Goal: Task Accomplishment & Management: Manage account settings

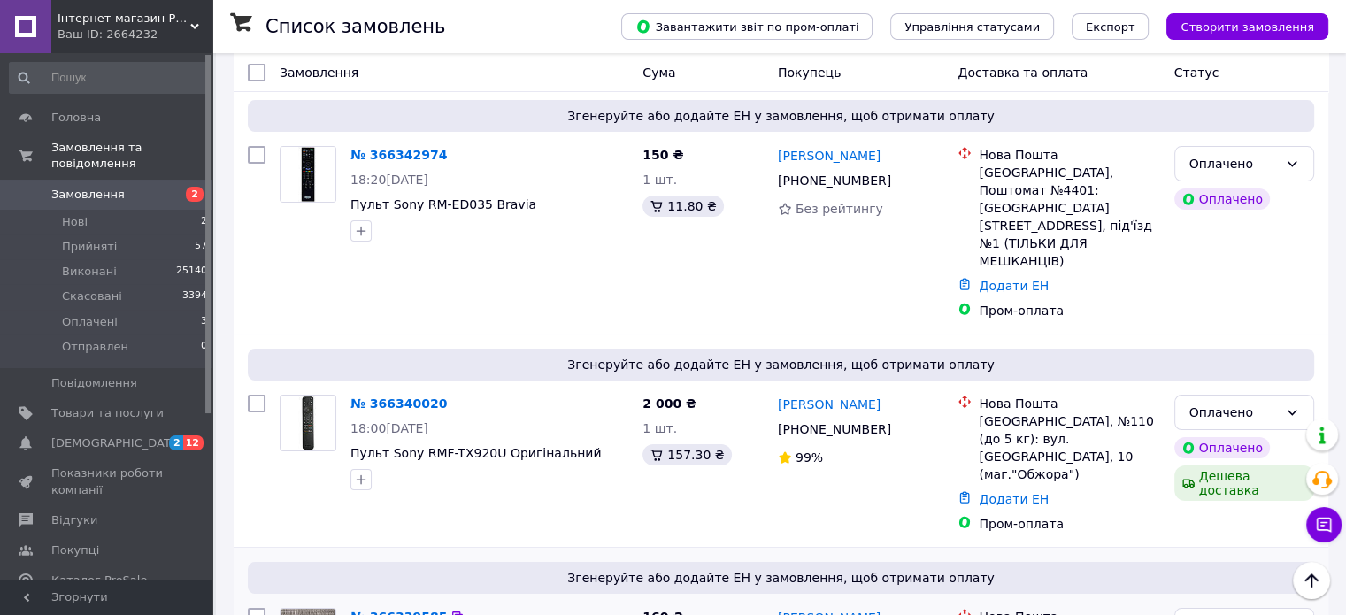
scroll to position [266, 0]
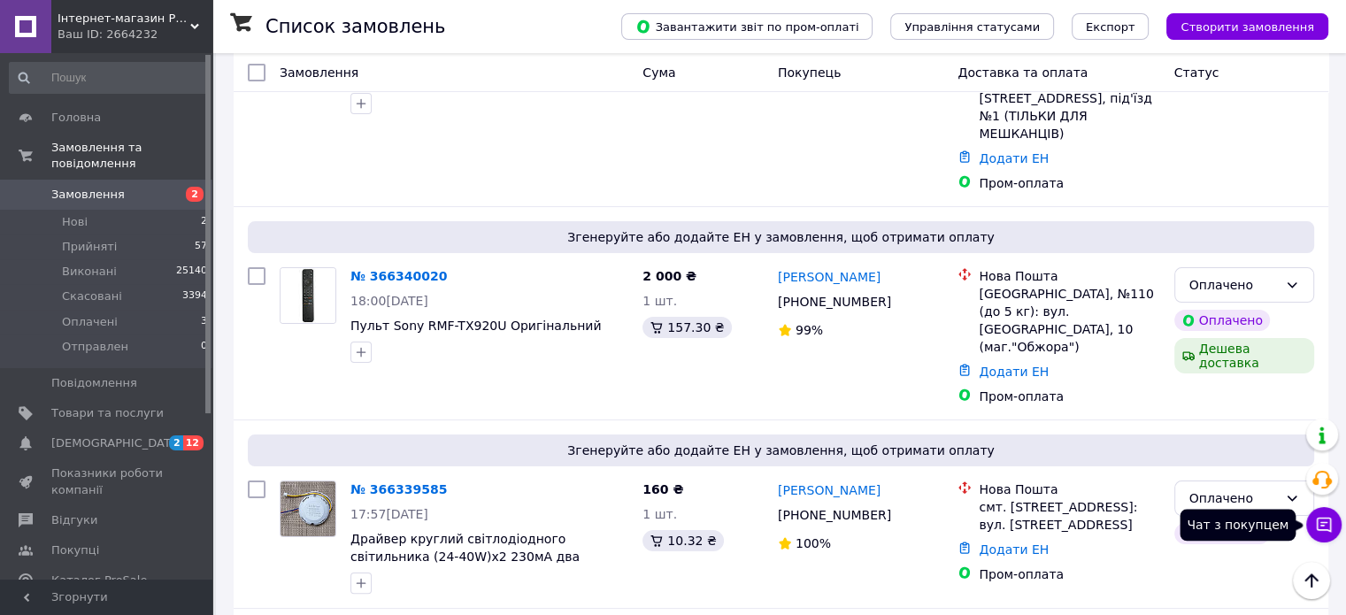
click at [1324, 517] on icon at bounding box center [1324, 525] width 18 height 18
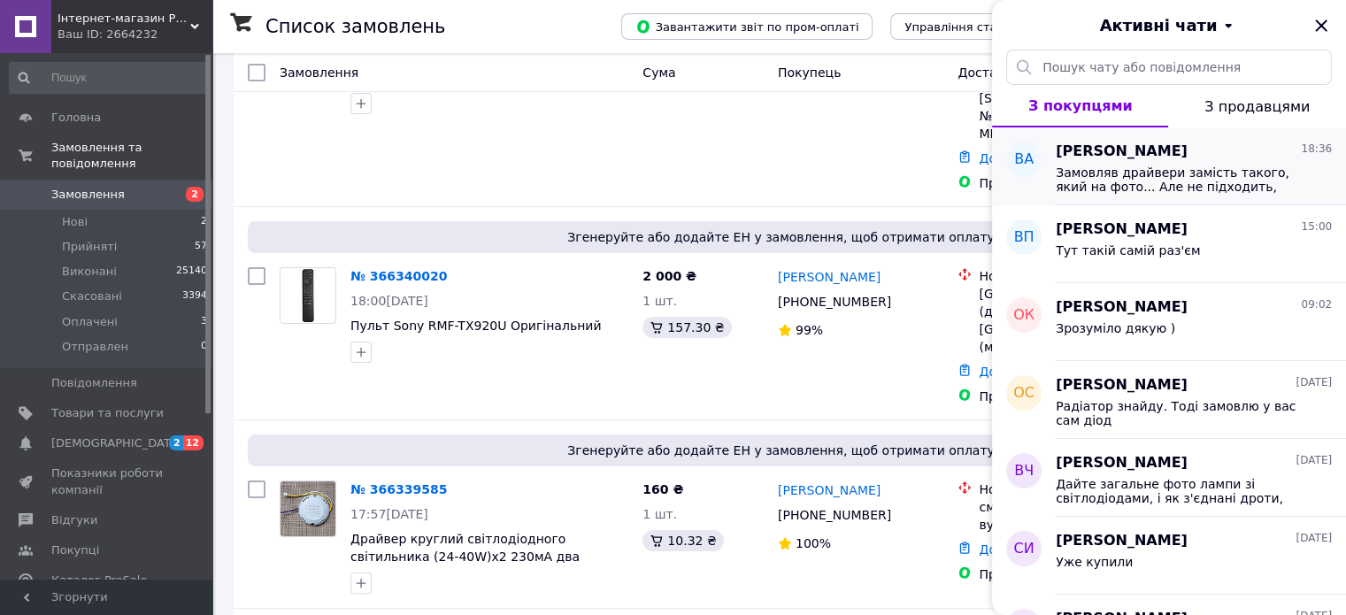
click at [1144, 167] on span "Замовляв драйвери замість такого, який на фото... Але не підходить, вони не пра…" at bounding box center [1181, 180] width 251 height 28
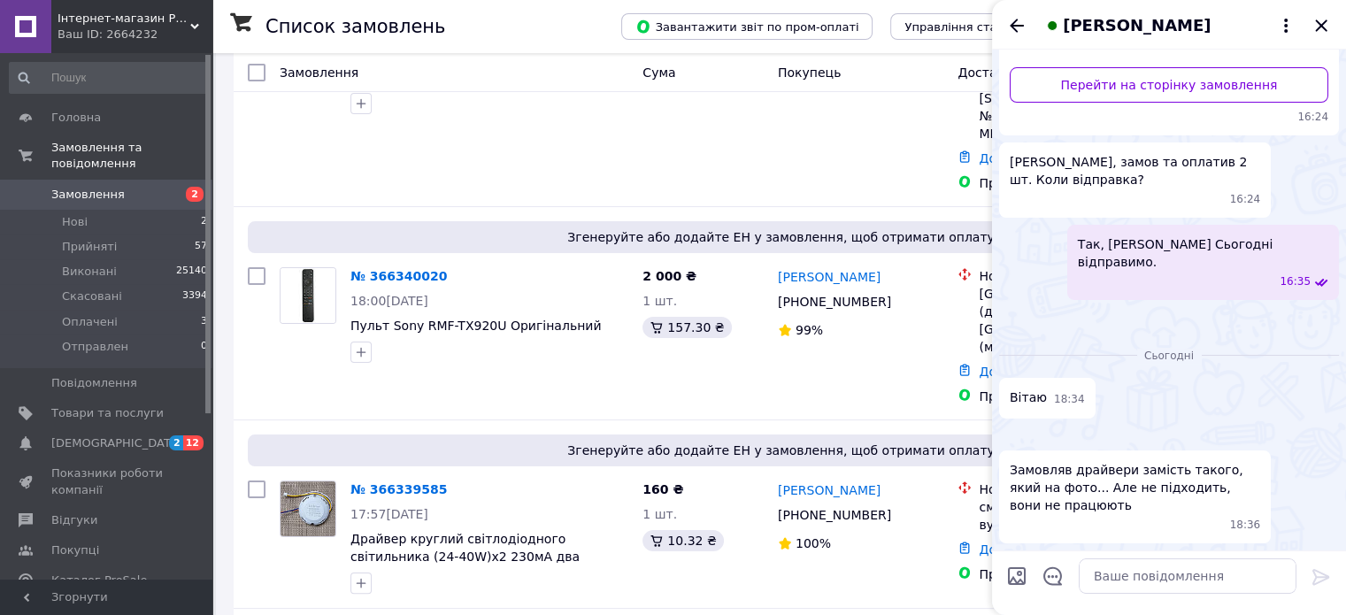
scroll to position [559, 0]
drag, startPoint x: 1101, startPoint y: 583, endPoint x: 1126, endPoint y: 583, distance: 24.8
click at [1103, 583] on textarea at bounding box center [1188, 576] width 218 height 35
paste textarea "Можливо, причина не в драйвері. Або роз'єм не підходить. Надішліть фото лампи. …"
type textarea "Можливо, причина не в драйвері. Або роз'єм не підходить. Надішліть фото лампи. …"
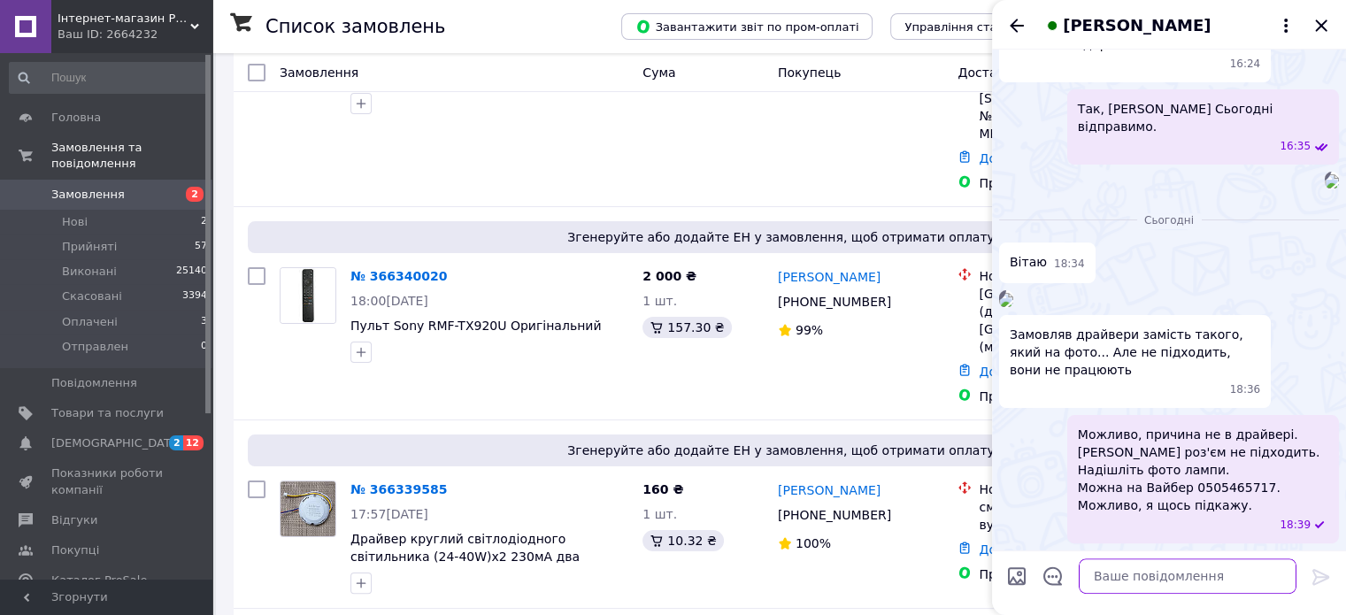
scroll to position [676, 0]
click at [1013, 293] on img at bounding box center [1006, 300] width 14 height 14
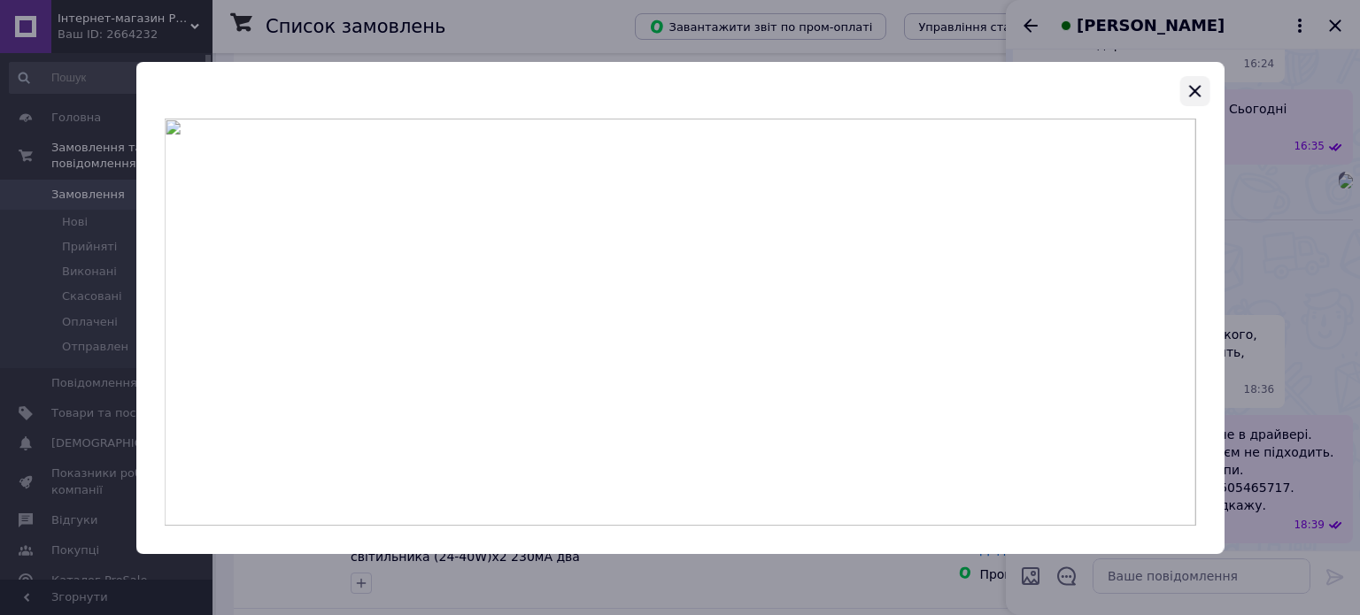
drag, startPoint x: 1193, startPoint y: 88, endPoint x: 1189, endPoint y: 123, distance: 35.7
click at [1192, 89] on icon "button" at bounding box center [1193, 91] width 21 height 21
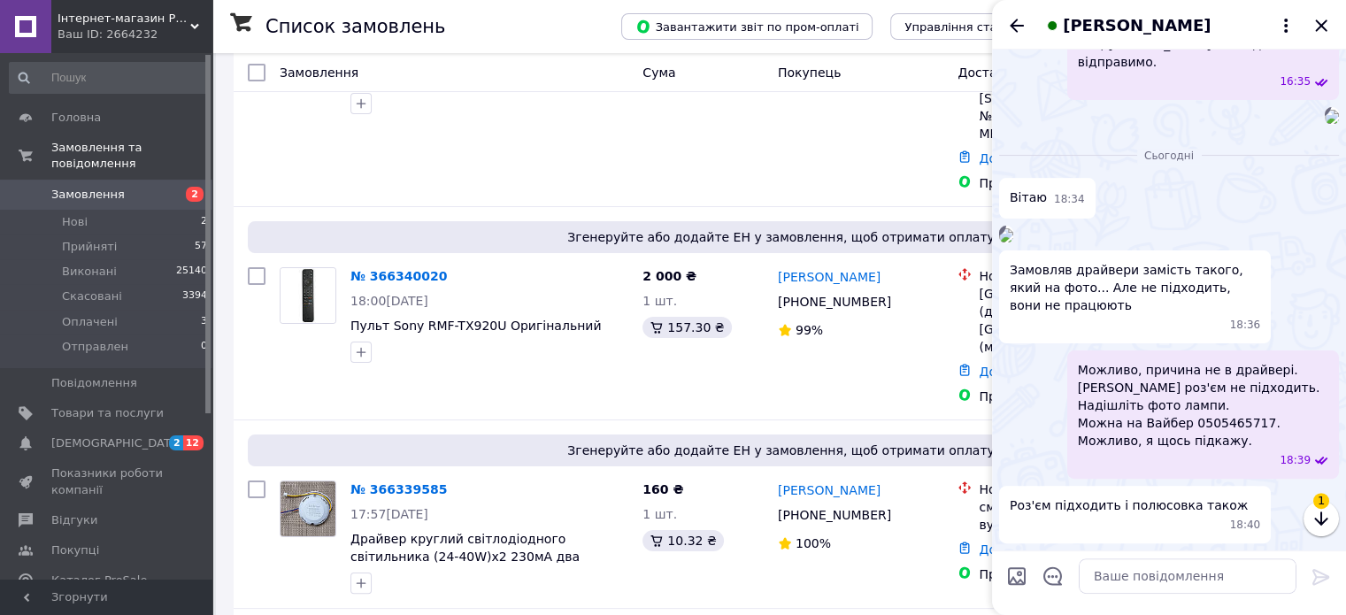
scroll to position [723, 0]
click at [1104, 580] on textarea at bounding box center [1188, 576] width 218 height 35
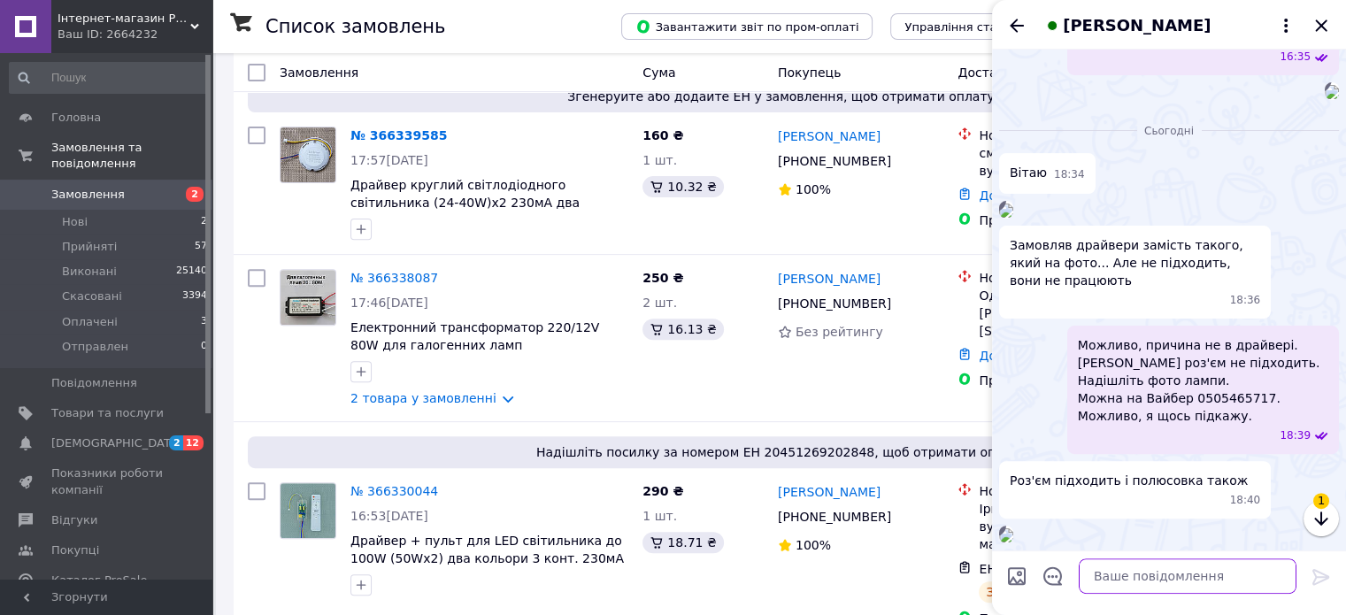
scroll to position [883, 0]
click at [1013, 528] on img at bounding box center [1006, 535] width 14 height 14
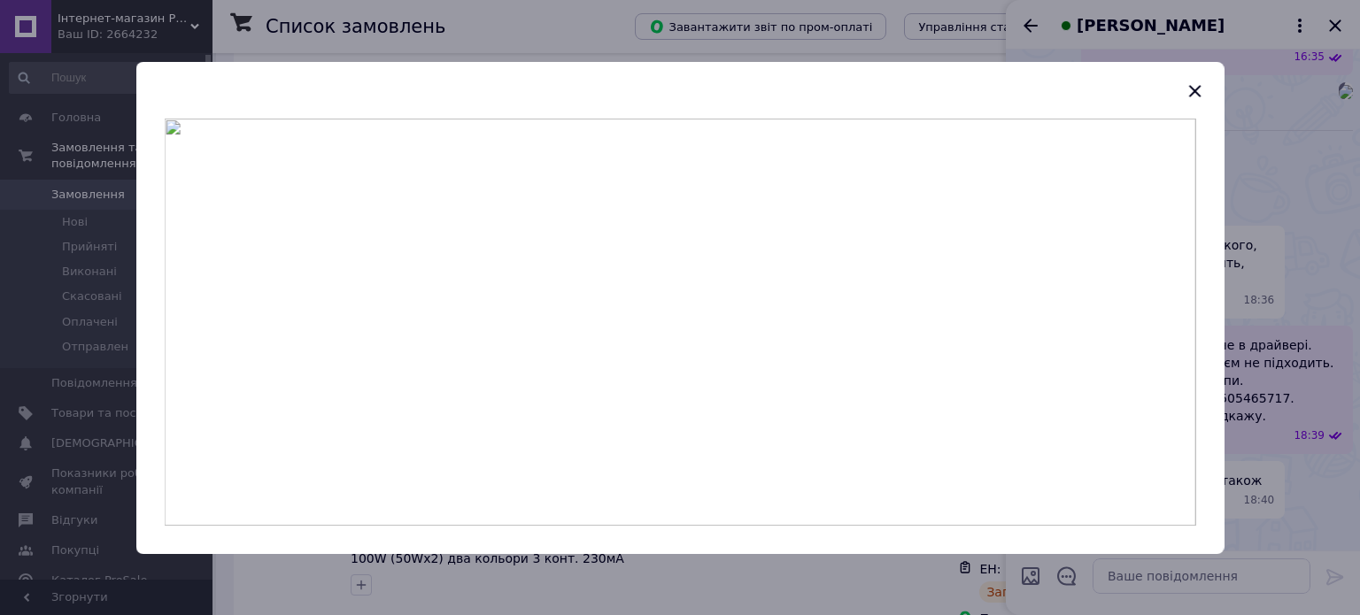
drag, startPoint x: 1193, startPoint y: 84, endPoint x: 1190, endPoint y: 96, distance: 12.9
click at [1190, 86] on icon "button" at bounding box center [1193, 91] width 21 height 21
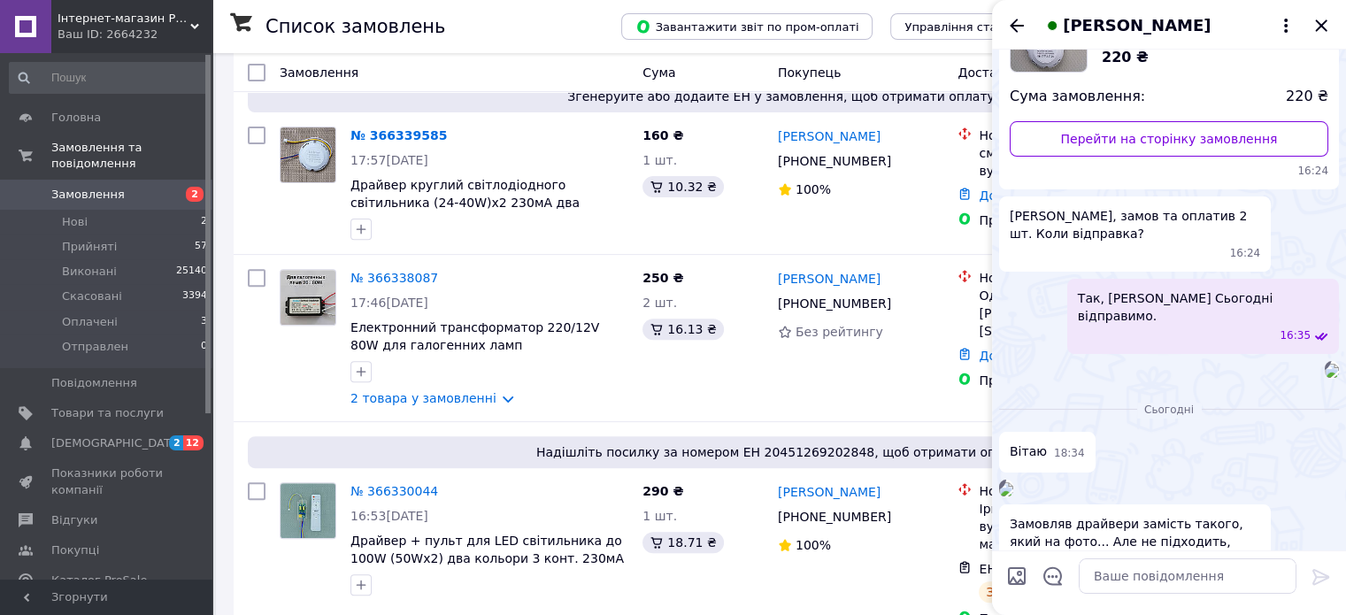
scroll to position [264, 0]
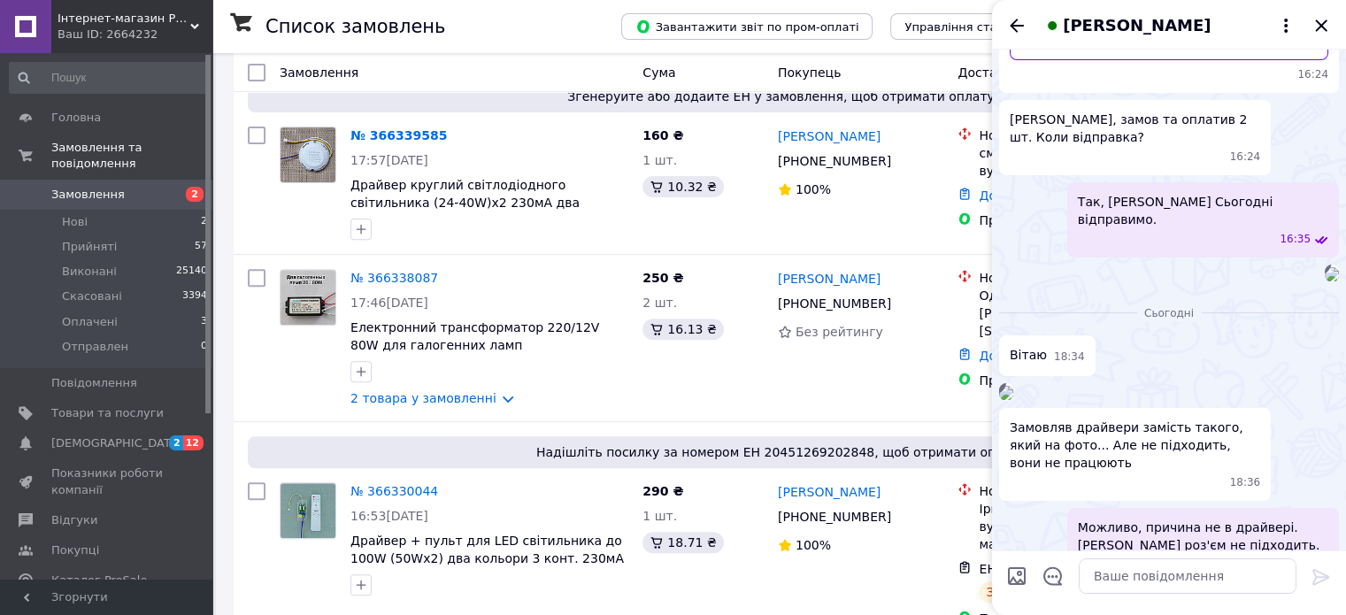
click at [1321, 22] on icon "Закрити" at bounding box center [1321, 25] width 21 height 21
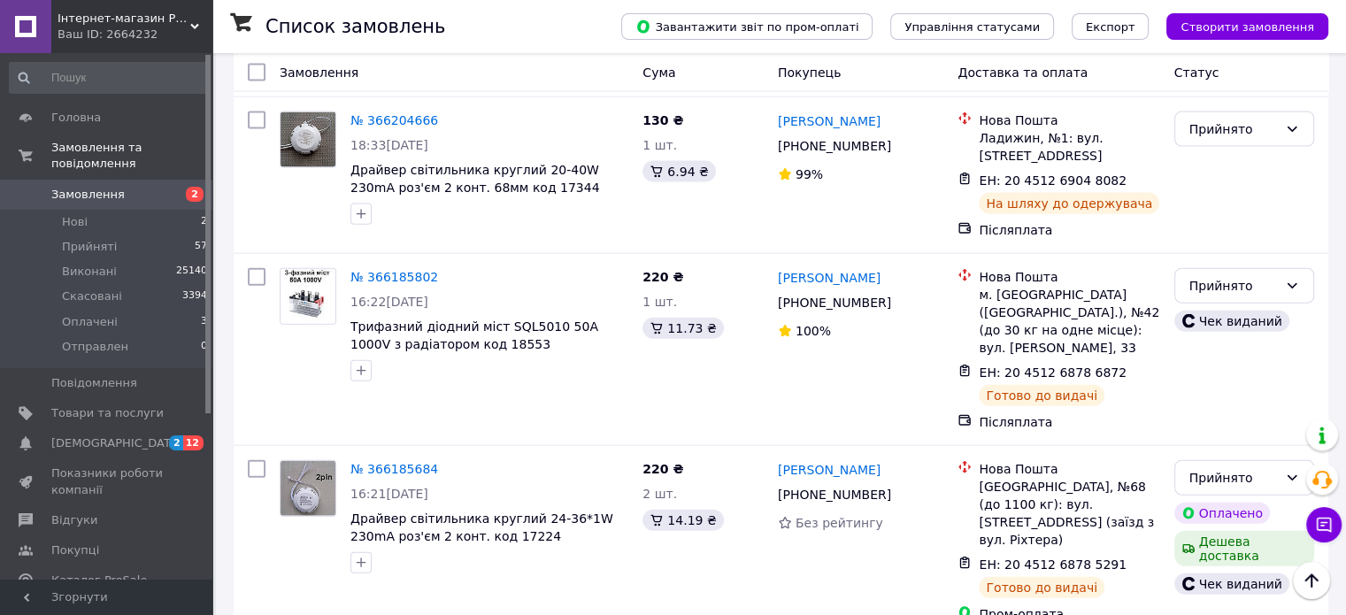
scroll to position [4042, 0]
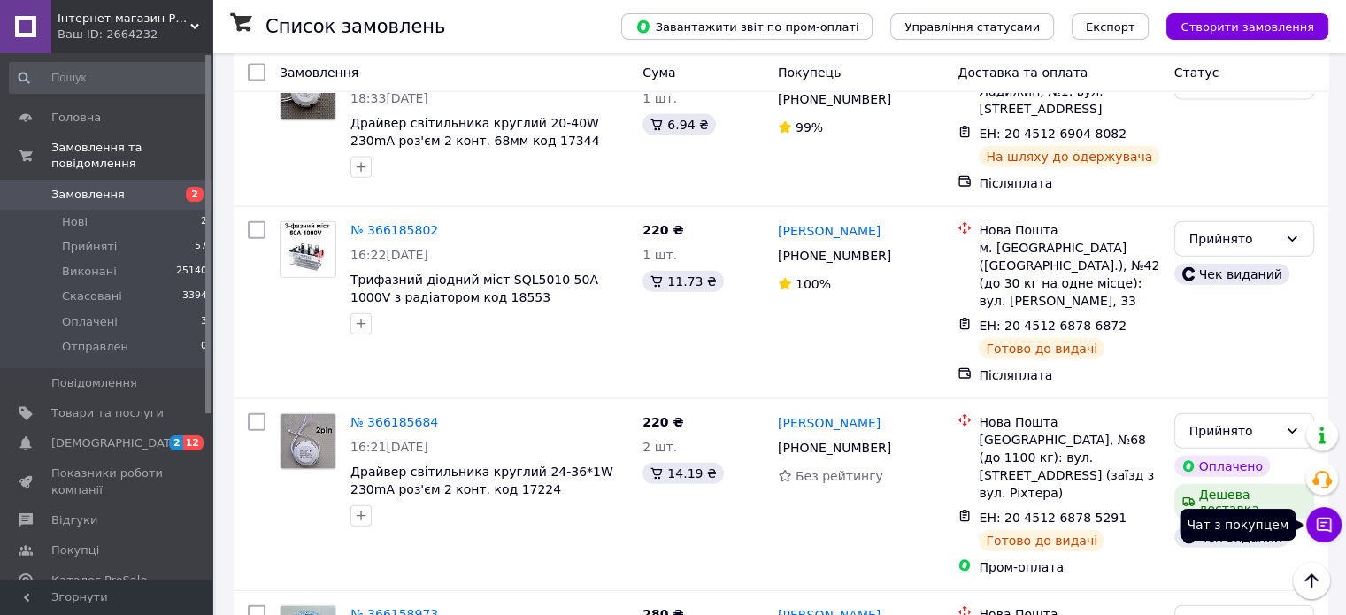
click at [1326, 524] on icon at bounding box center [1324, 525] width 18 height 18
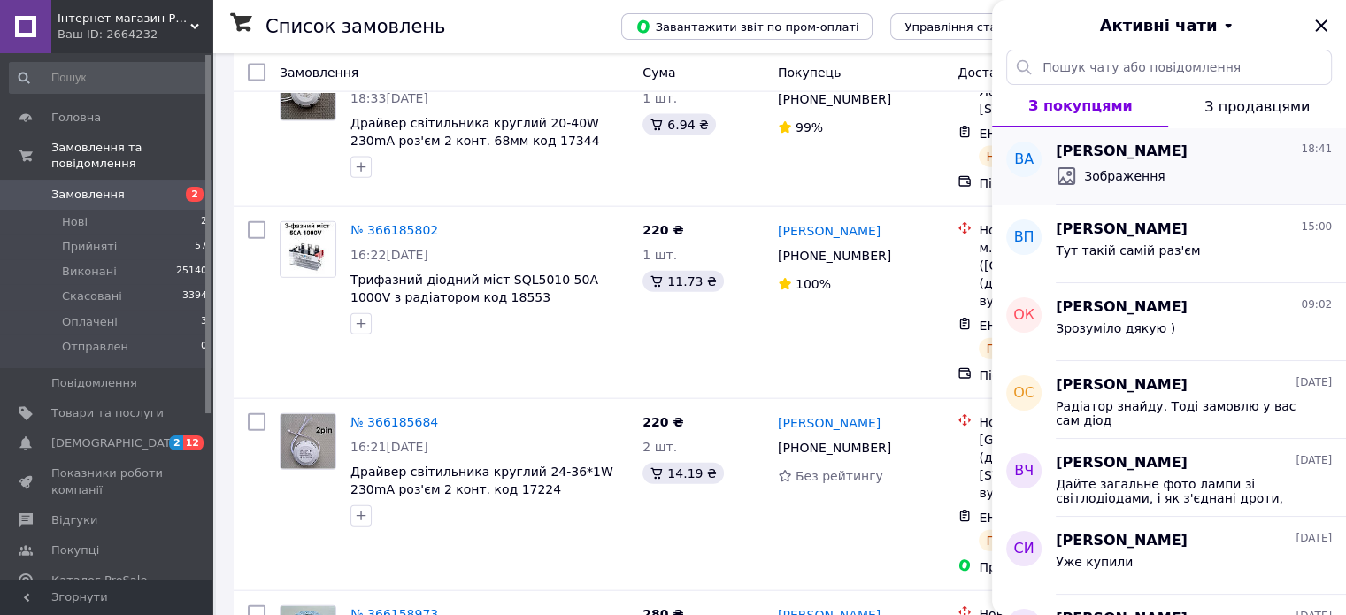
click at [1146, 167] on span "Зображення" at bounding box center [1124, 176] width 81 height 18
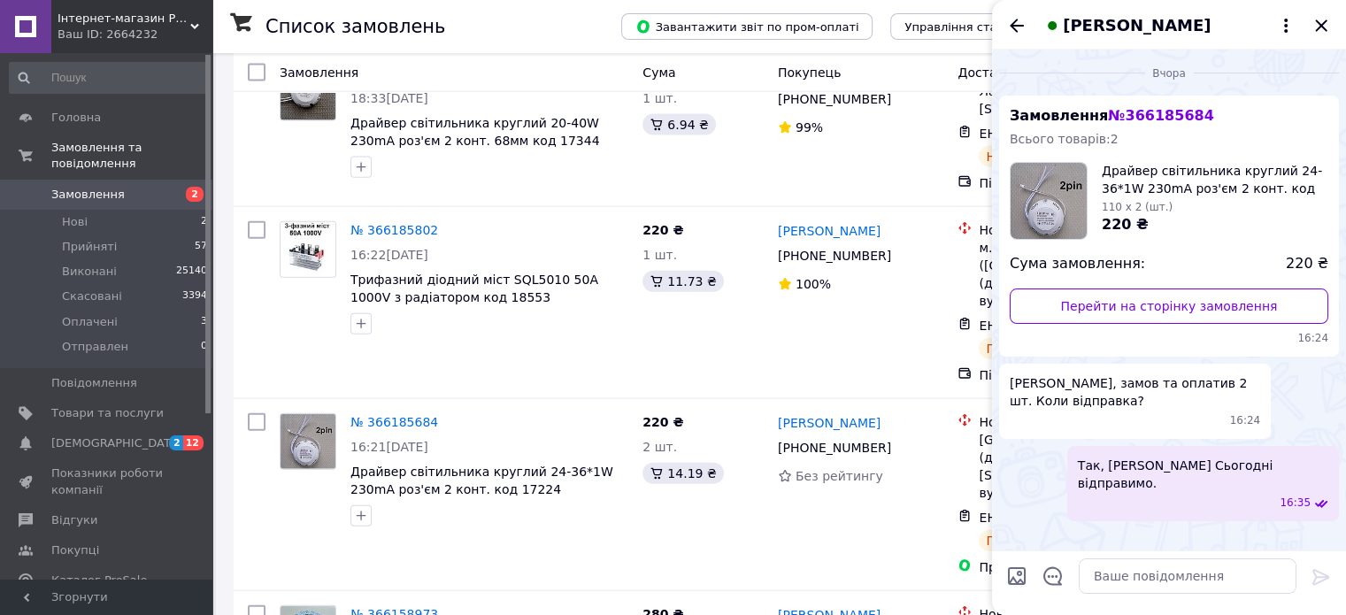
scroll to position [883, 0]
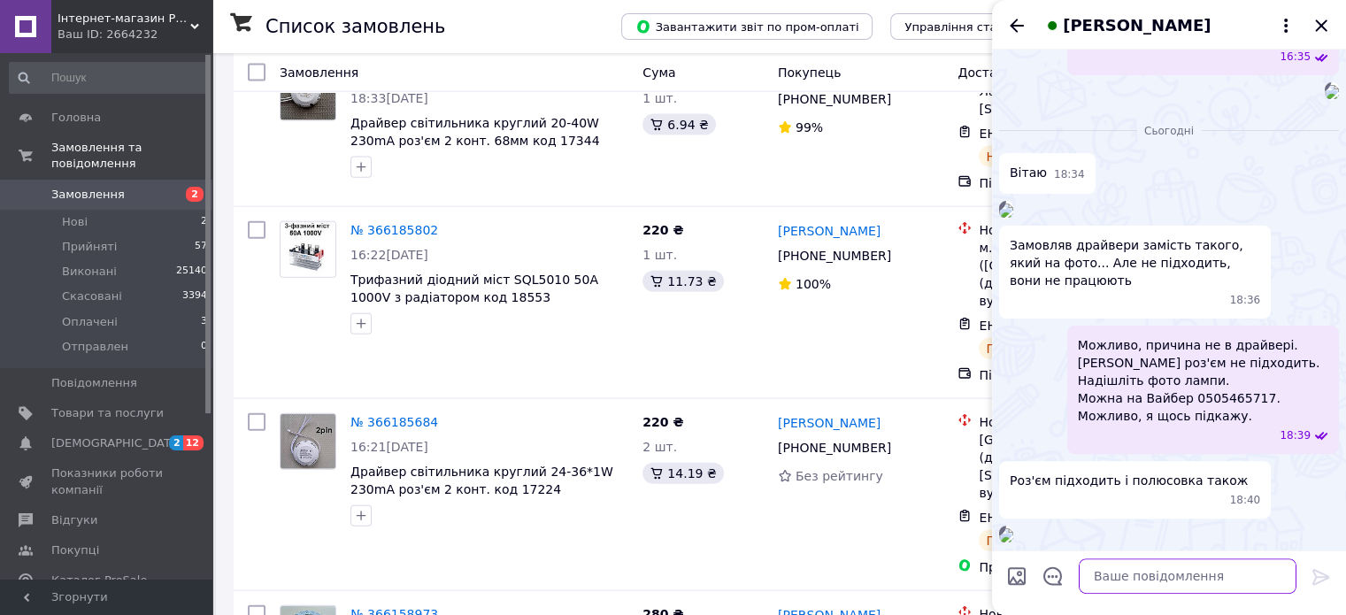
click at [1099, 581] on textarea at bounding box center [1188, 576] width 218 height 35
paste textarea "Підключіть драйвер до зовнішнього кільця, замість перемички. Можна спочатку спр…"
type textarea "Підключіть драйвер до зовнішнього кільця, замість перемички. Можна спочатку спр…"
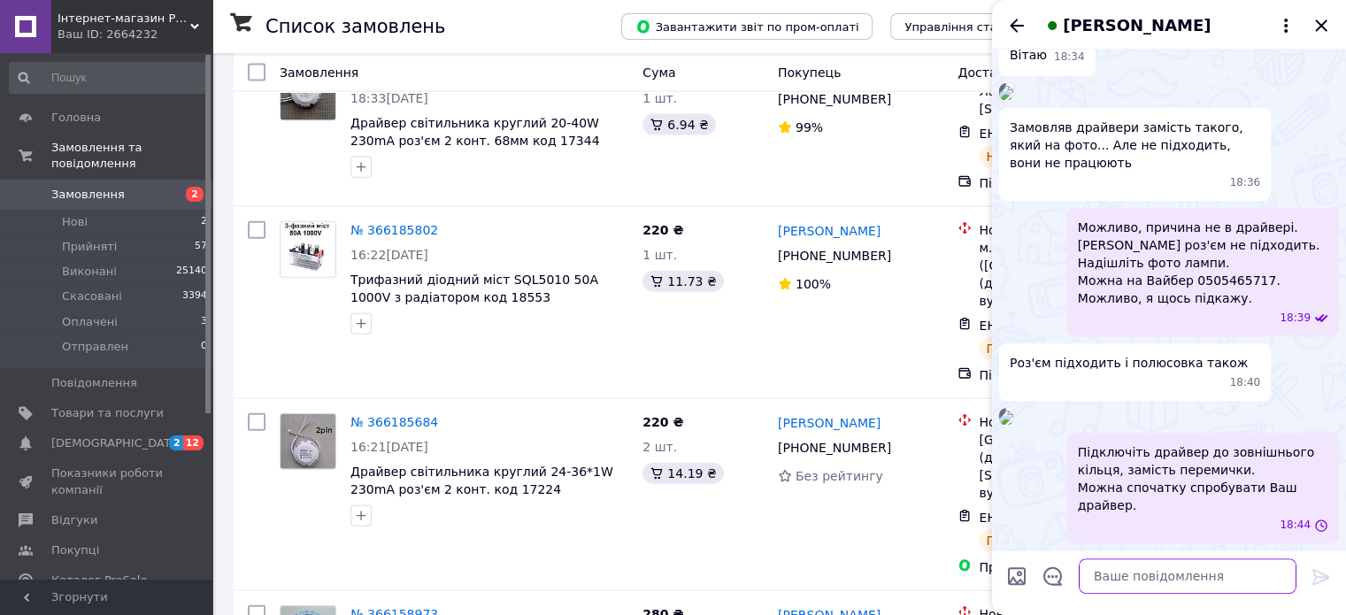
scroll to position [983, 0]
paste textarea "драйвер підлаштується"
type textarea "драйвер підлаштується"
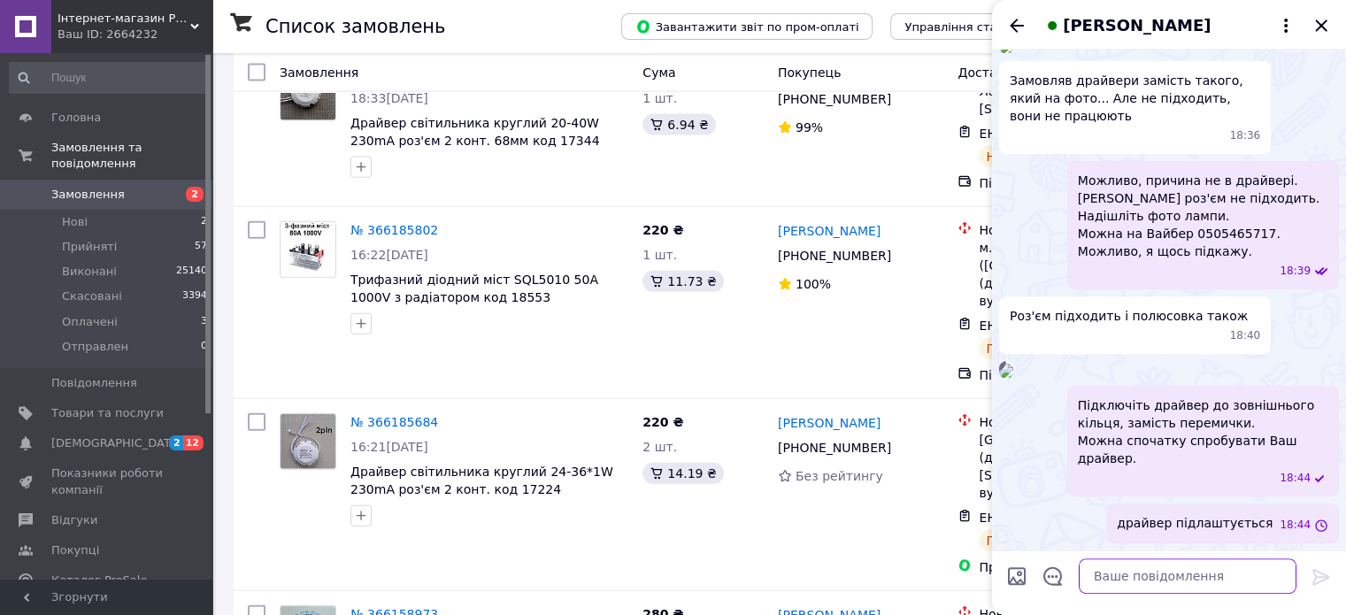
scroll to position [1030, 0]
click at [1013, 364] on img at bounding box center [1006, 371] width 14 height 14
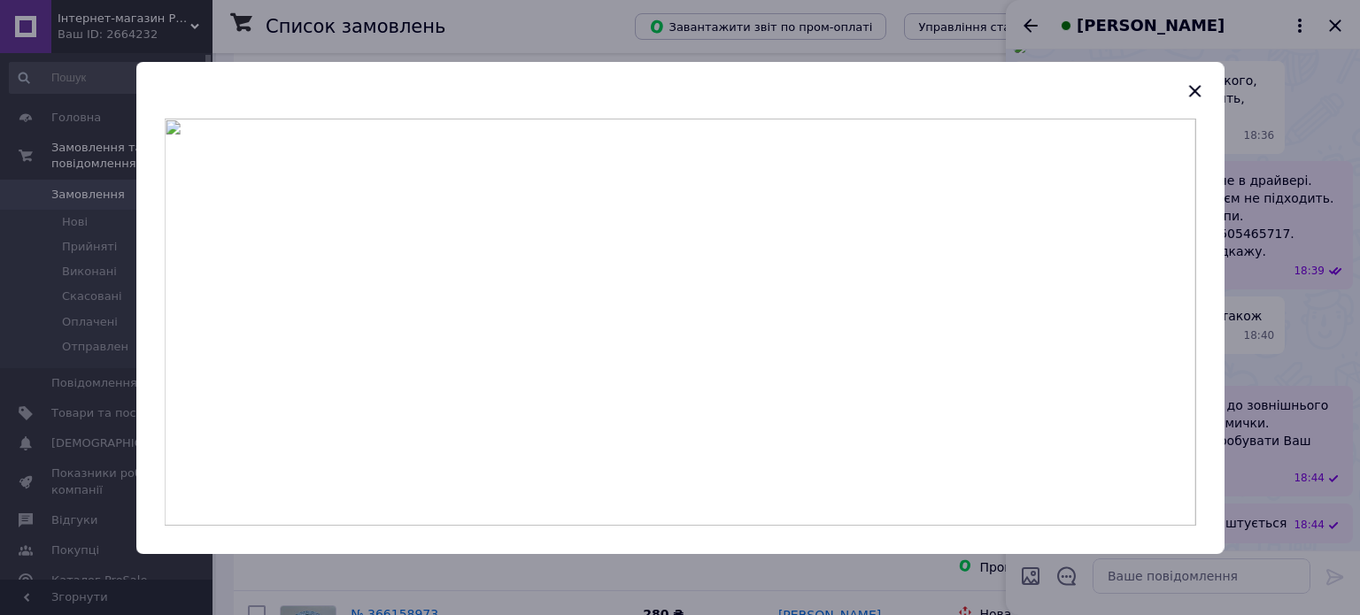
click at [658, 221] on img at bounding box center [680, 322] width 1031 height 407
click at [1191, 88] on icon "button" at bounding box center [1195, 91] width 12 height 12
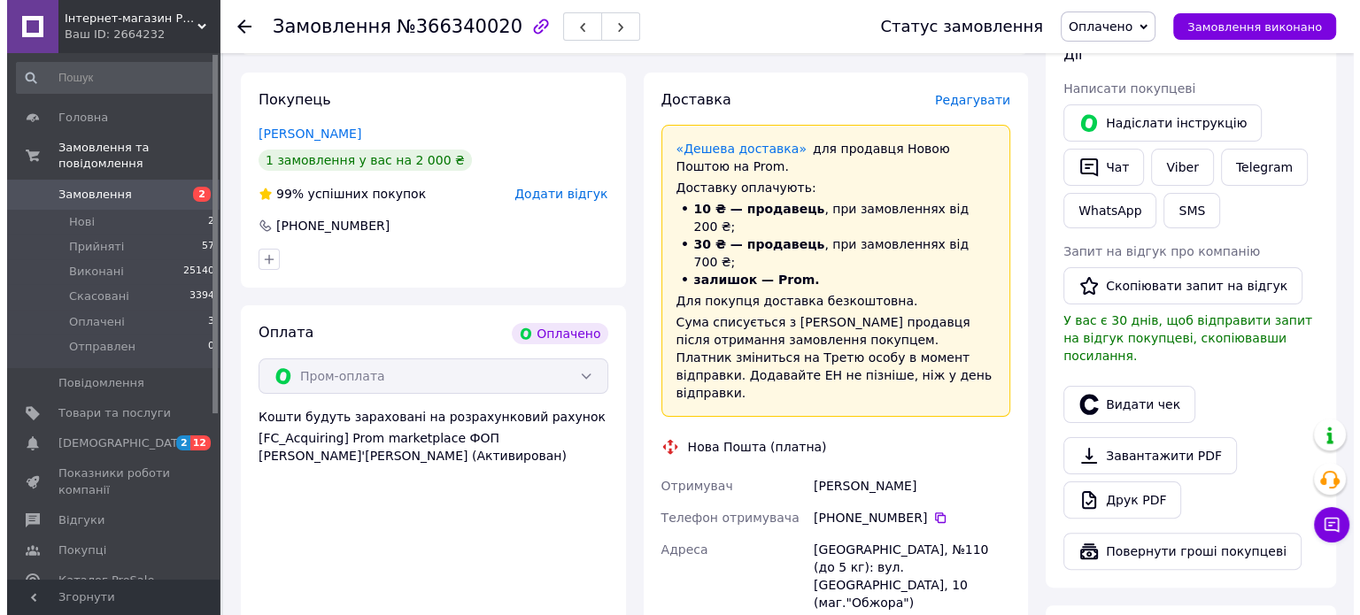
scroll to position [266, 0]
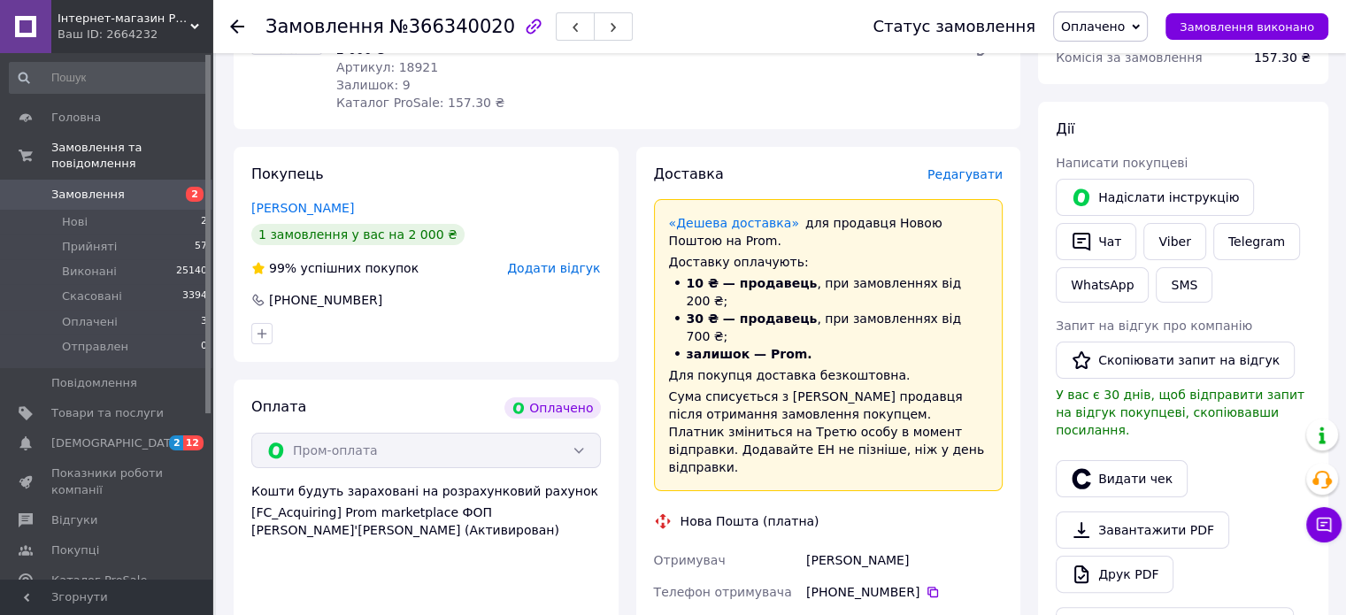
click at [967, 174] on span "Редагувати" at bounding box center [965, 174] width 75 height 14
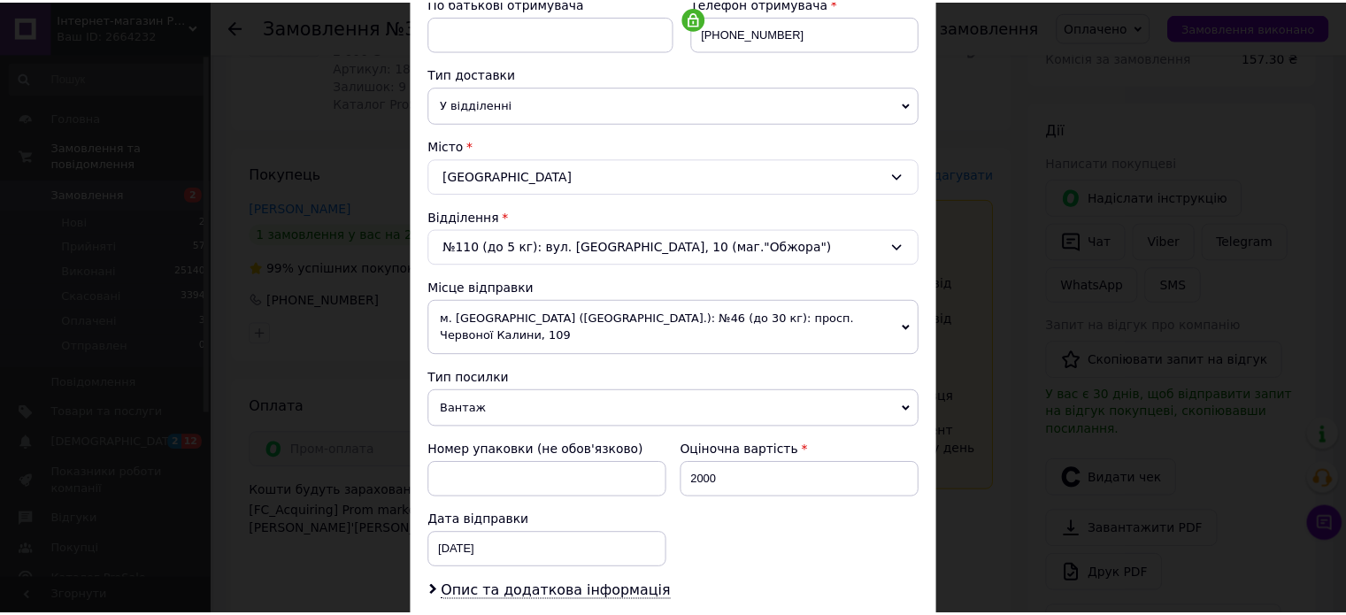
scroll to position [555, 0]
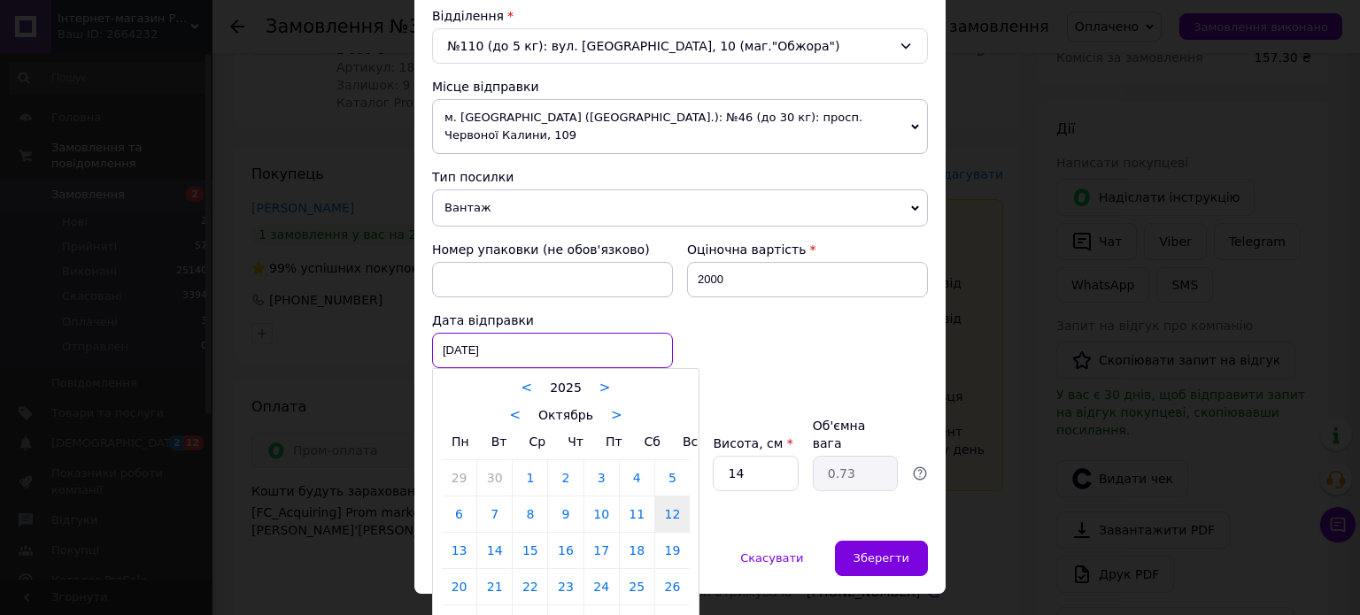
click at [541, 333] on div "[DATE] < 2025 > < Октябрь > Пн Вт Ср Чт Пт Сб Вс 29 30 1 2 3 4 5 6 7 8 9 10 11 …" at bounding box center [552, 350] width 241 height 35
click at [456, 533] on link "13" at bounding box center [459, 550] width 35 height 35
type input "[DATE]"
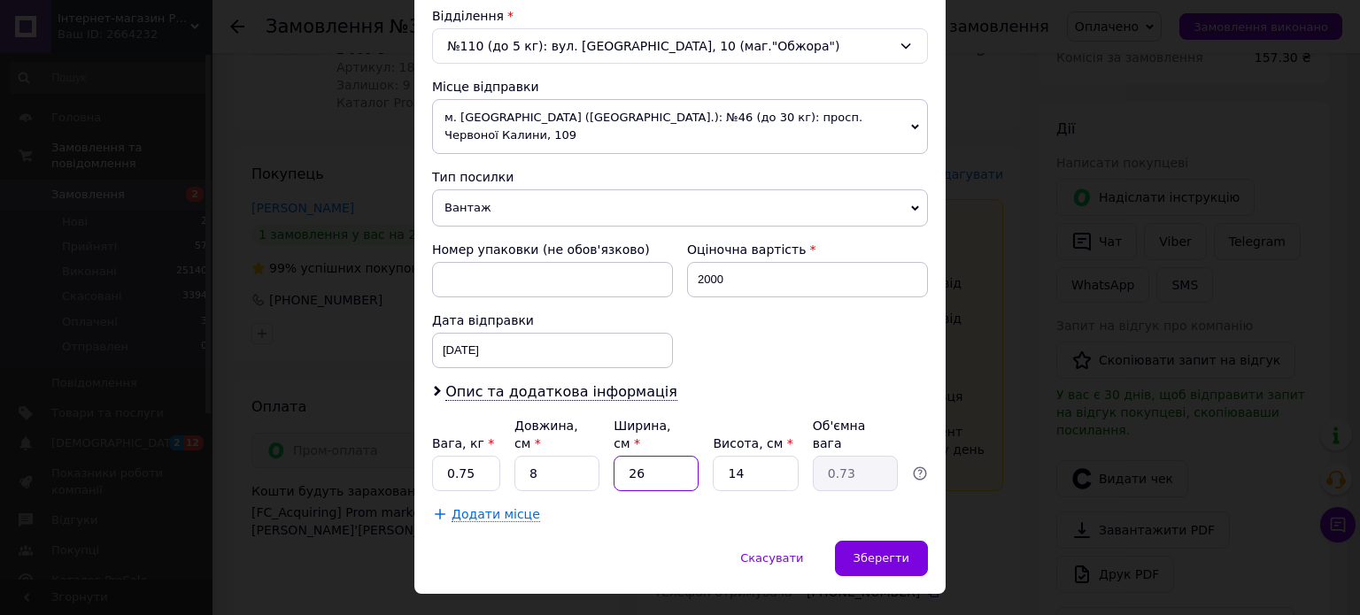
click at [651, 456] on input "26" at bounding box center [655, 473] width 85 height 35
type input "2"
type input "0.1"
type input "20"
type input "0.56"
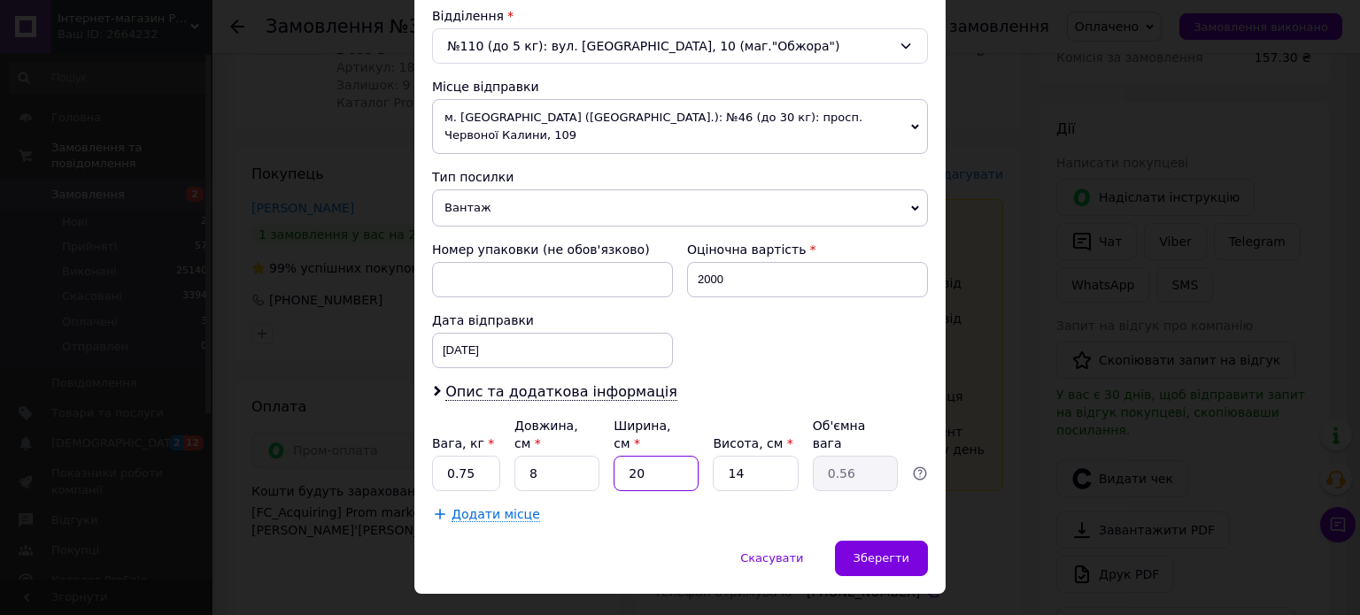
type input "20"
click at [743, 456] on input "14" at bounding box center [755, 473] width 85 height 35
type input "1"
type input "0.1"
type input "2"
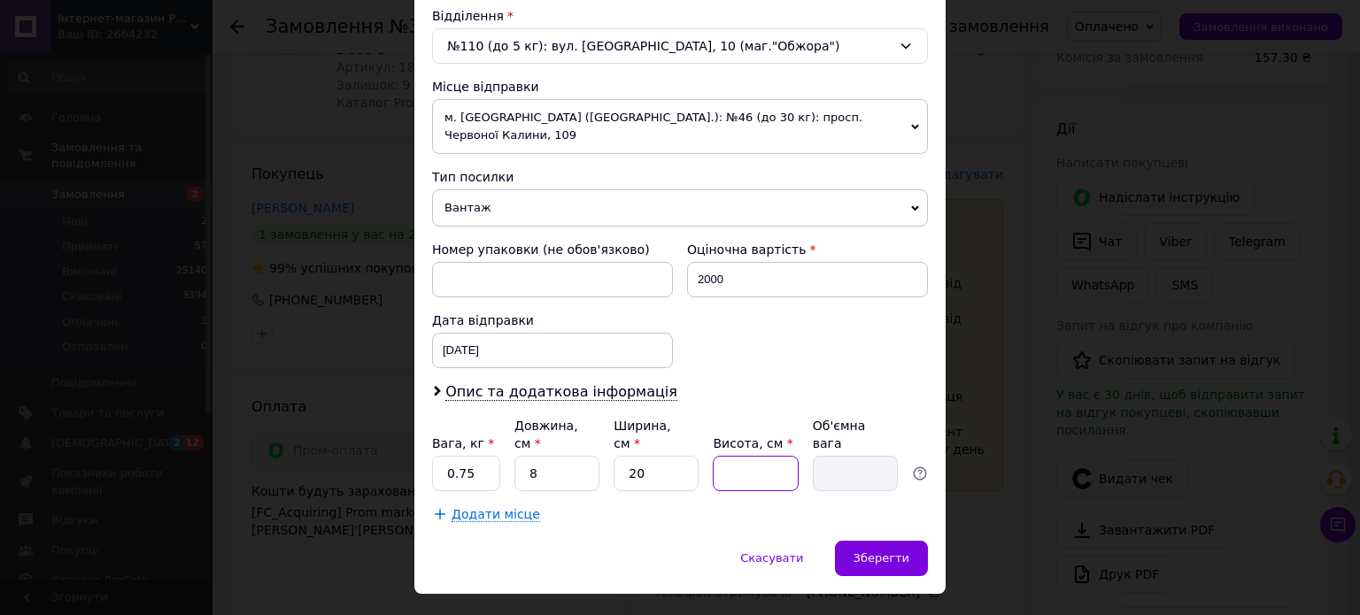
type input "0.1"
type input "20"
type input "0.8"
type input "20"
click at [543, 456] on input "8" at bounding box center [556, 473] width 85 height 35
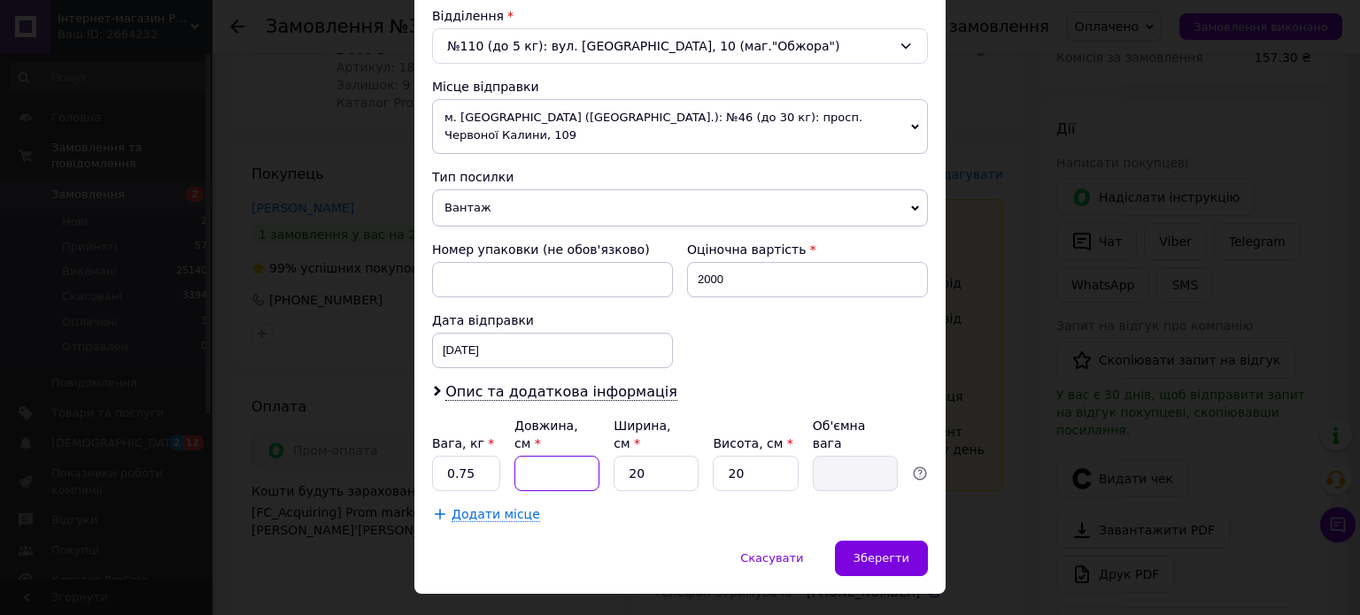
type input "1"
type input "0.1"
type input "10"
type input "1"
type input "10"
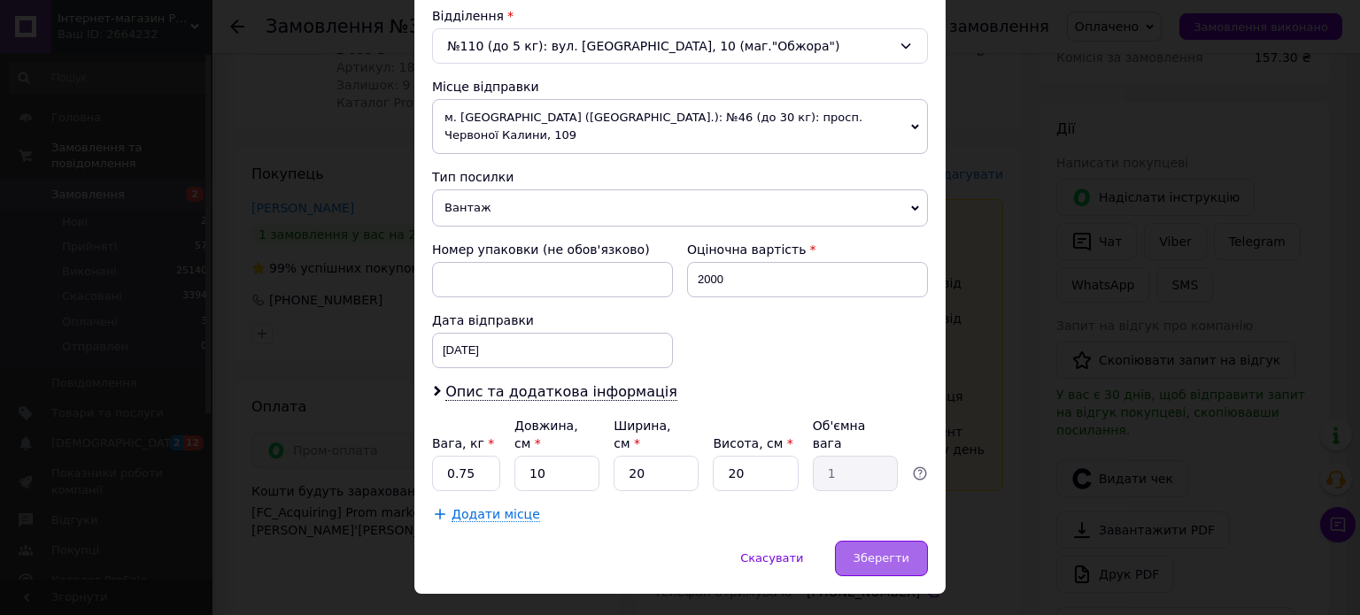
click at [890, 551] on span "Зберегти" at bounding box center [881, 557] width 56 height 13
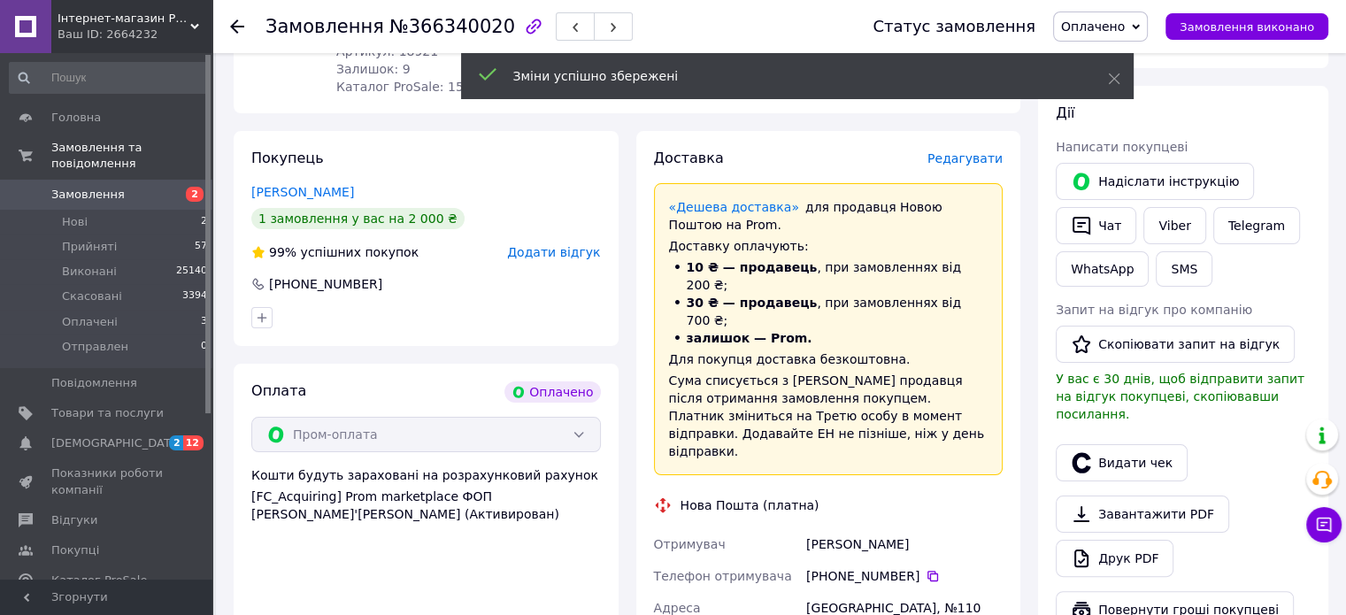
scroll to position [531, 0]
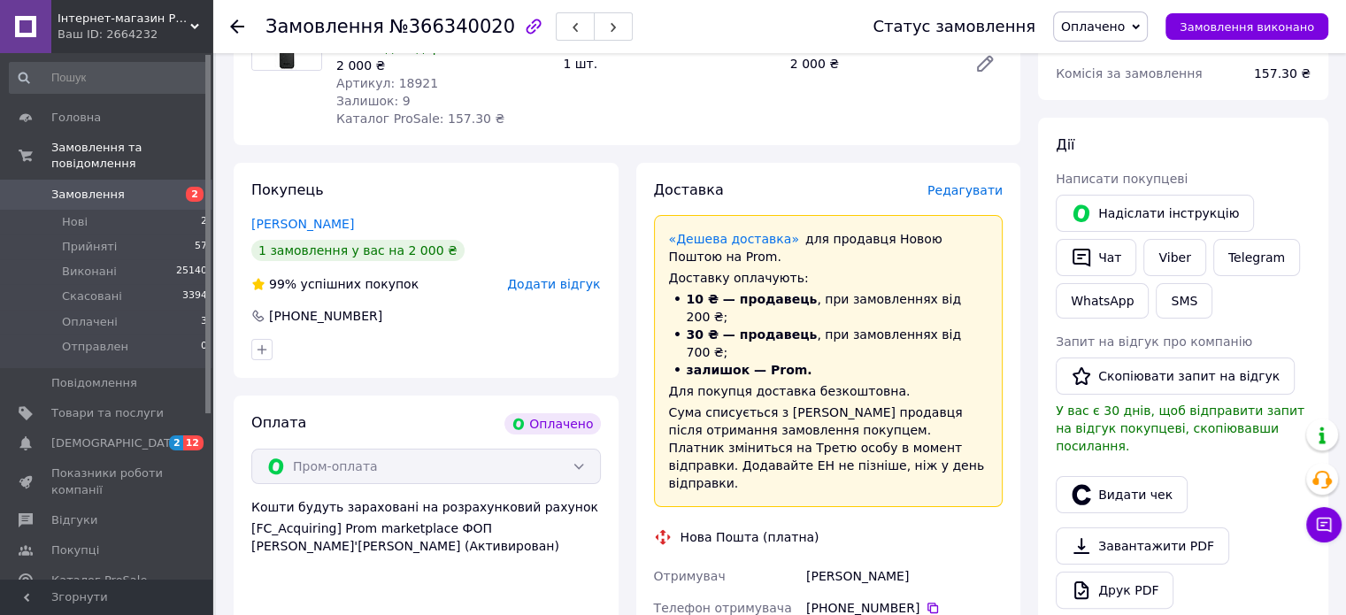
scroll to position [177, 0]
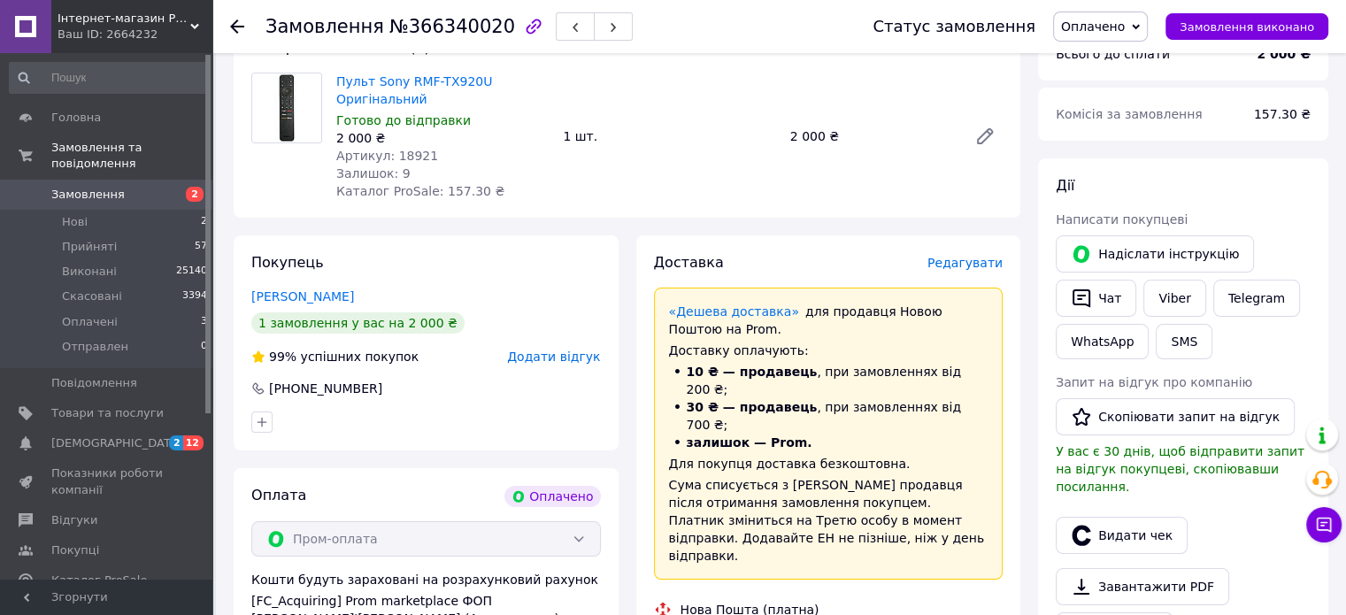
click at [1140, 27] on icon at bounding box center [1136, 26] width 8 height 5
click at [1112, 57] on li "Прийнято" at bounding box center [1100, 62] width 93 height 27
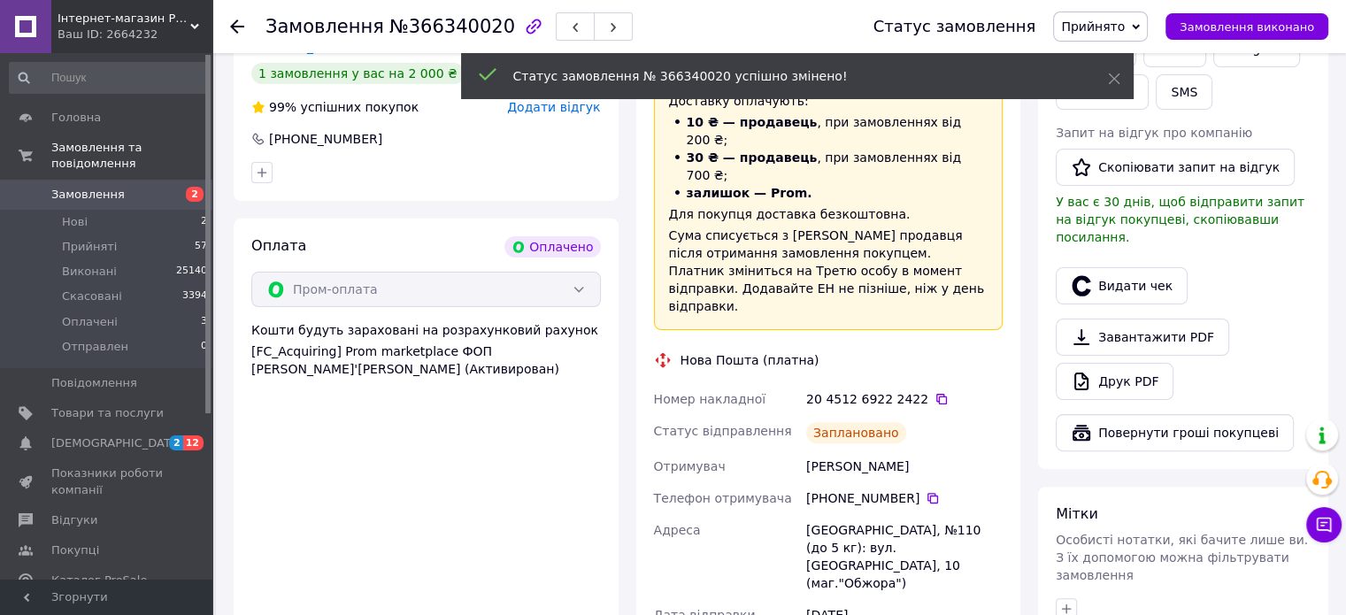
scroll to position [531, 0]
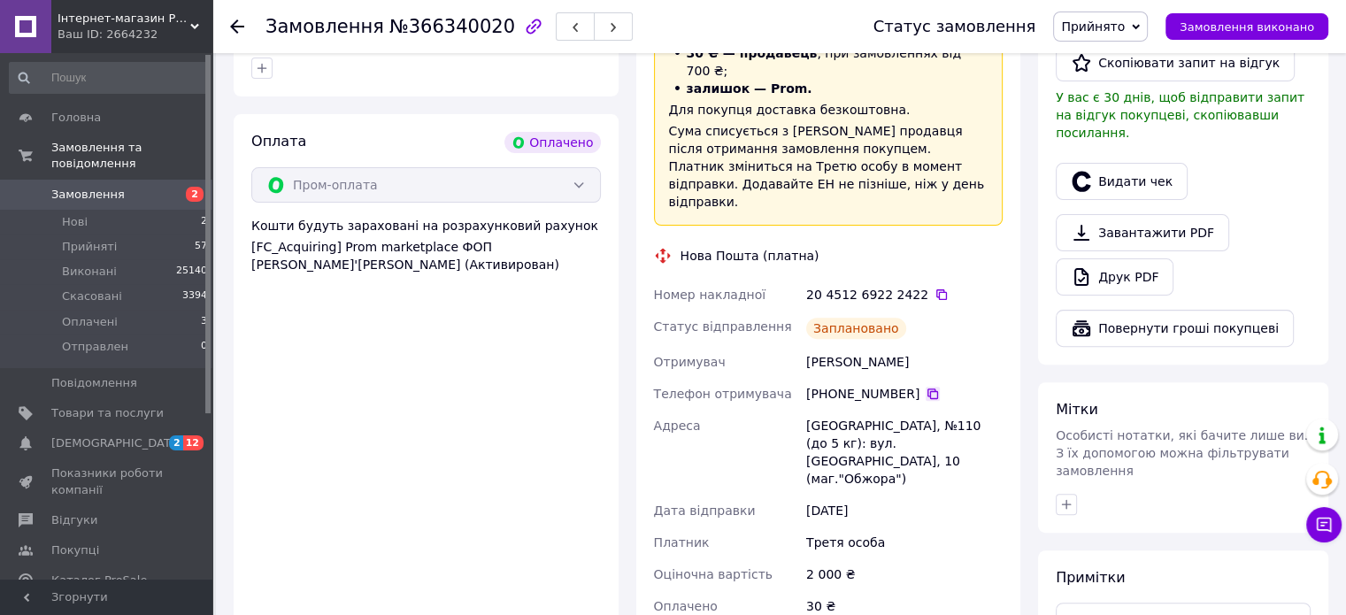
click at [926, 387] on icon at bounding box center [933, 394] width 14 height 14
click at [290, 585] on div "Оплата Оплачено Пром-оплата Кошти будуть зараховані на розрахунковий рахунок [F…" at bounding box center [426, 410] width 385 height 593
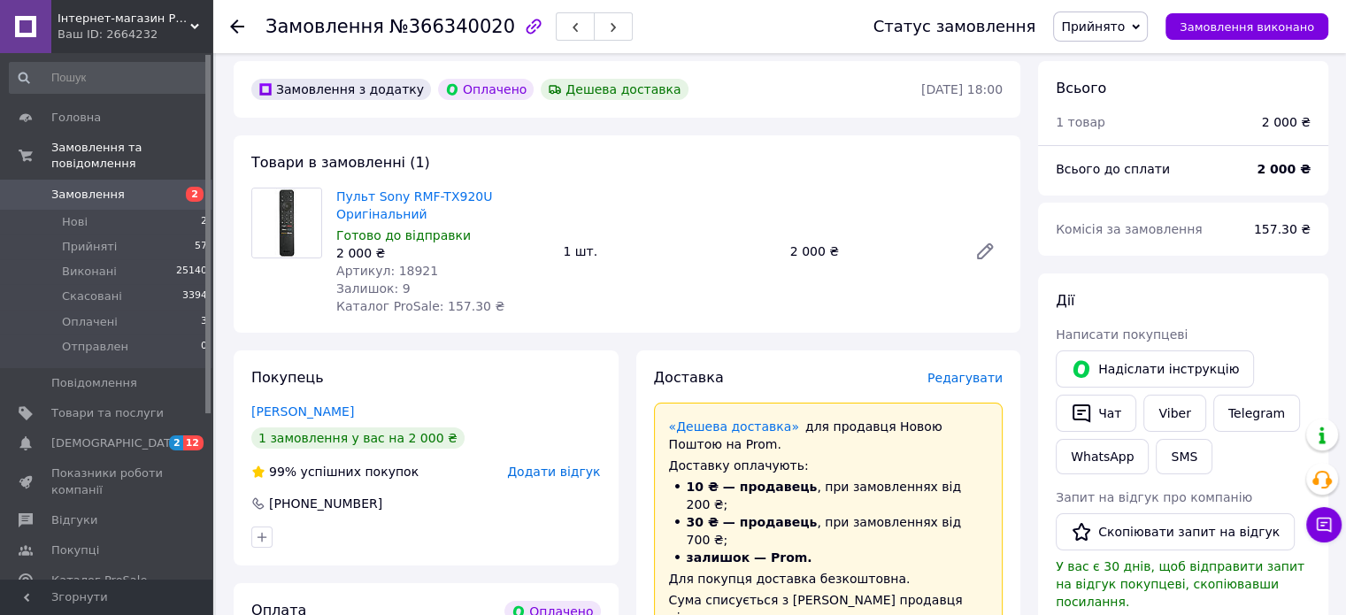
scroll to position [89, 0]
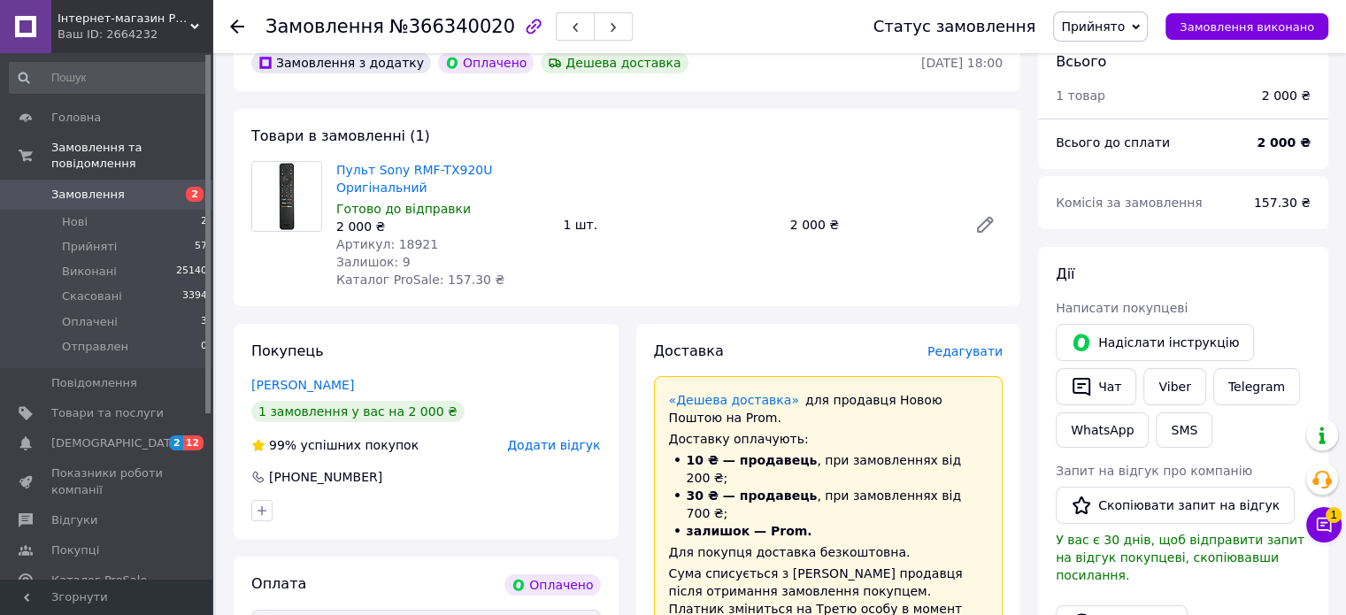
click at [379, 587] on div "Оплата Оплачено" at bounding box center [426, 584] width 350 height 21
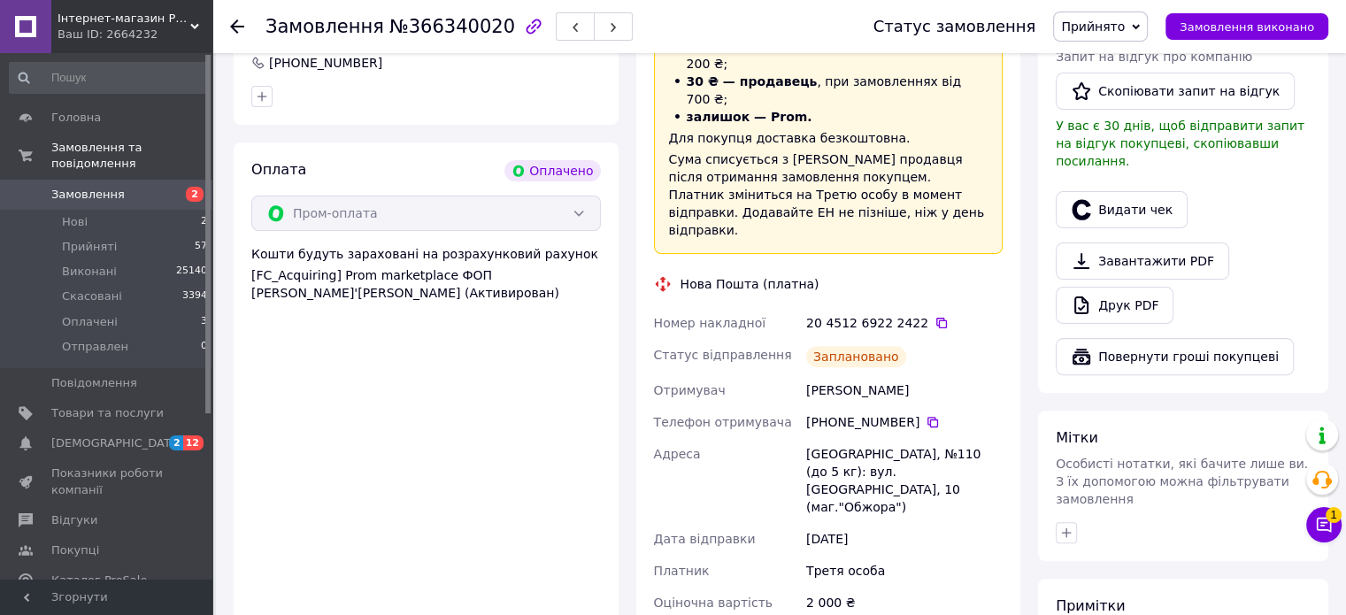
scroll to position [620, 0]
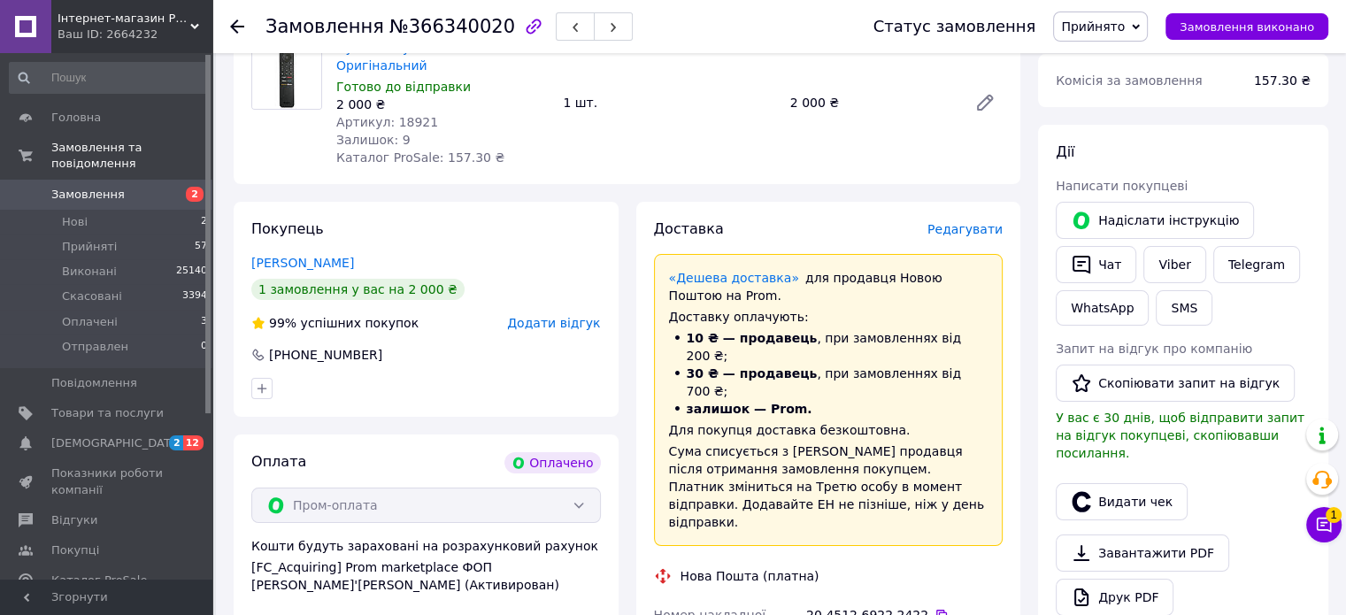
scroll to position [177, 0]
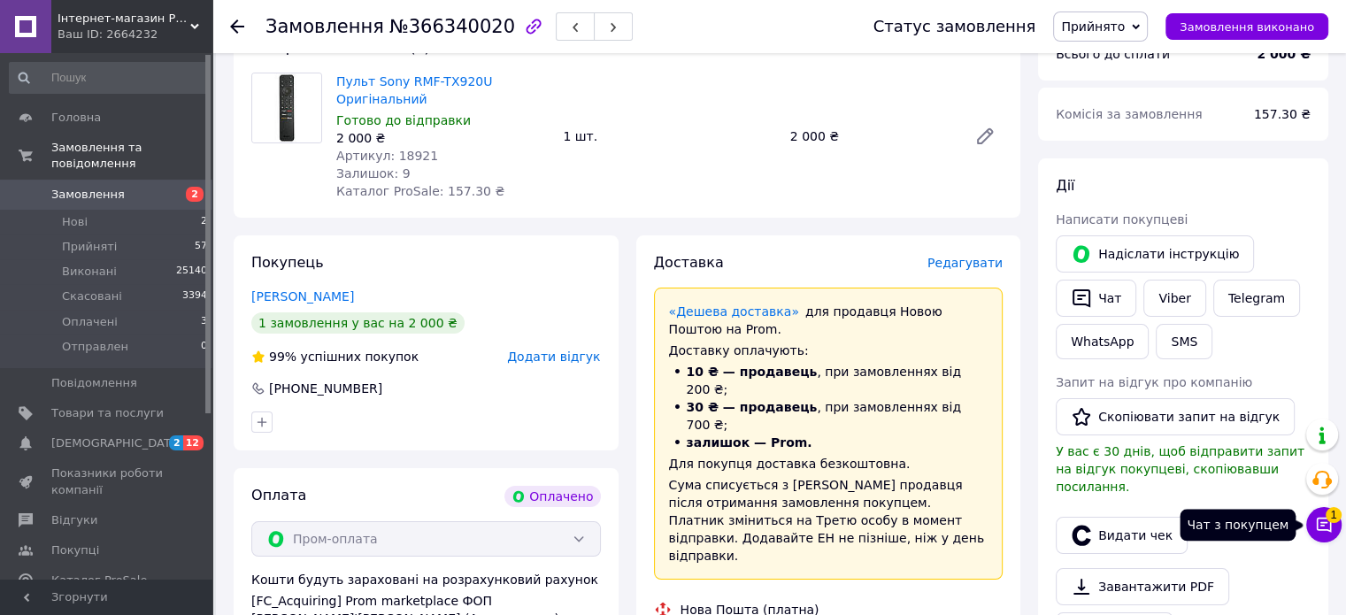
click at [1327, 526] on icon at bounding box center [1324, 525] width 18 height 18
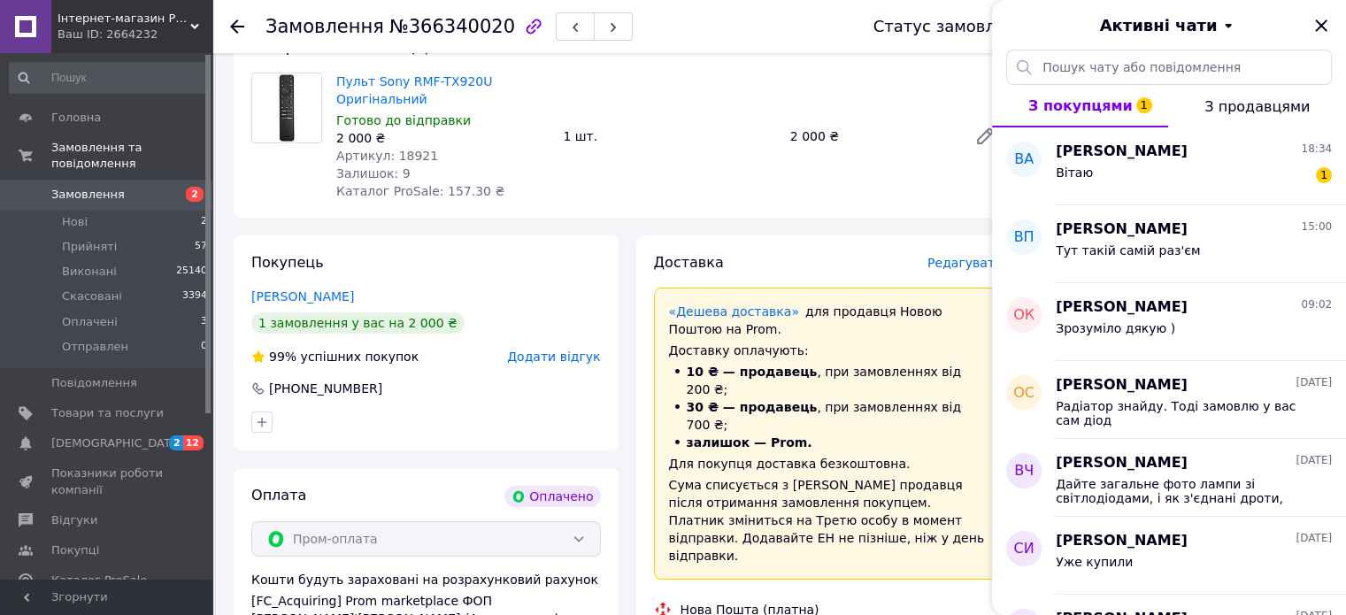
click at [1323, 22] on icon "Закрити" at bounding box center [1321, 25] width 21 height 21
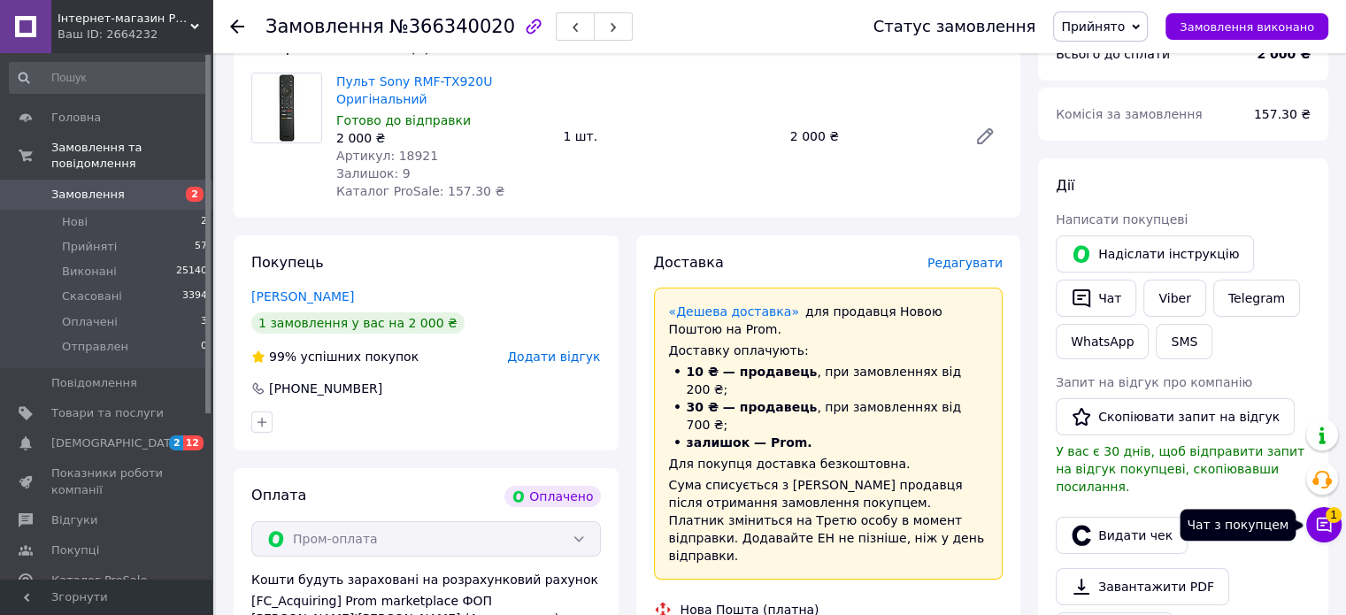
click at [1314, 521] on button "Чат з покупцем 1" at bounding box center [1323, 524] width 35 height 35
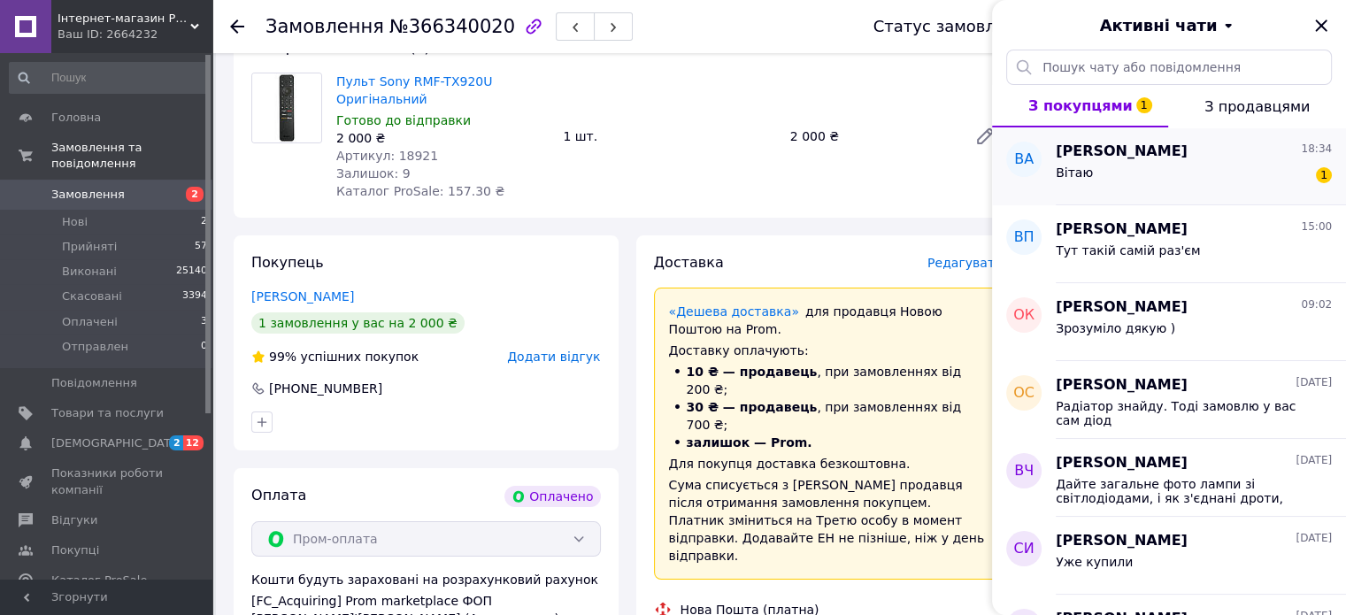
click at [1167, 173] on div "Вітаю 1" at bounding box center [1194, 176] width 276 height 28
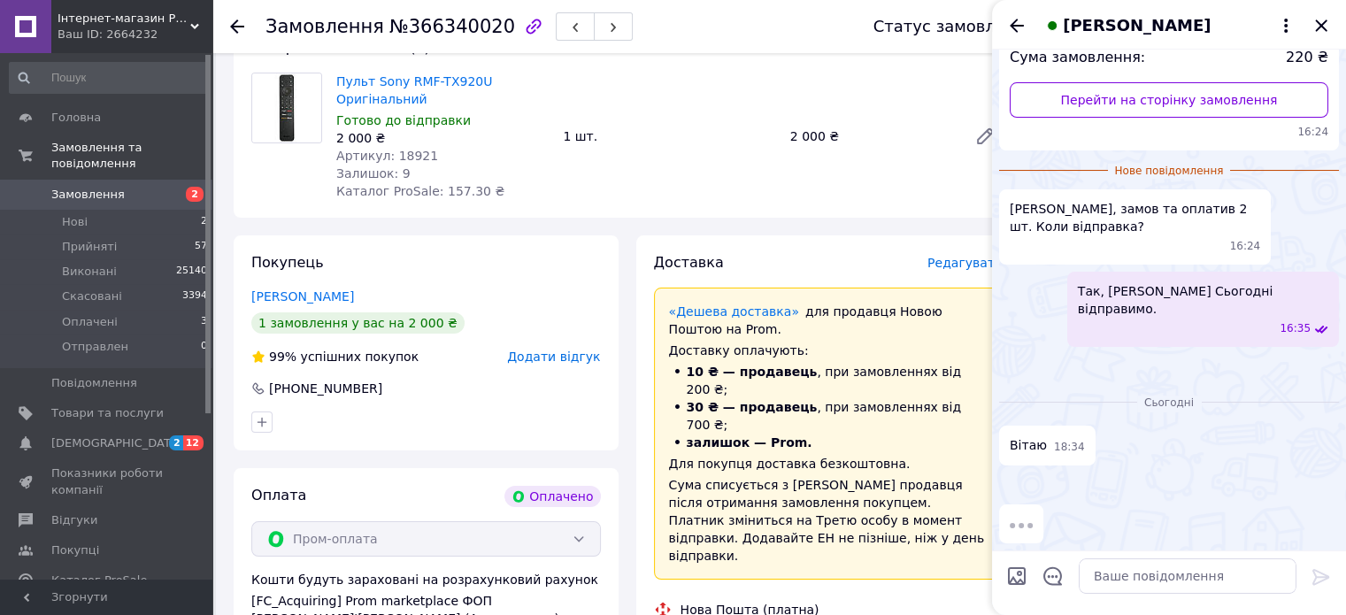
scroll to position [563, 0]
click at [1013, 475] on img at bounding box center [1006, 482] width 14 height 14
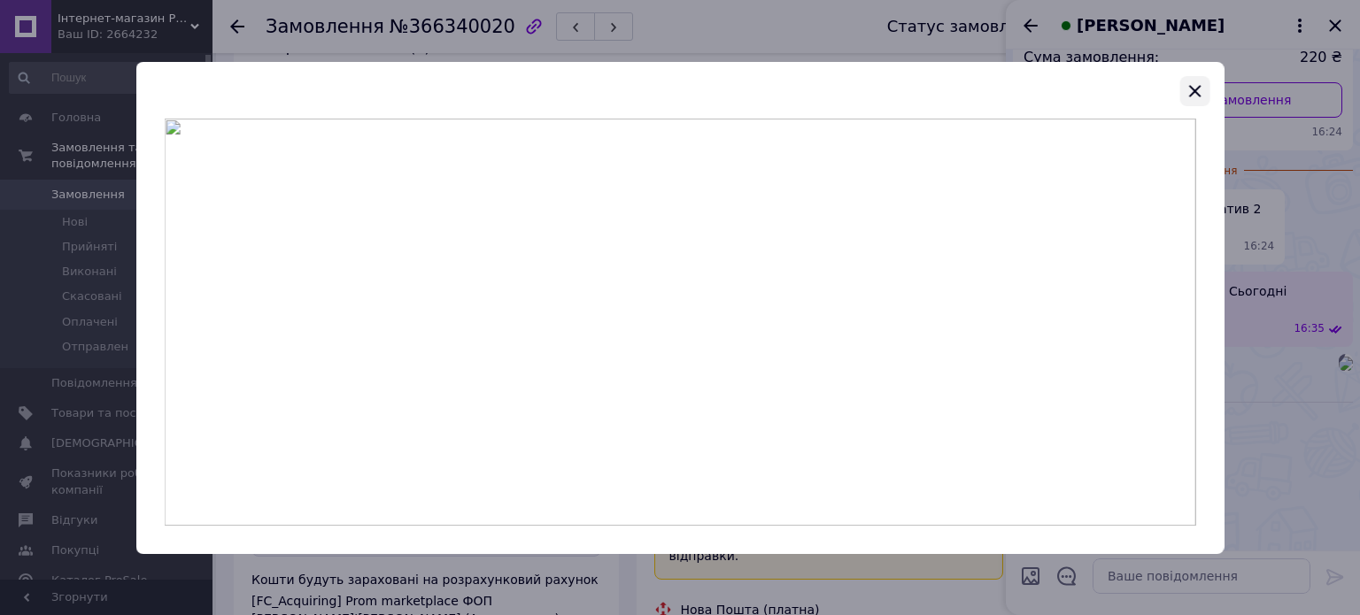
click at [1193, 87] on icon "button" at bounding box center [1193, 91] width 21 height 21
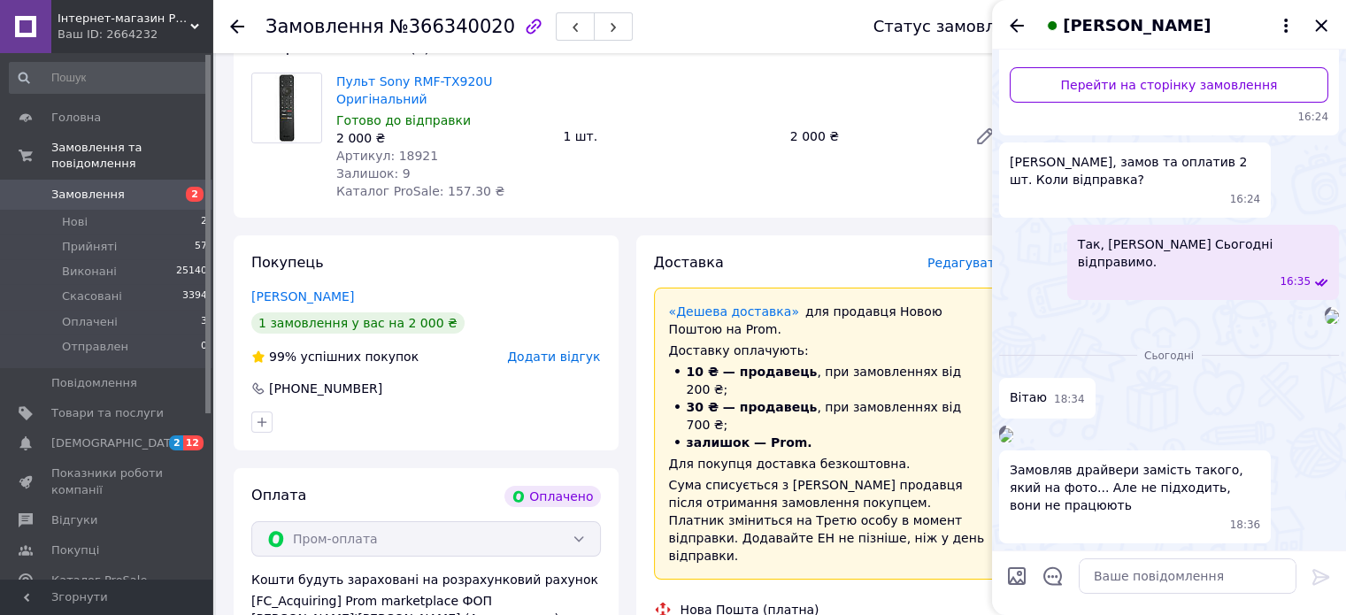
scroll to position [559, 0]
click at [1102, 574] on textarea at bounding box center [1188, 576] width 218 height 35
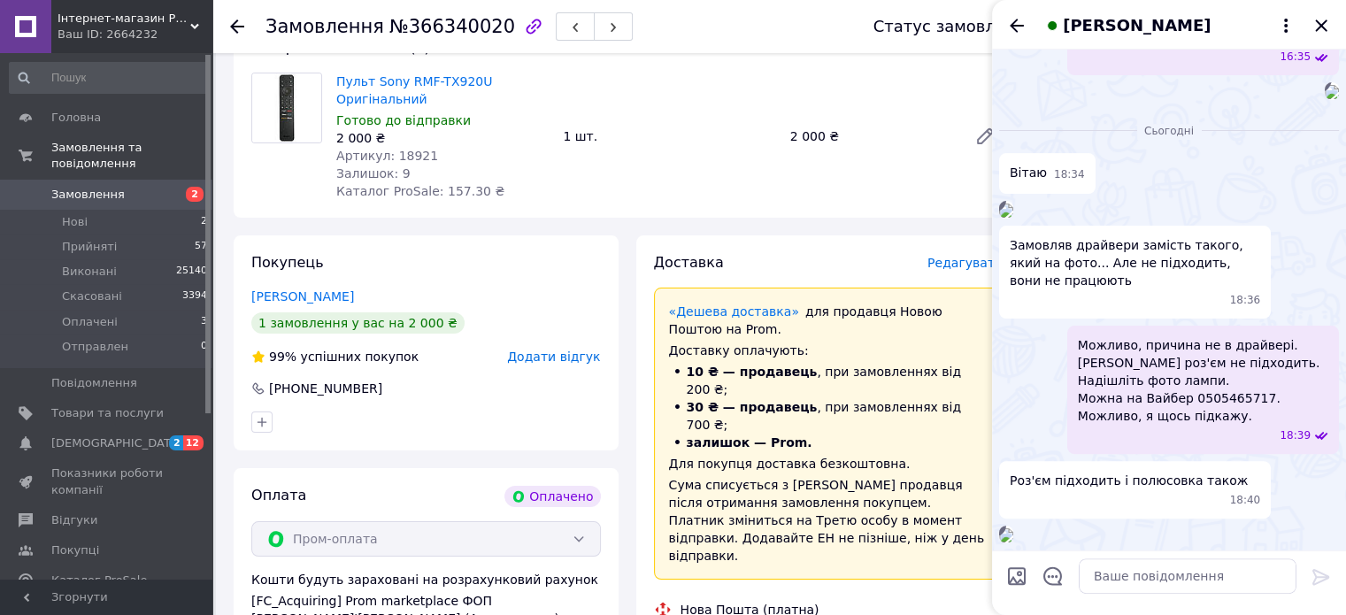
click at [74, 187] on span "Замовлення" at bounding box center [87, 195] width 73 height 16
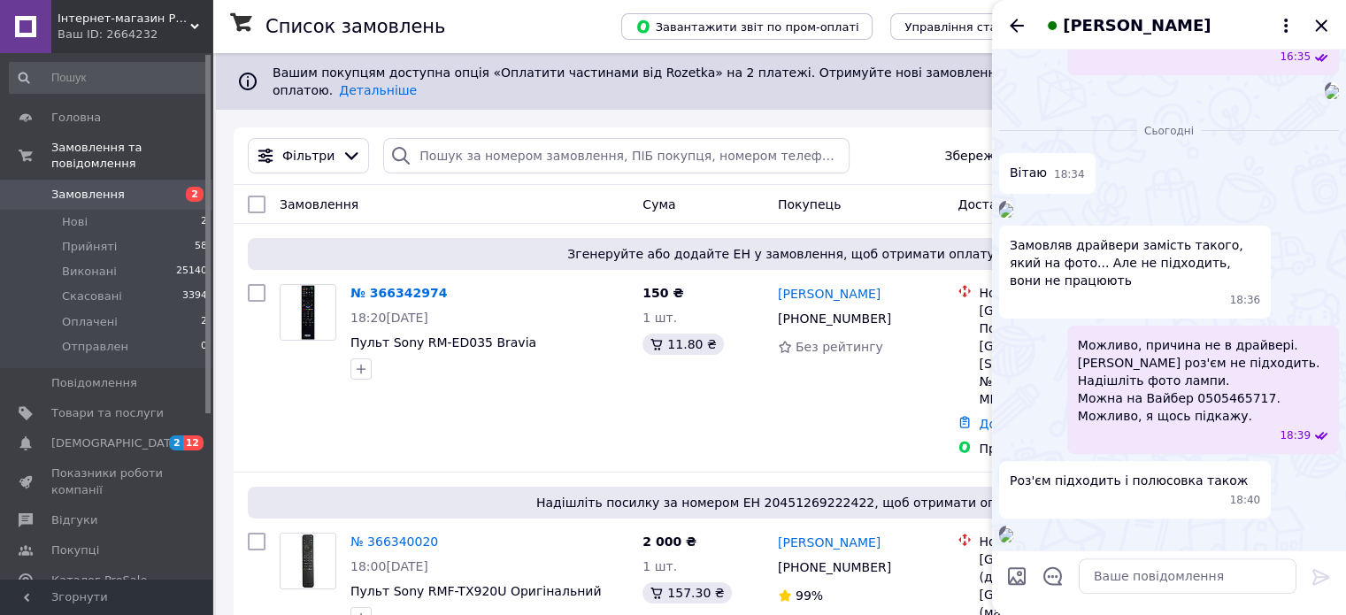
scroll to position [883, 0]
click at [1013, 528] on img at bounding box center [1006, 535] width 14 height 14
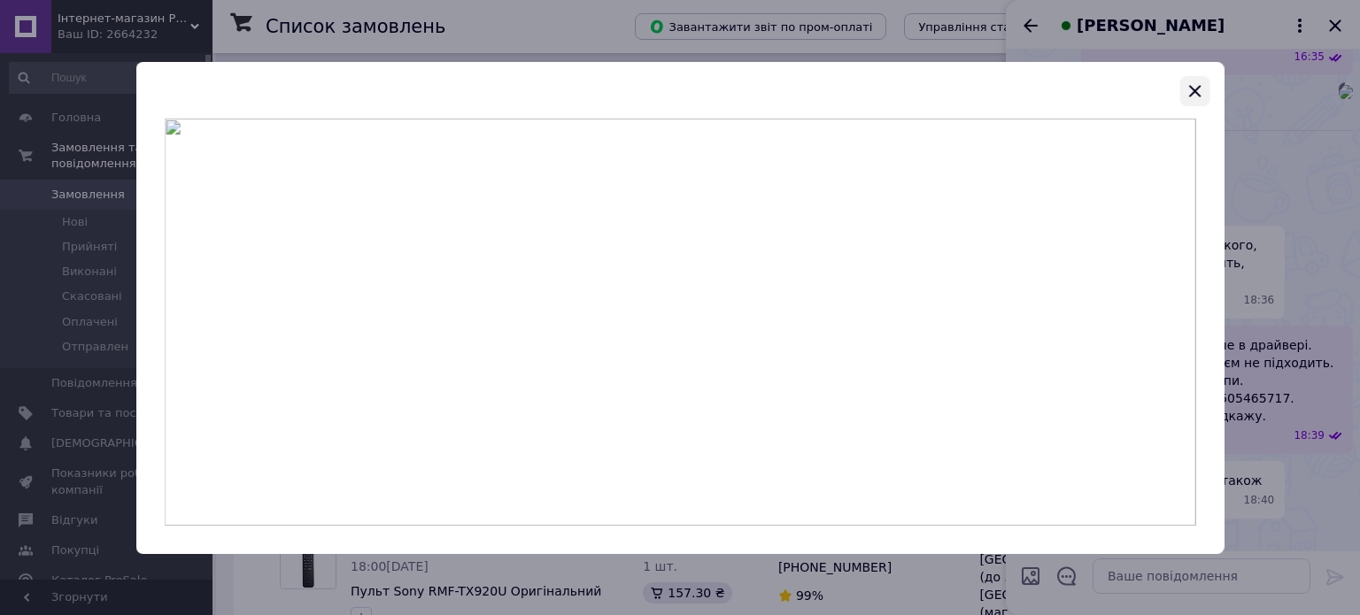
click at [1190, 83] on icon "button" at bounding box center [1193, 91] width 21 height 21
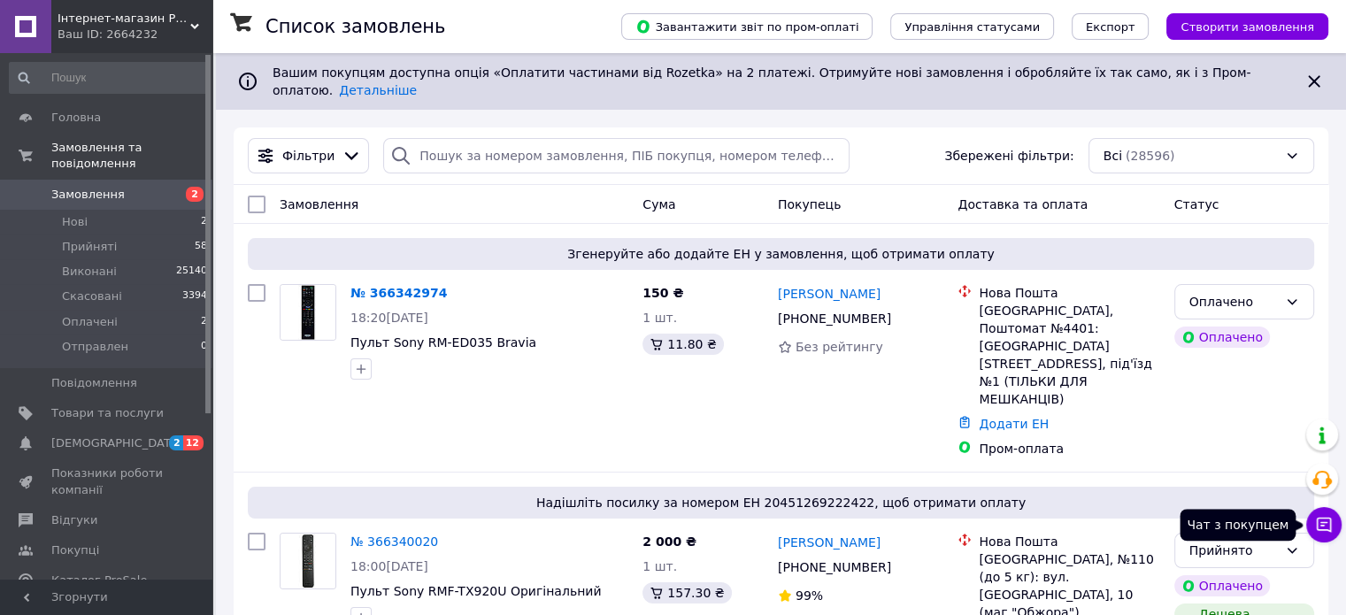
click at [1321, 524] on icon at bounding box center [1324, 525] width 18 height 18
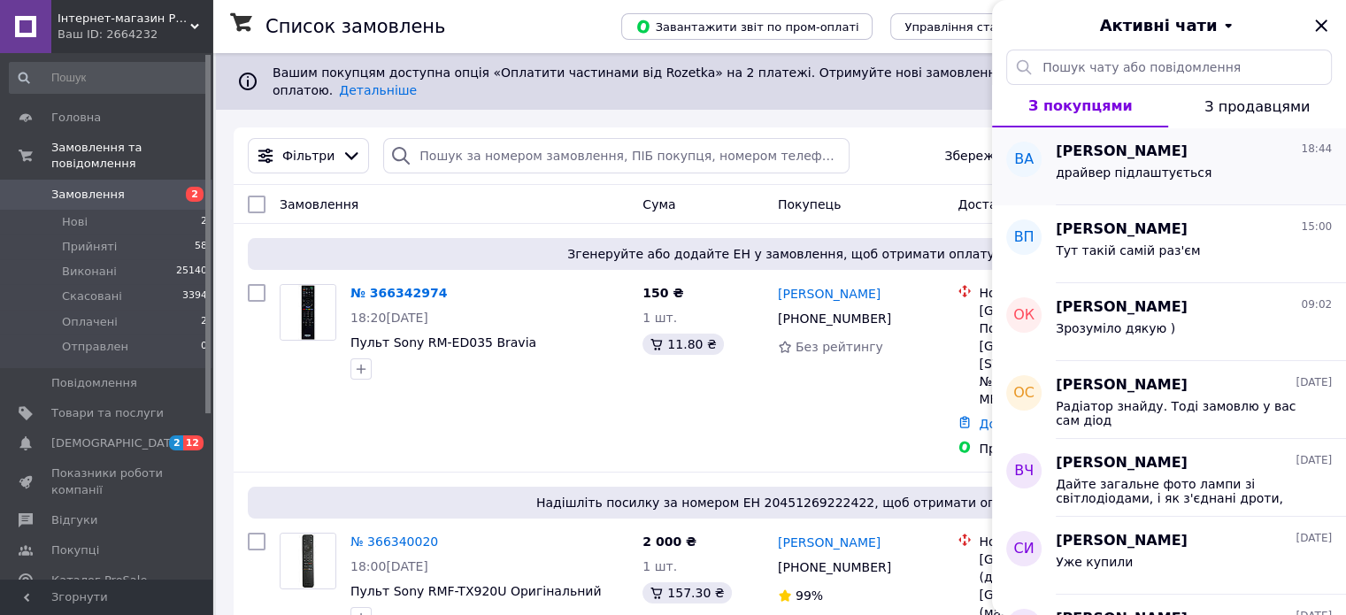
click at [1126, 168] on span "драйвер підлаштується" at bounding box center [1134, 173] width 156 height 14
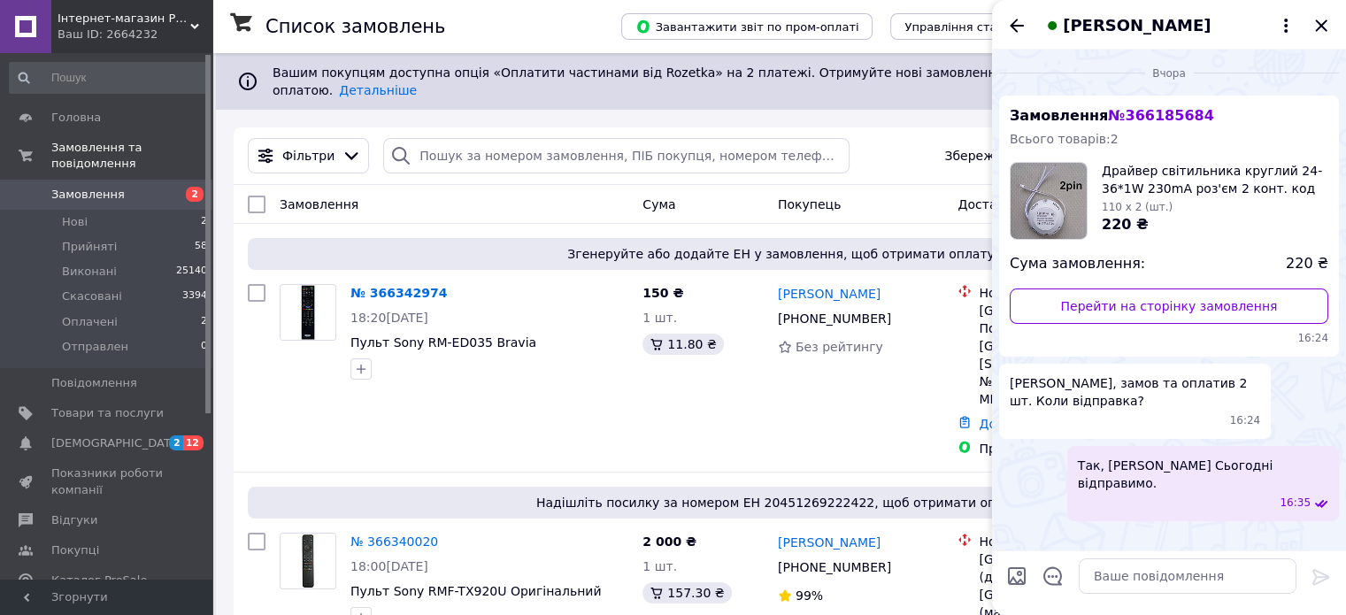
scroll to position [1030, 0]
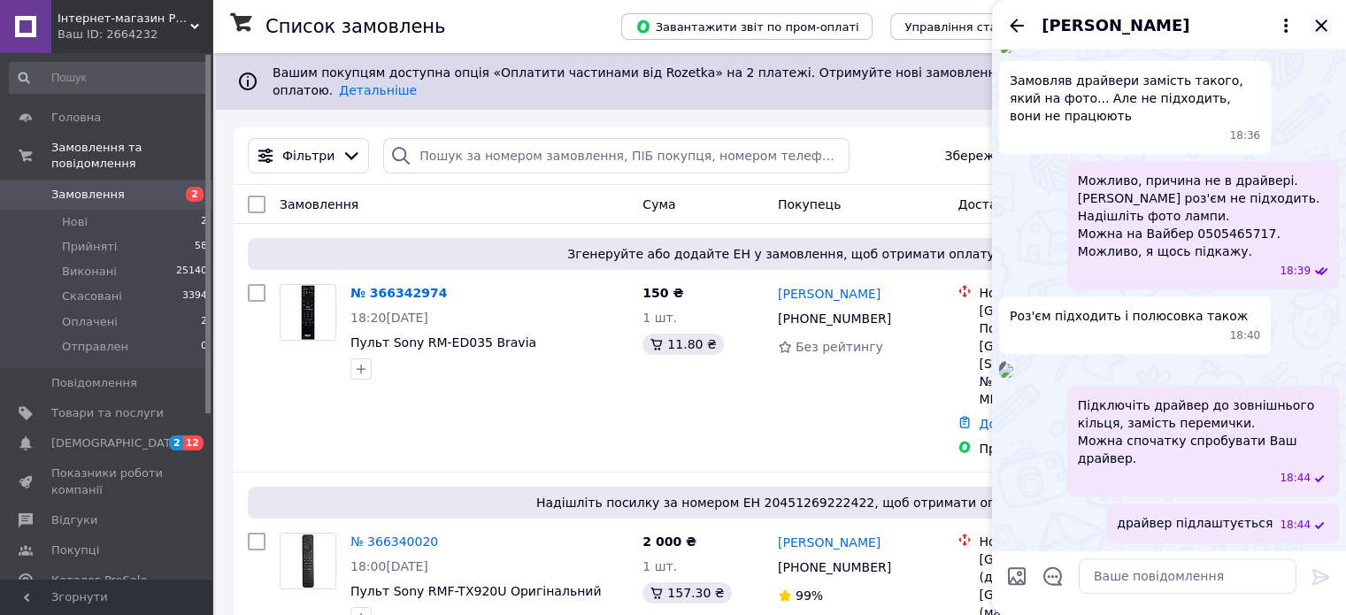
click at [1317, 24] on icon "Закрити" at bounding box center [1321, 25] width 21 height 21
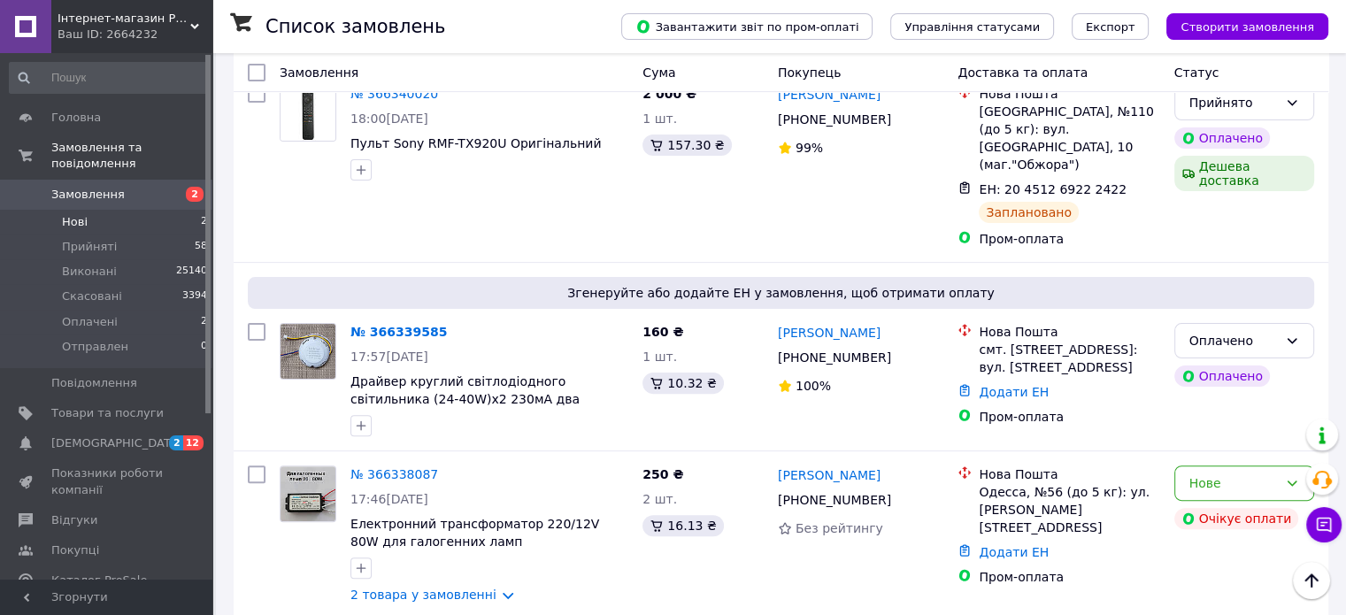
scroll to position [354, 0]
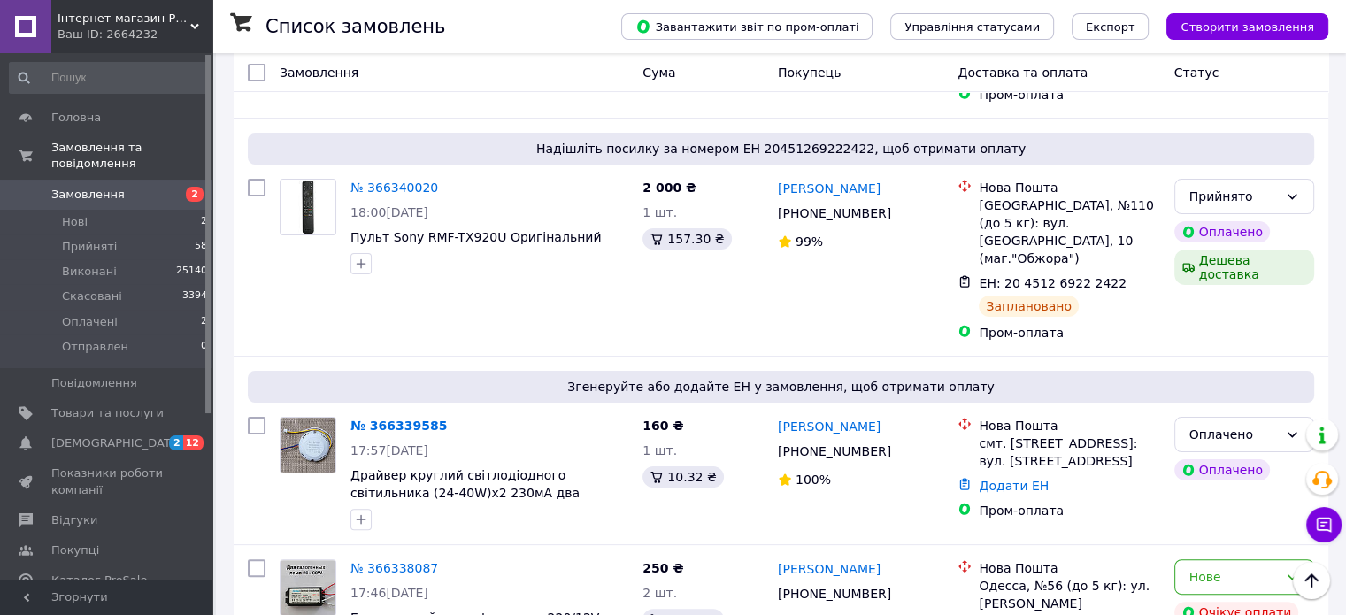
click at [77, 187] on span "Замовлення" at bounding box center [87, 195] width 73 height 16
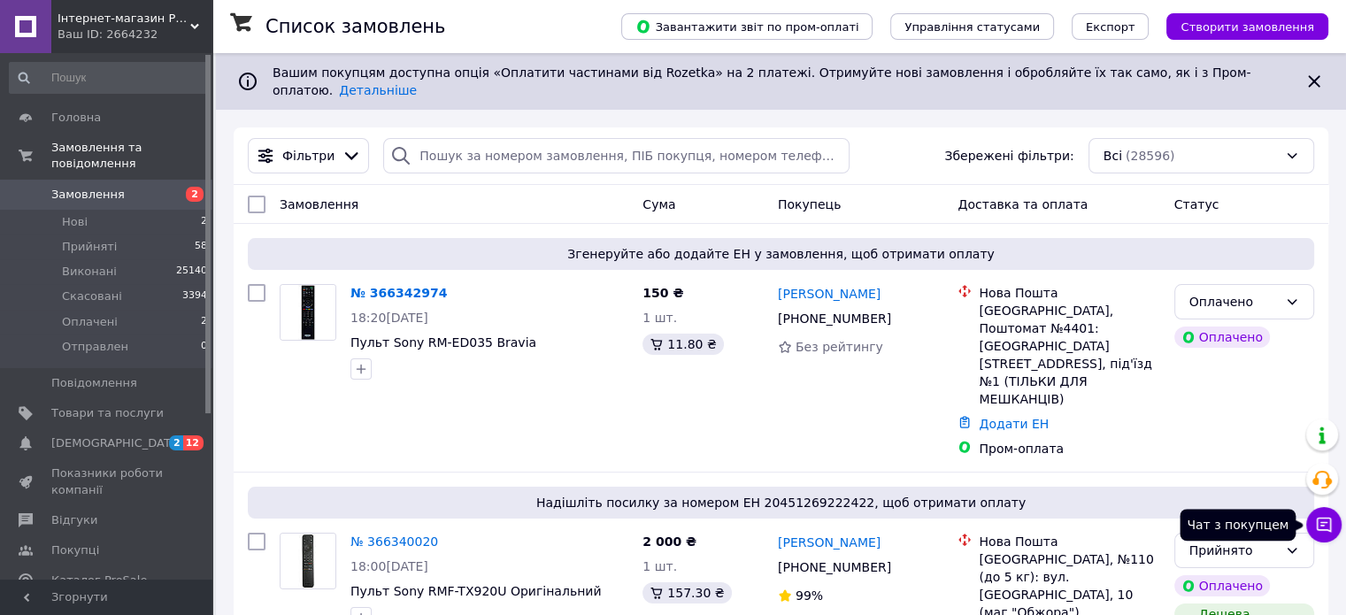
click at [1329, 523] on icon at bounding box center [1324, 525] width 18 height 18
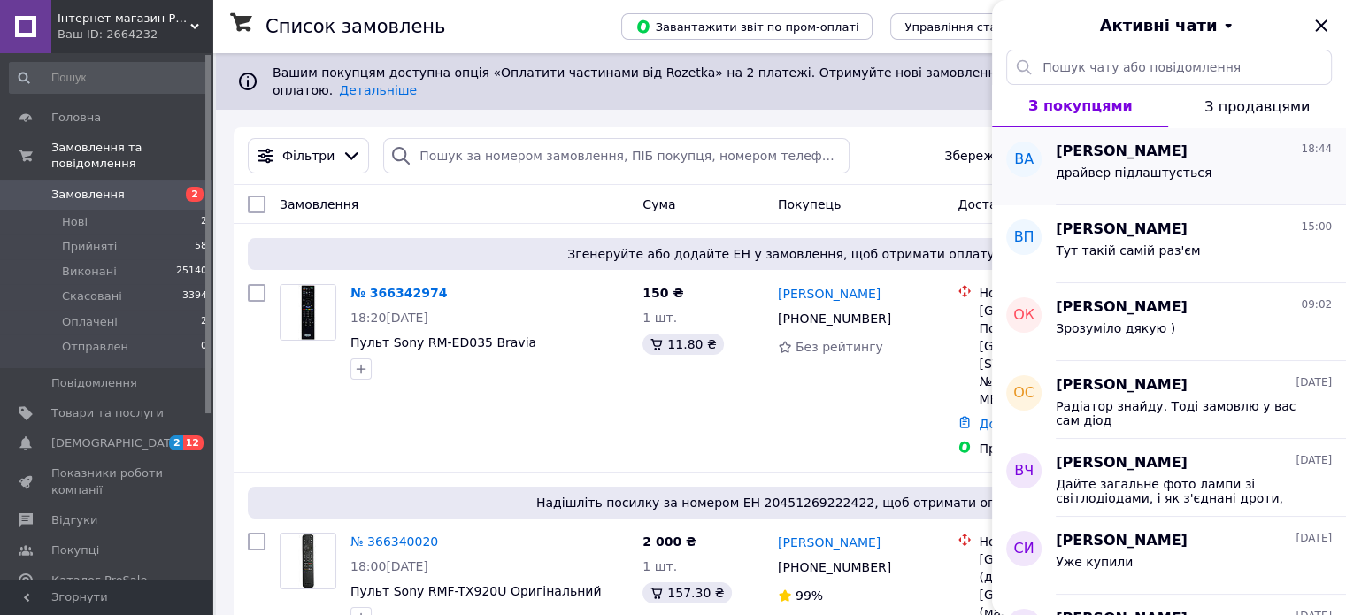
click at [1210, 157] on div "Віт Алій 18:44" at bounding box center [1194, 152] width 276 height 20
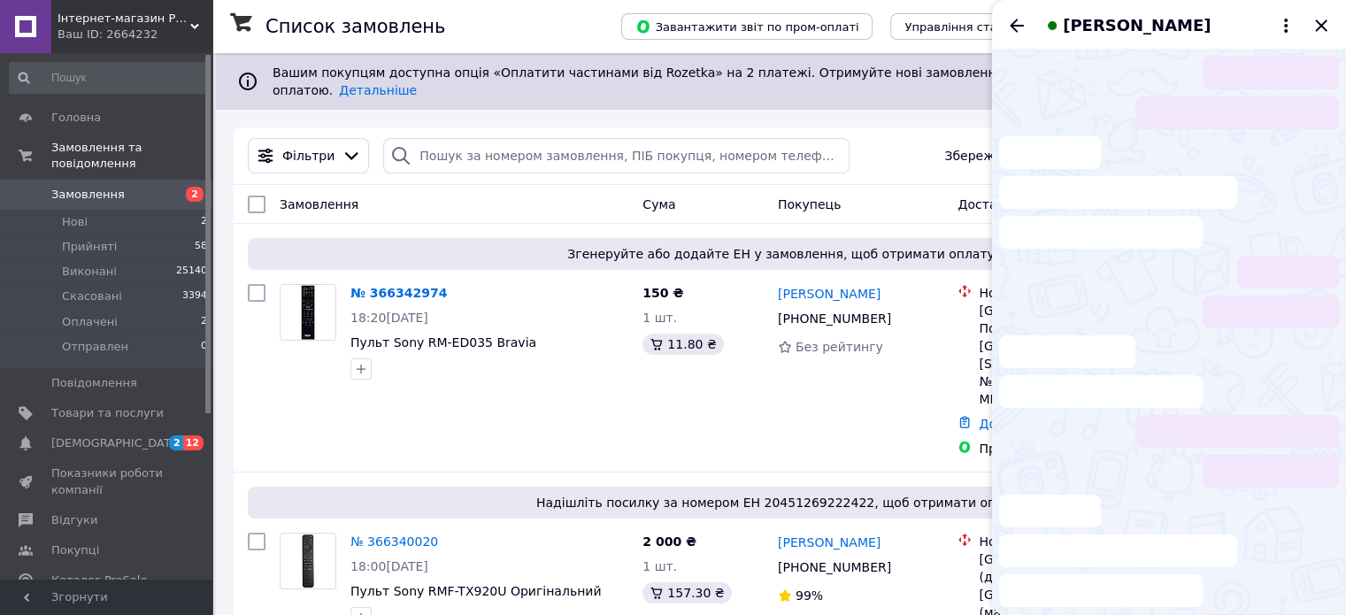
scroll to position [1030, 0]
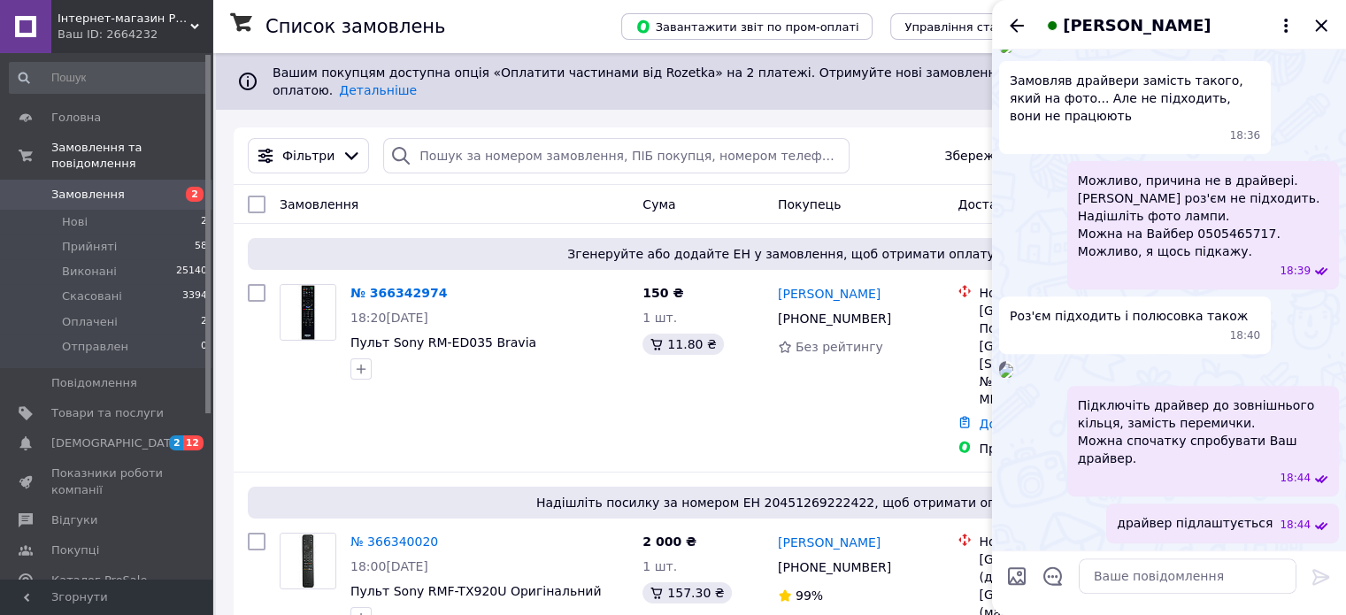
click at [1013, 364] on img at bounding box center [1006, 371] width 14 height 14
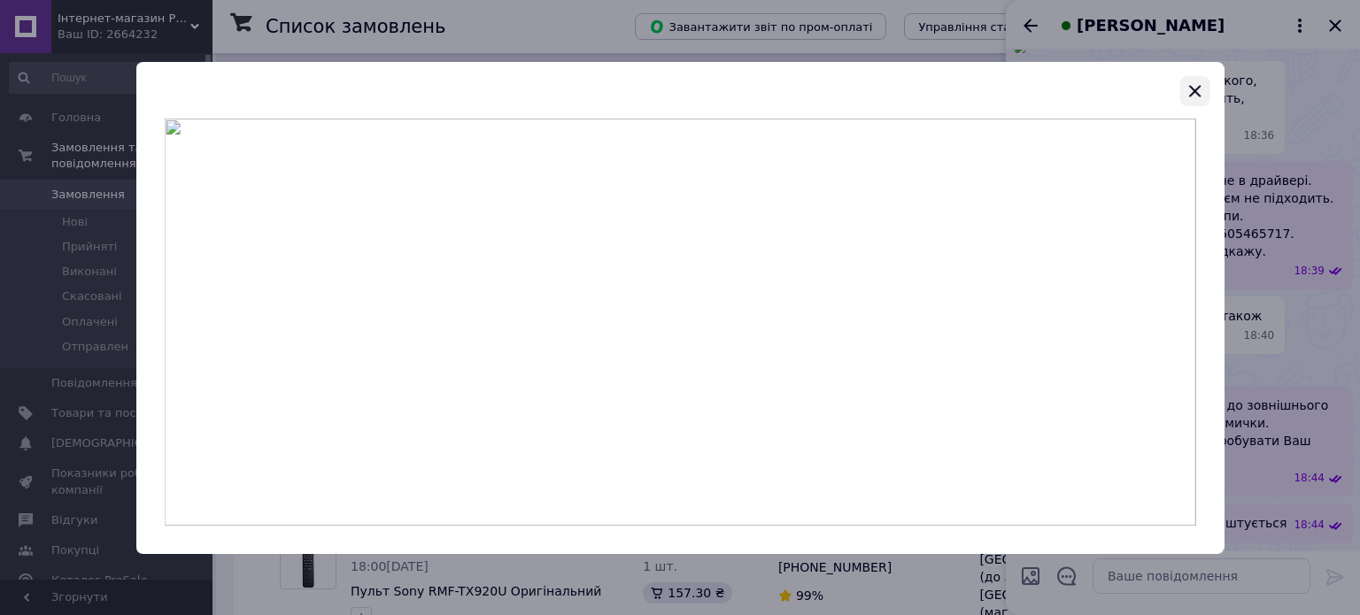
click at [1190, 89] on icon "button" at bounding box center [1193, 91] width 21 height 21
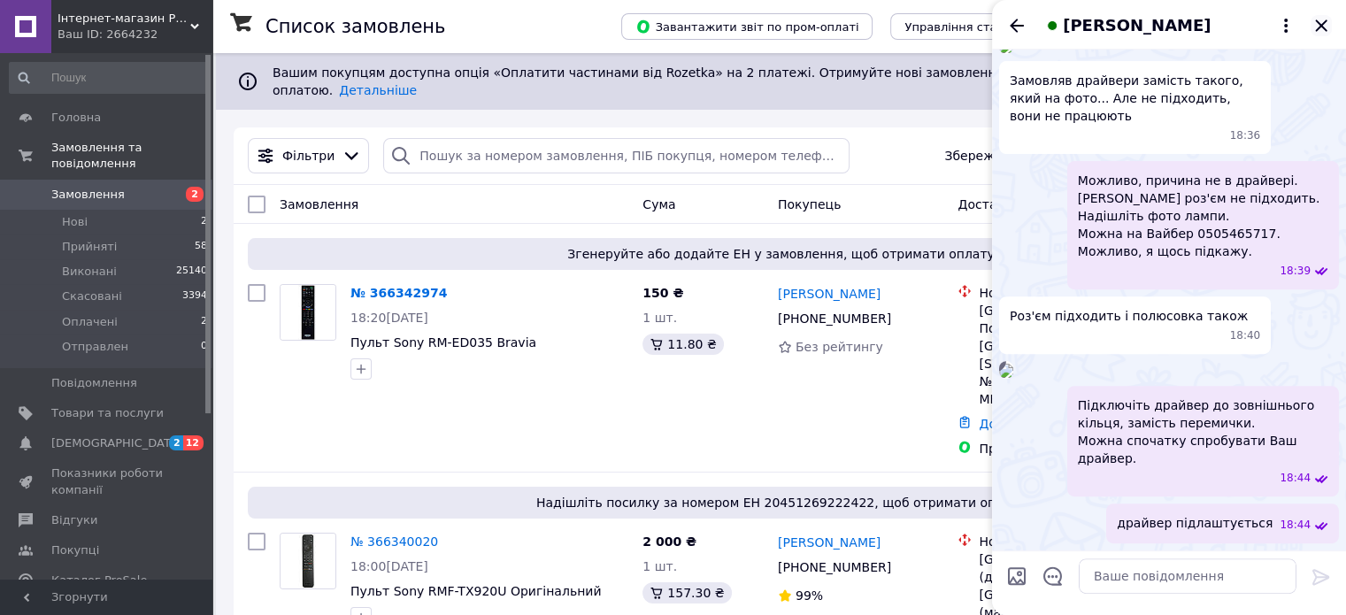
click at [1322, 19] on icon "Закрити" at bounding box center [1321, 25] width 21 height 21
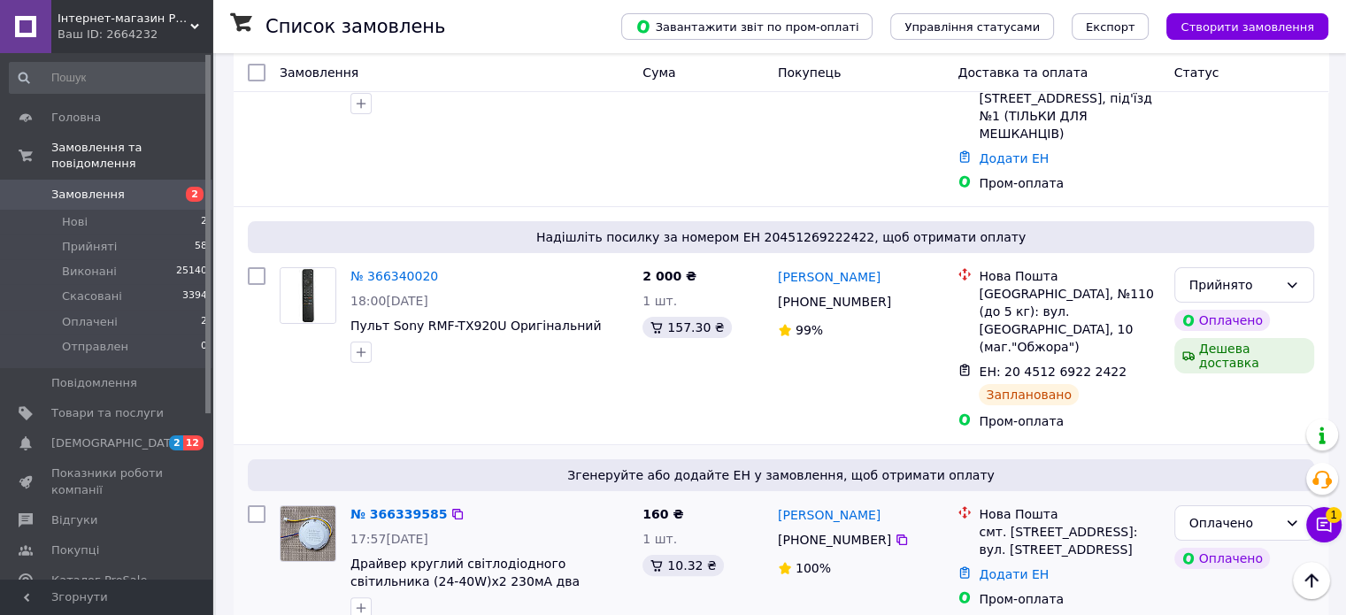
scroll to position [266, 0]
click at [1325, 522] on icon at bounding box center [1324, 525] width 15 height 15
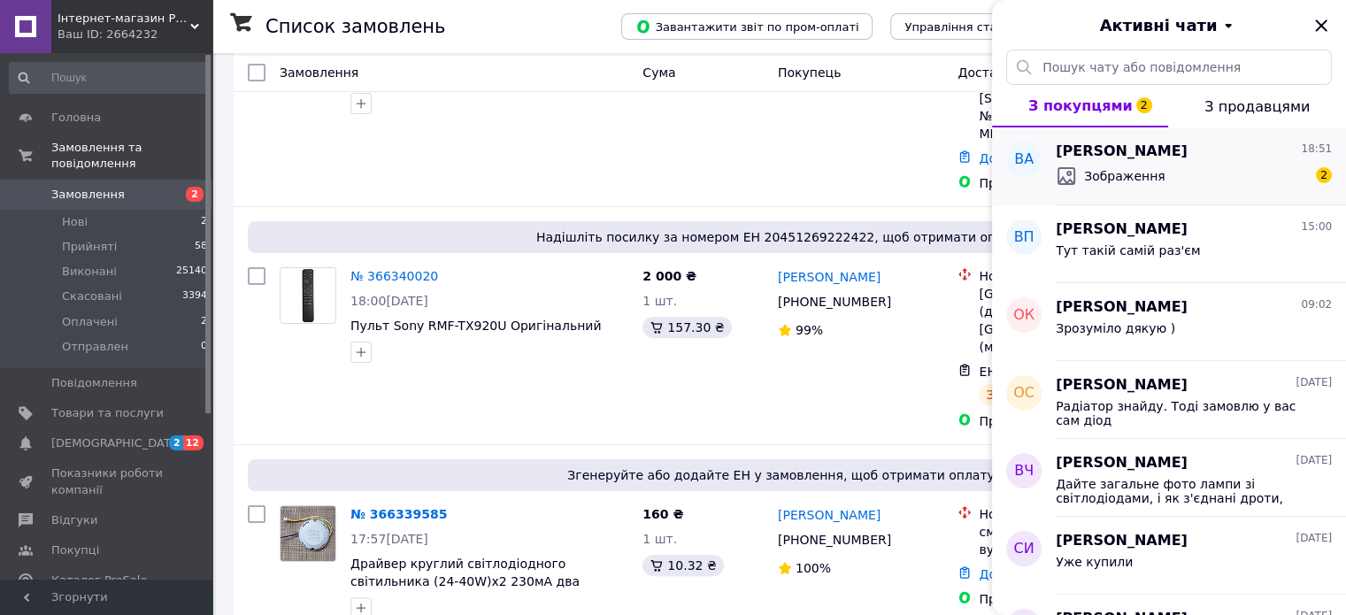
click at [1126, 158] on div "Віт Алій 18:51" at bounding box center [1194, 152] width 276 height 20
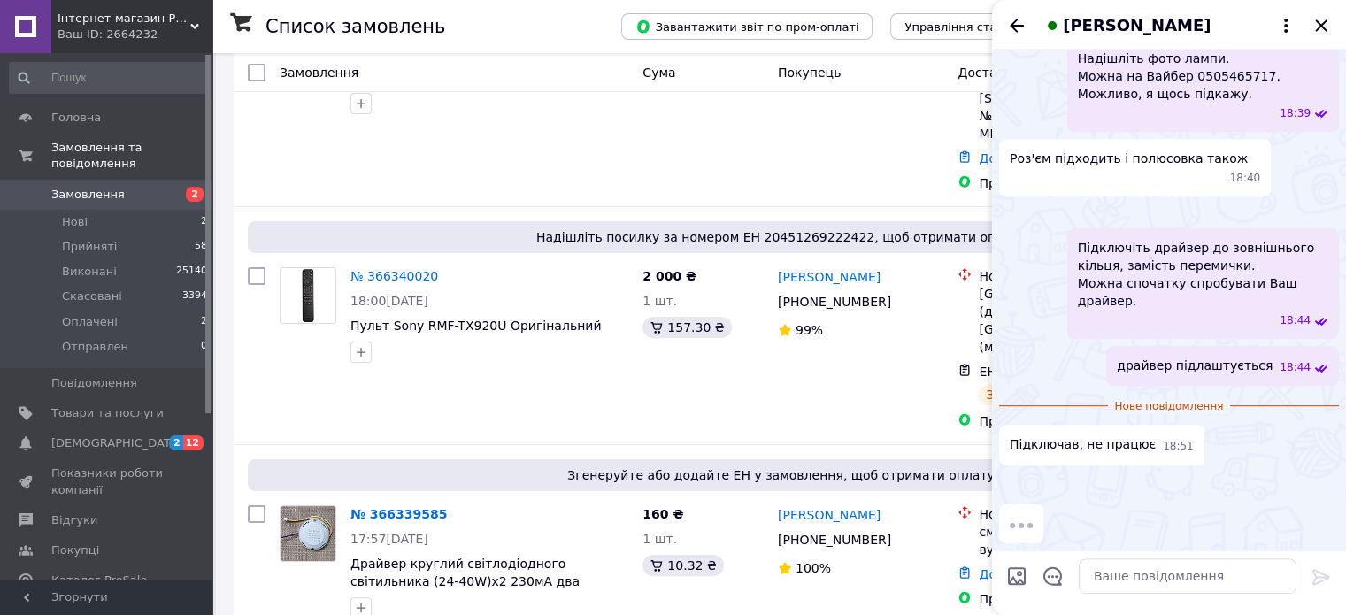
scroll to position [1322, 0]
click at [1013, 475] on img at bounding box center [1006, 482] width 14 height 14
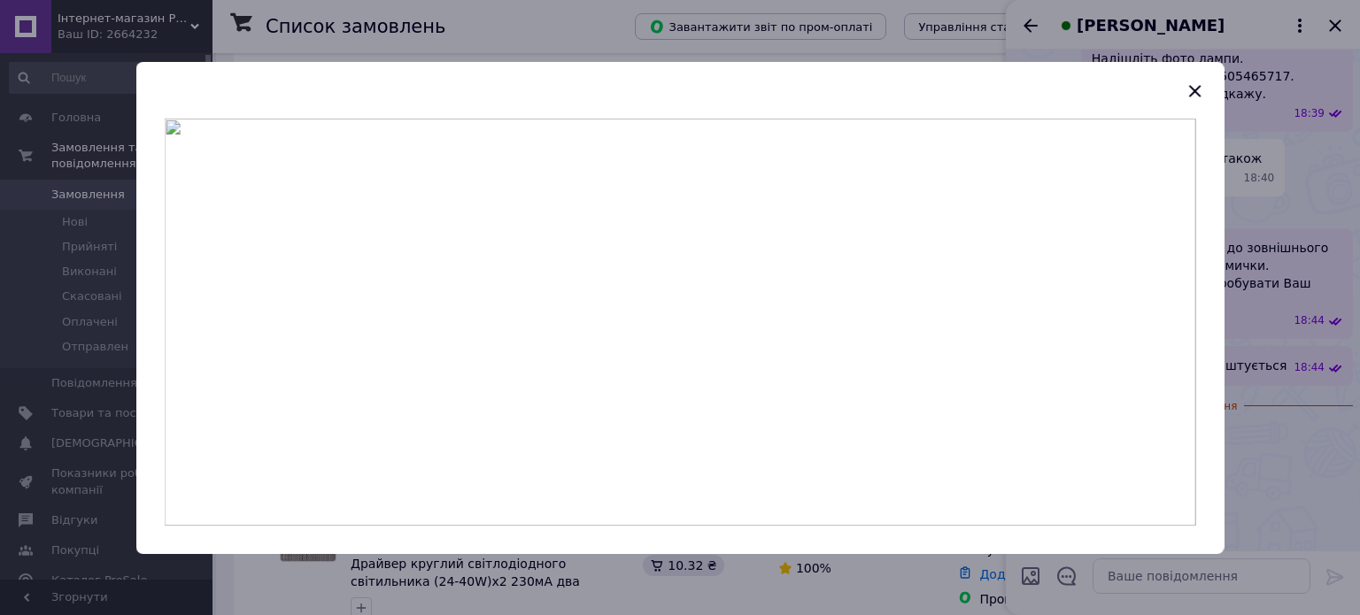
click at [1197, 89] on icon "button" at bounding box center [1193, 91] width 21 height 21
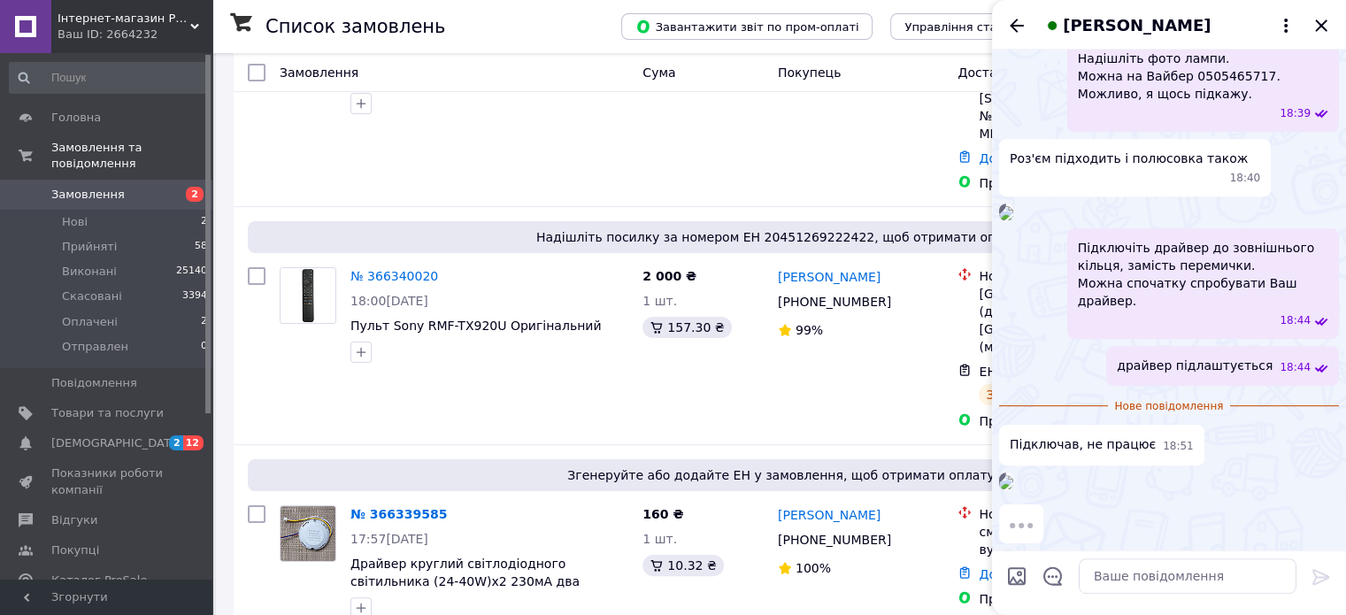
scroll to position [1317, 0]
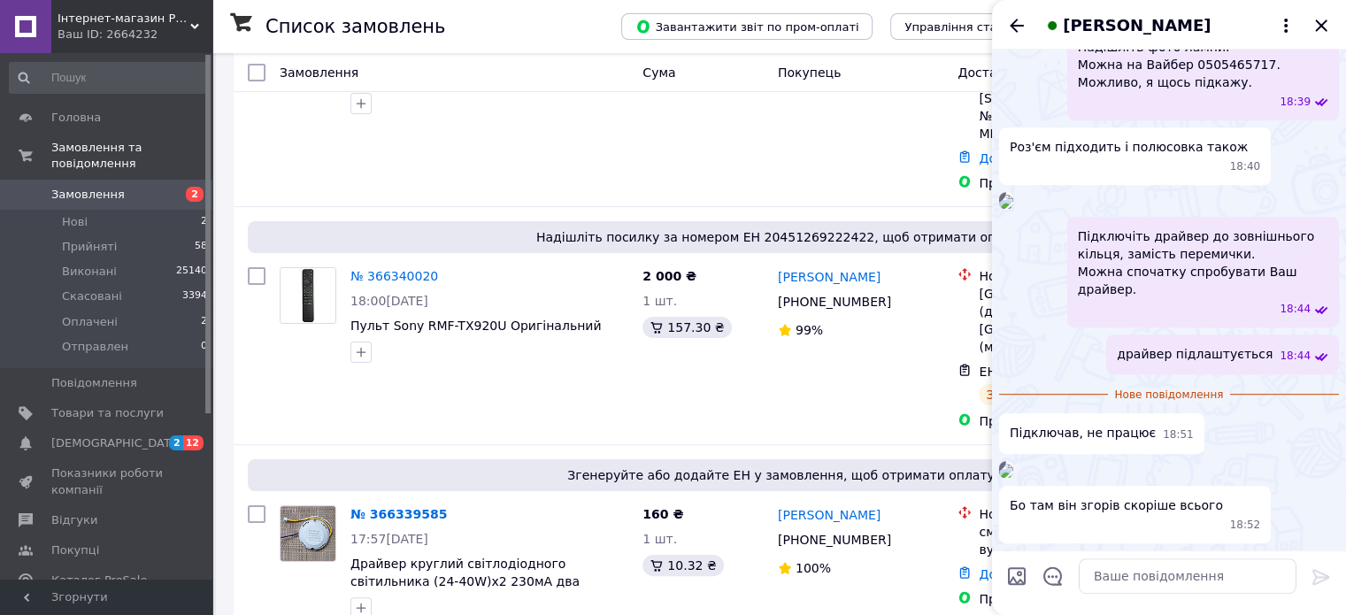
click at [1013, 464] on img at bounding box center [1006, 471] width 14 height 14
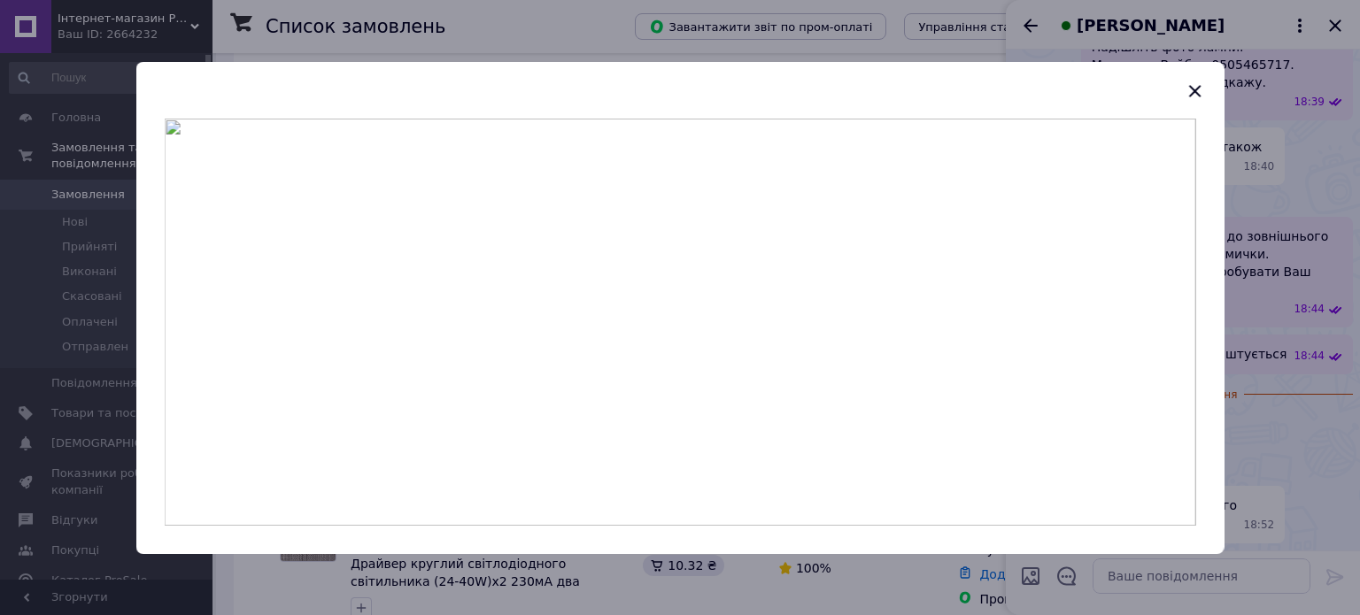
drag, startPoint x: 1197, startPoint y: 89, endPoint x: 1193, endPoint y: 222, distance: 133.7
click at [1197, 90] on icon "button" at bounding box center [1193, 91] width 21 height 21
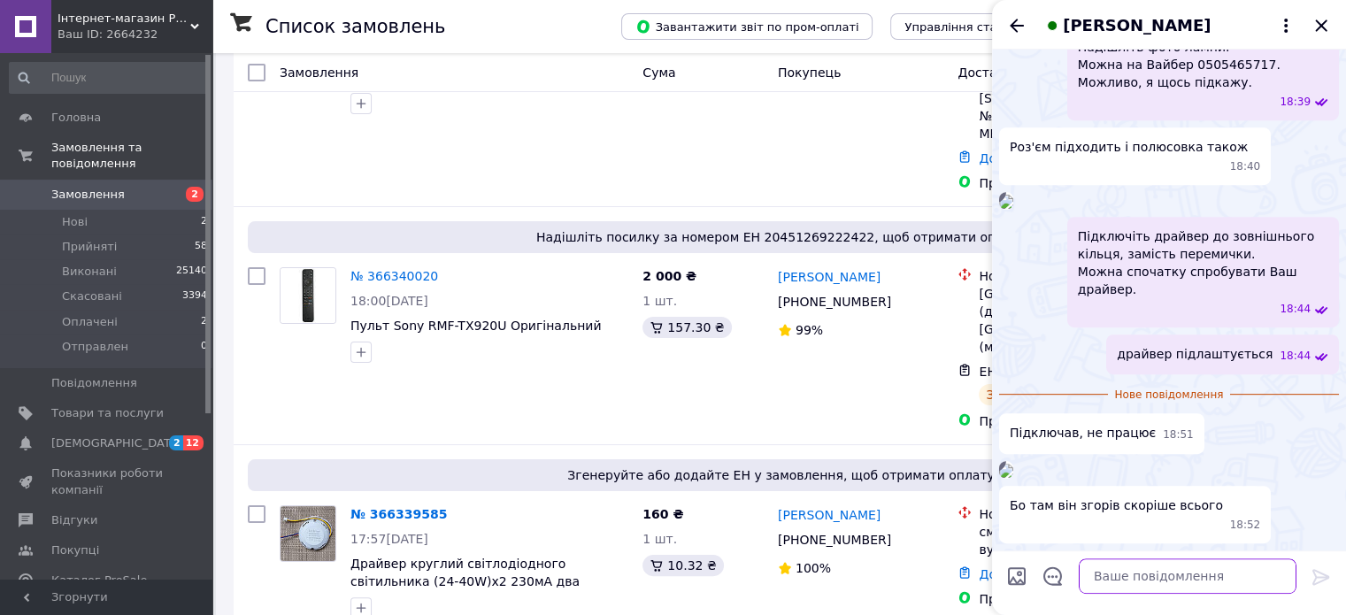
click at [1097, 579] on textarea at bounding box center [1188, 576] width 218 height 35
paste textarea "Тоді підключіть наш до великого кільця"
type textarea "Тоді підключіть наш до великого кільця"
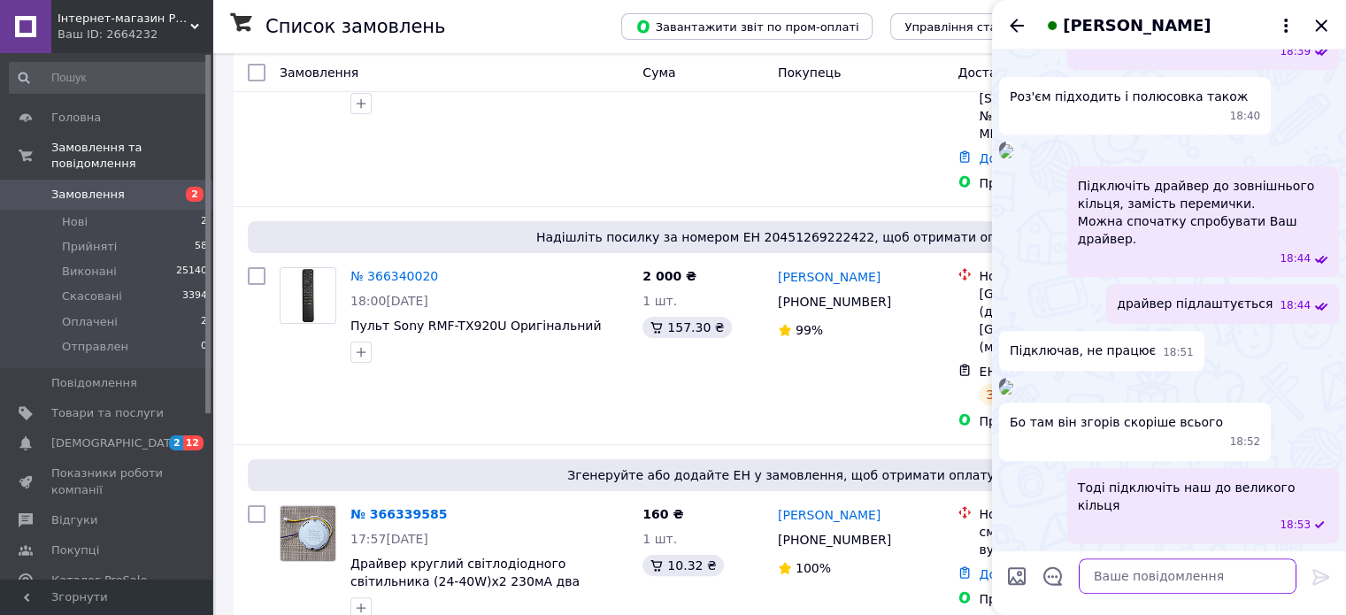
scroll to position [1349, 0]
click at [1013, 381] on img at bounding box center [1006, 388] width 14 height 14
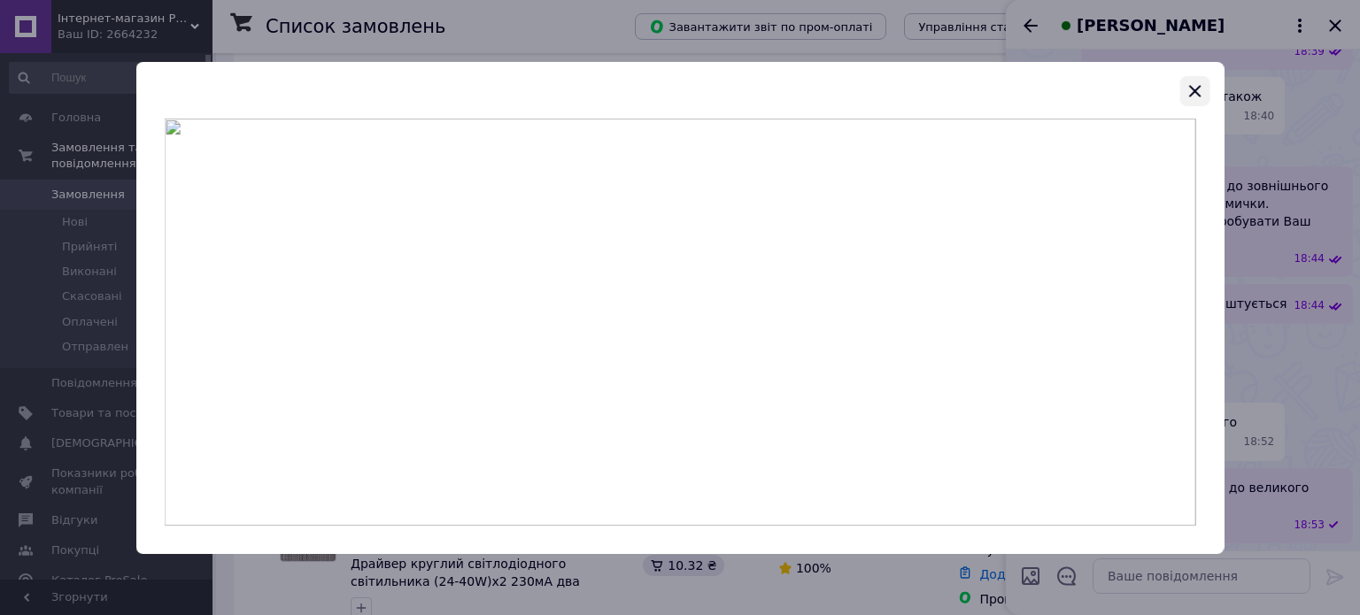
click at [1190, 91] on icon "button" at bounding box center [1193, 91] width 21 height 21
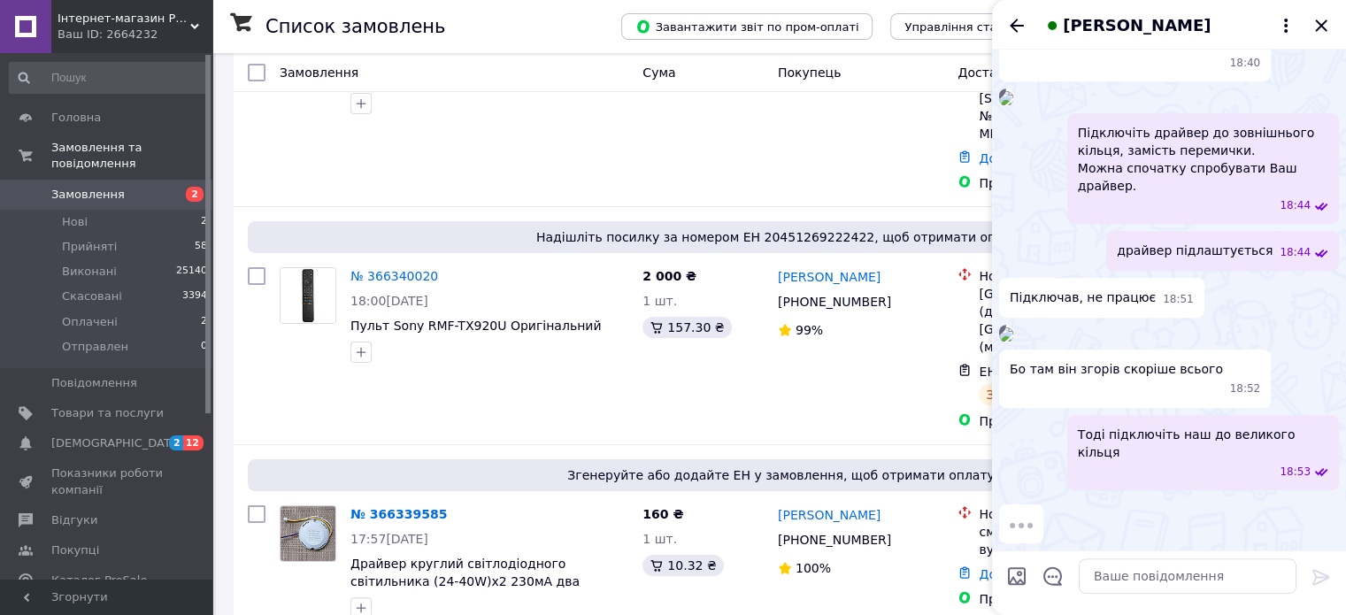
click at [1013, 327] on img at bounding box center [1006, 334] width 14 height 14
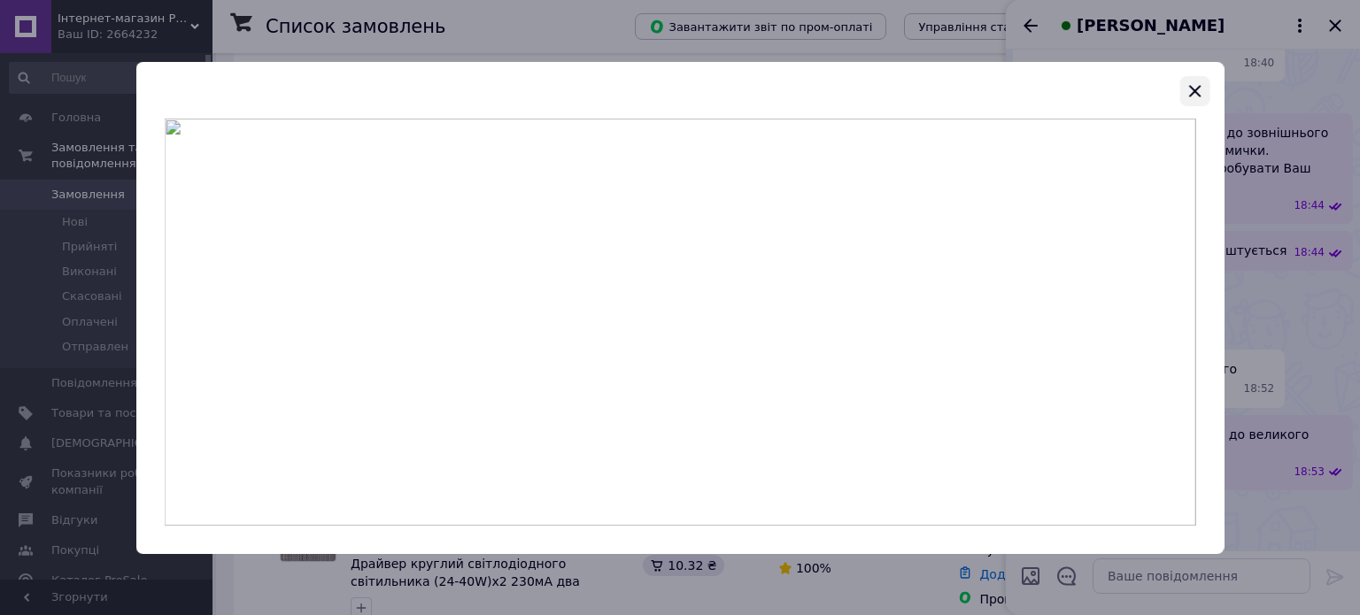
click at [1186, 91] on icon "button" at bounding box center [1193, 91] width 21 height 21
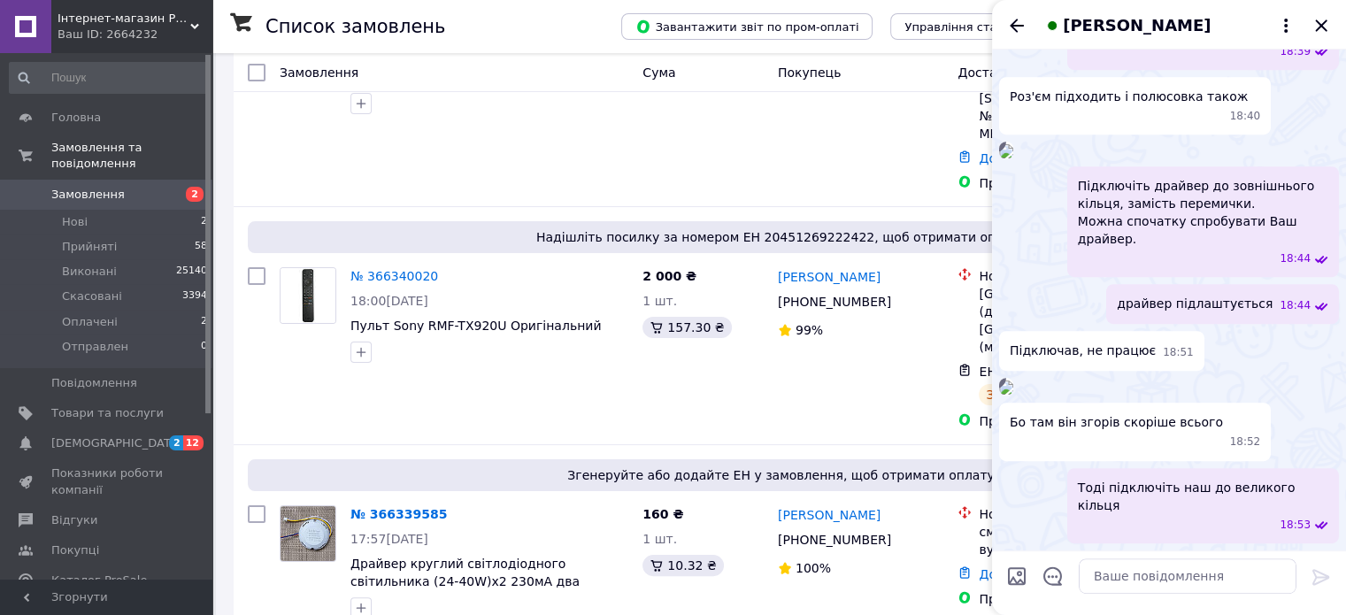
scroll to position [1172, 0]
click at [1314, 19] on icon "Закрити" at bounding box center [1321, 25] width 21 height 21
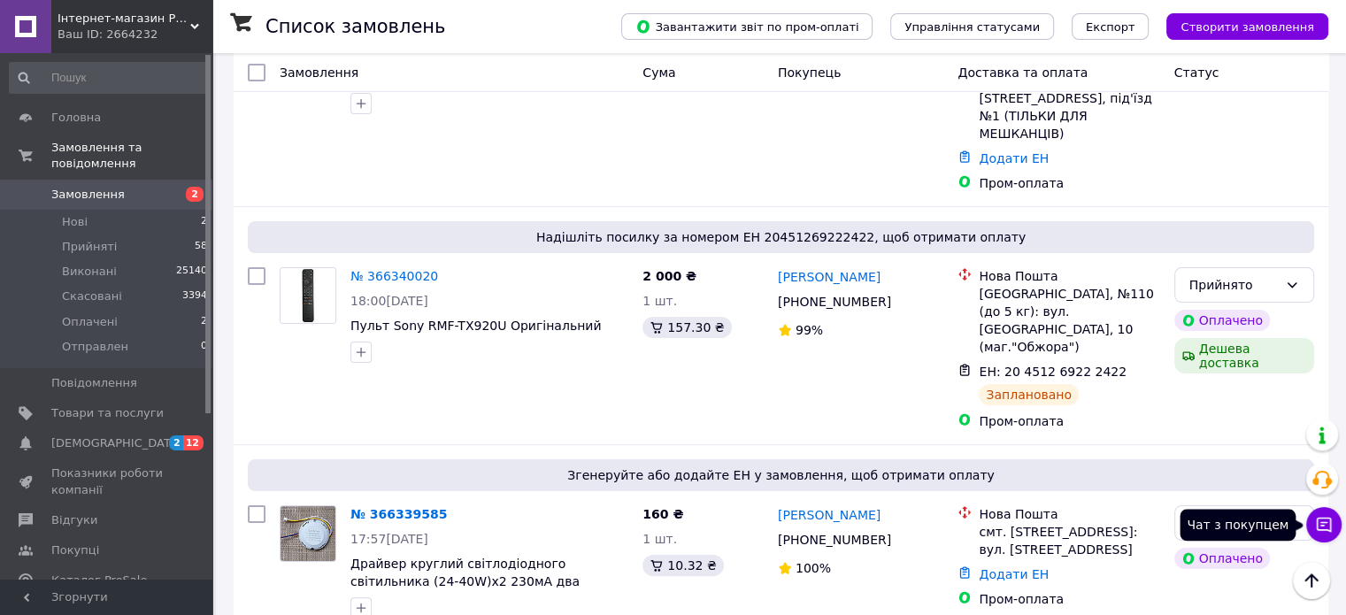
click at [1332, 526] on icon at bounding box center [1324, 525] width 18 height 18
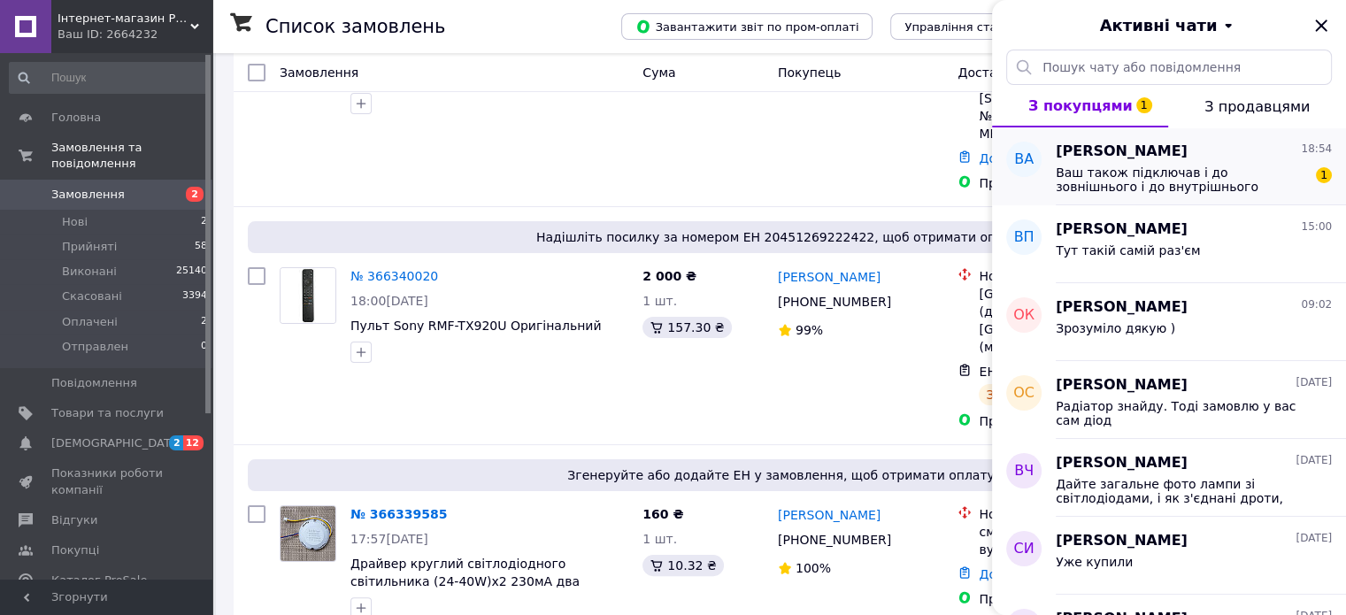
click at [1156, 166] on span "Ваш також підключав і до зовнішнього і до внутрішнього кільця... Не працює" at bounding box center [1181, 180] width 251 height 28
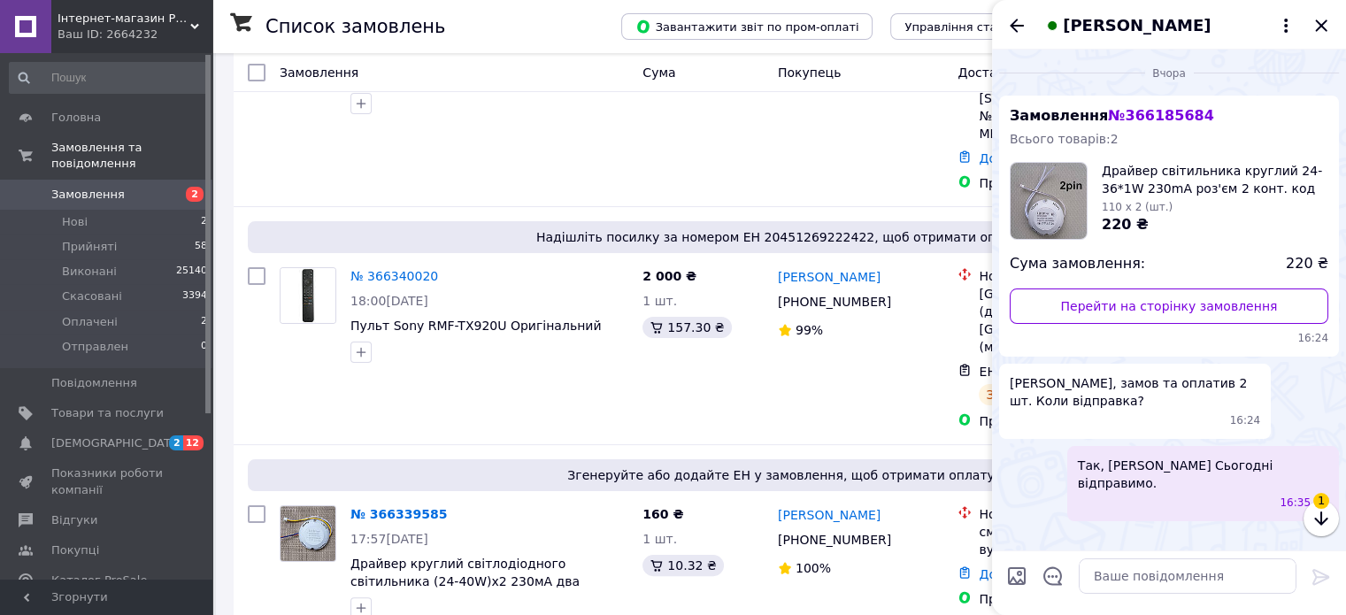
scroll to position [1464, 0]
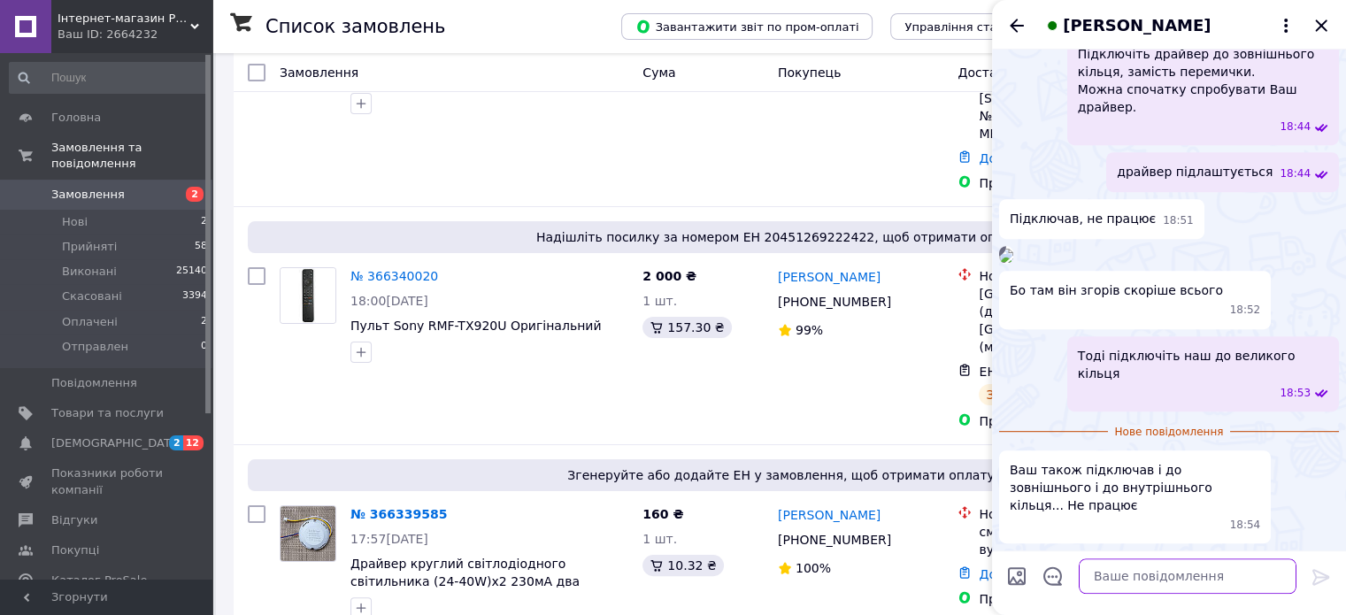
click at [1103, 583] on textarea at bounding box center [1188, 576] width 218 height 35
click at [1321, 21] on icon "Закрити" at bounding box center [1321, 25] width 21 height 21
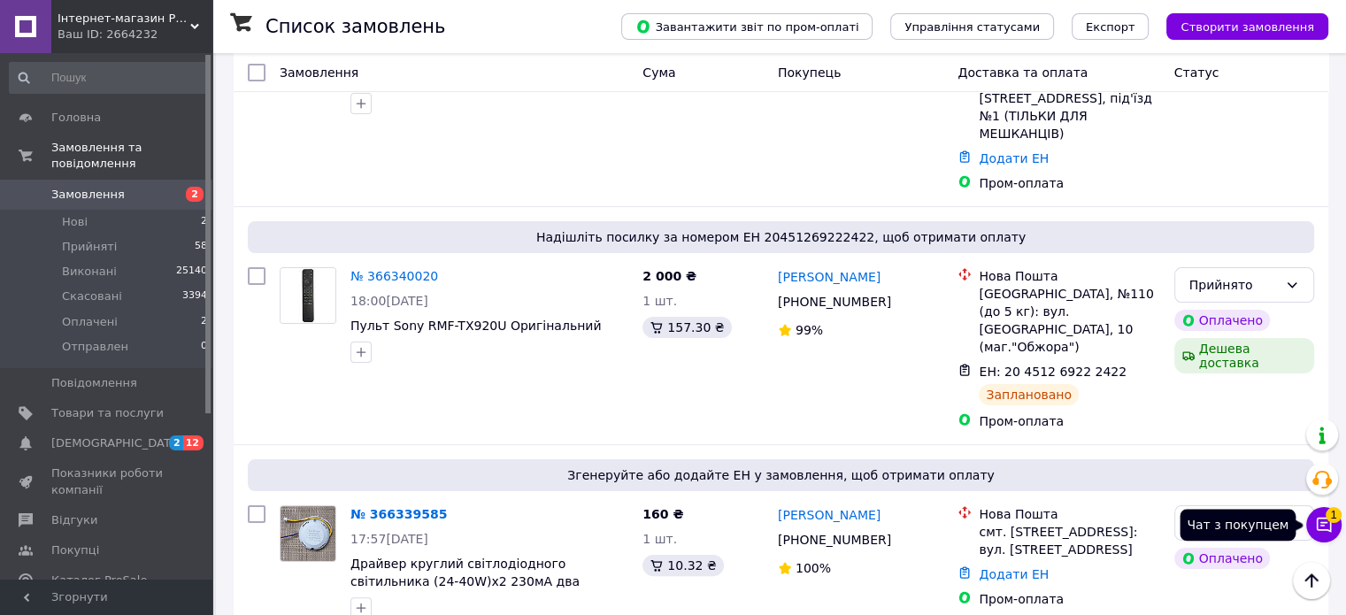
click at [1331, 520] on span "1" at bounding box center [1334, 515] width 16 height 16
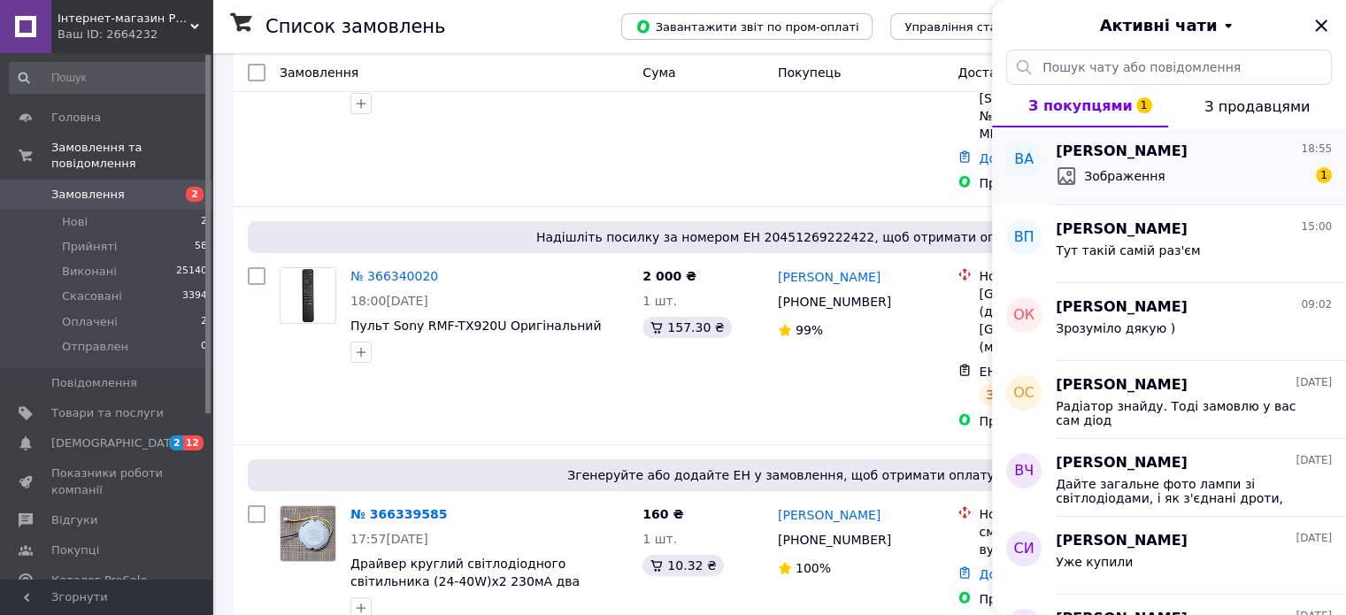
click at [1177, 162] on div "Зображення 1" at bounding box center [1194, 176] width 276 height 28
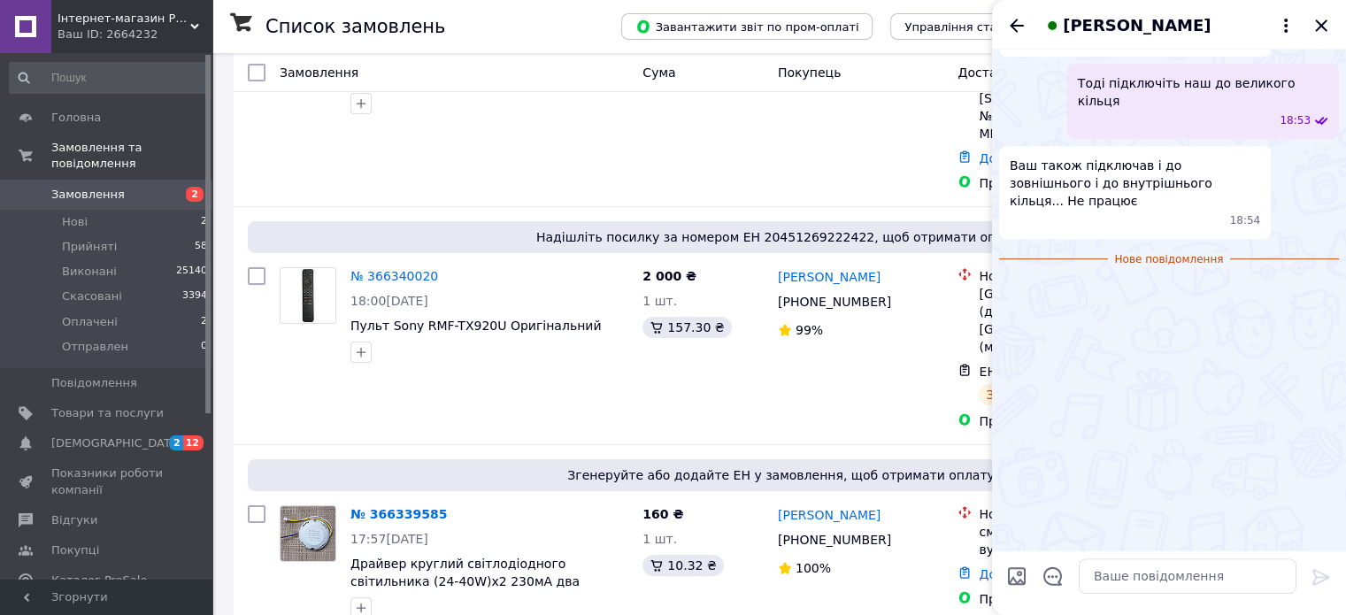
scroll to position [1623, 0]
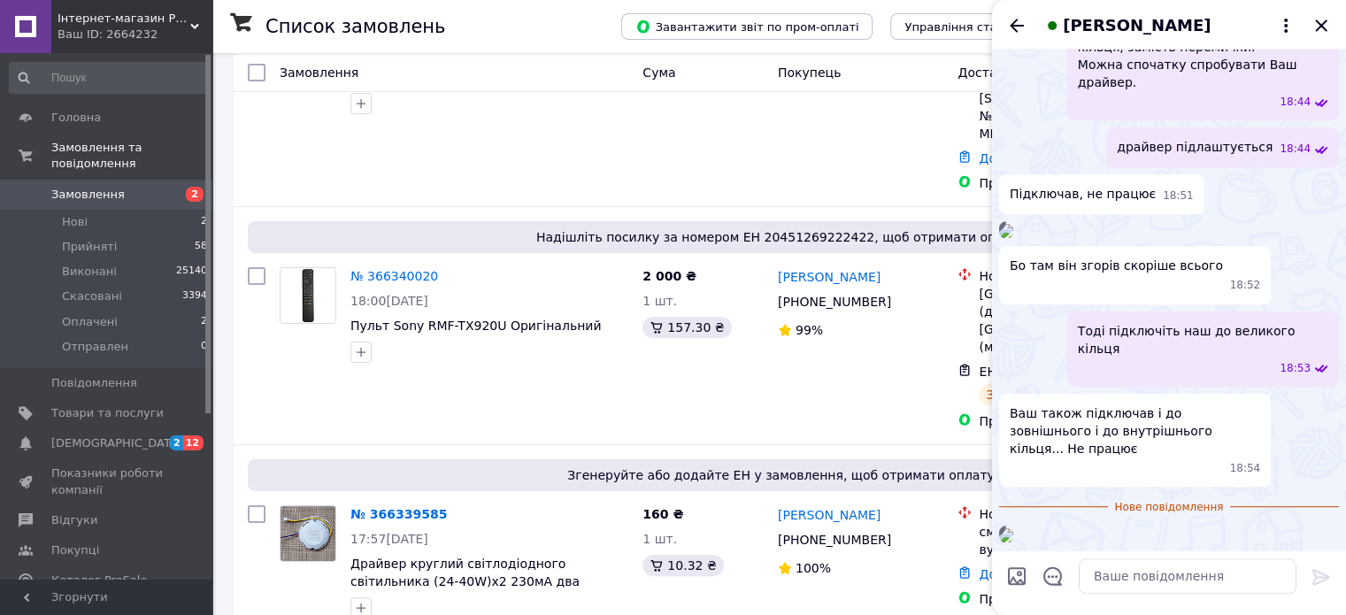
click at [1013, 528] on img at bounding box center [1006, 535] width 14 height 14
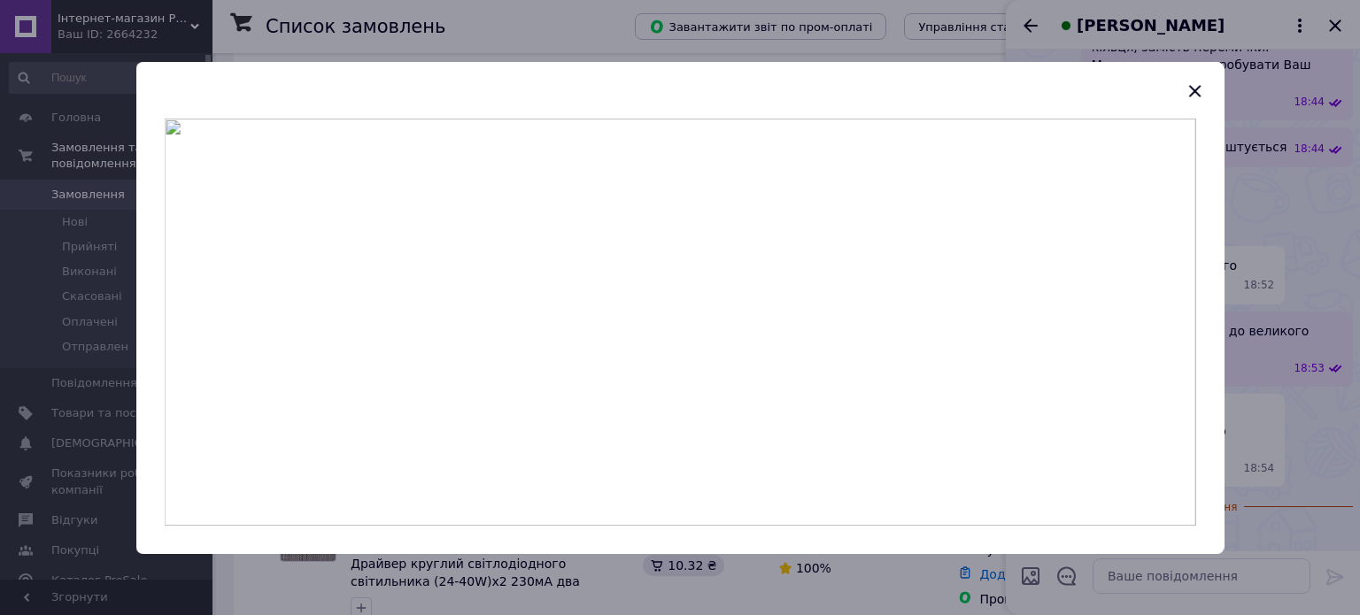
drag, startPoint x: 1192, startPoint y: 85, endPoint x: 1277, endPoint y: 192, distance: 136.7
click at [1192, 86] on icon "button" at bounding box center [1193, 91] width 21 height 21
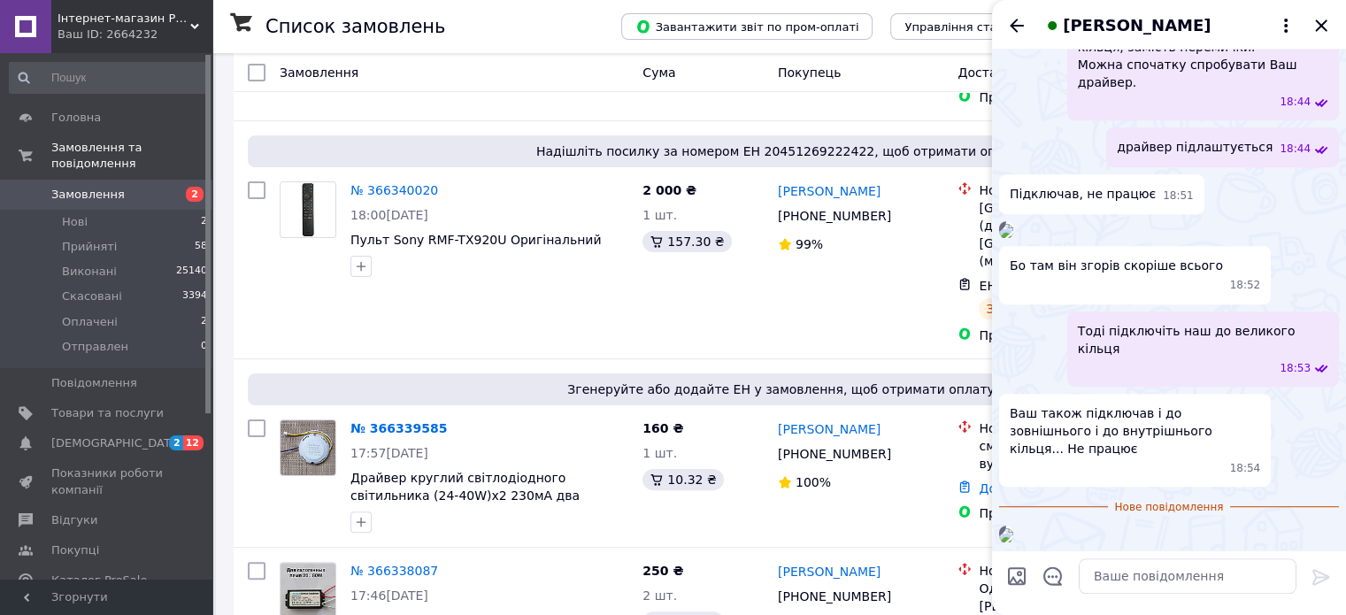
scroll to position [620, 0]
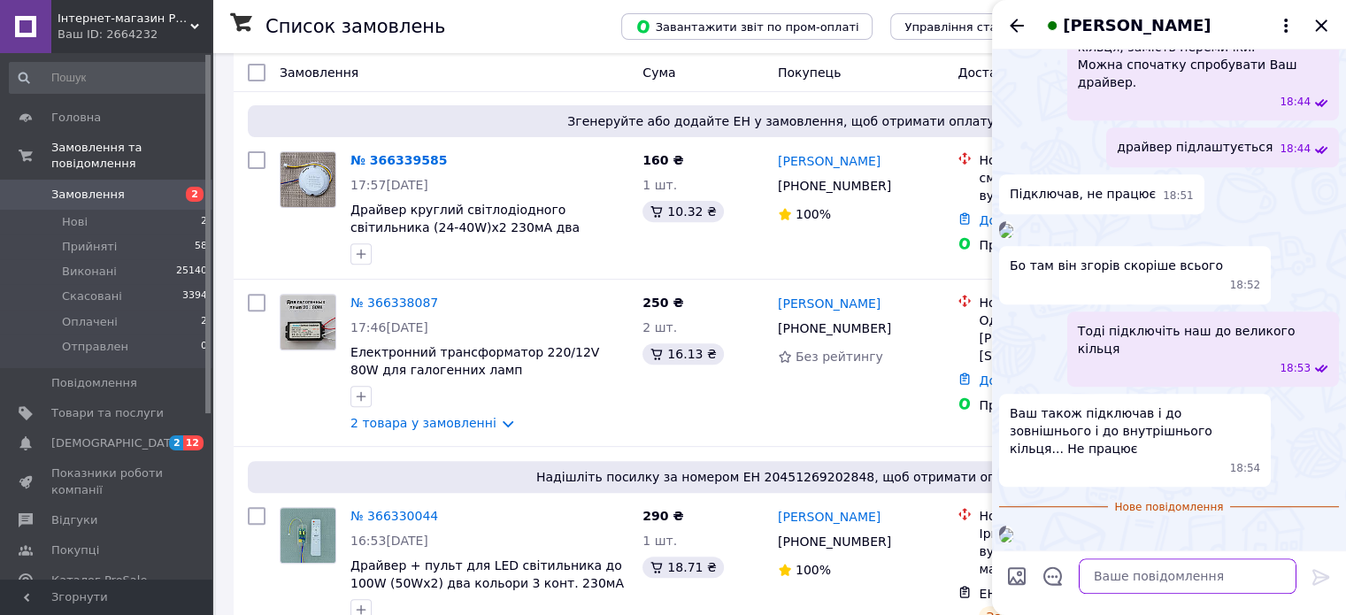
click at [1089, 574] on textarea at bounding box center [1188, 576] width 218 height 35
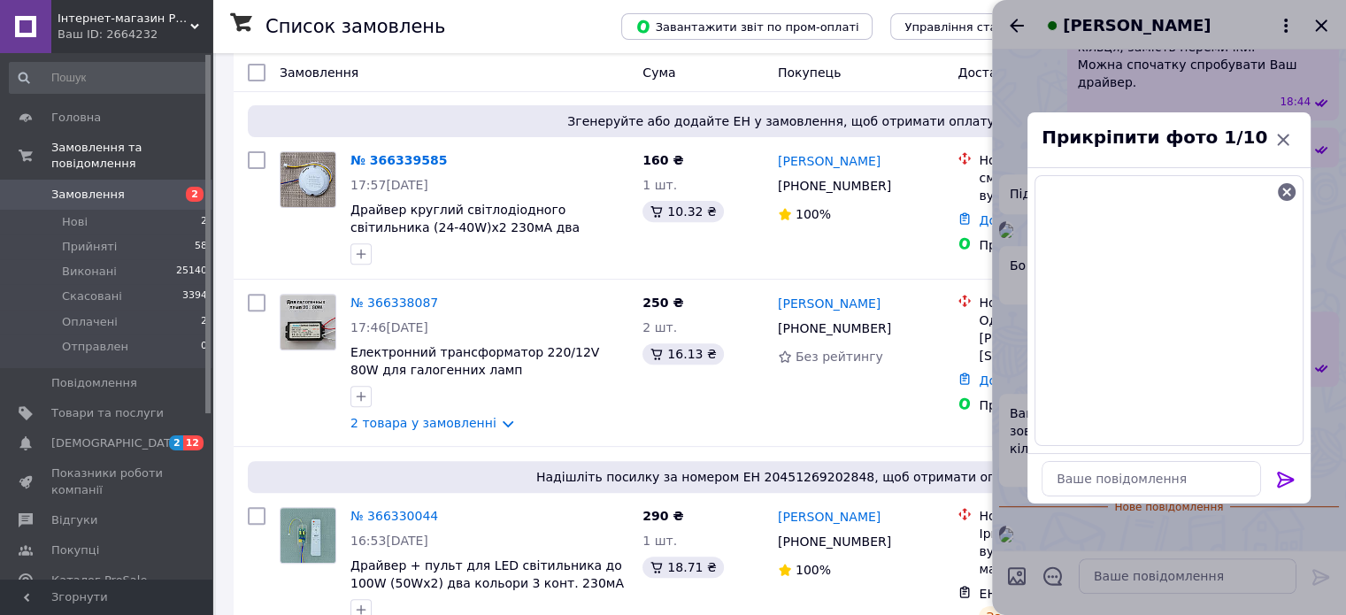
click at [1278, 474] on icon at bounding box center [1285, 480] width 17 height 16
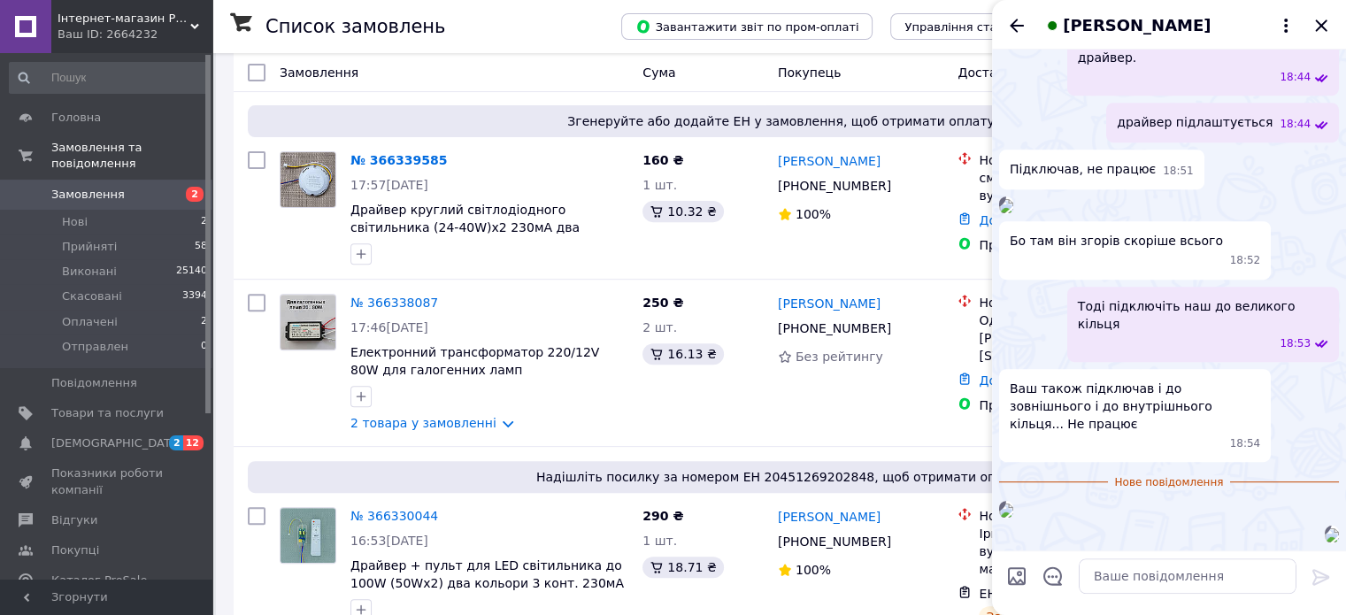
scroll to position [1786, 0]
click at [1102, 574] on textarea at bounding box center [1188, 576] width 218 height 35
paste textarea "Світодіоди згоріли"
type textarea "Світодіоди згоріли"
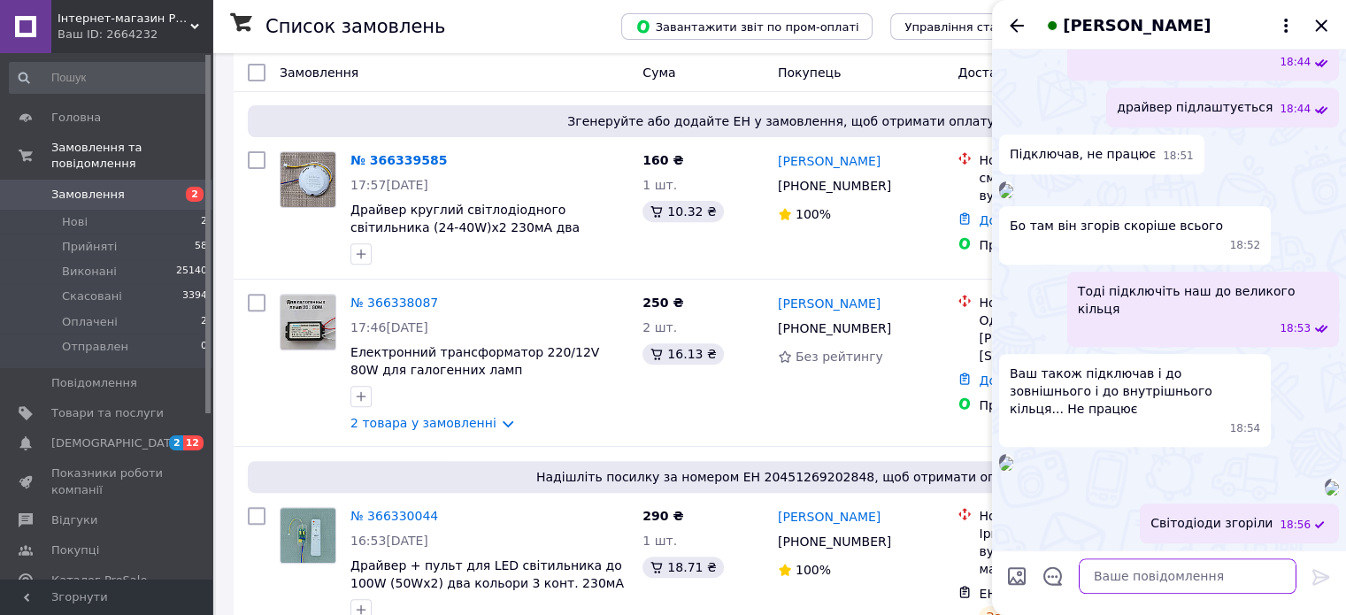
scroll to position [1827, 0]
click at [1013, 457] on img at bounding box center [1006, 464] width 14 height 14
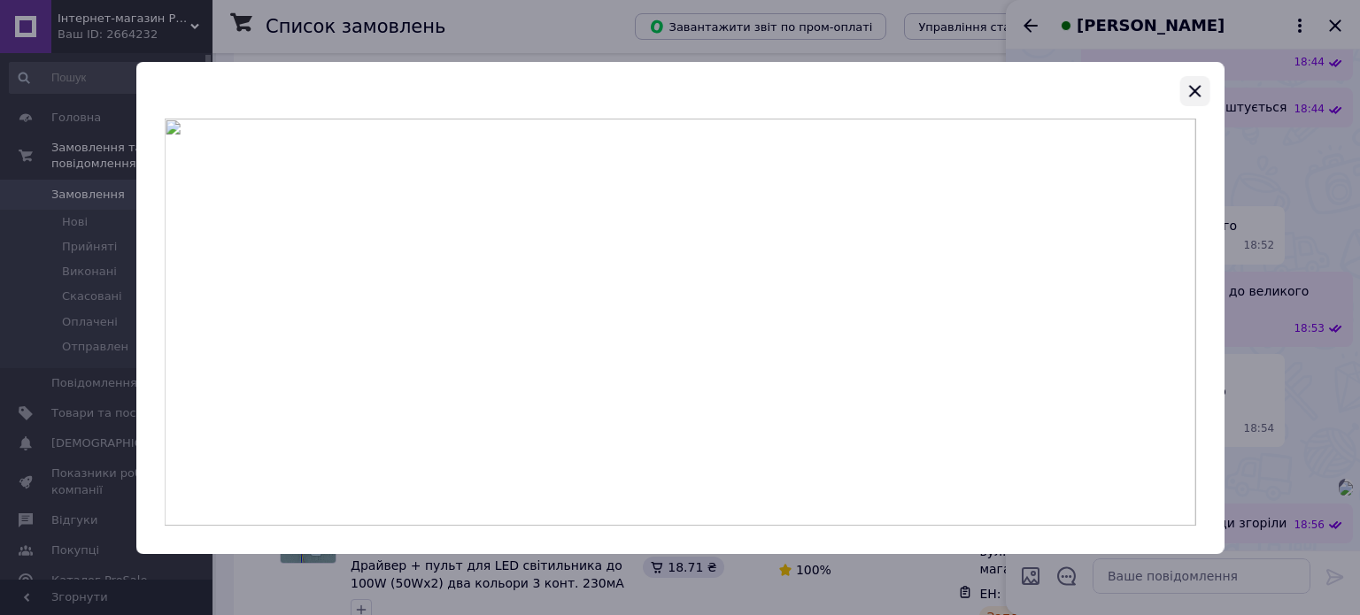
click at [1192, 89] on icon "button" at bounding box center [1193, 91] width 21 height 21
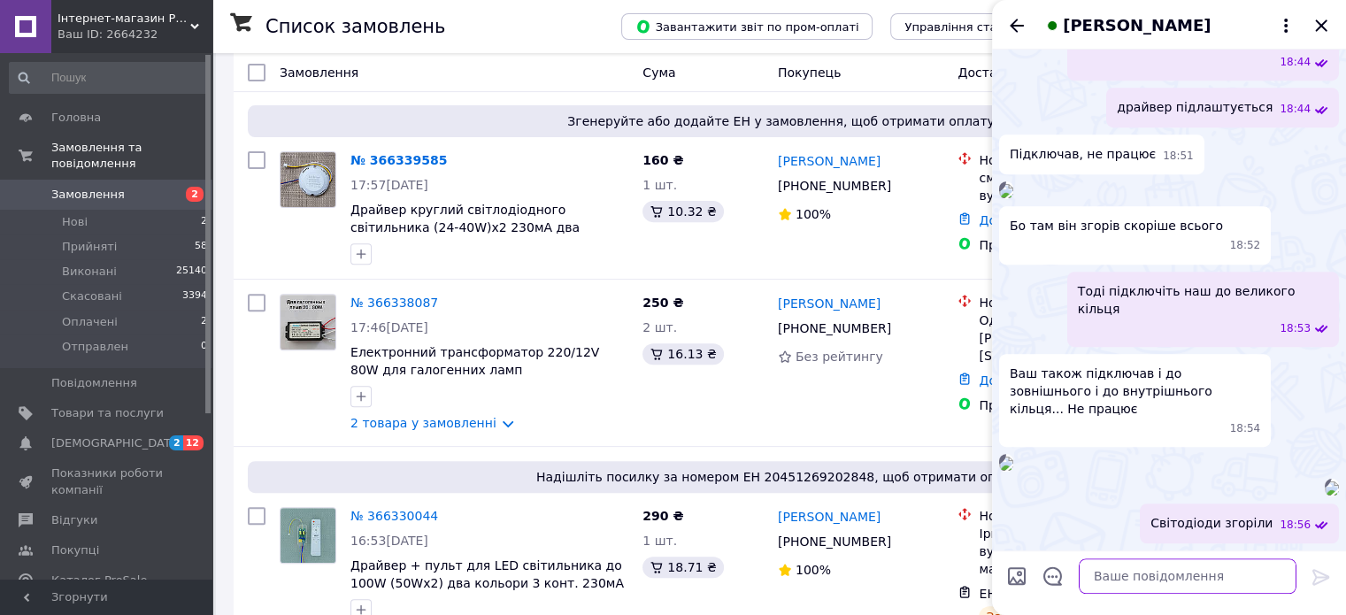
click at [1098, 587] on textarea at bounding box center [1188, 576] width 218 height 35
paste textarea "Можна зробити перемичку на цьому світлодіоді і, можливо, лампа засвітиться."
type textarea "Можна зробити перемичку на цьому світлодіоді і, можливо, лампа засвітиться."
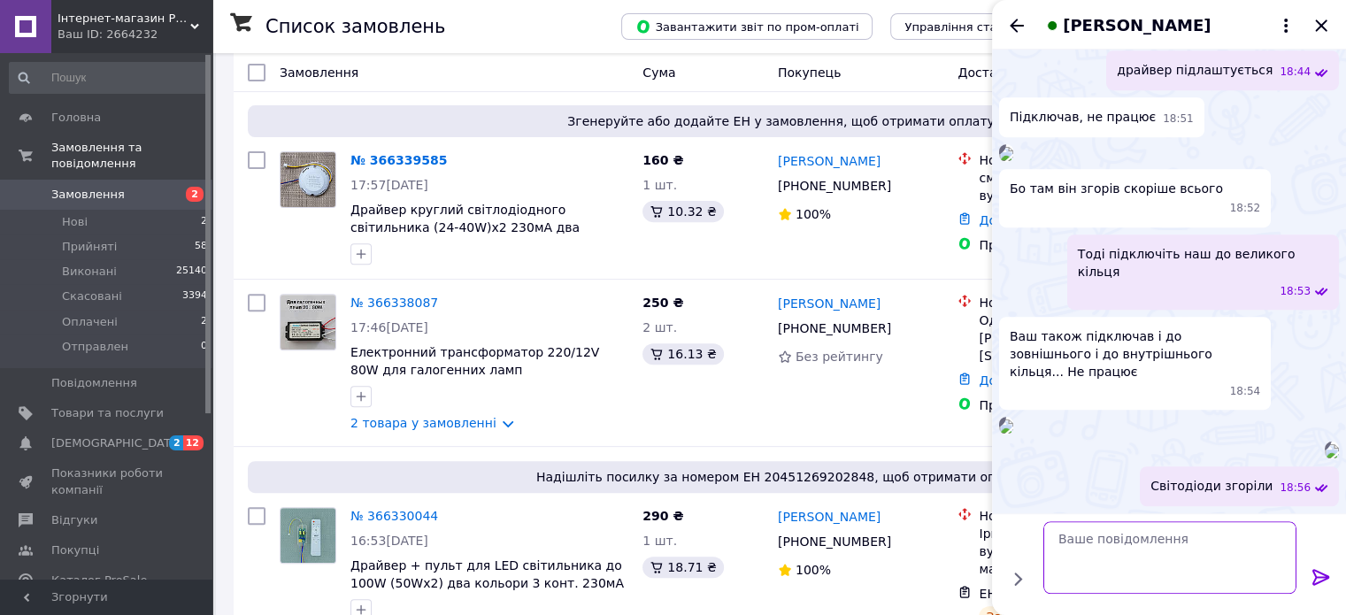
scroll to position [1908, 0]
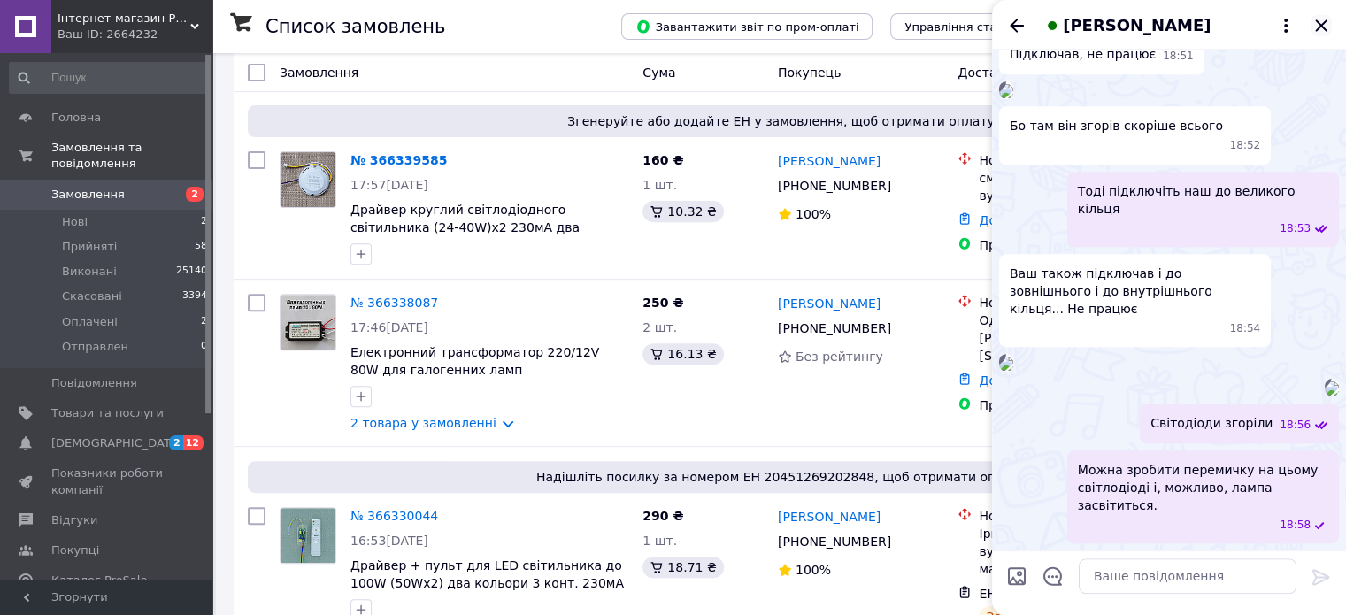
click at [1318, 24] on icon "Закрити" at bounding box center [1321, 25] width 12 height 12
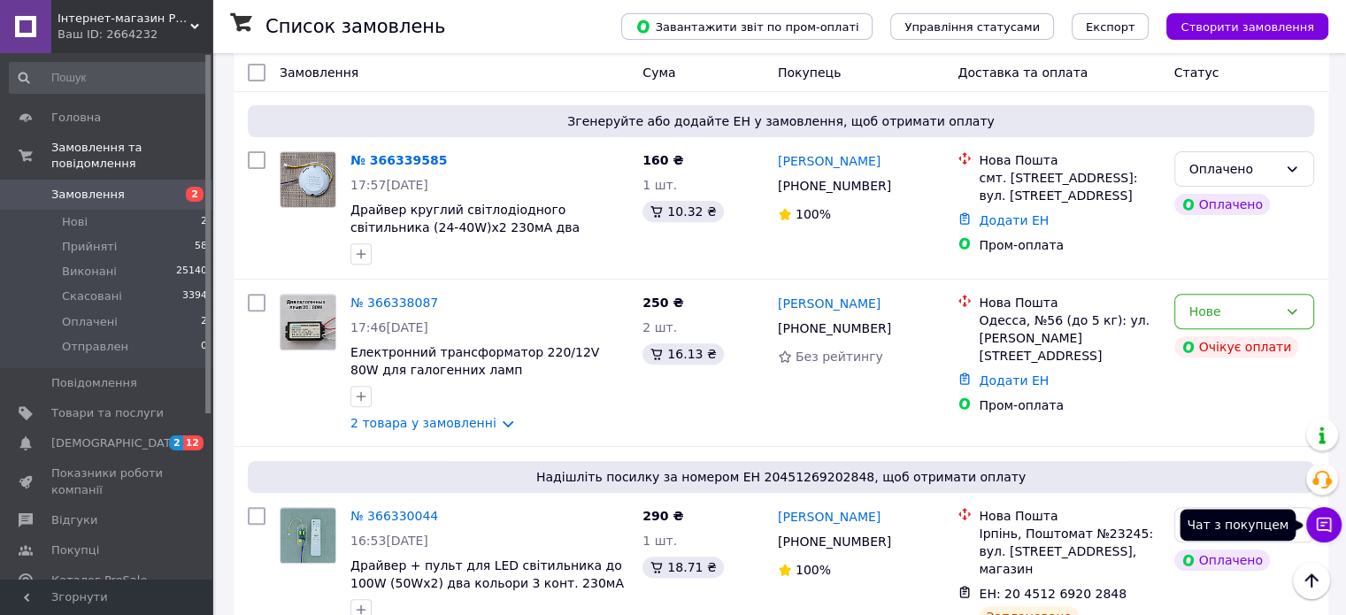
click at [1314, 520] on button "Чат з покупцем" at bounding box center [1323, 524] width 35 height 35
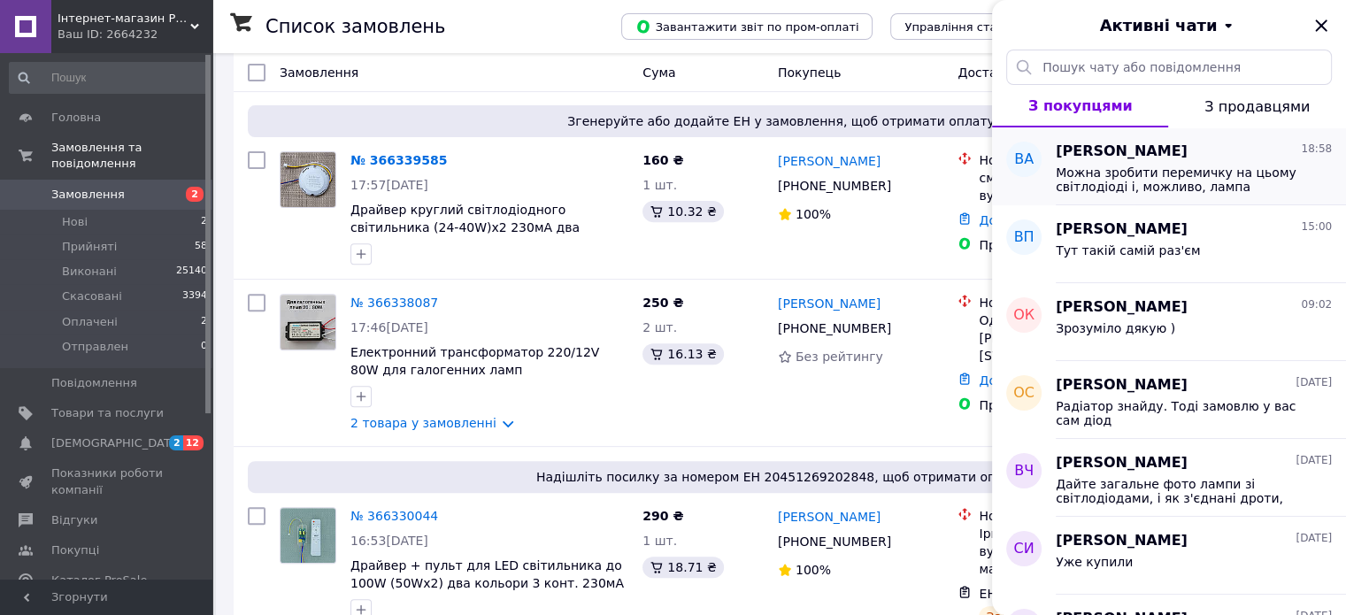
click at [1196, 176] on span "Можна зробити перемичку на цьому світлодіоді і, можливо, лампа засвітиться." at bounding box center [1181, 180] width 251 height 28
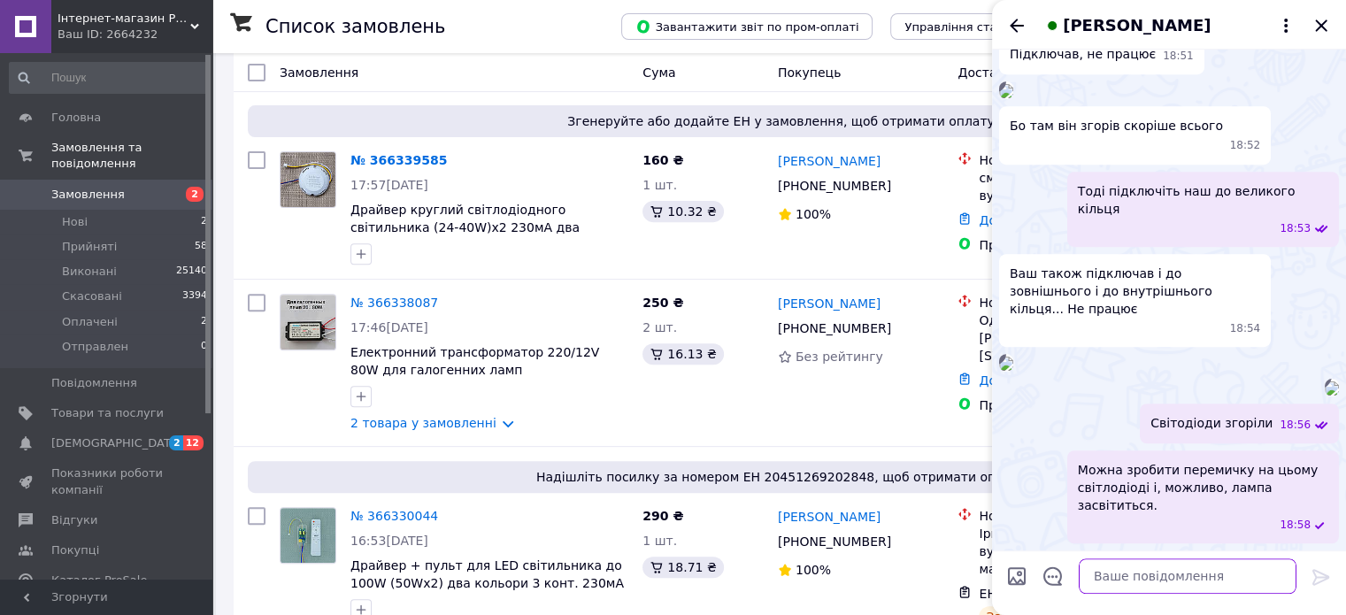
click at [1109, 580] on textarea at bounding box center [1188, 576] width 218 height 35
paste textarea "Але спочатку потрібно зробити перемичку, потім вмикати, інакше ще згорять кільк…"
type textarea "Але спочатку потрібно зробити перемичку, потім вмикати, інакше ще згорять кільк…"
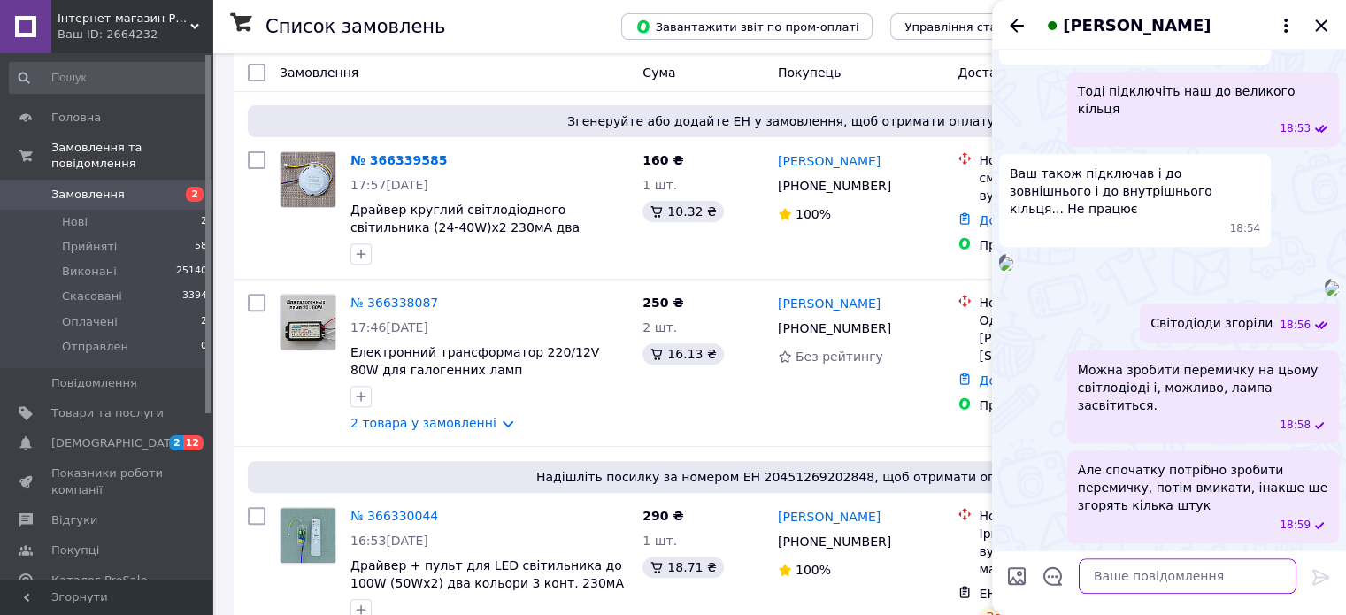
scroll to position [2009, 0]
paste textarea "Є паяльник?"
type textarea "Є паяльник?"
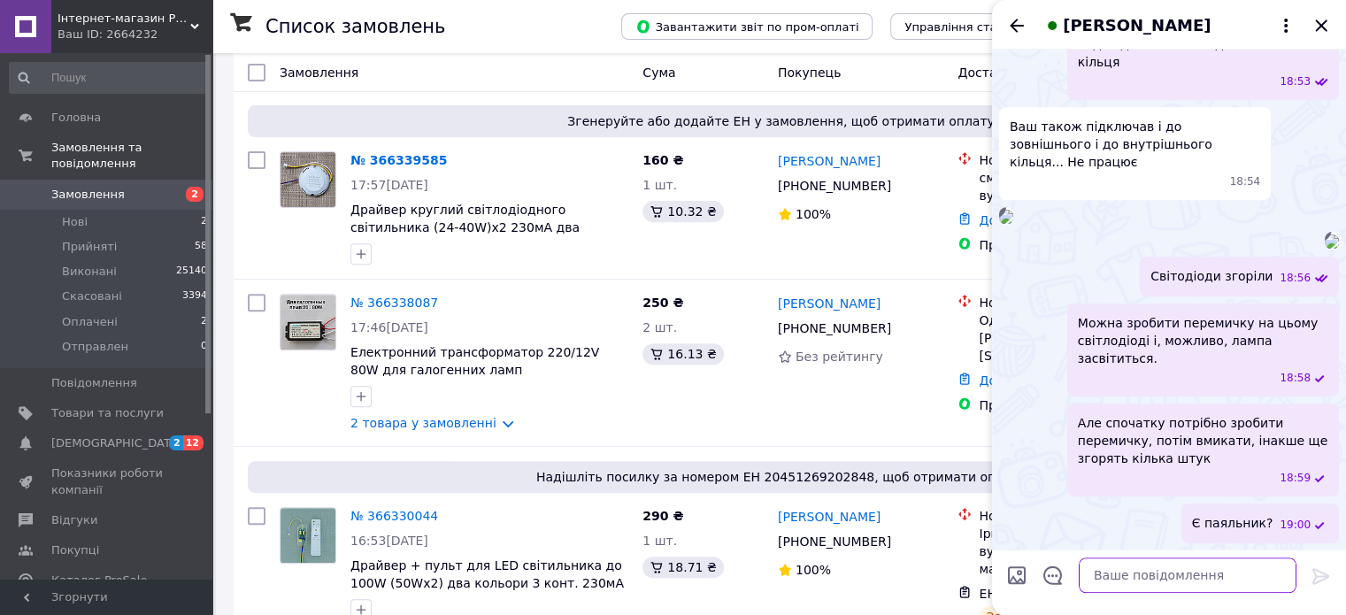
scroll to position [2056, 0]
click at [1225, 450] on span "Але спочатку потрібно зробити перемичку, потім вмикати, інакше ще згорять кільк…" at bounding box center [1203, 440] width 250 height 53
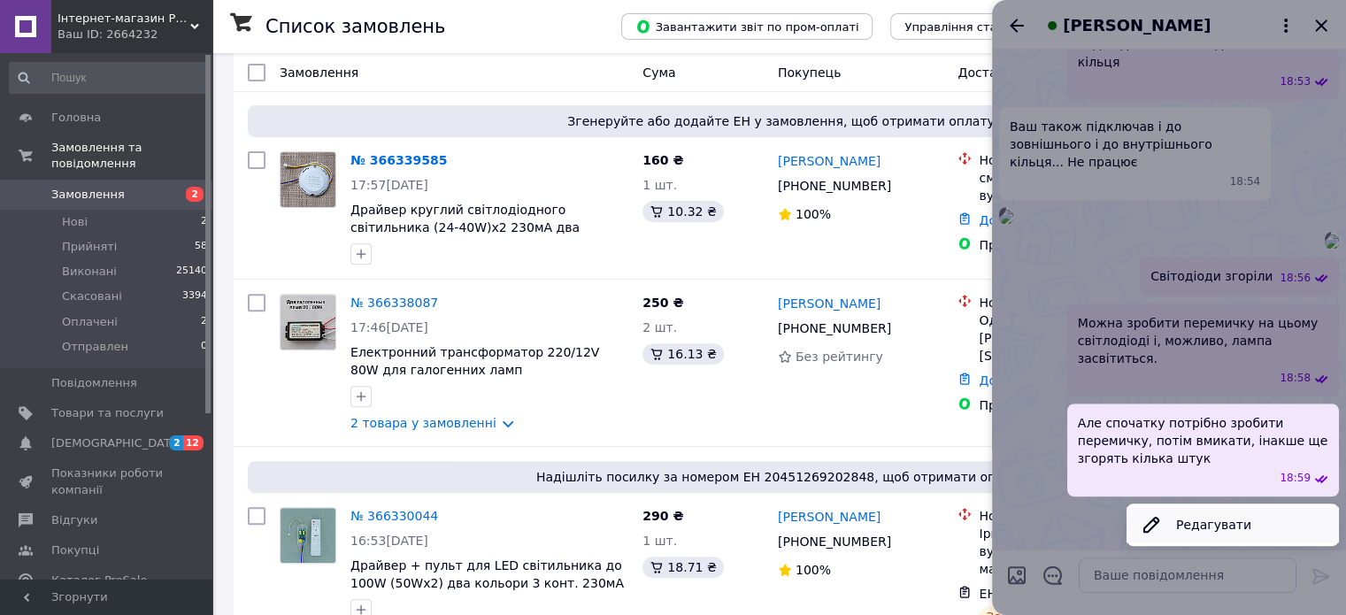
click at [1219, 524] on button "Редагувати" at bounding box center [1233, 524] width 212 height 35
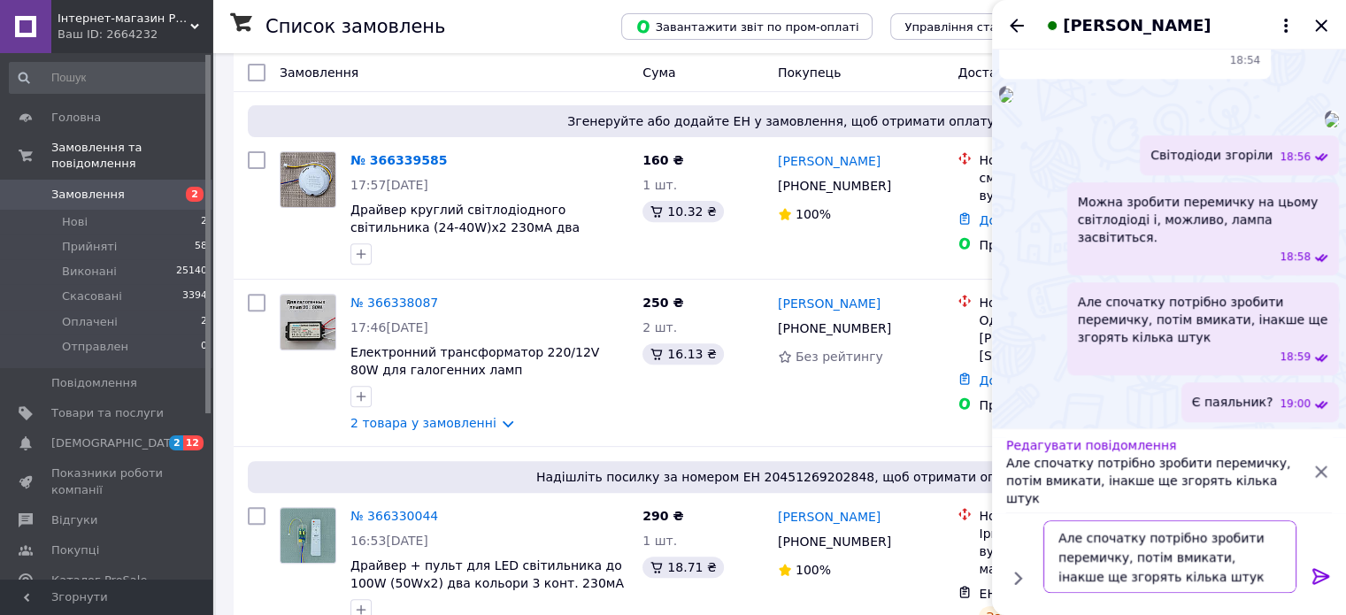
click at [1168, 583] on textarea "Але спочатку потрібно зробити перемичку, потім вмикати, інакше ще згорять кільк…" at bounding box center [1170, 557] width 253 height 73
paste textarea "якщо замикати під напругою."
type textarea "Але спочатку потрібно зробити перемичку, потім вмикати, інакше ще згорять кільк…"
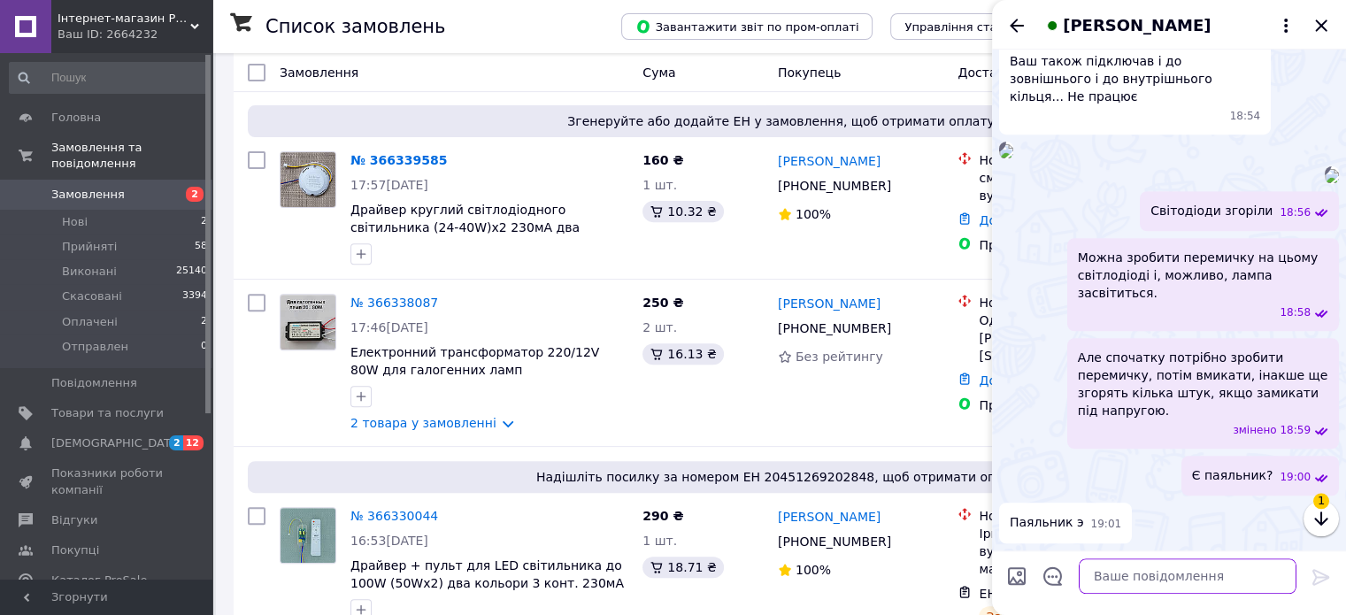
scroll to position [2103, 0]
click at [1109, 576] on textarea at bounding box center [1188, 576] width 218 height 35
paste textarea "Можна використовувати одну жилу будь-якого дроту"
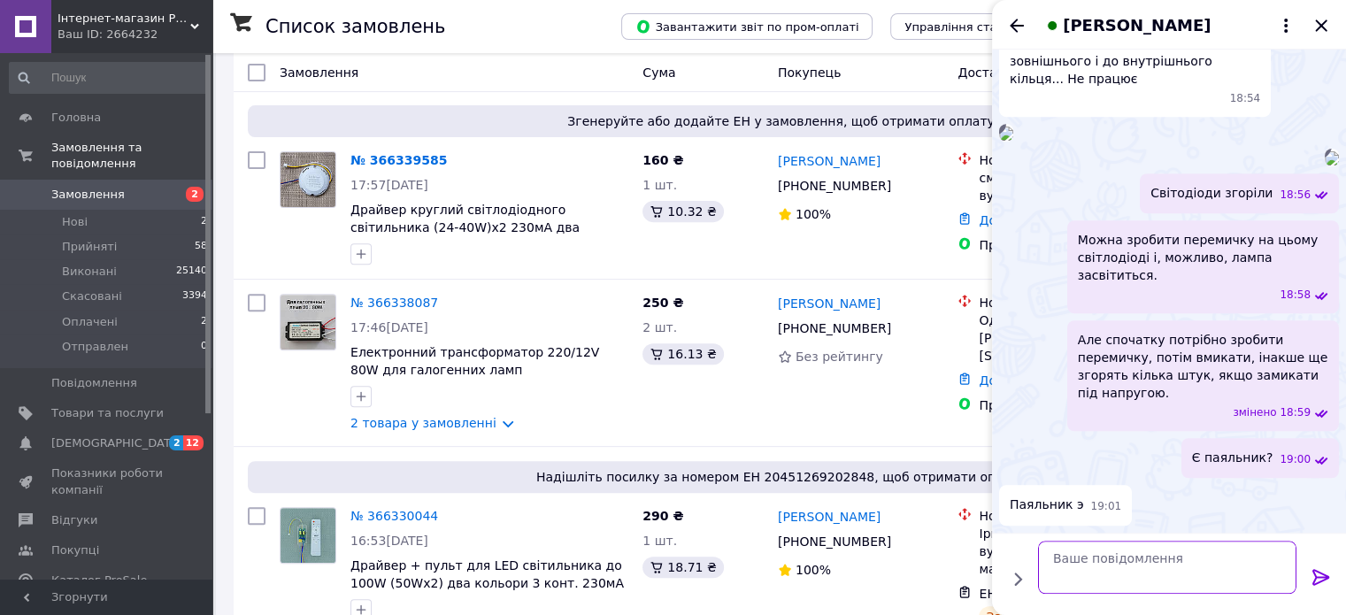
type textarea "Можна використовувати одну жилу будь-якого дроту"
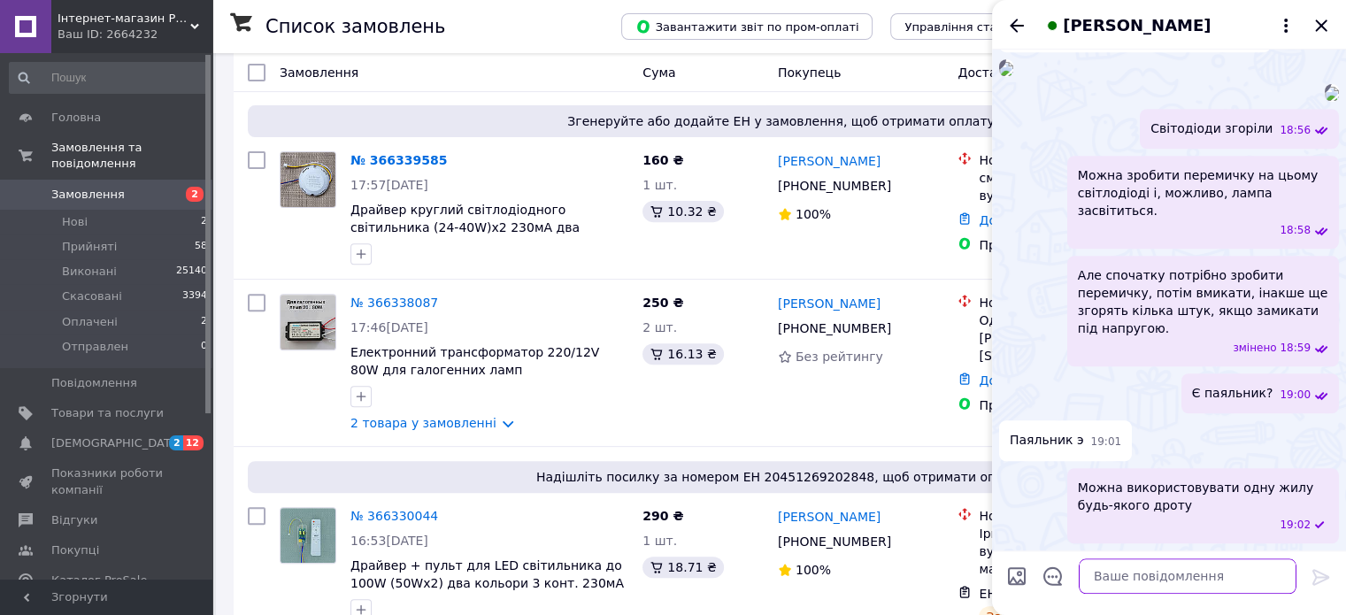
scroll to position [2008, 0]
click at [1325, 101] on img at bounding box center [1332, 94] width 14 height 14
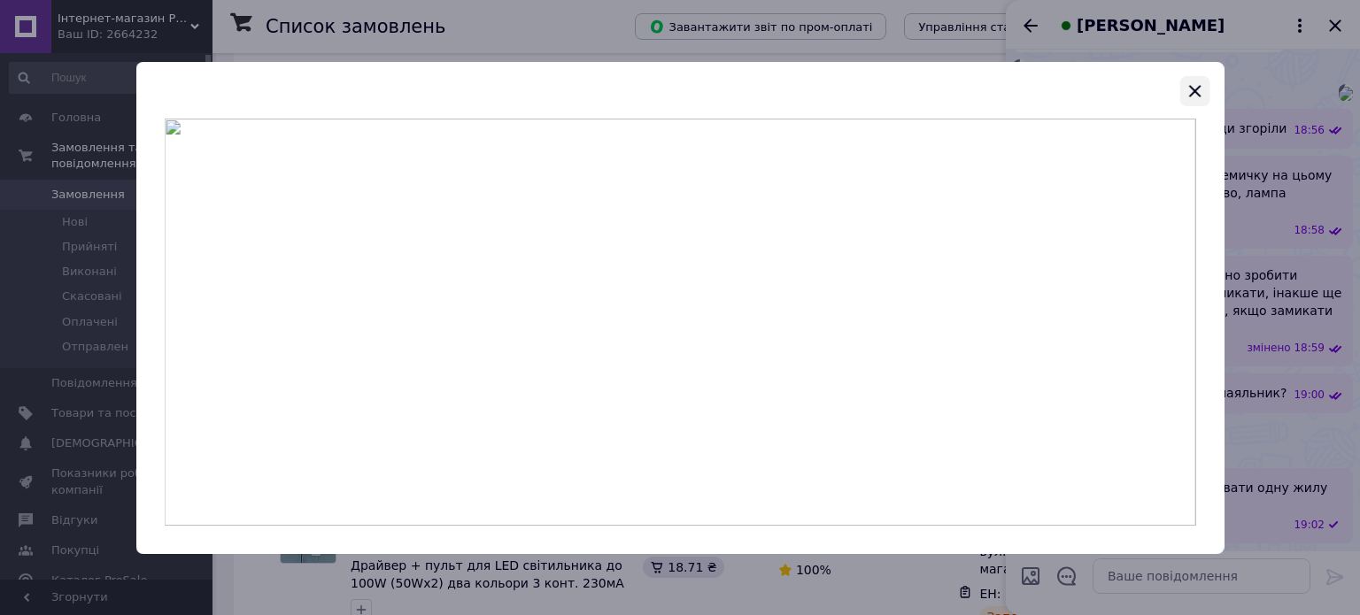
click at [1191, 83] on icon "button" at bounding box center [1193, 91] width 21 height 21
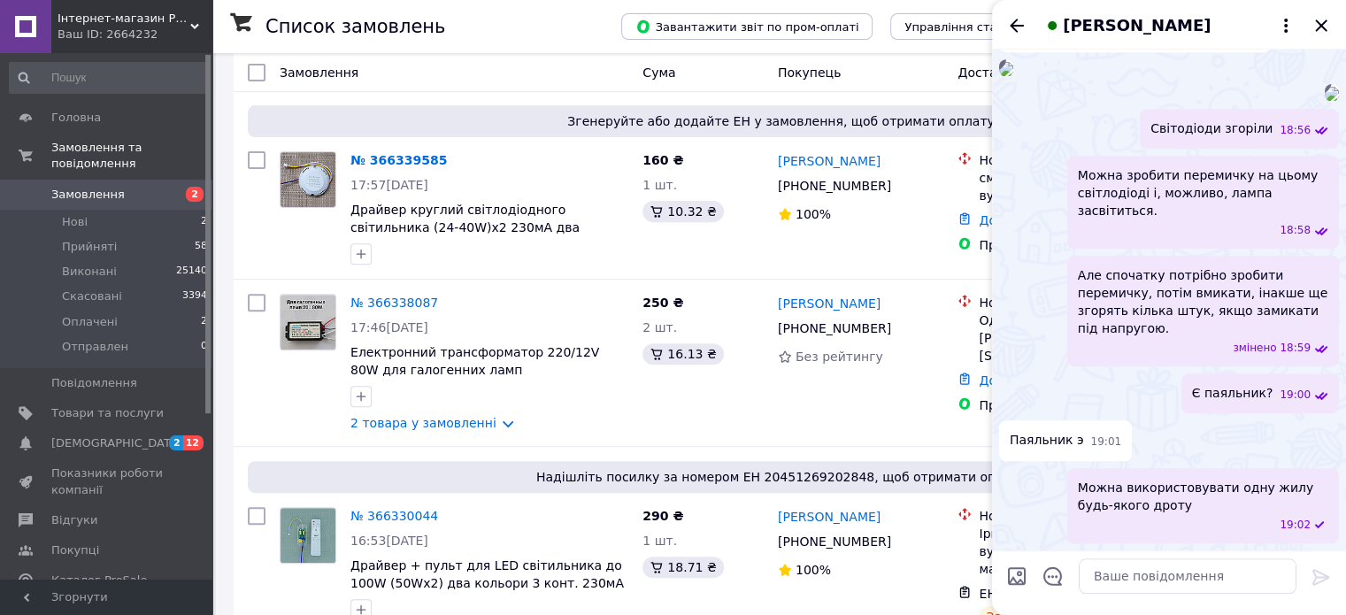
scroll to position [1831, 0]
click at [1321, 24] on icon "Закрити" at bounding box center [1321, 25] width 21 height 21
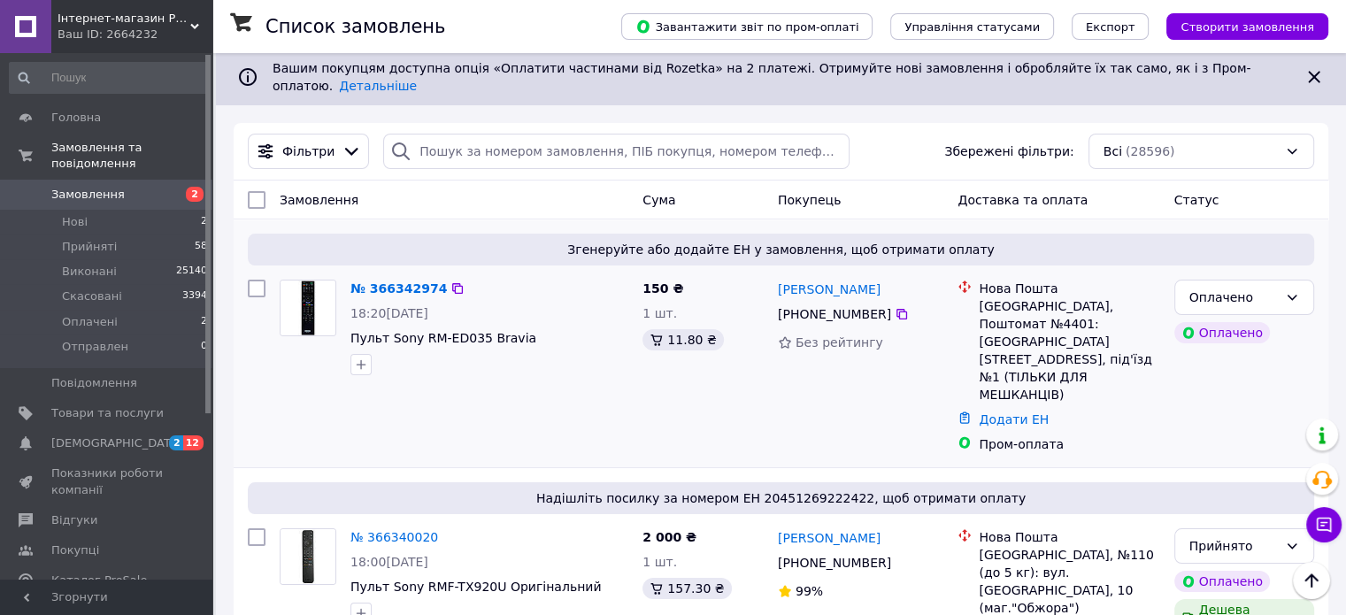
scroll to position [0, 0]
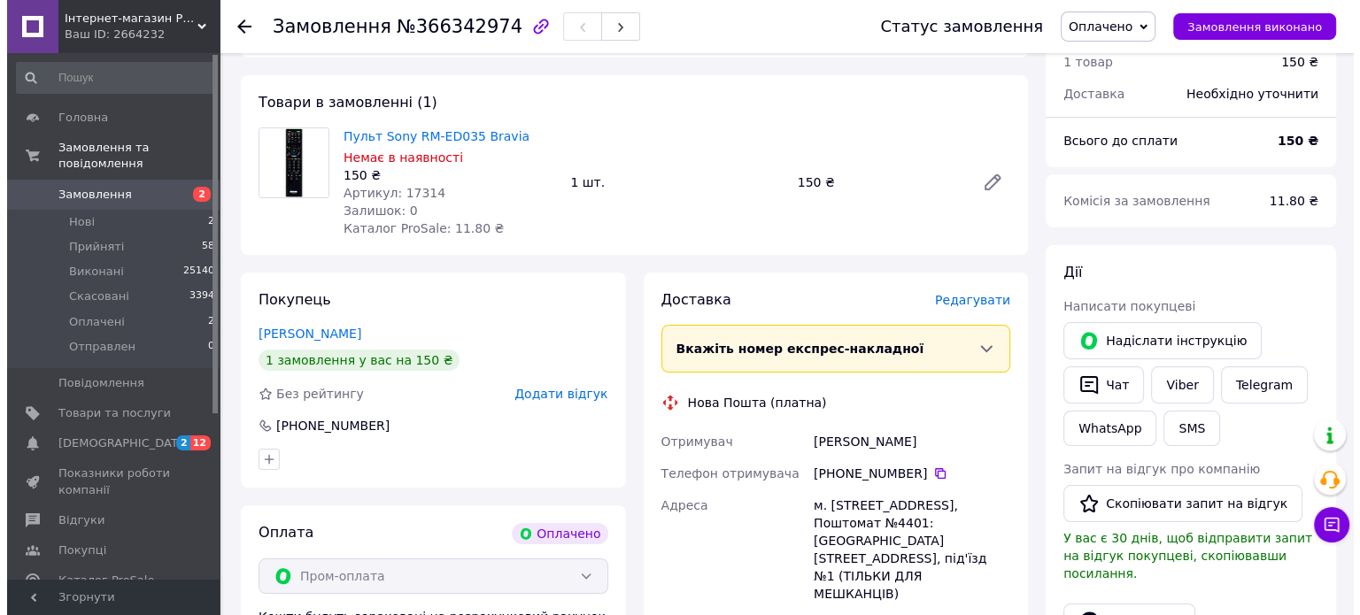
scroll to position [177, 0]
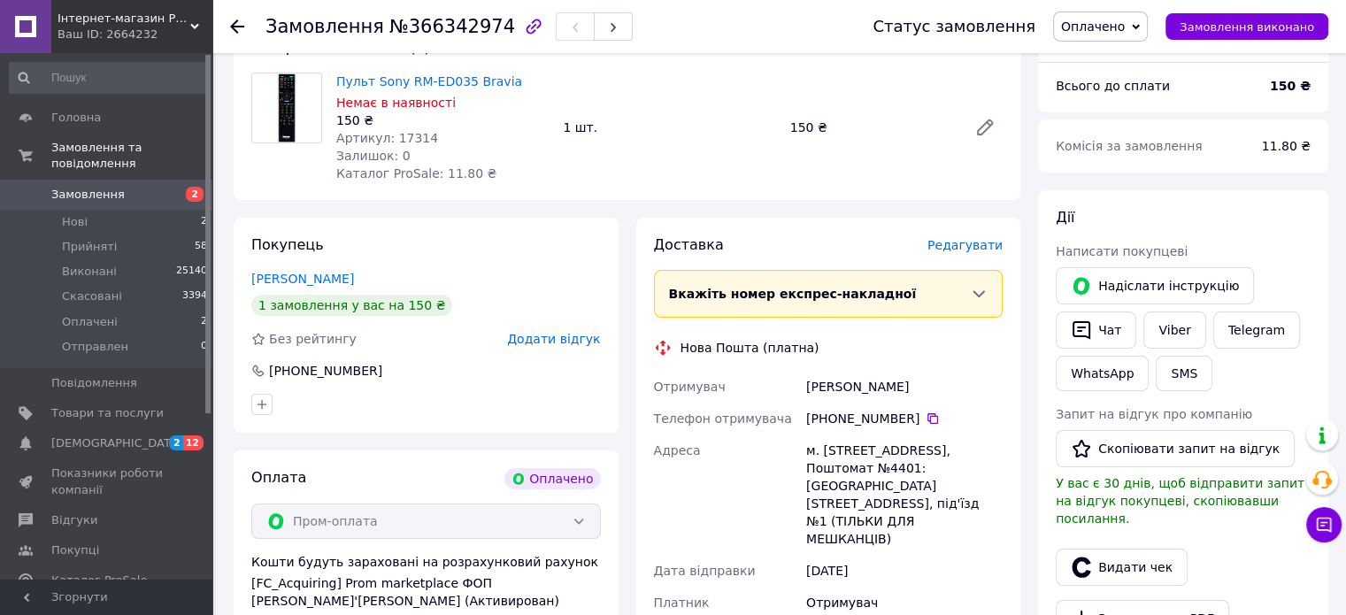
click at [959, 242] on span "Редагувати" at bounding box center [965, 245] width 75 height 14
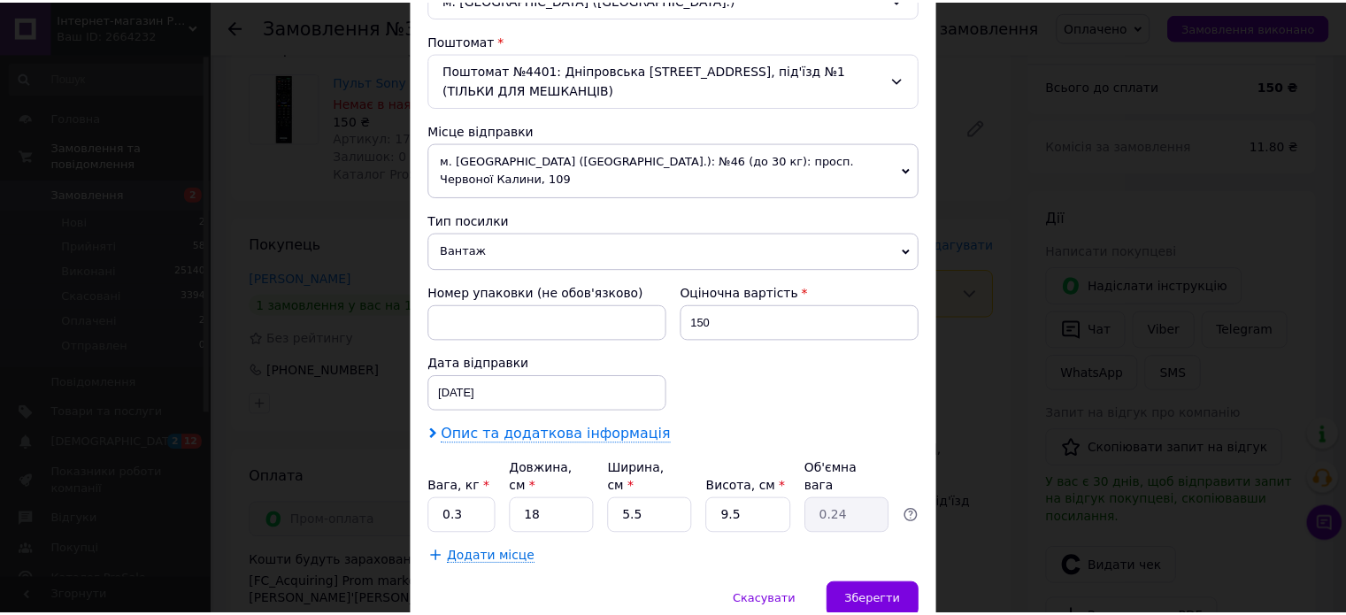
scroll to position [574, 0]
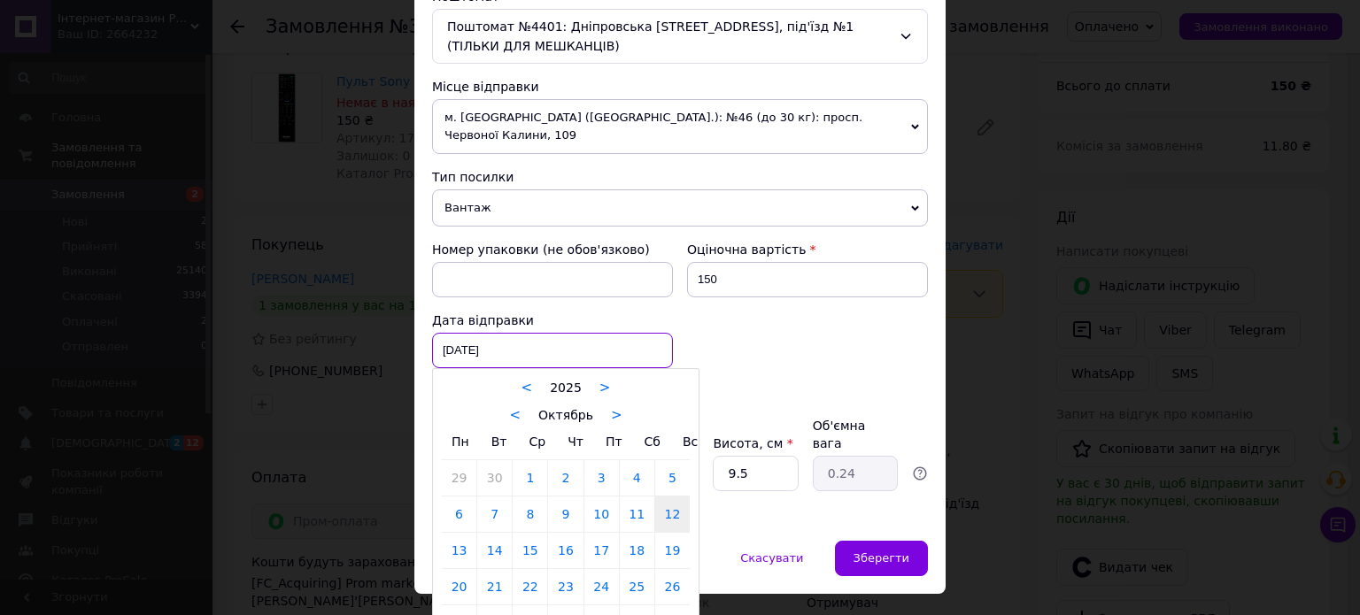
click at [539, 333] on div "[DATE] < 2025 > < Октябрь > Пн Вт Ср Чт Пт Сб Вс 29 30 1 2 3 4 5 6 7 8 9 10 11 …" at bounding box center [552, 350] width 241 height 35
click at [453, 533] on link "13" at bounding box center [459, 550] width 35 height 35
type input "[DATE]"
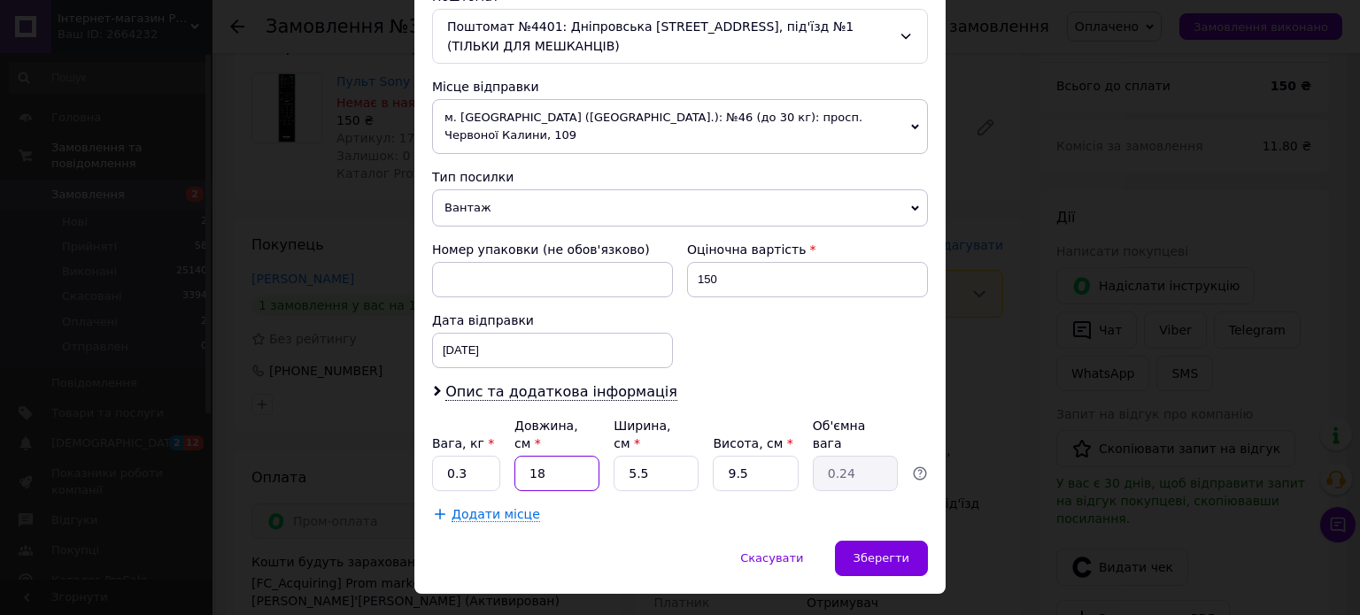
click at [562, 456] on input "18" at bounding box center [556, 473] width 85 height 35
type input "1"
type input "0.1"
type input "2"
type input "0.1"
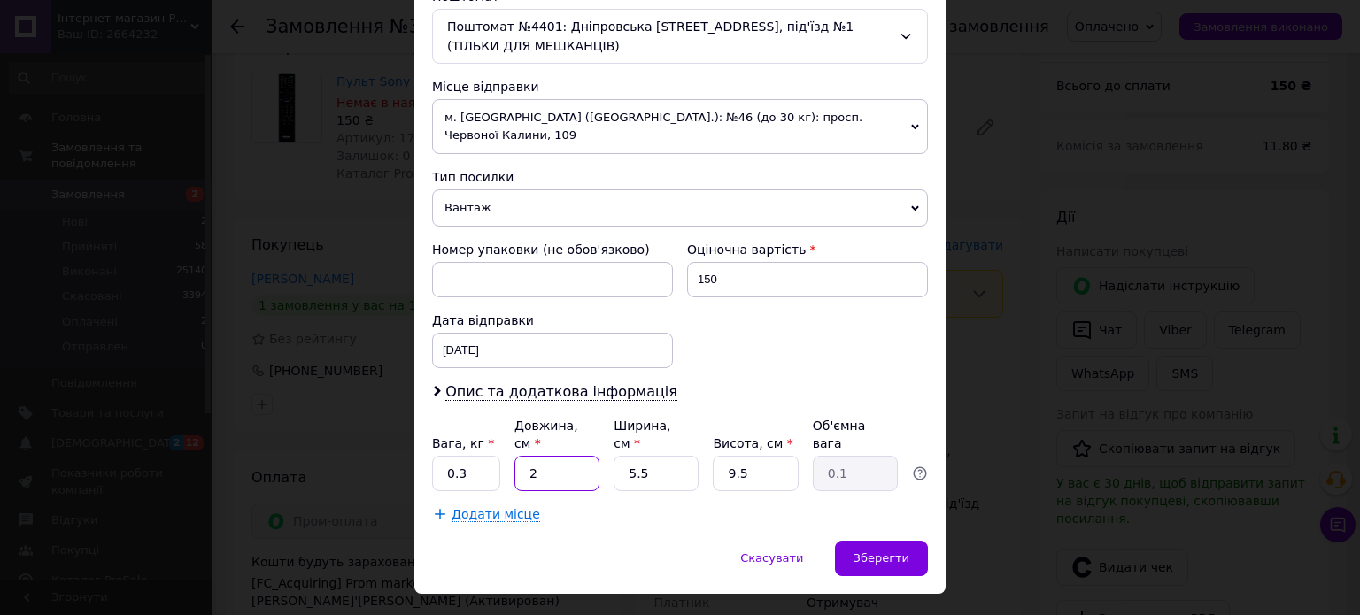
type input "20"
type input "0.26"
type input "20"
click at [664, 456] on input "5.5" at bounding box center [655, 473] width 85 height 35
type input "5."
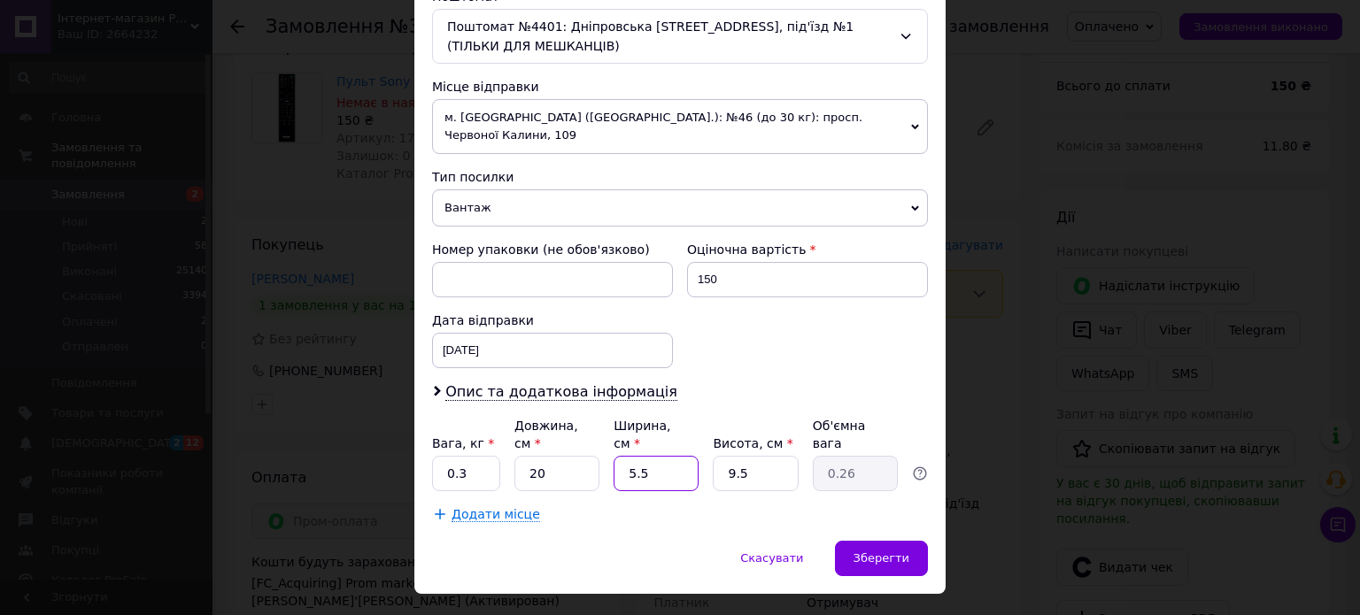
type input "0.24"
type input "5"
type input "2"
type input "0.1"
type input "20"
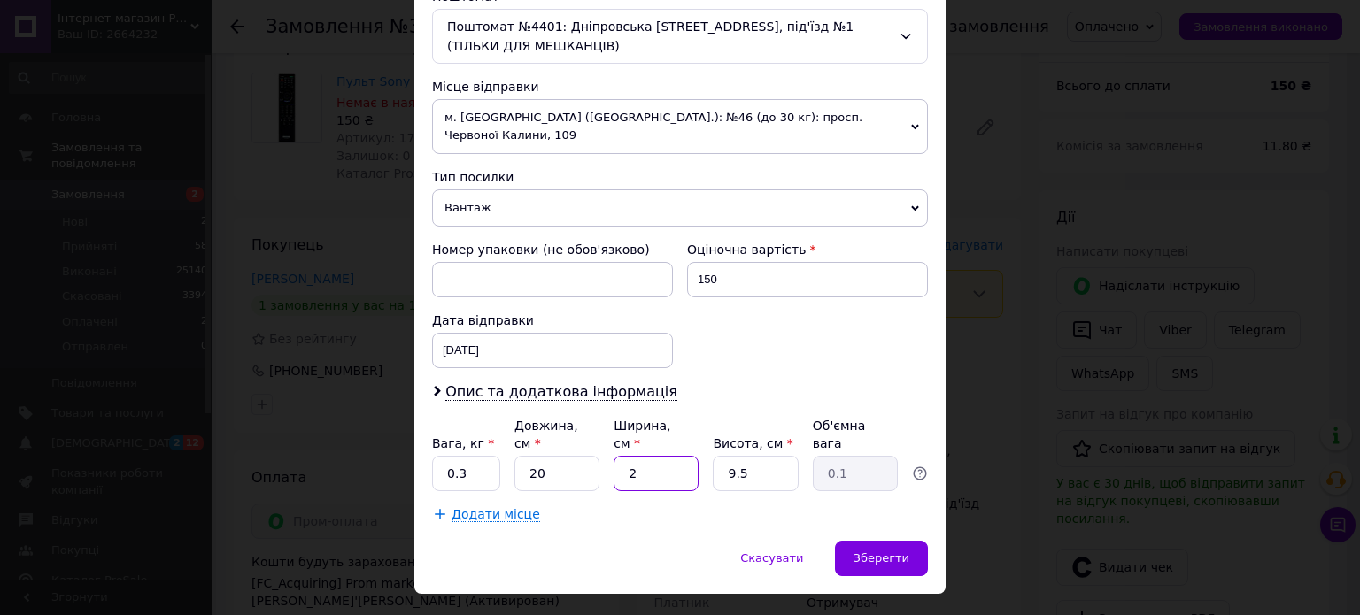
type input "0.95"
type input "20"
click at [750, 456] on input "9.5" at bounding box center [755, 473] width 85 height 35
type input "9."
type input "0.9"
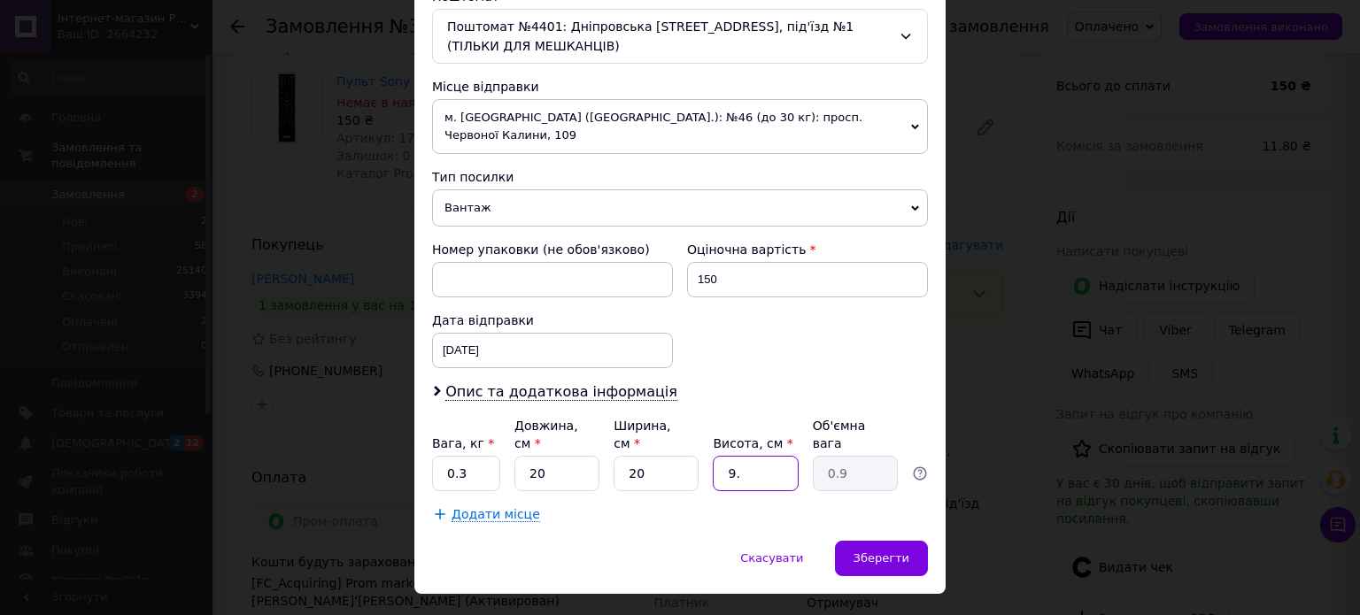
type input "9"
type input "1"
type input "0.1"
type input "10"
type input "1"
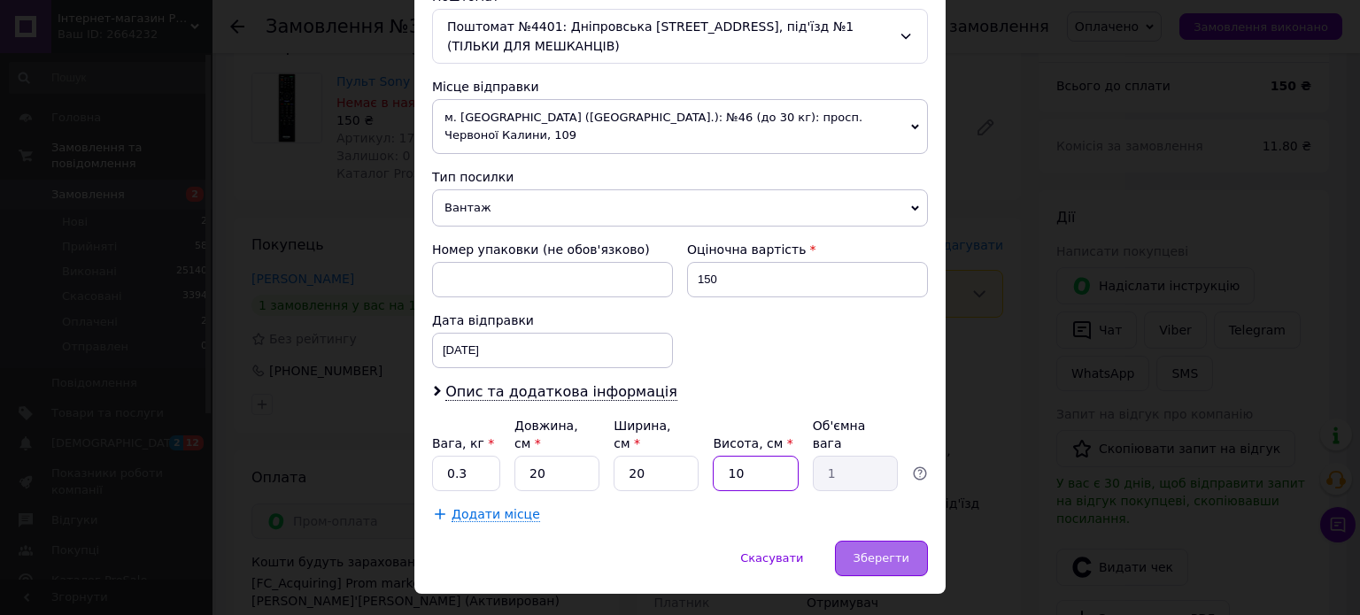
type input "10"
click at [877, 541] on div "Зберегти" at bounding box center [881, 558] width 93 height 35
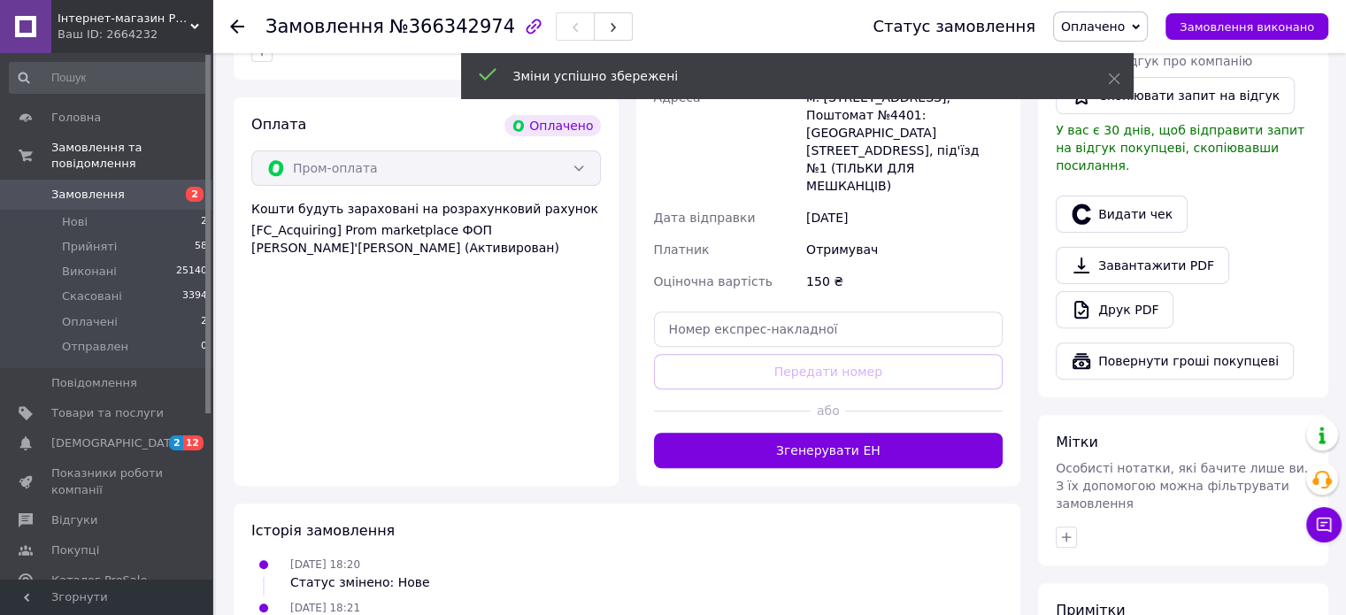
scroll to position [531, 0]
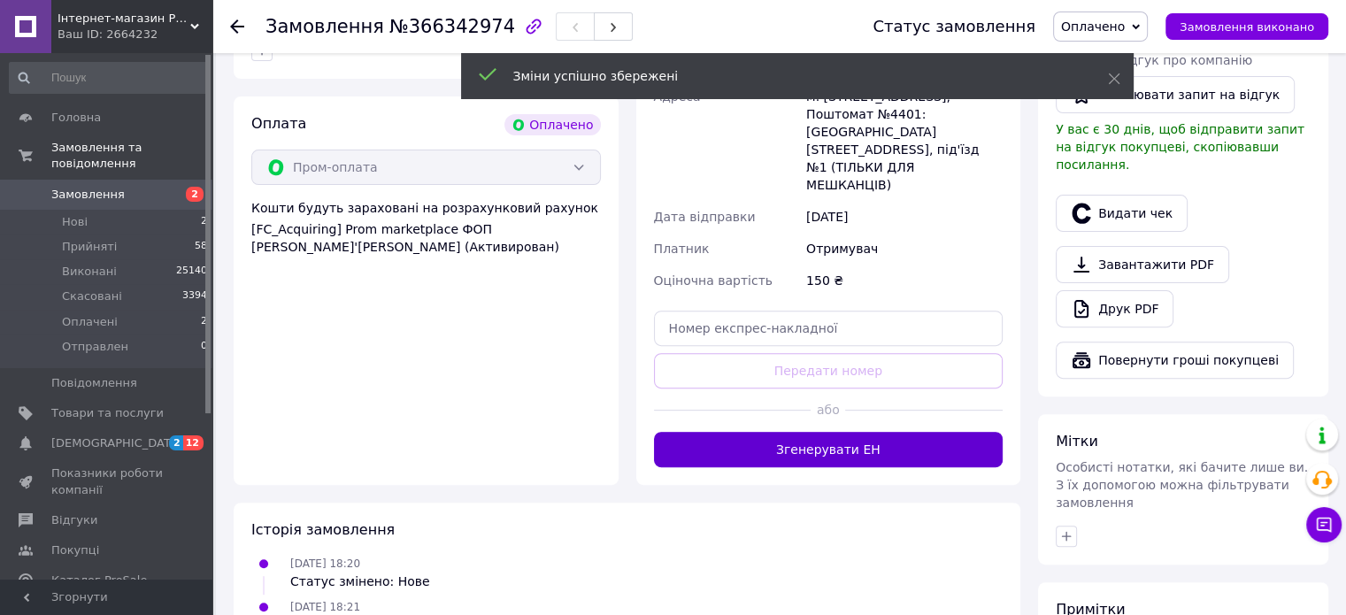
click at [820, 432] on button "Згенерувати ЕН" at bounding box center [829, 449] width 350 height 35
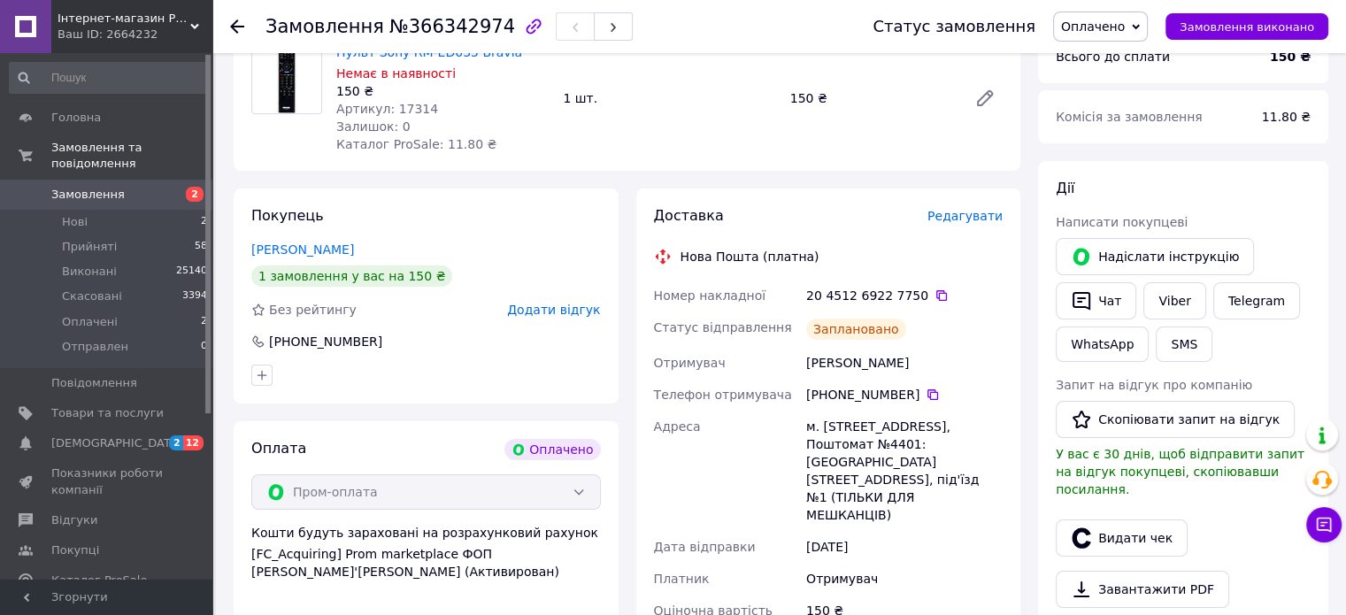
scroll to position [177, 0]
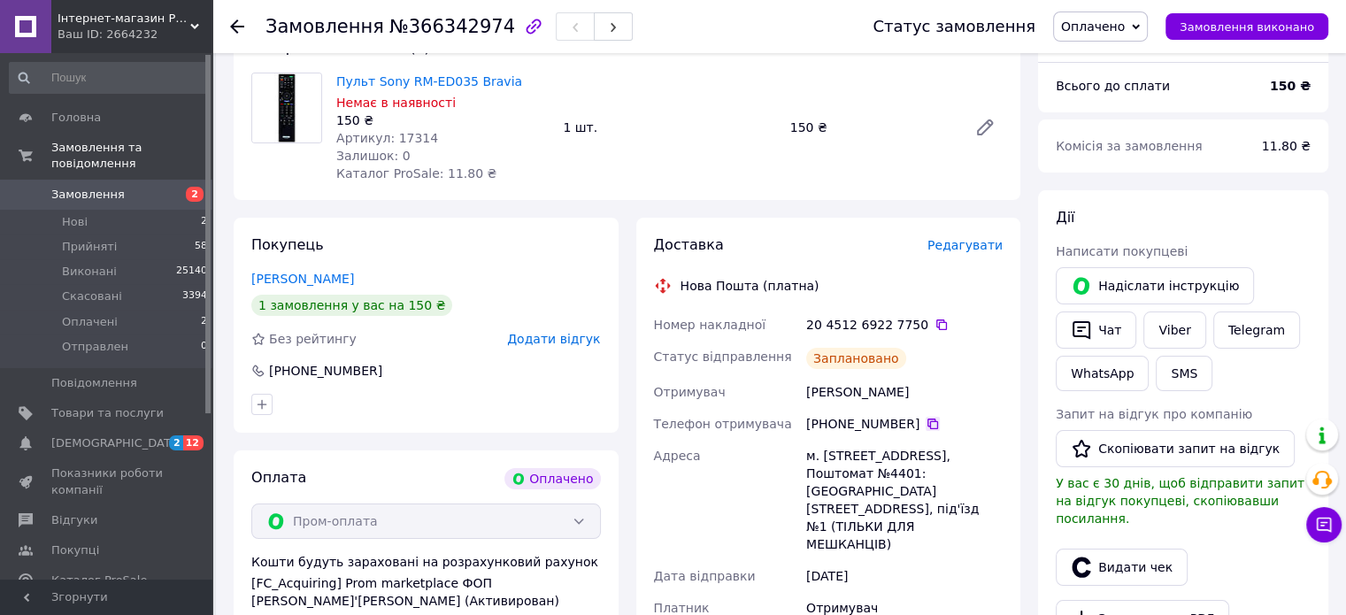
click at [926, 424] on icon at bounding box center [933, 424] width 14 height 14
click at [589, 596] on div "[FC_Acquiring] Prom marketplace ФОП [PERSON_NAME]'[PERSON_NAME] (Активирован)" at bounding box center [426, 591] width 350 height 35
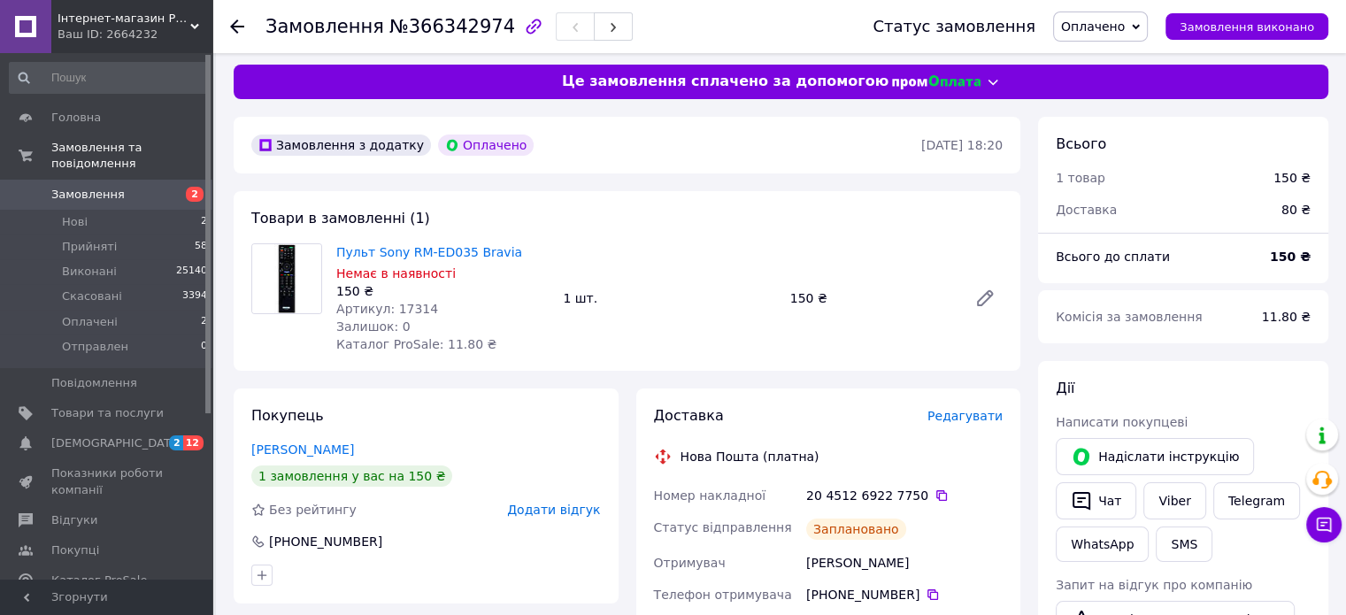
scroll to position [0, 0]
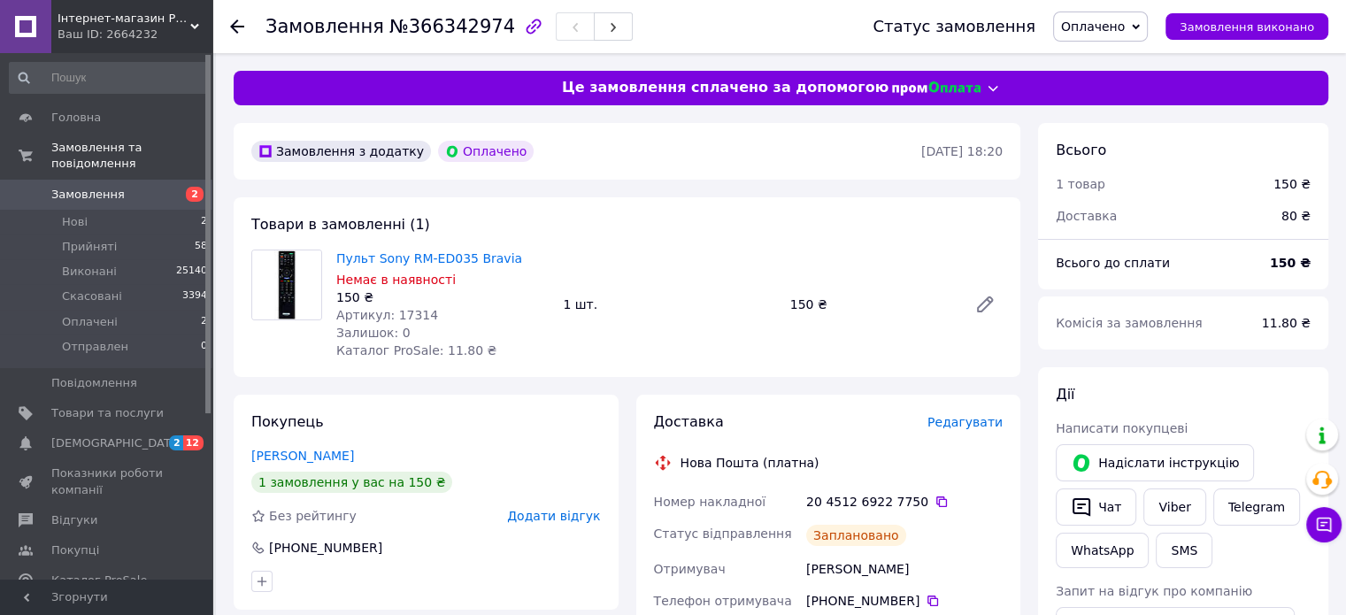
click at [1140, 24] on icon at bounding box center [1136, 27] width 8 height 8
click at [1121, 59] on li "Прийнято" at bounding box center [1100, 62] width 93 height 27
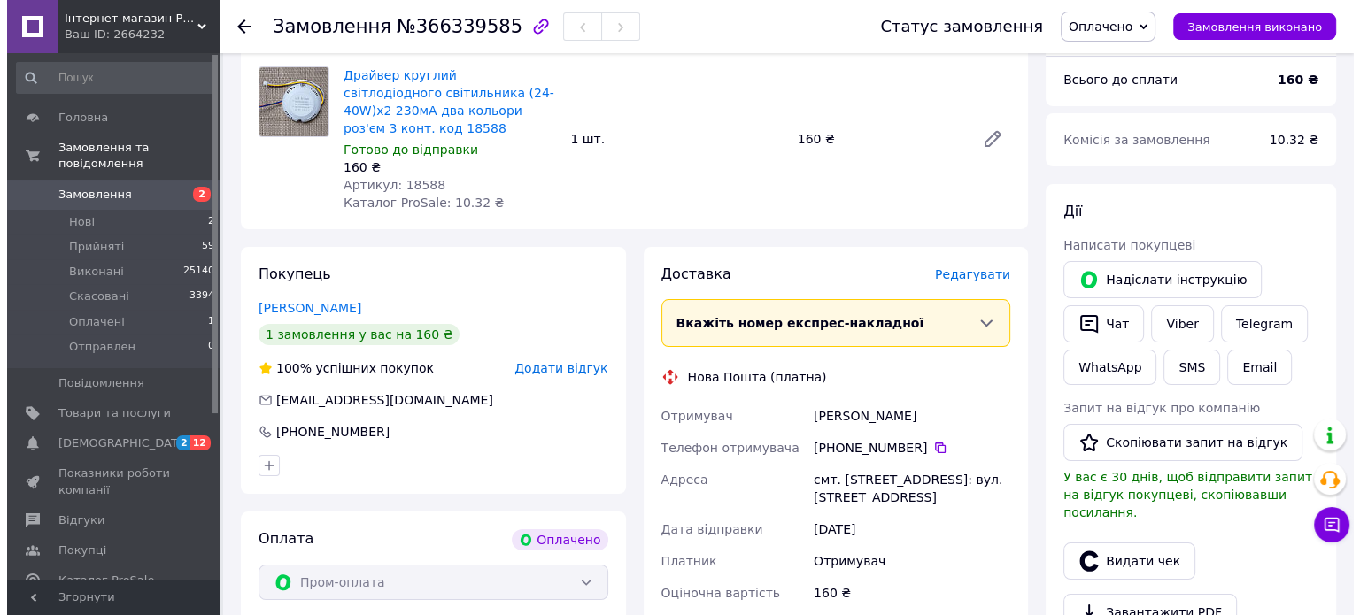
scroll to position [177, 0]
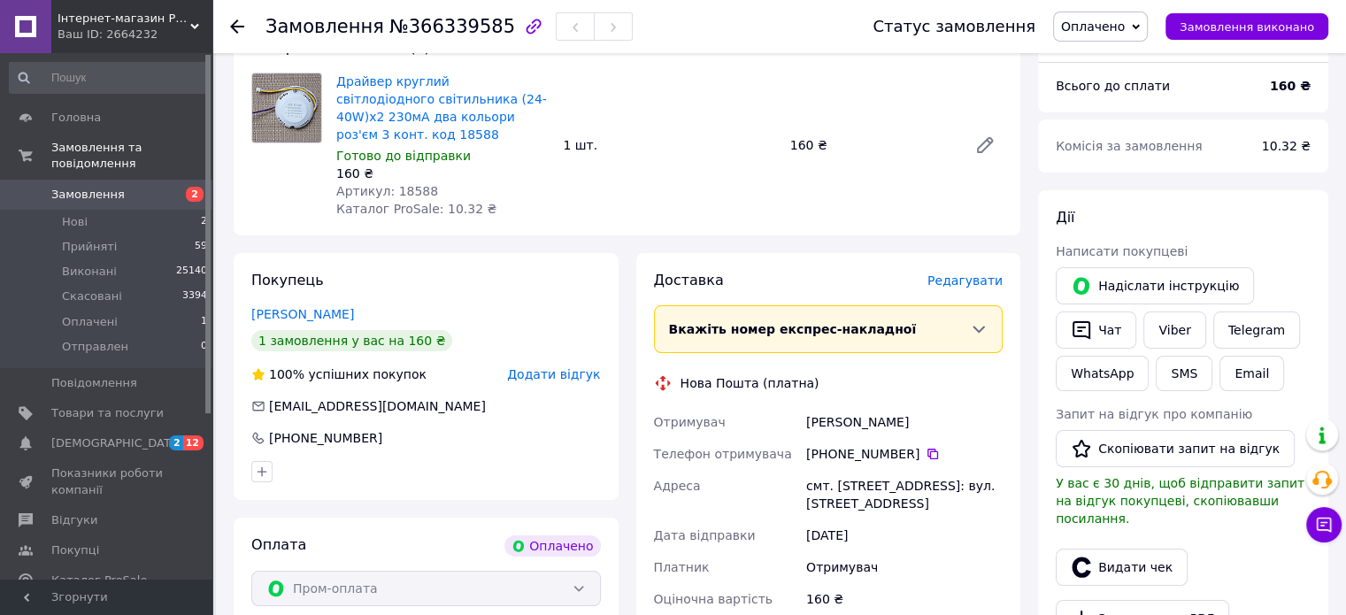
click at [959, 273] on span "Редагувати" at bounding box center [965, 280] width 75 height 14
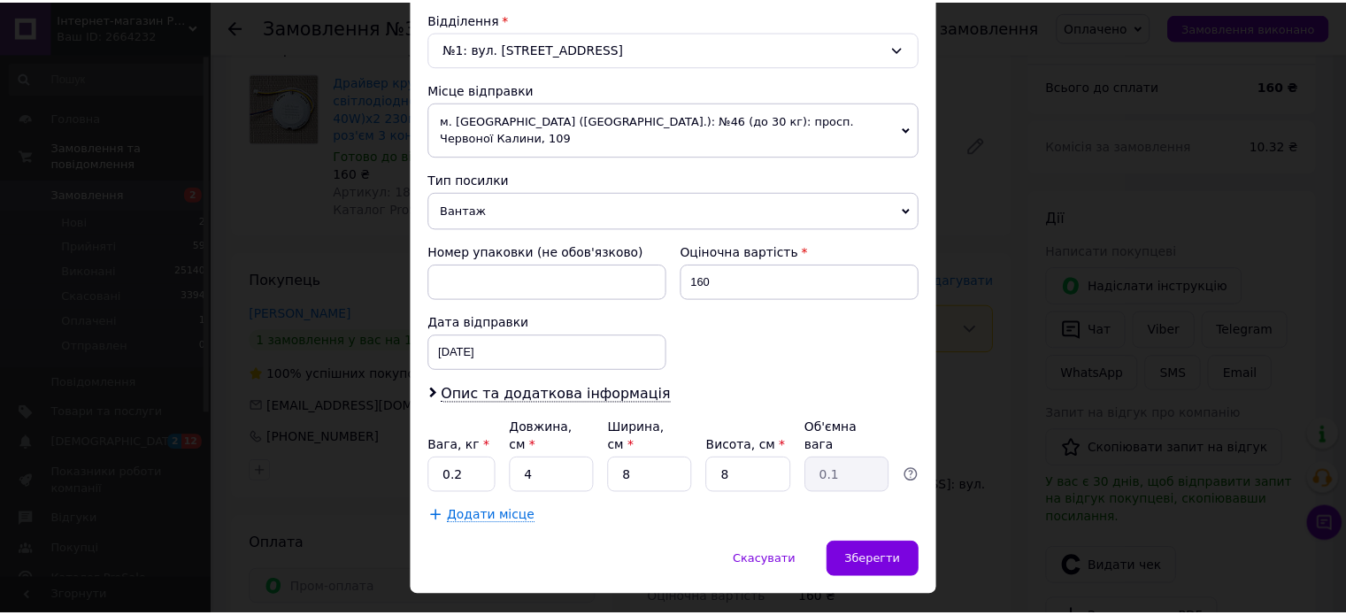
scroll to position [555, 0]
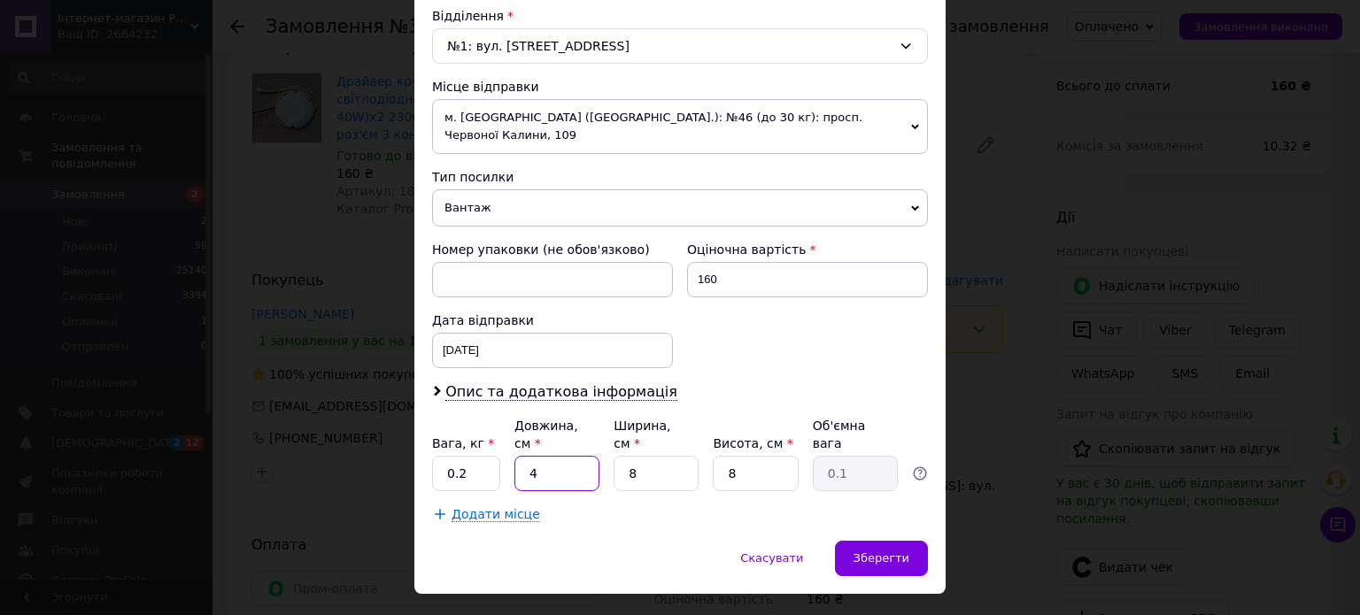
click at [565, 456] on input "4" at bounding box center [556, 473] width 85 height 35
type input "2"
type input "0.1"
type input "20"
type input "0.32"
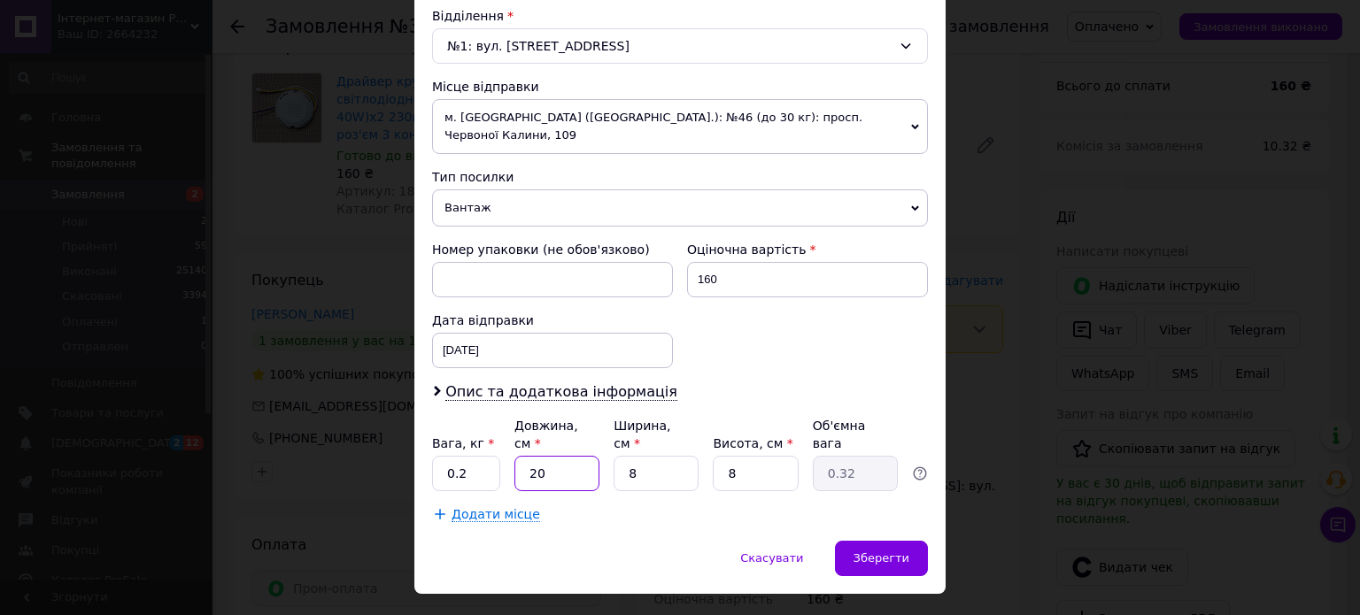
type input "20"
click at [644, 456] on input "8" at bounding box center [655, 473] width 85 height 35
type input "1"
type input "0.1"
type input "10"
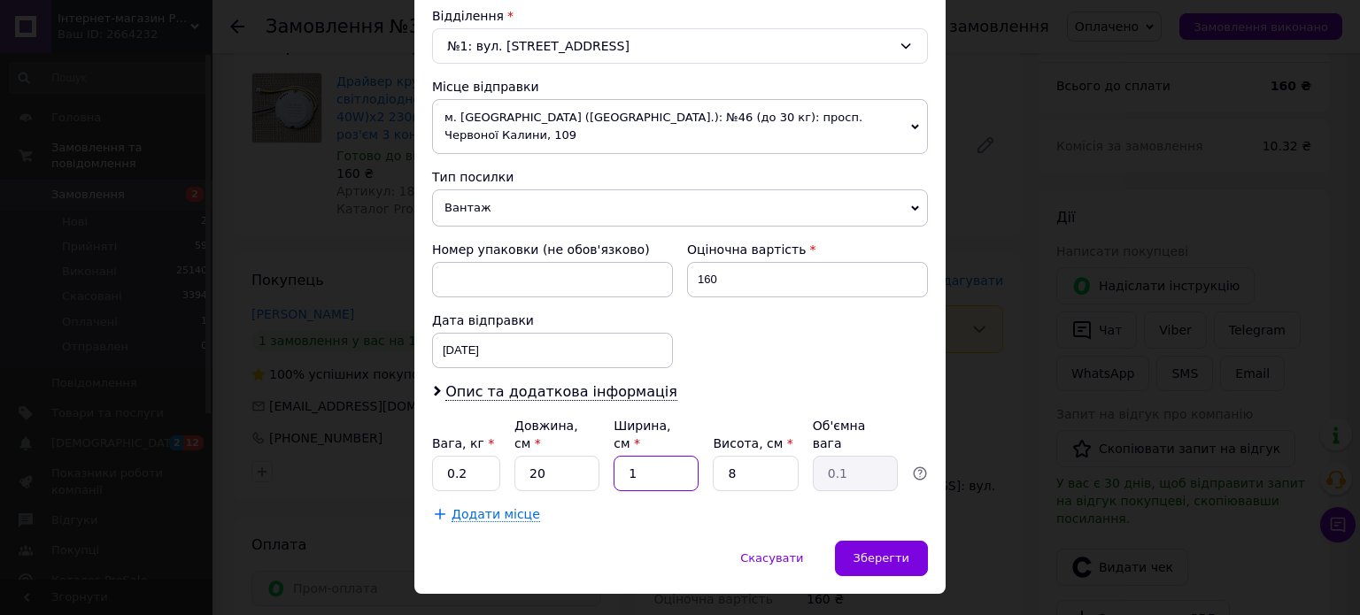
type input "0.4"
type input "10"
click at [747, 456] on input "8" at bounding box center [755, 473] width 85 height 35
type input "1"
type input "0.1"
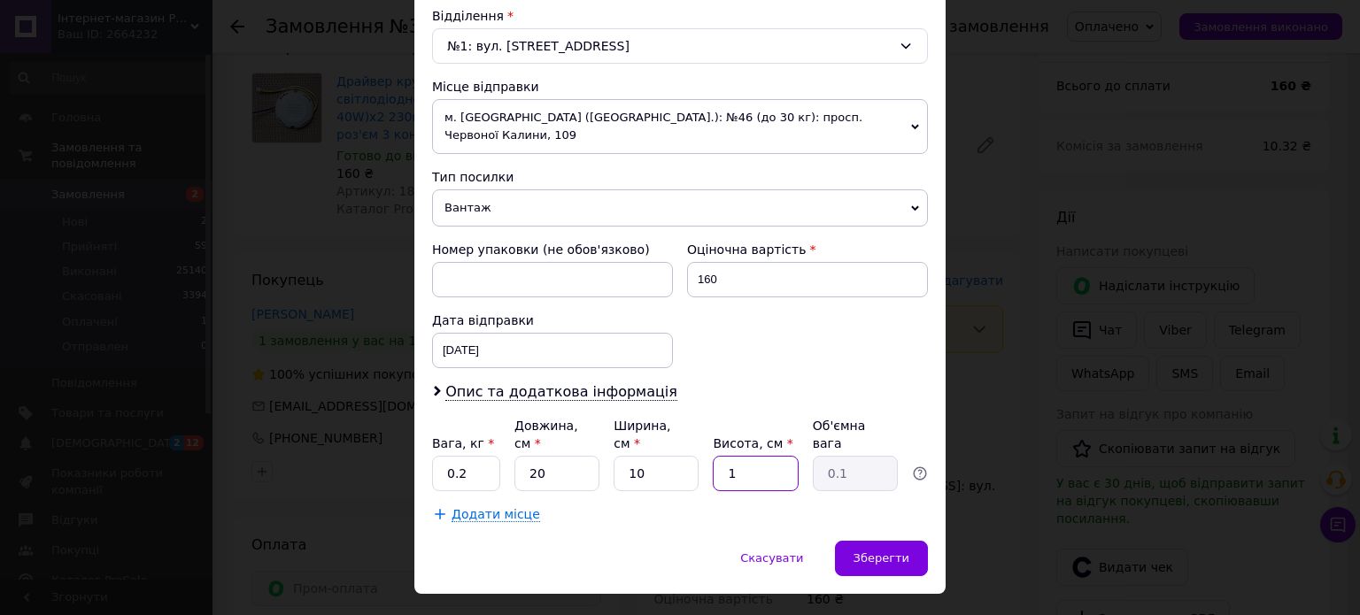
type input "10"
type input "0.5"
type input "10"
click at [877, 551] on span "Зберегти" at bounding box center [881, 557] width 56 height 13
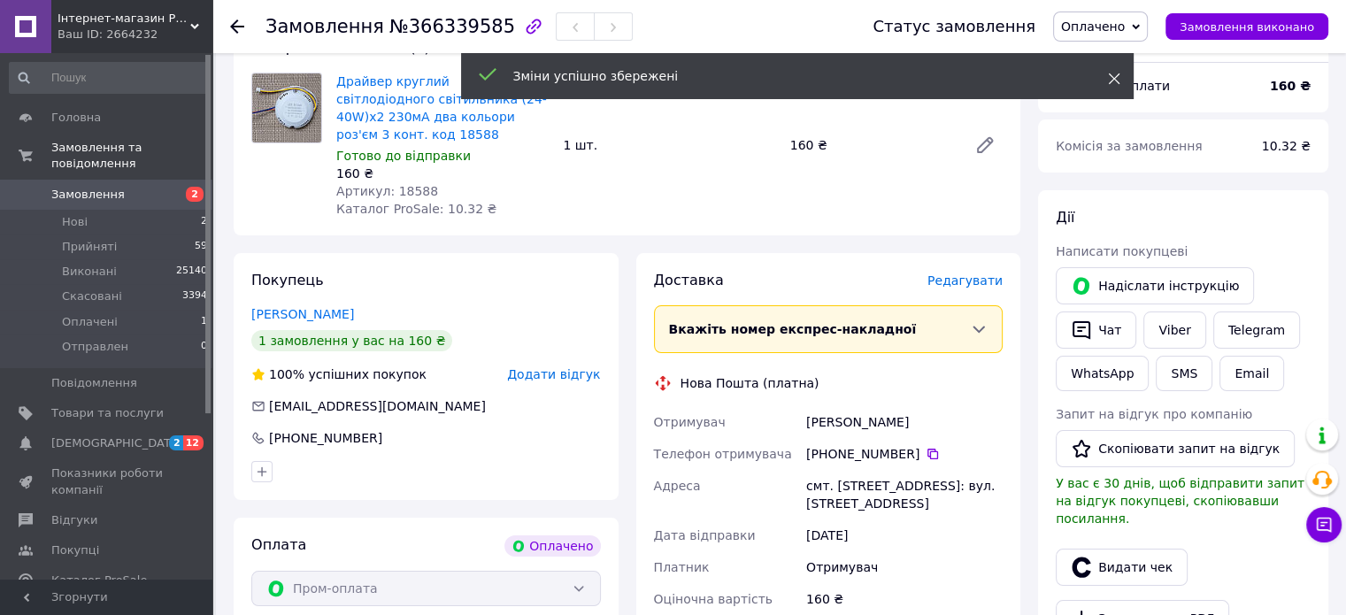
click at [1110, 73] on icon at bounding box center [1114, 79] width 12 height 12
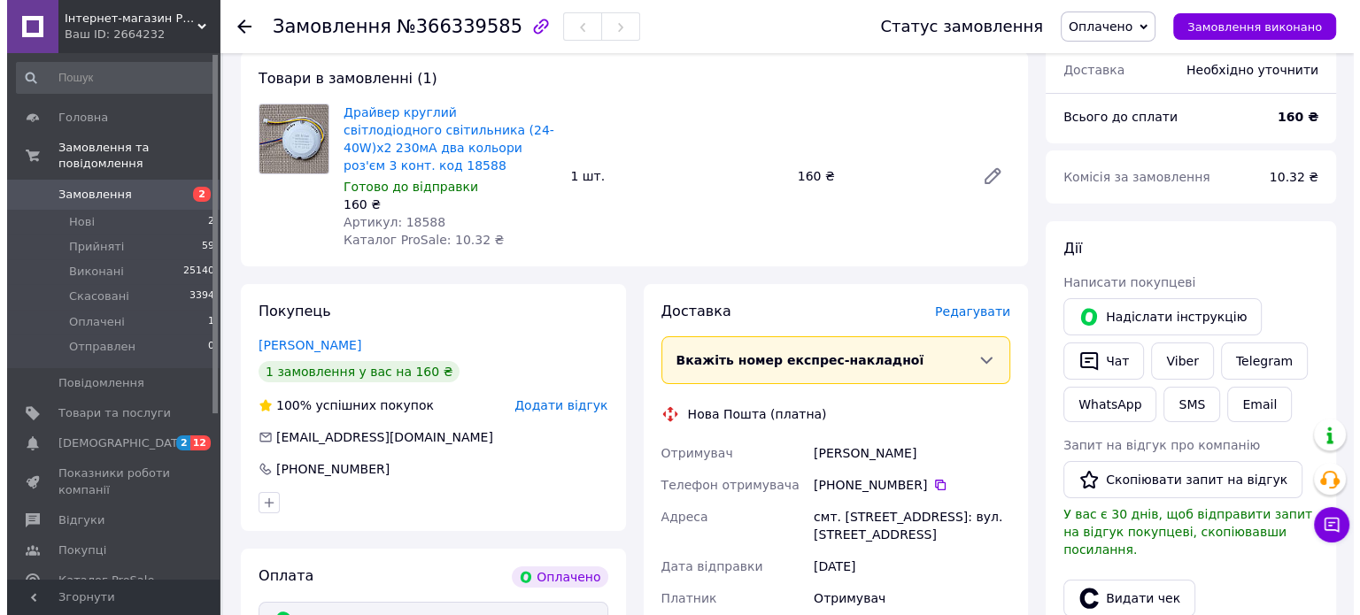
scroll to position [177, 0]
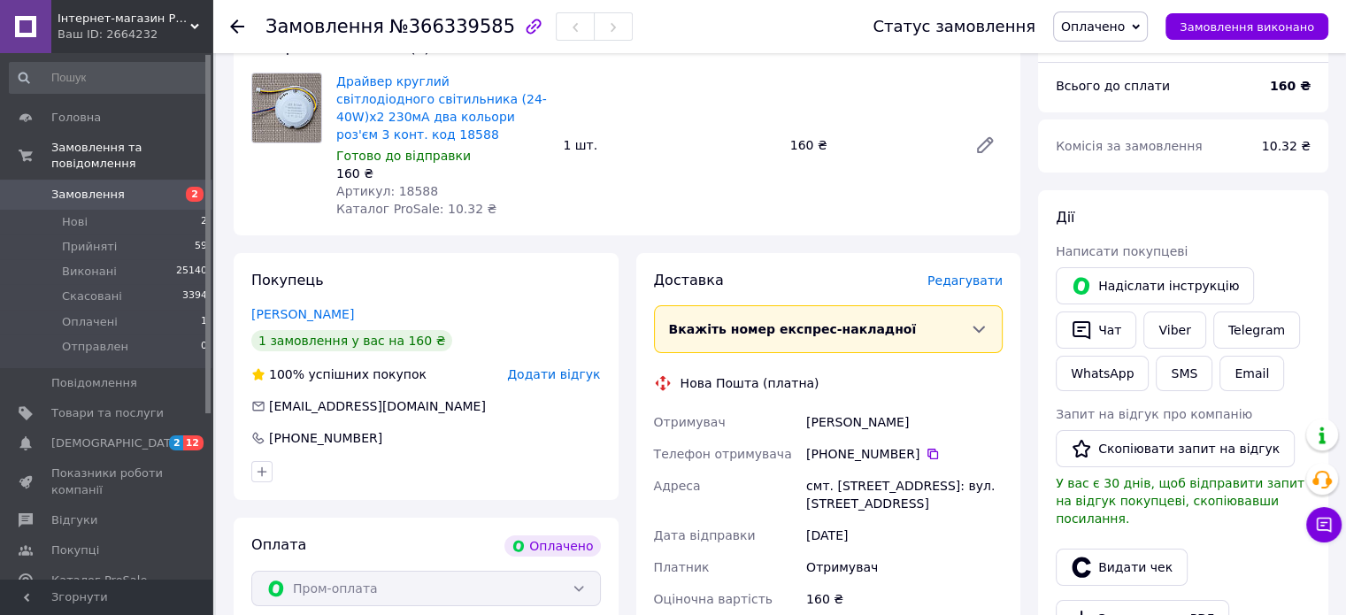
click at [969, 273] on span "Редагувати" at bounding box center [965, 280] width 75 height 14
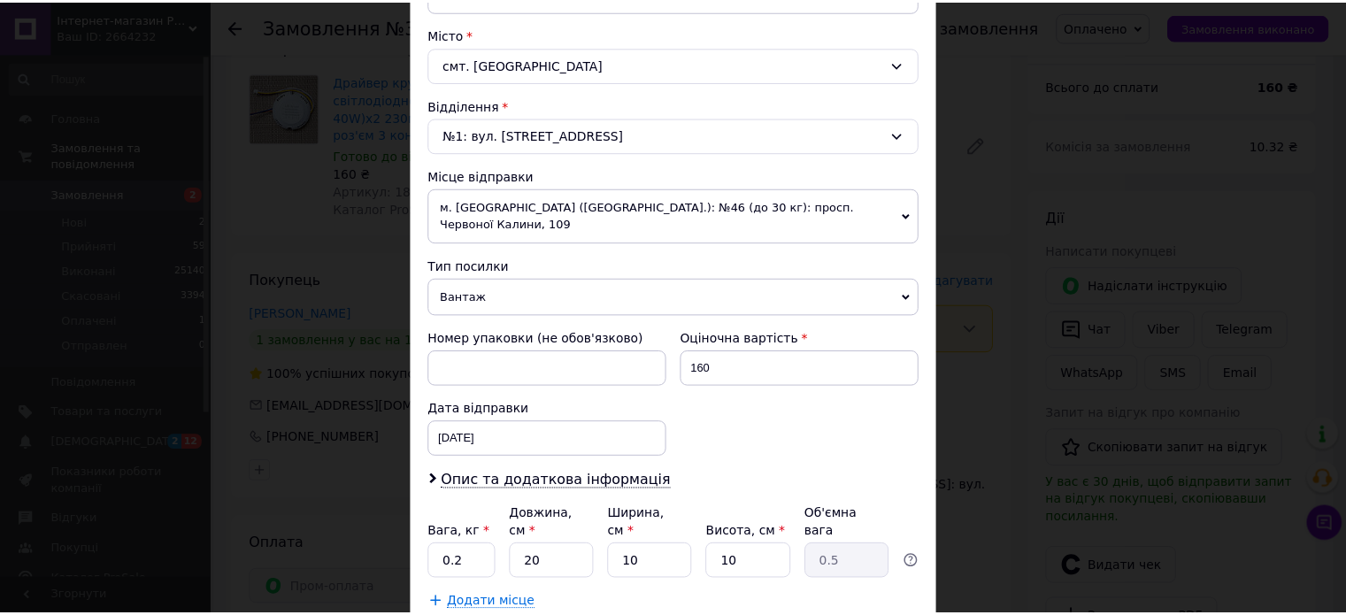
scroll to position [555, 0]
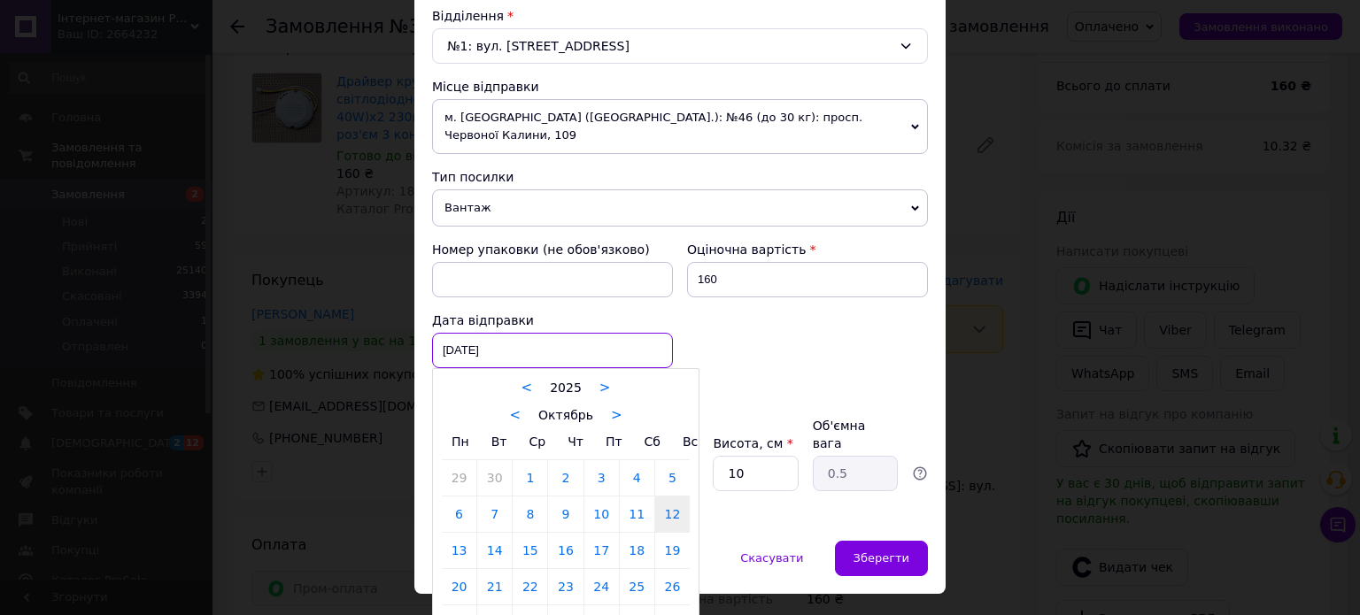
click at [552, 333] on div "12.10.2025 < 2025 > < Октябрь > Пн Вт Ср Чт Пт Сб Вс 29 30 1 2 3 4 5 6 7 8 9 10…" at bounding box center [552, 350] width 241 height 35
click at [457, 533] on link "13" at bounding box center [459, 550] width 35 height 35
type input "13.10.2025"
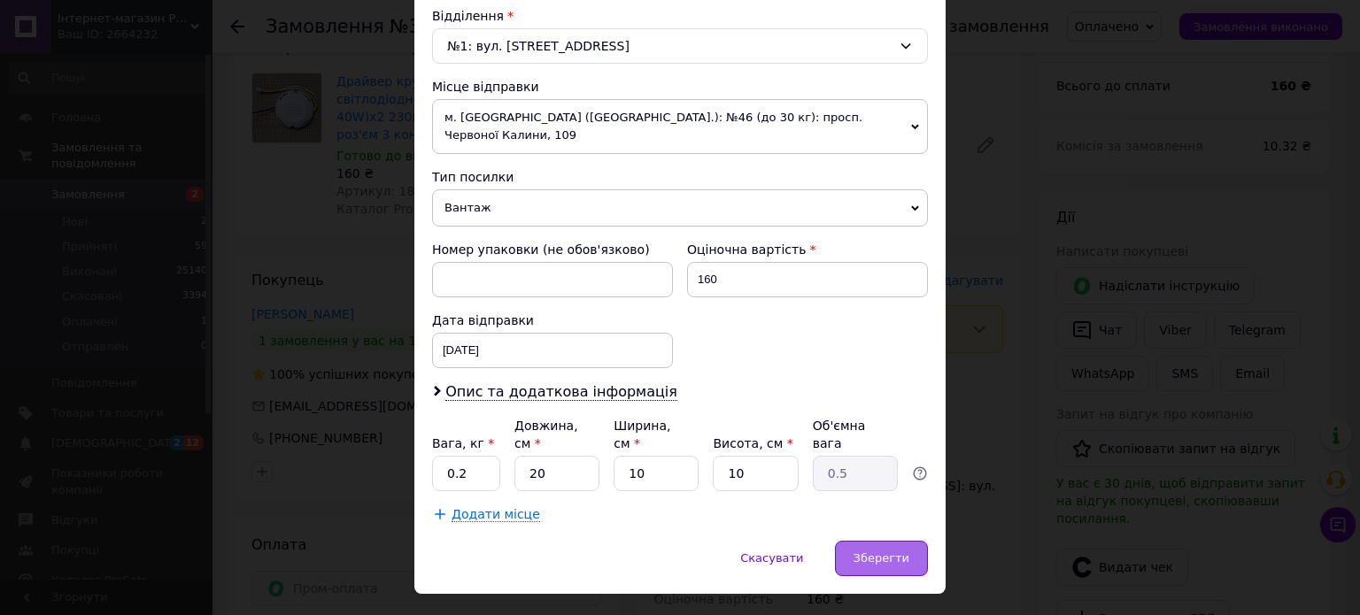
click at [872, 551] on span "Зберегти" at bounding box center [881, 557] width 56 height 13
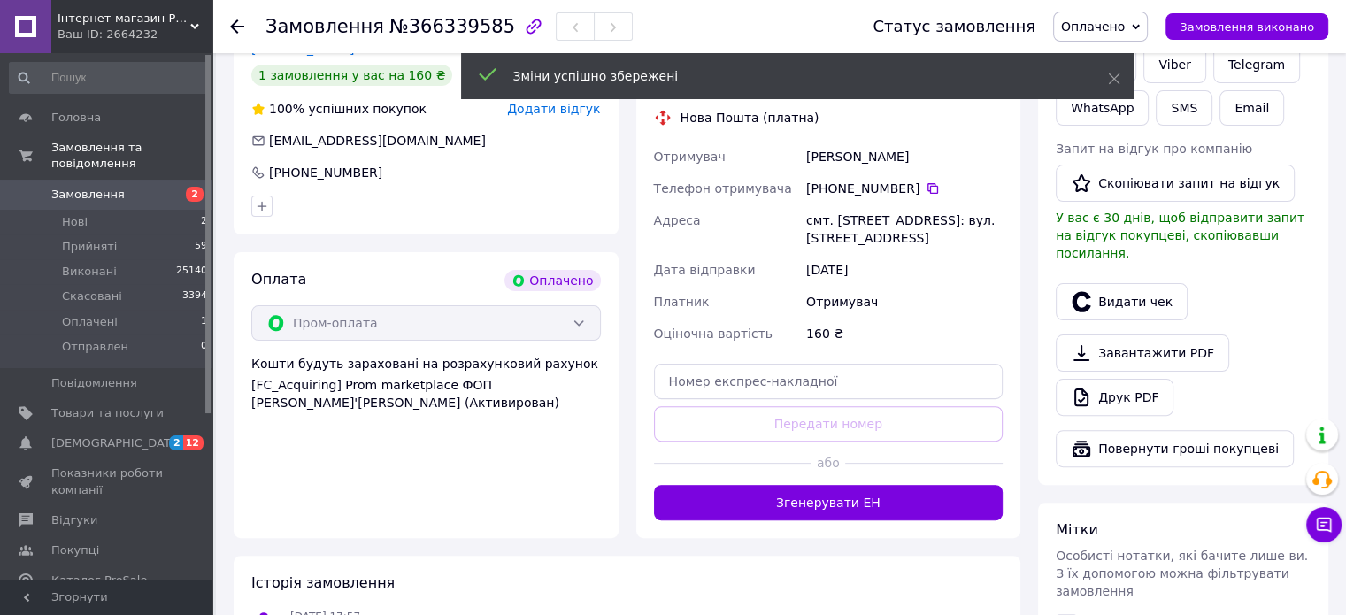
scroll to position [354, 0]
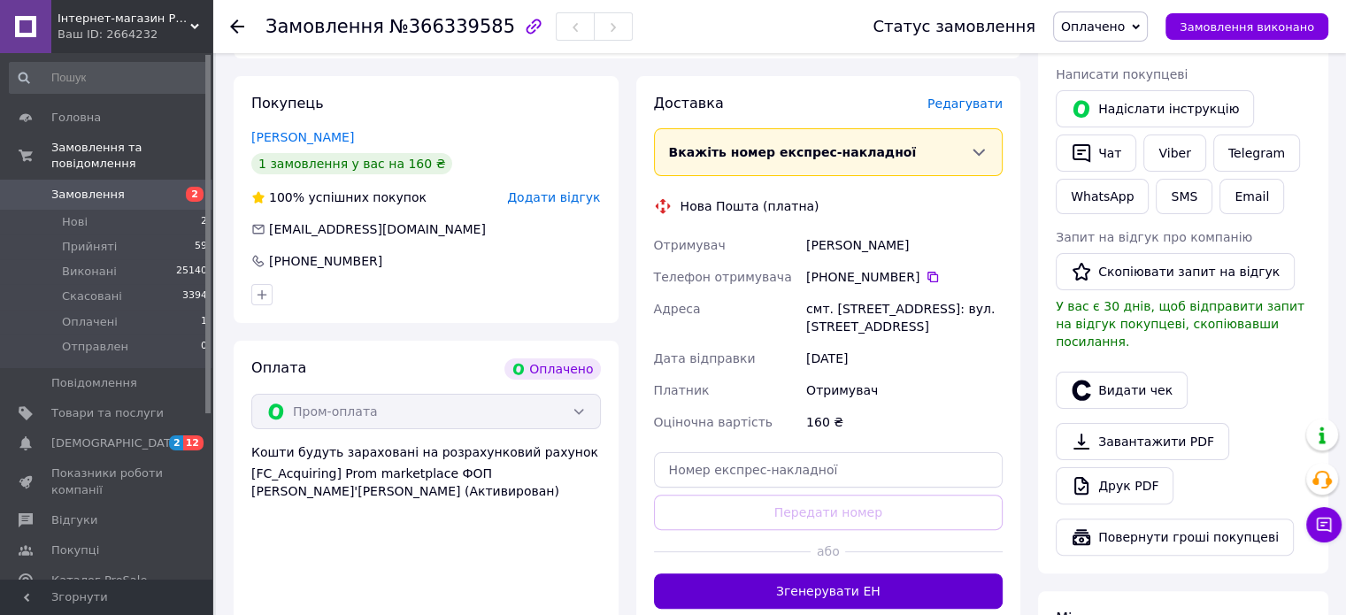
click at [824, 574] on button "Згенерувати ЕН" at bounding box center [829, 591] width 350 height 35
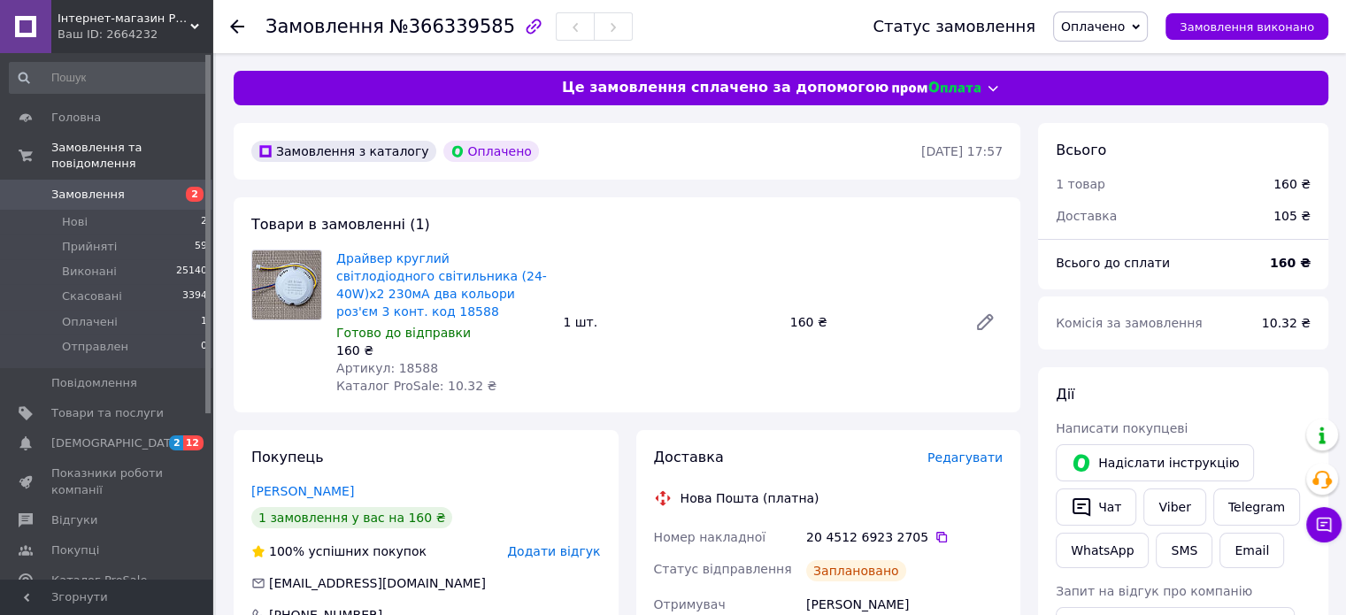
scroll to position [89, 0]
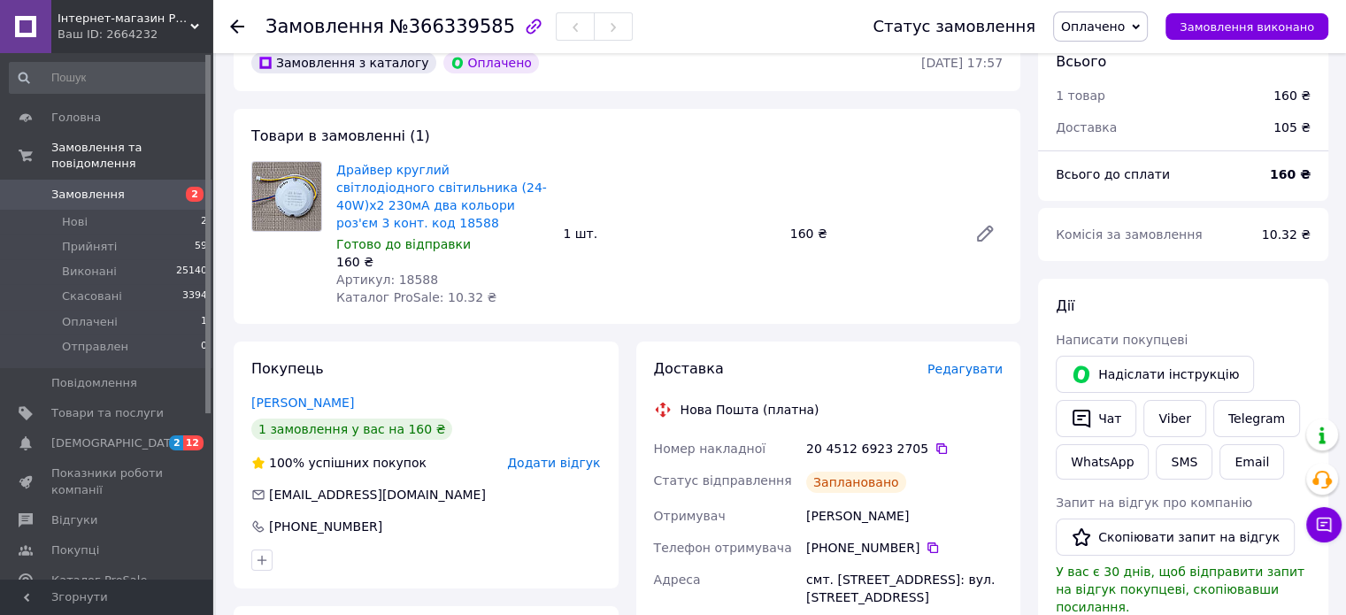
click at [1140, 24] on icon at bounding box center [1136, 26] width 8 height 5
click at [1128, 58] on li "Прийнято" at bounding box center [1100, 62] width 93 height 27
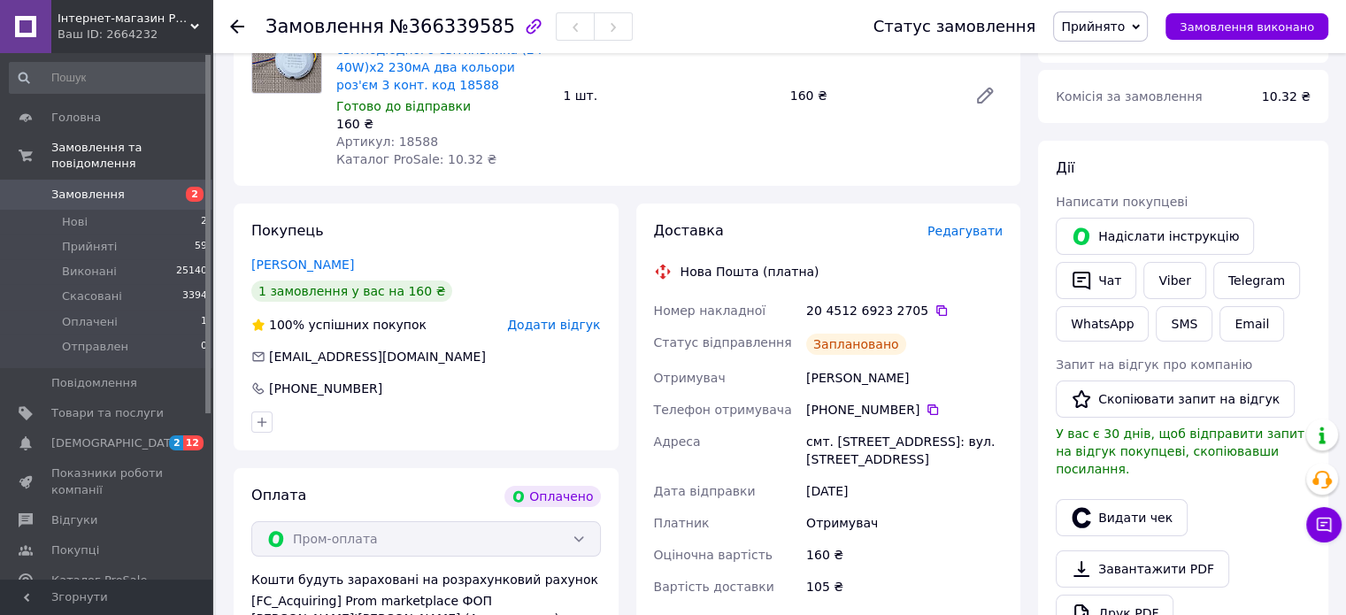
scroll to position [266, 0]
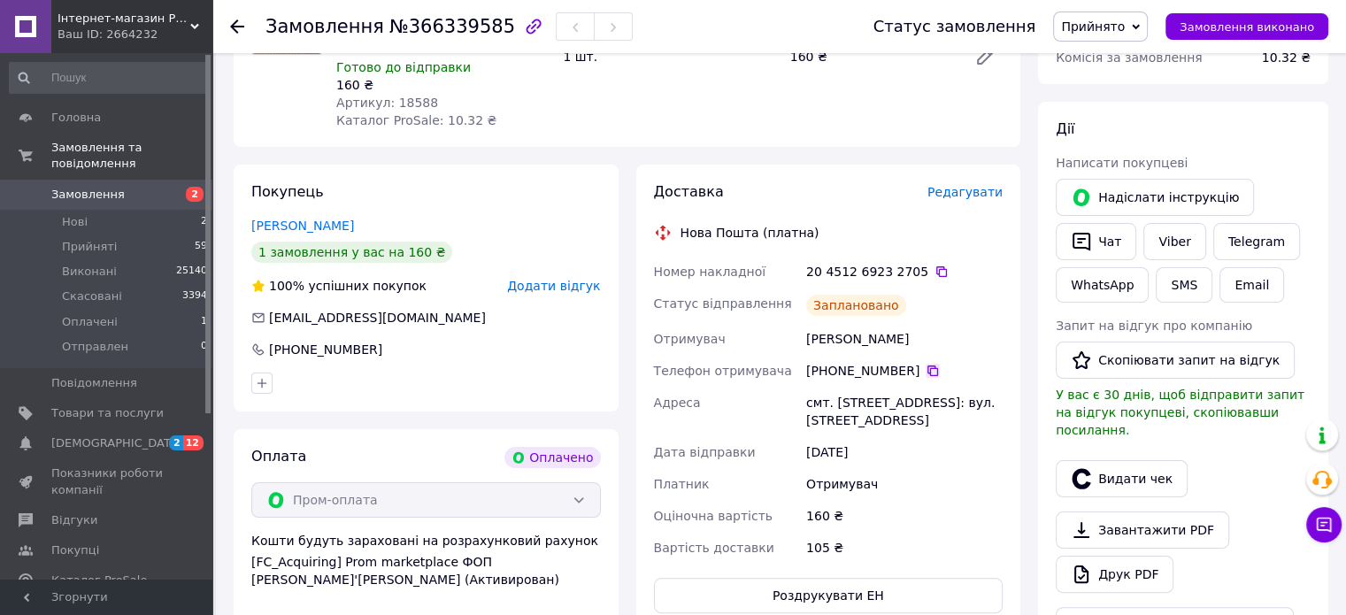
click at [926, 364] on icon at bounding box center [933, 371] width 14 height 14
click at [388, 589] on div "Оплата Оплачено Пром-оплата Кошти будуть зараховані на розрахунковий рахунок [F…" at bounding box center [426, 530] width 385 height 202
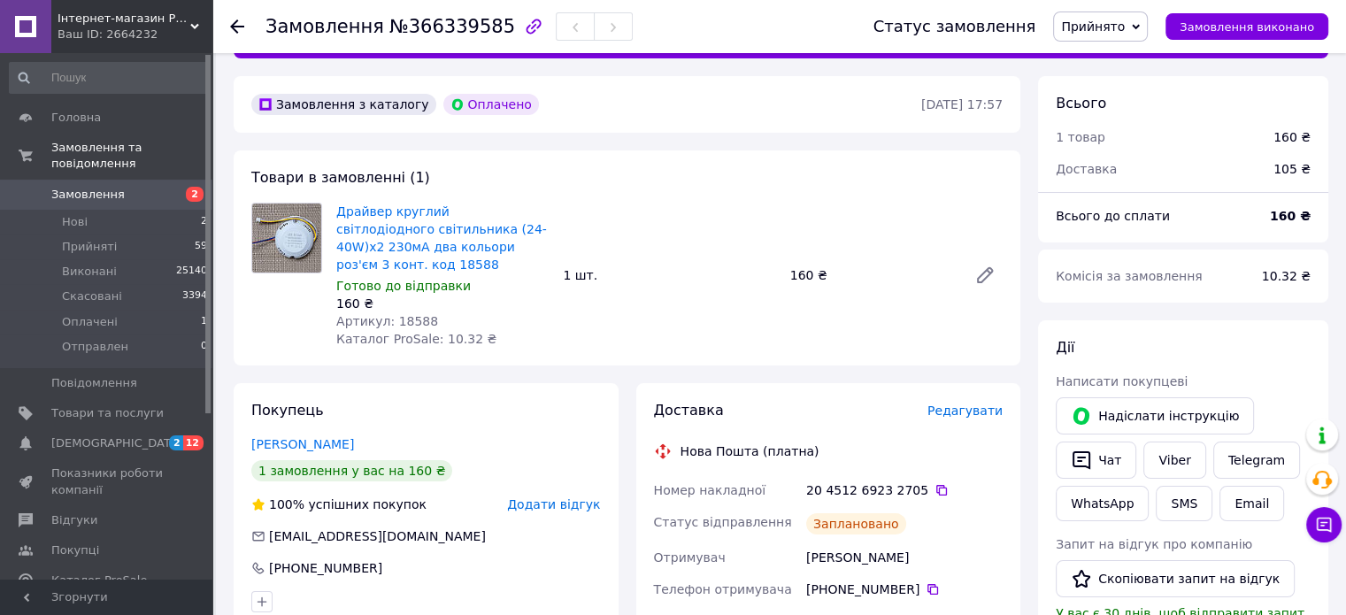
scroll to position [89, 0]
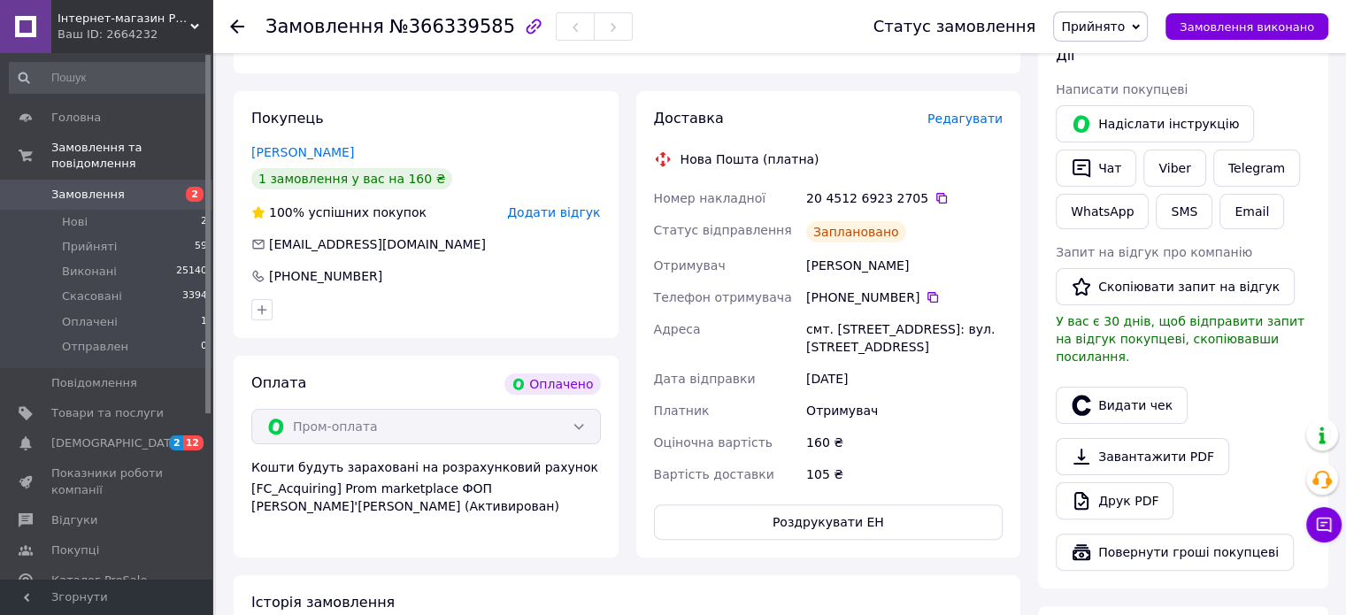
scroll to position [354, 0]
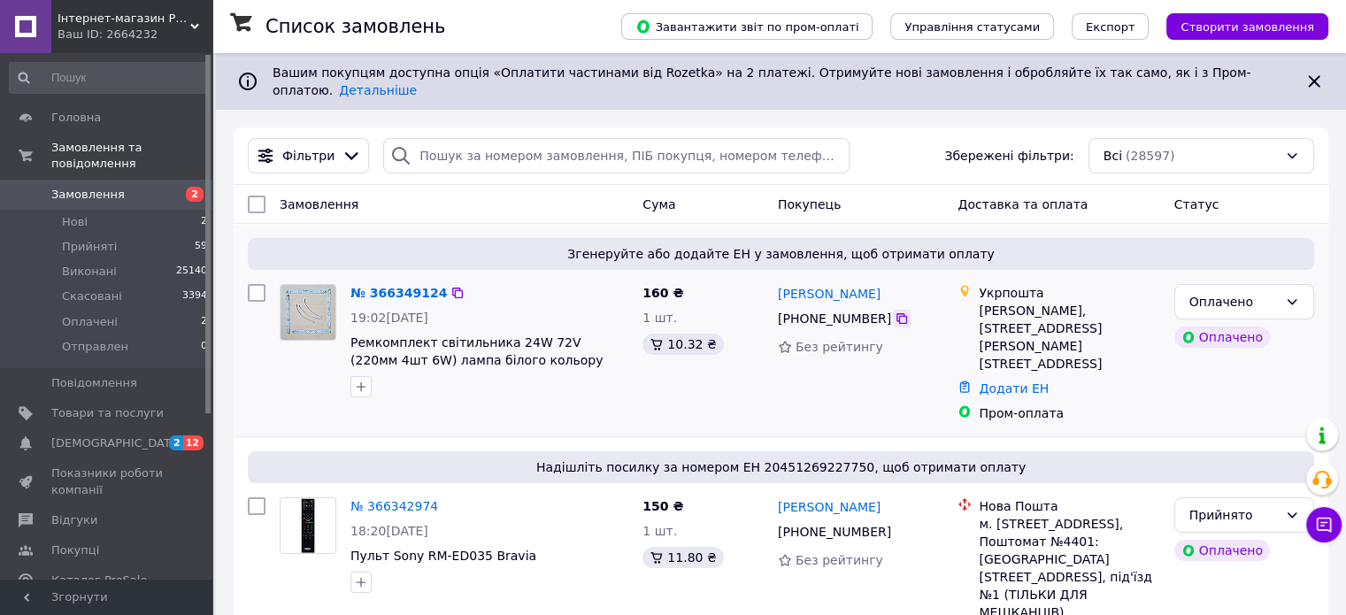
click at [895, 312] on icon at bounding box center [902, 319] width 14 height 14
click at [561, 598] on div "№ 366342974 18:20[DATE] Пульт Sony RM-ED035 Bravia" at bounding box center [454, 596] width 363 height 212
click at [77, 314] on span "Оплачені" at bounding box center [90, 322] width 56 height 16
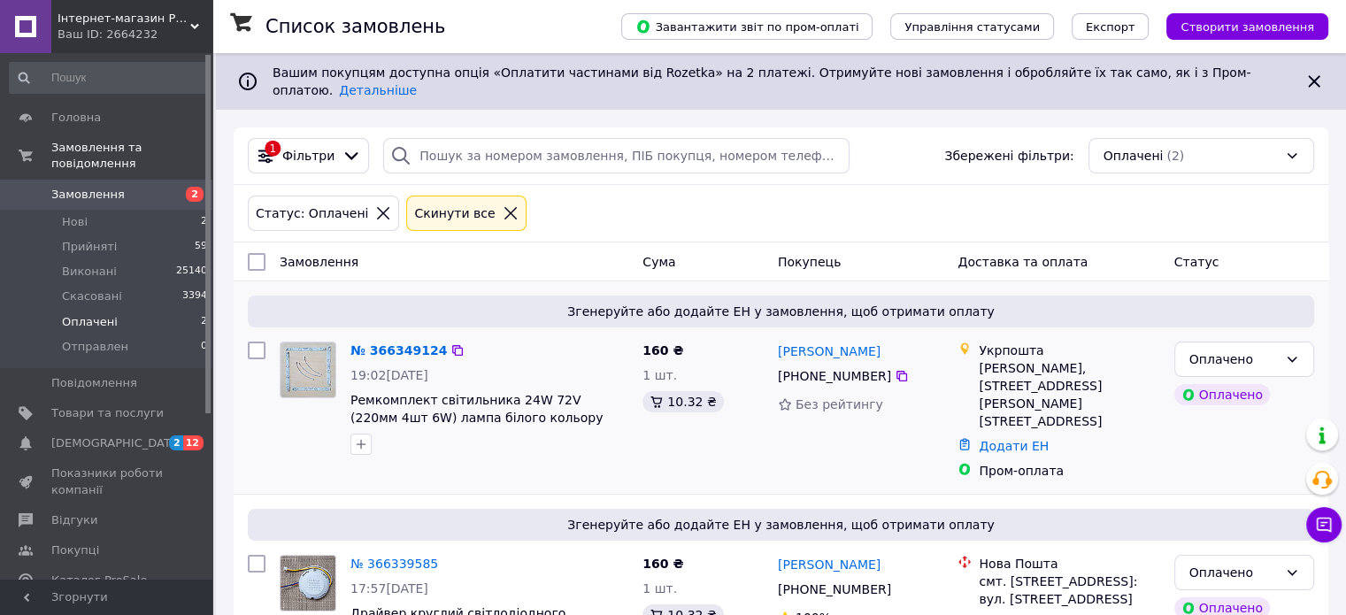
scroll to position [46, 0]
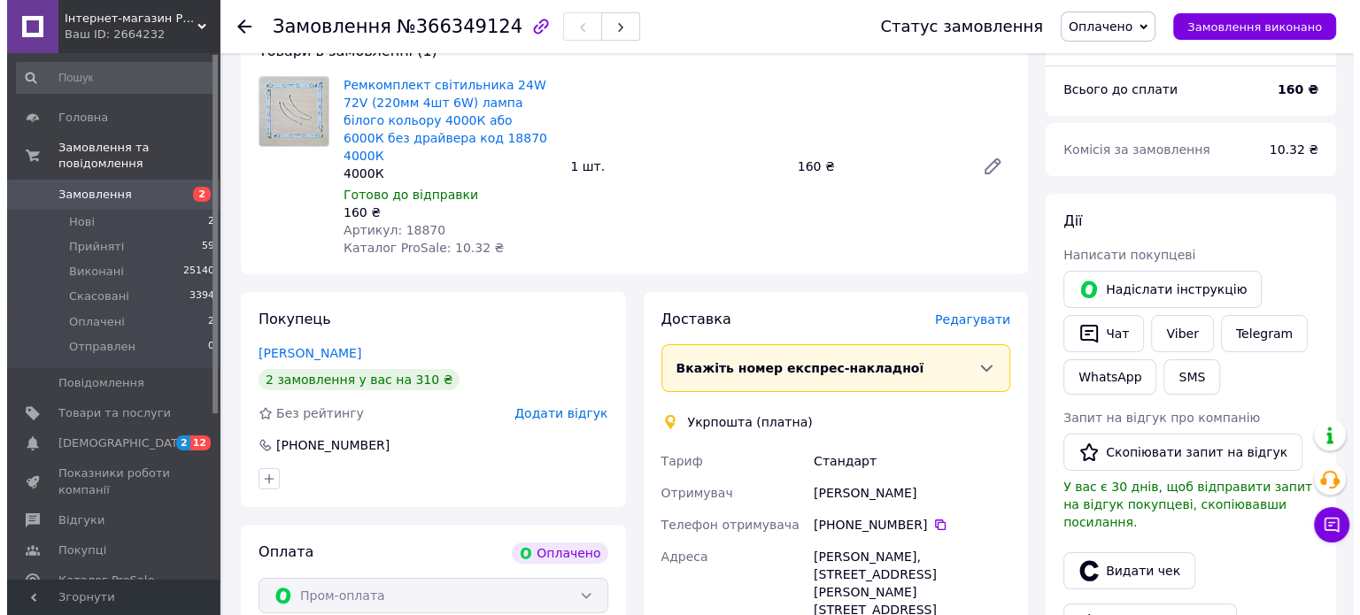
scroll to position [177, 0]
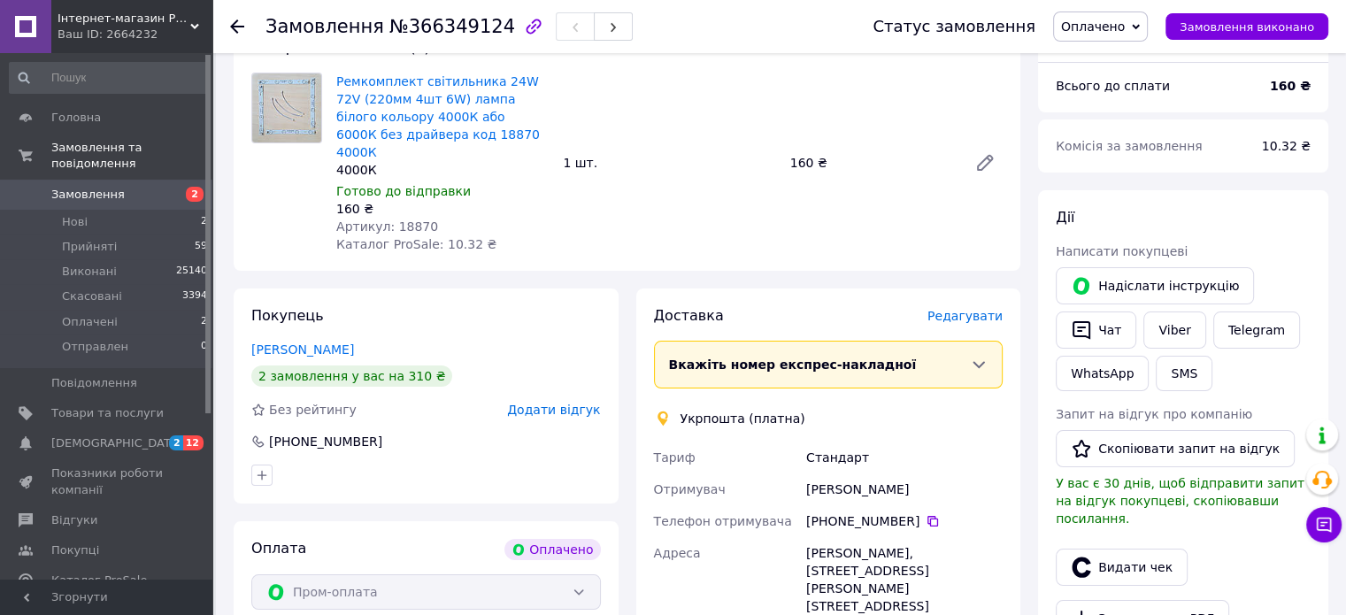
click at [971, 309] on span "Редагувати" at bounding box center [965, 316] width 75 height 14
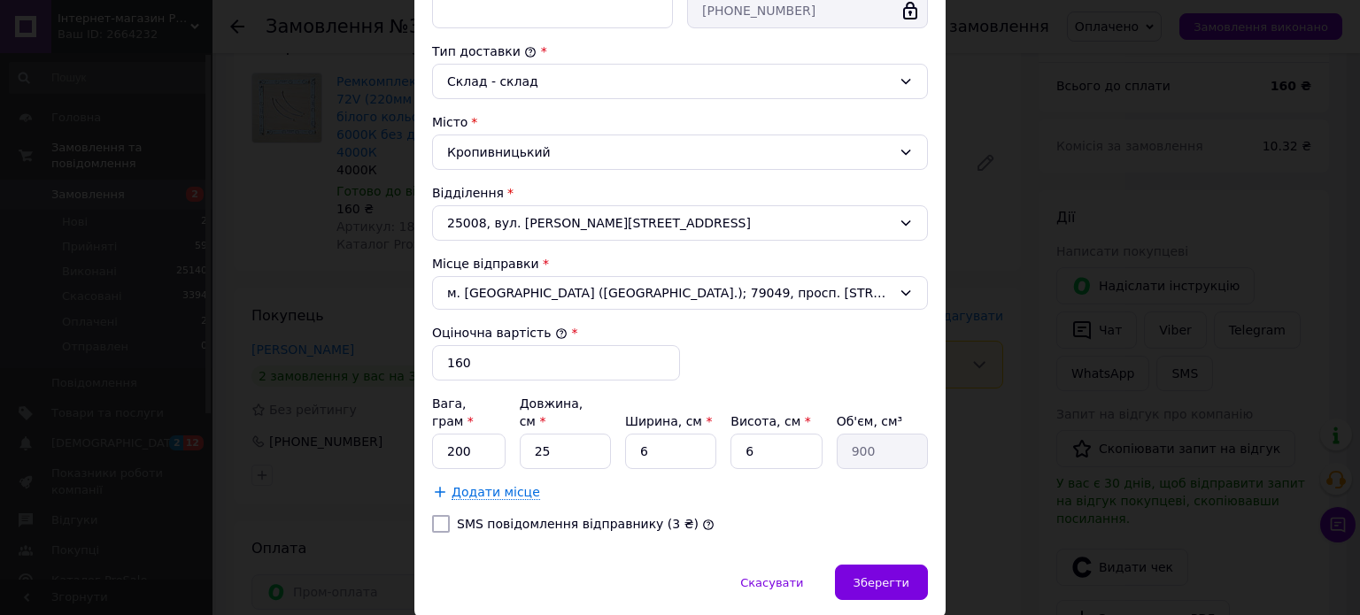
scroll to position [488, 0]
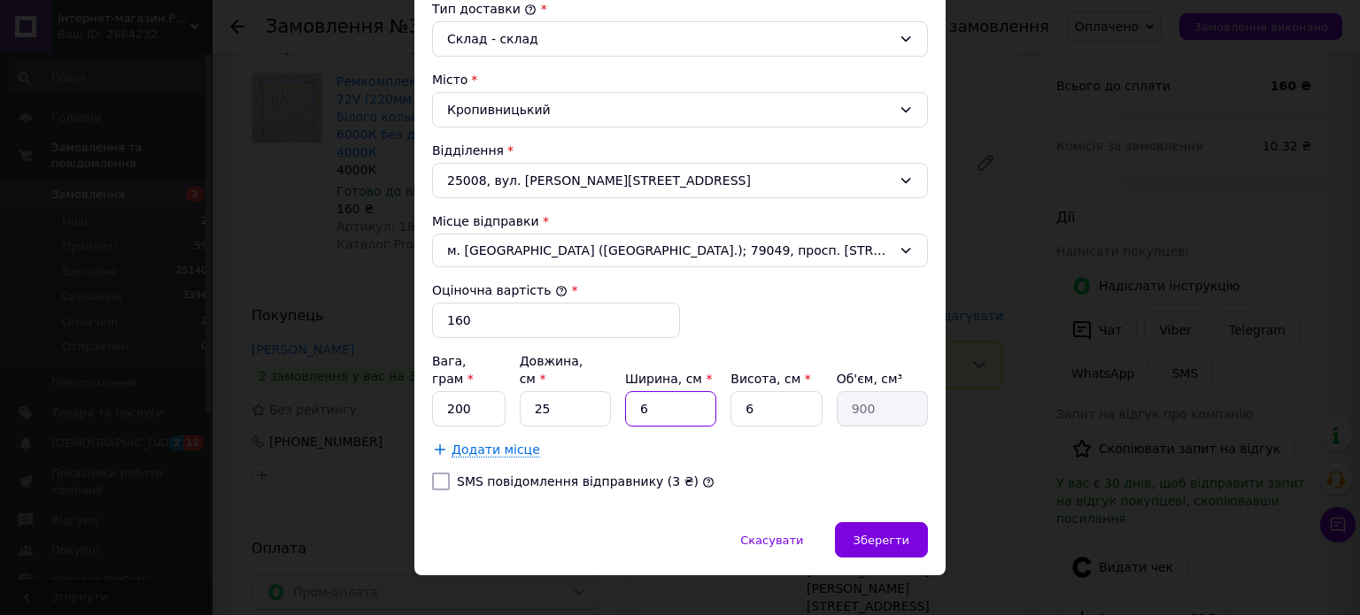
click at [637, 391] on input "6" at bounding box center [670, 408] width 91 height 35
type input "16"
type input "2400"
type input "16"
click at [559, 391] on input "25" at bounding box center [565, 408] width 91 height 35
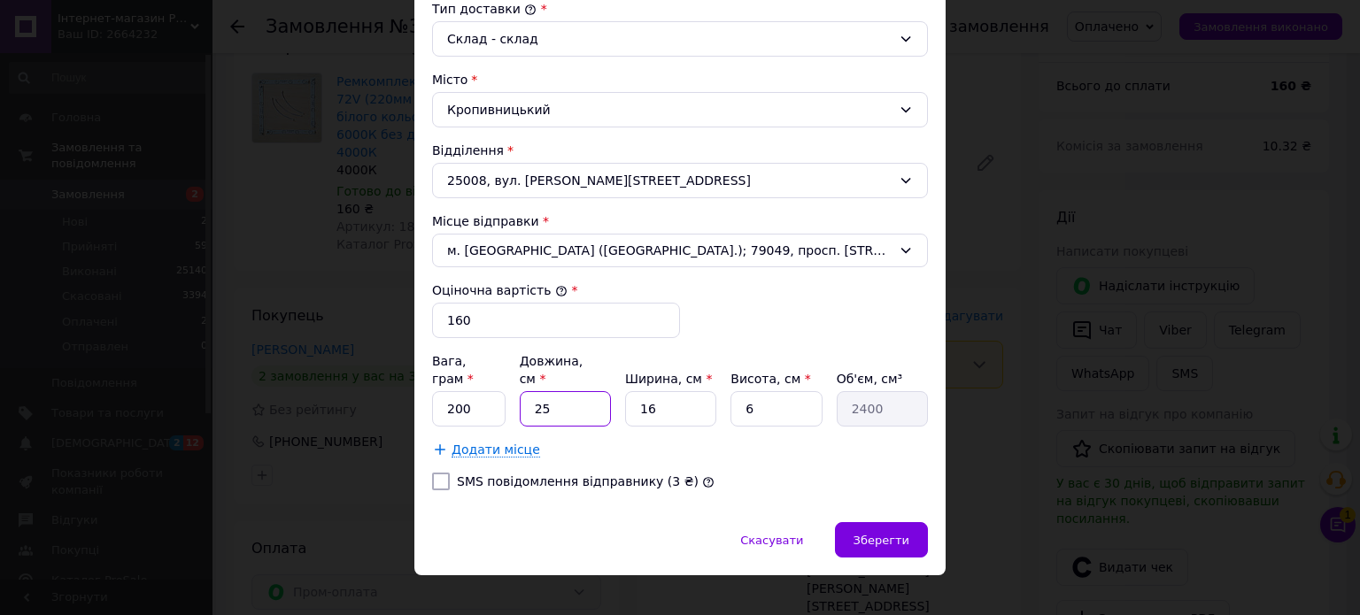
type input "2"
type input "192"
type input "20"
type input "1920"
type input "20"
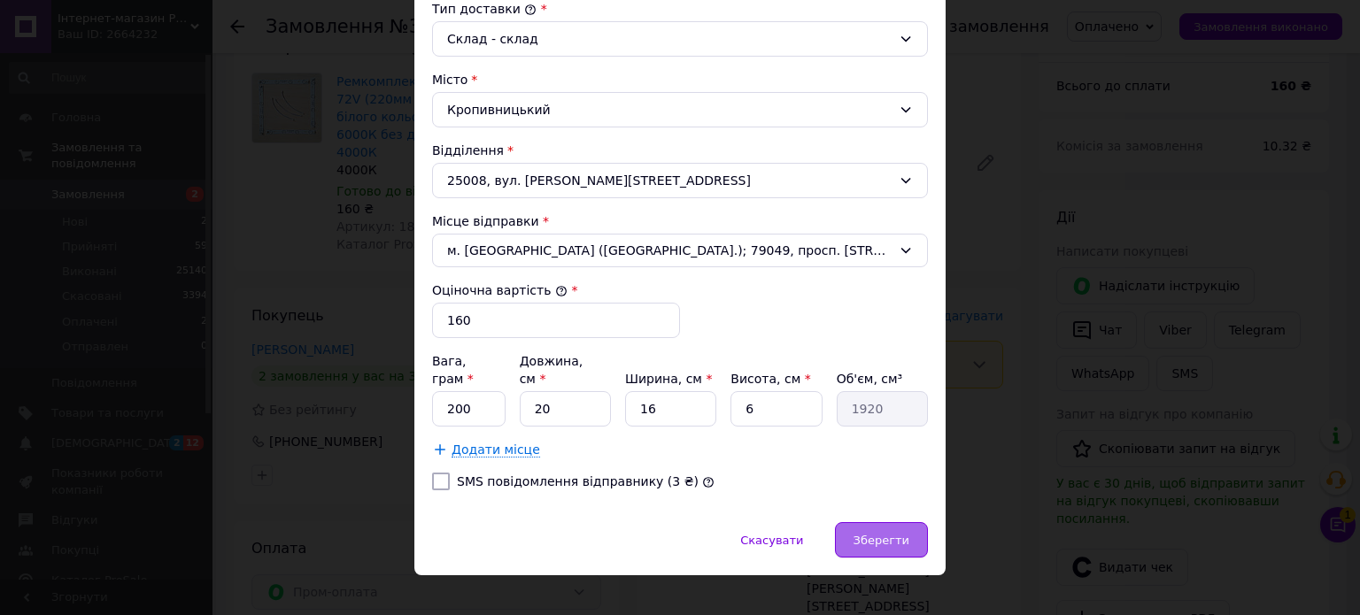
click at [878, 534] on span "Зберегти" at bounding box center [881, 540] width 56 height 13
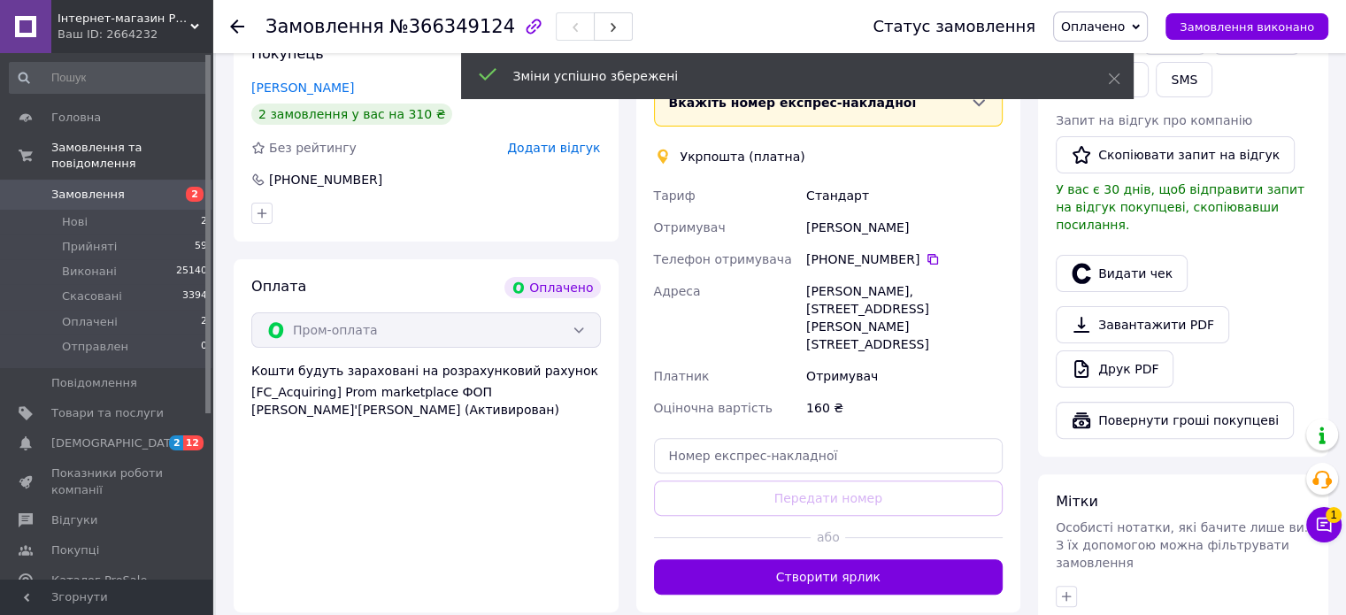
scroll to position [443, 0]
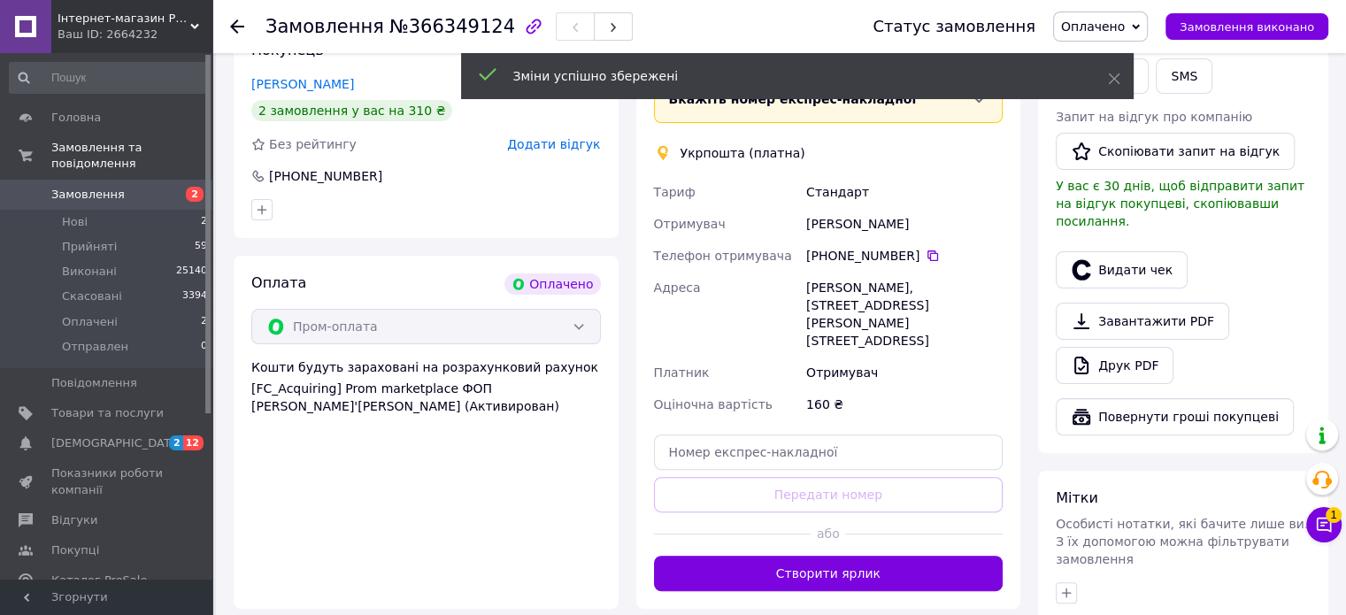
click at [854, 556] on button "Створити ярлик" at bounding box center [829, 573] width 350 height 35
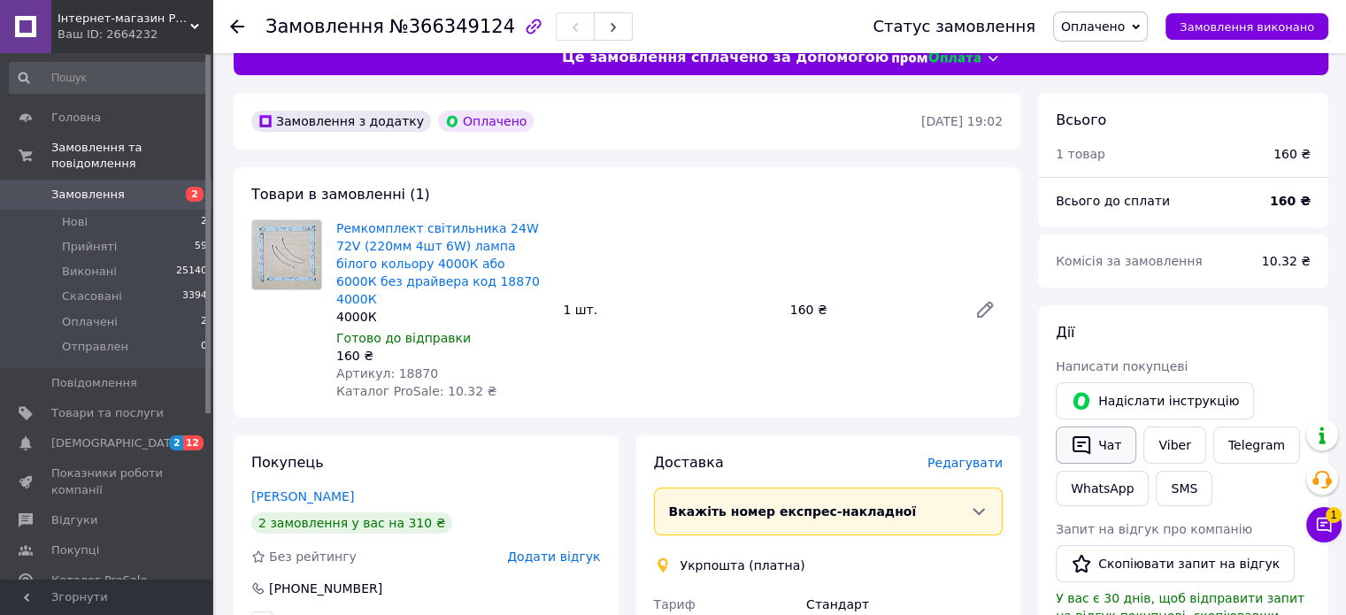
scroll to position [0, 0]
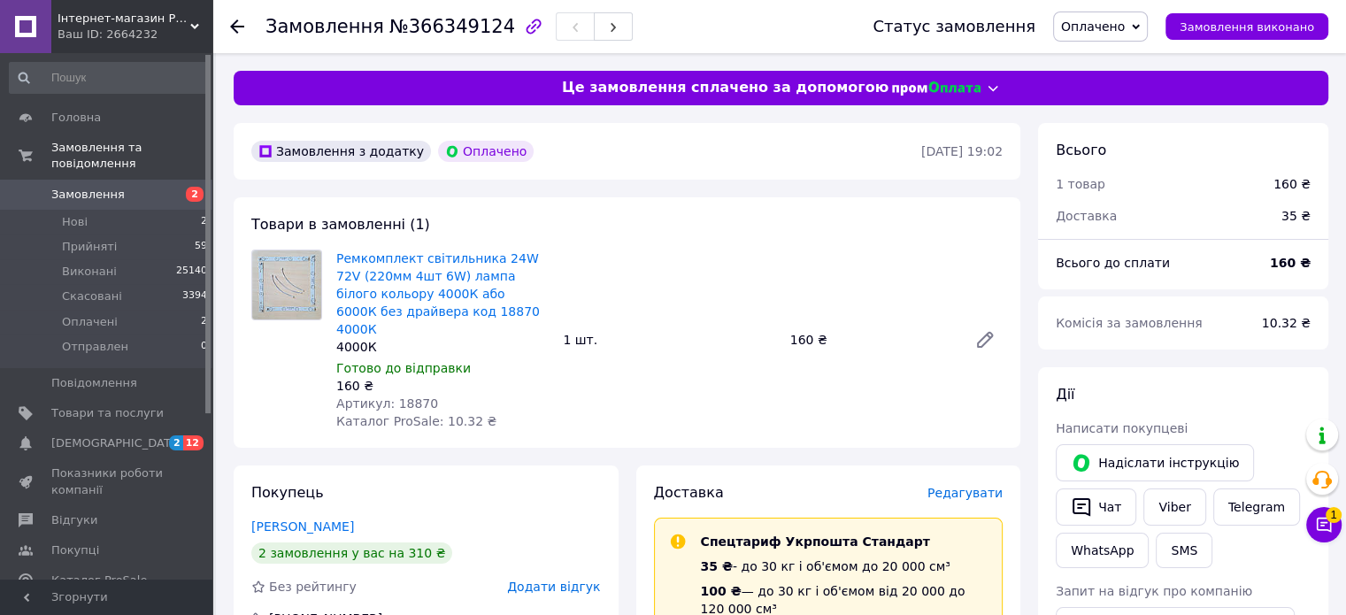
click at [1140, 23] on icon at bounding box center [1136, 27] width 8 height 8
click at [1124, 58] on li "Прийнято" at bounding box center [1100, 62] width 93 height 27
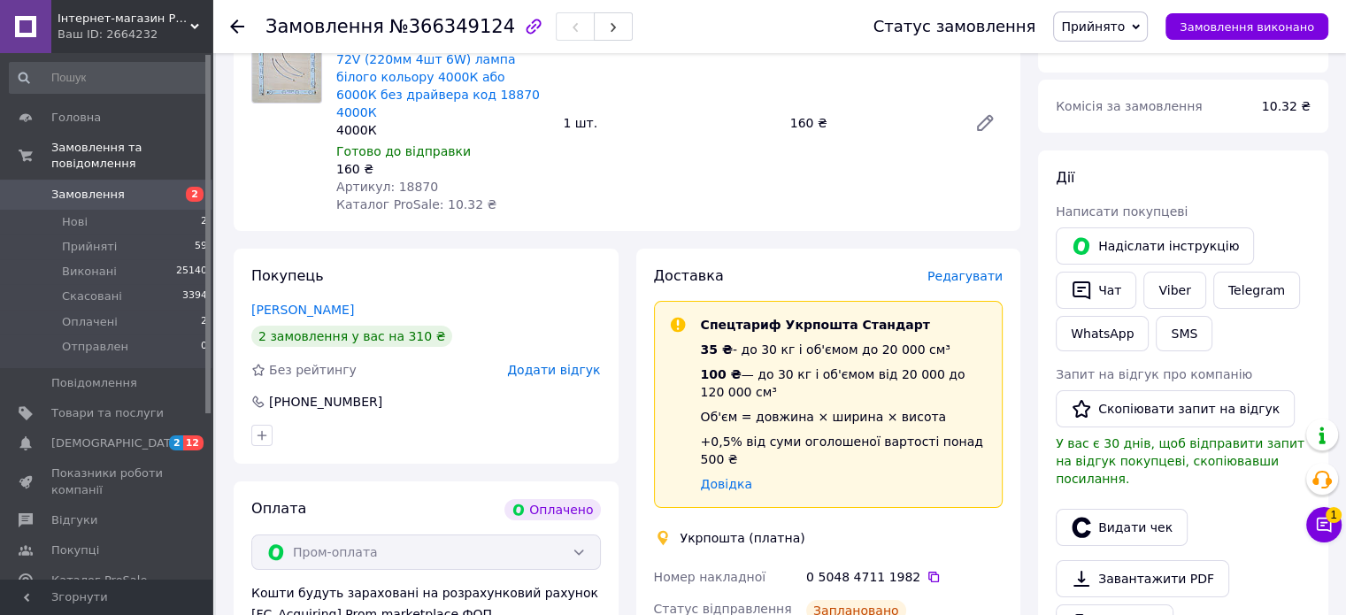
scroll to position [89, 0]
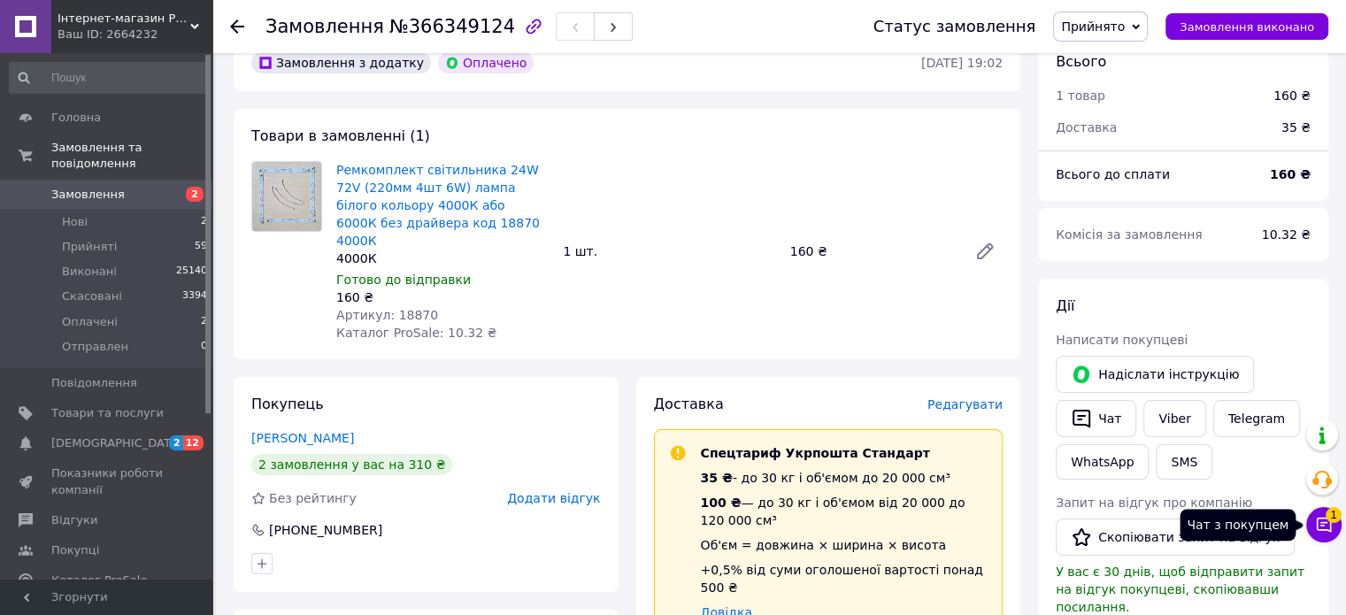
click at [1329, 521] on span "1" at bounding box center [1334, 515] width 16 height 16
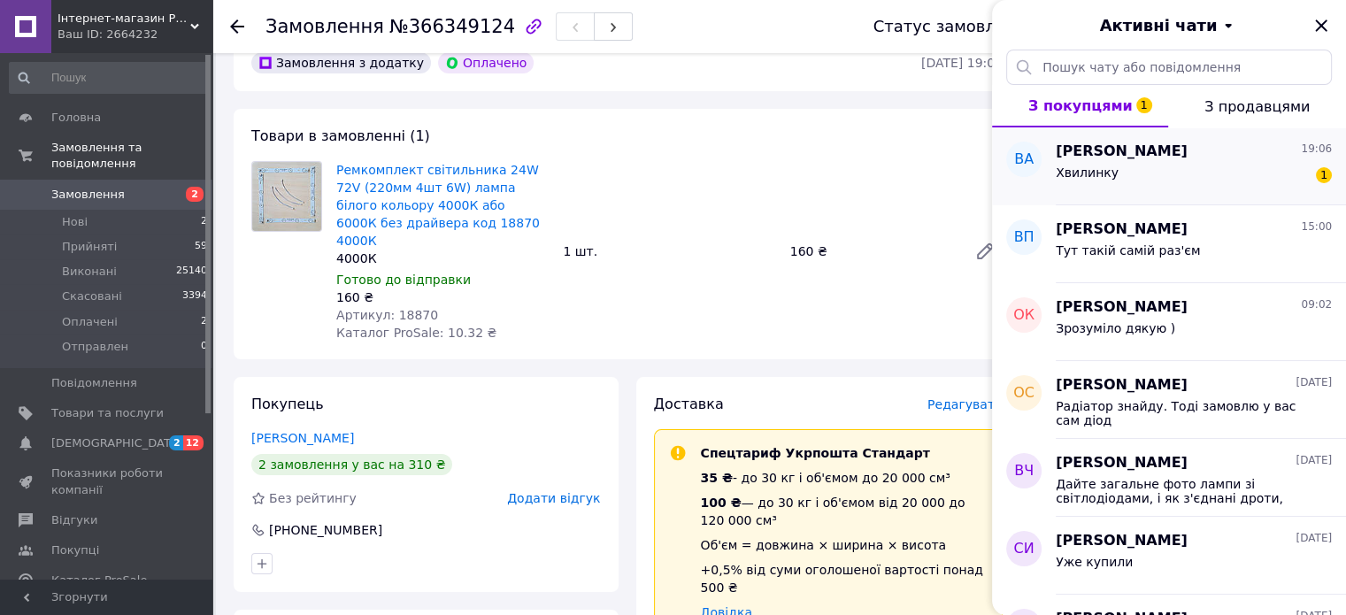
click at [1129, 157] on div "Віт Алій 19:06" at bounding box center [1194, 152] width 276 height 20
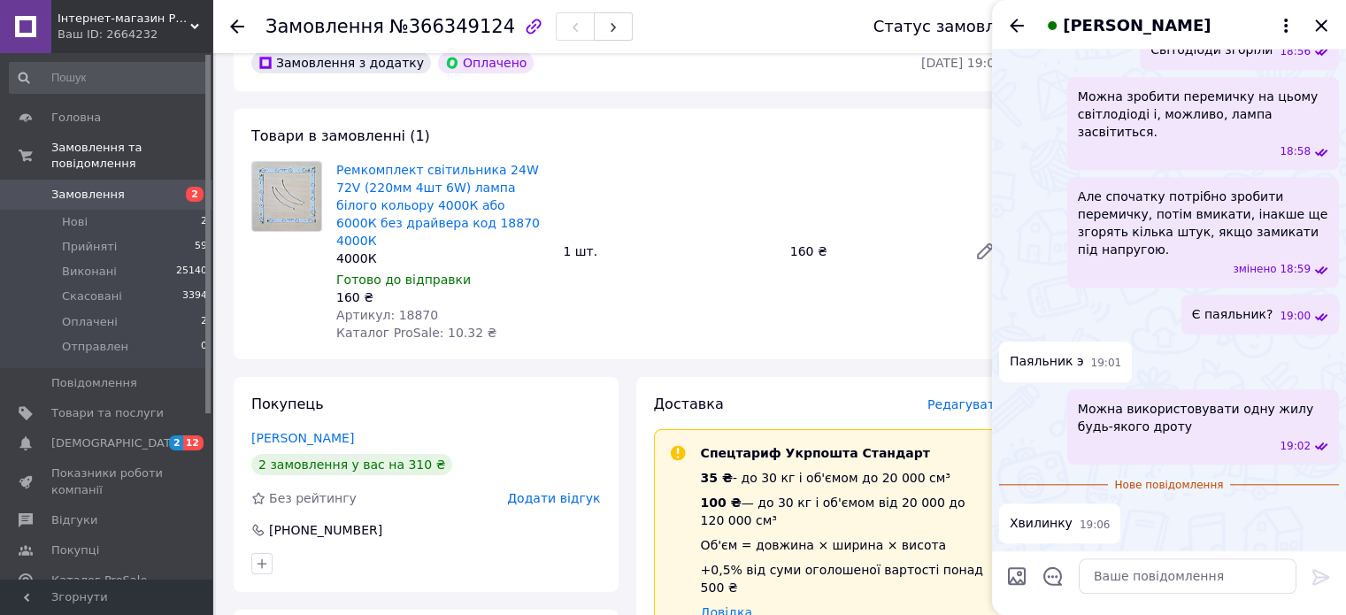
scroll to position [2265, 0]
drag, startPoint x: 1322, startPoint y: 21, endPoint x: 1314, endPoint y: 27, distance: 9.6
click at [1322, 22] on icon "Закрити" at bounding box center [1321, 25] width 21 height 21
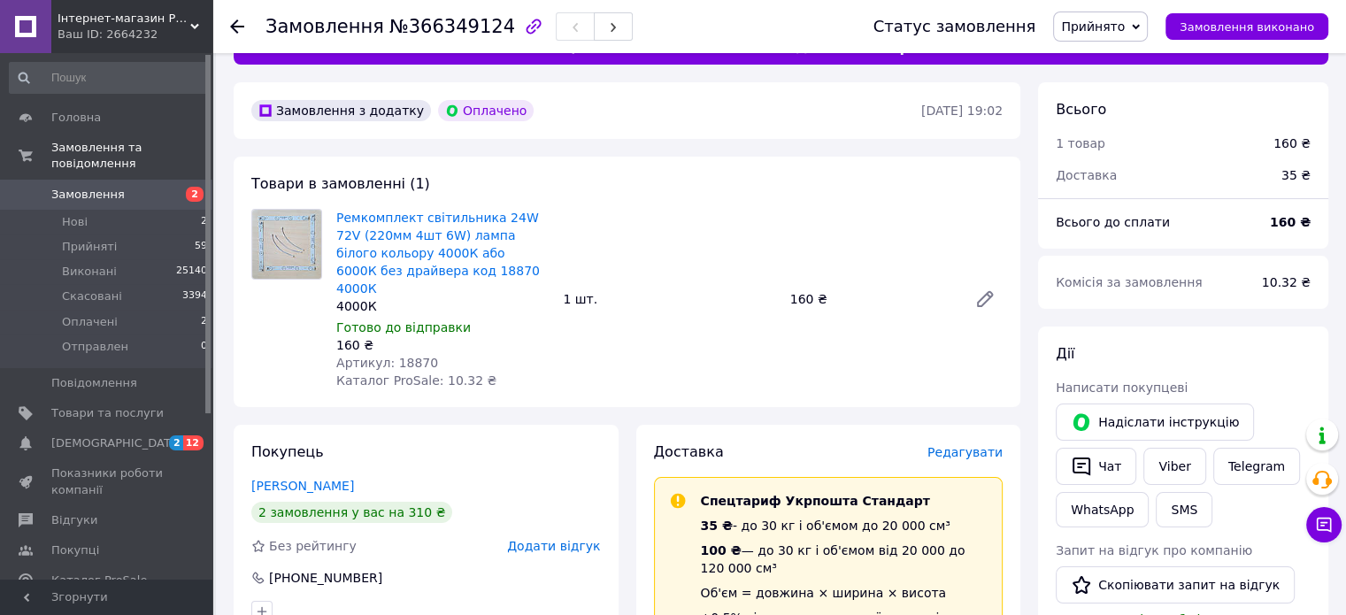
scroll to position [0, 0]
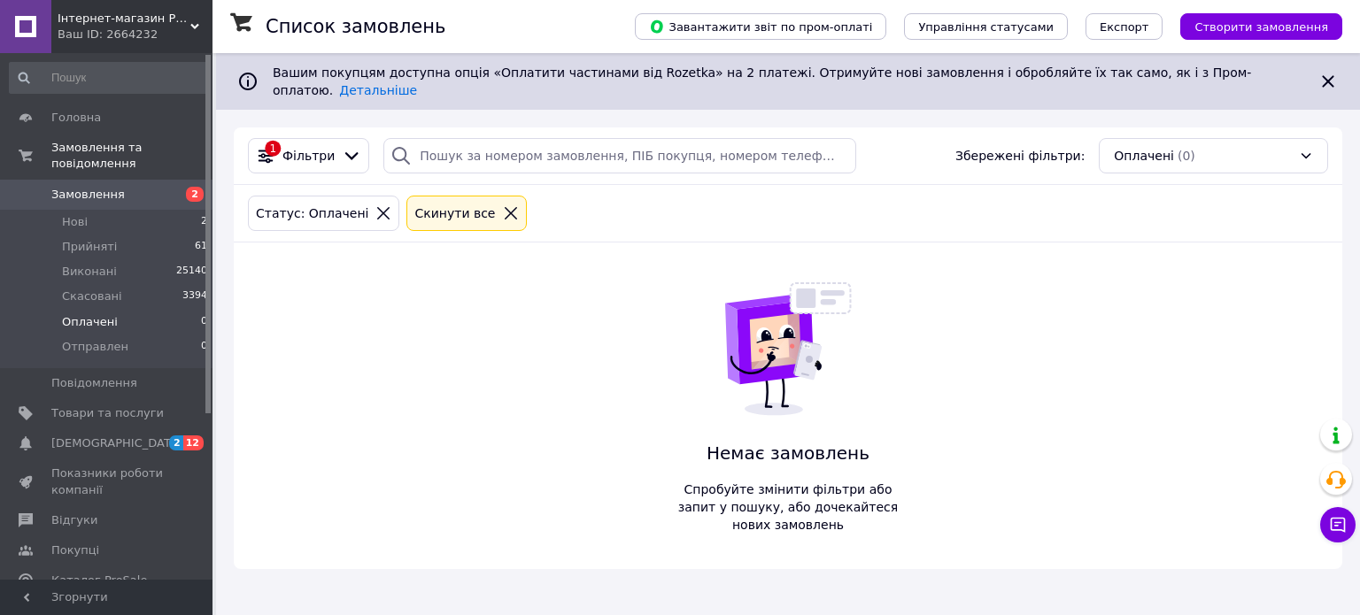
click at [88, 187] on span "Замовлення" at bounding box center [87, 195] width 73 height 16
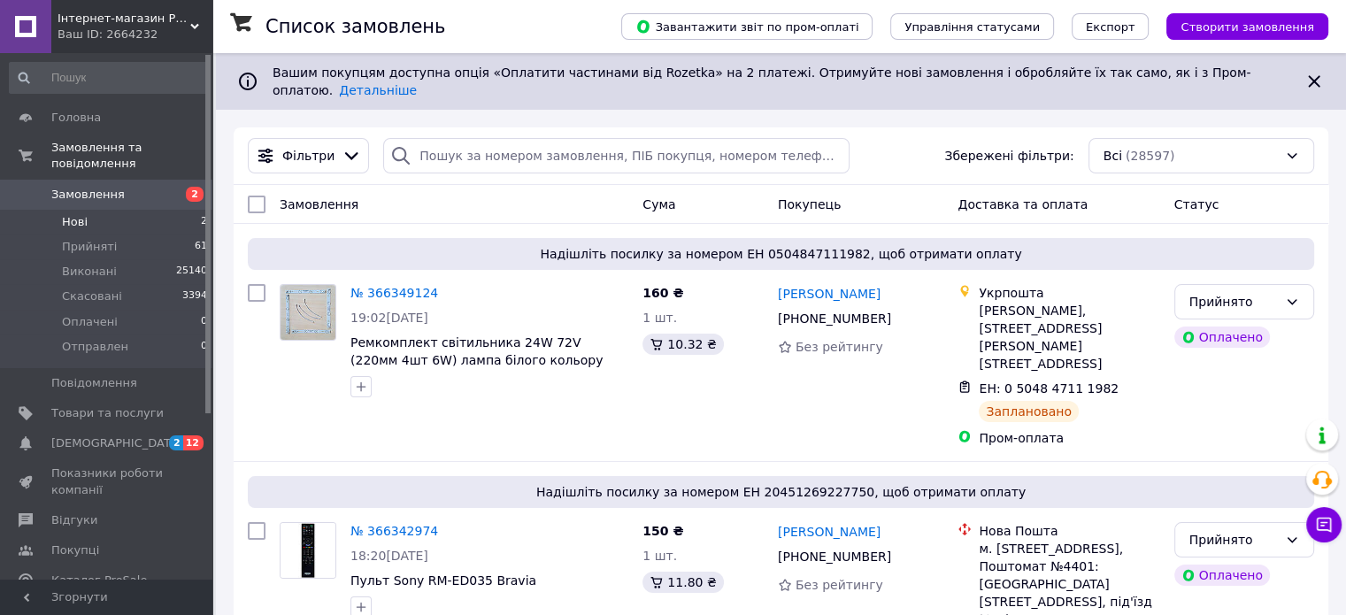
click at [67, 214] on span "Нові" at bounding box center [75, 222] width 26 height 16
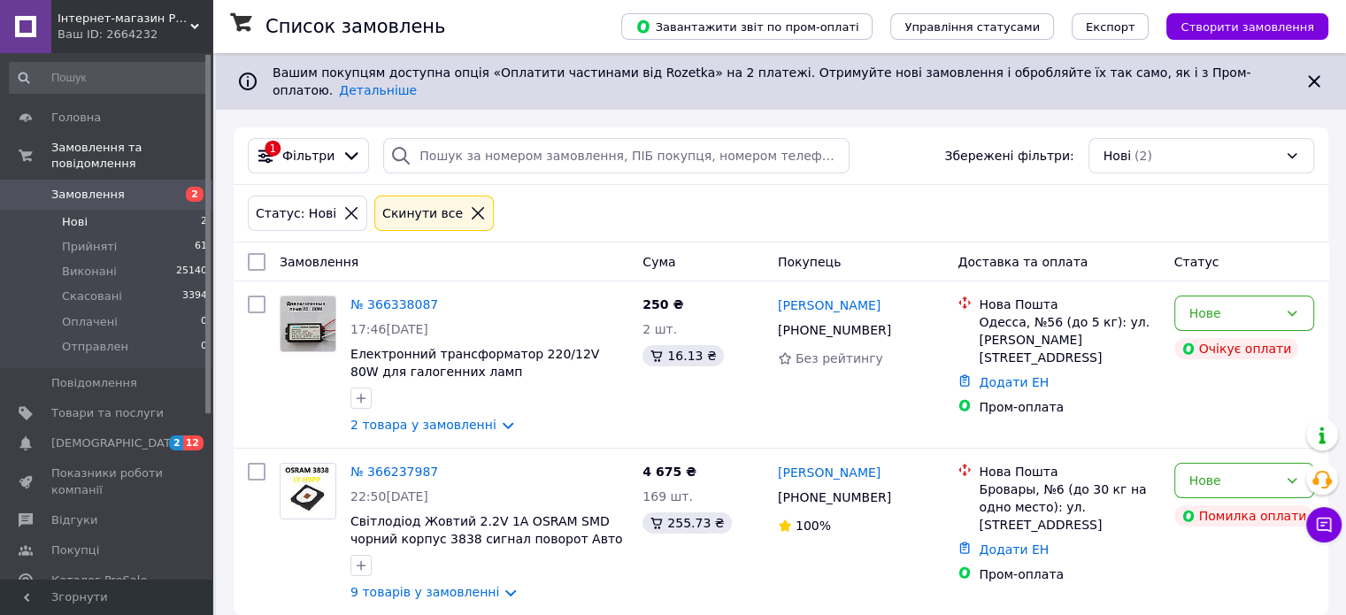
click at [470, 205] on icon at bounding box center [478, 213] width 16 height 16
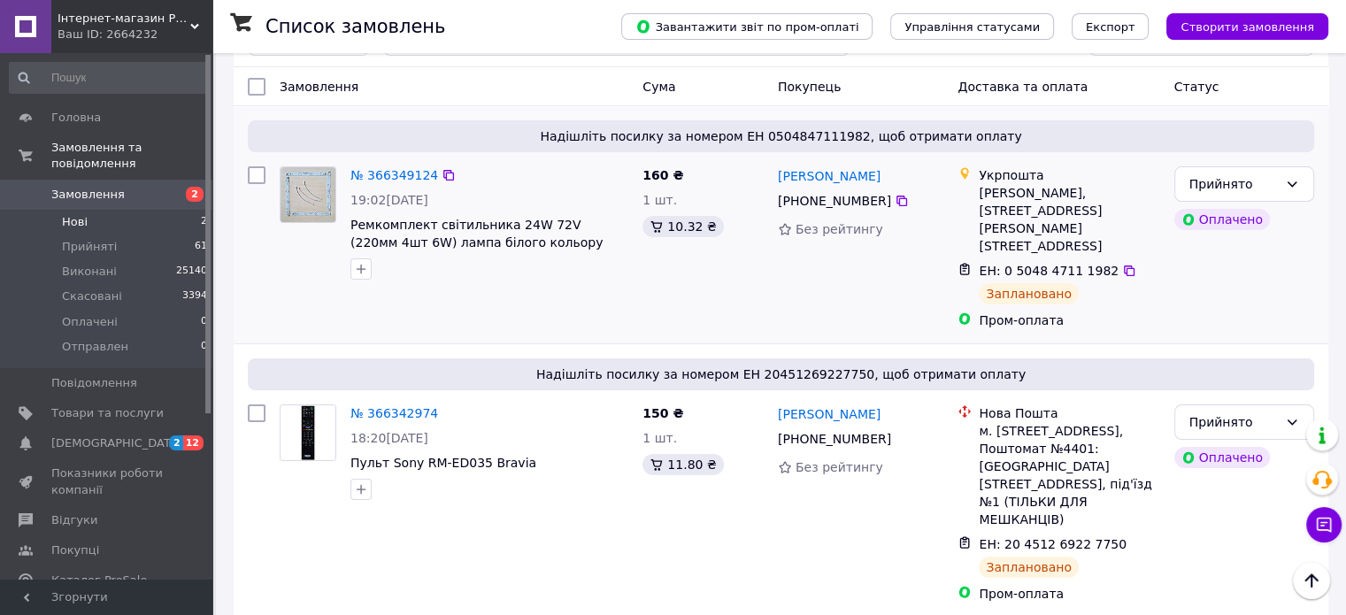
scroll to position [89, 0]
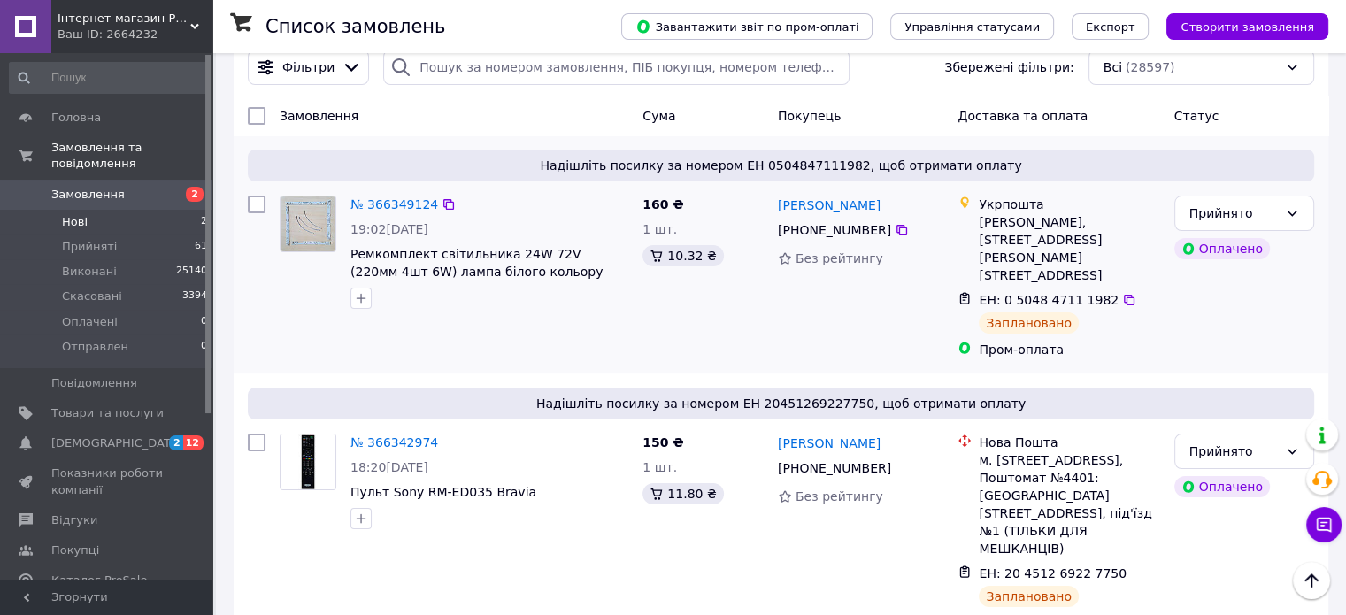
drag, startPoint x: 889, startPoint y: 215, endPoint x: 889, endPoint y: 227, distance: 11.5
click at [897, 225] on icon at bounding box center [902, 230] width 11 height 11
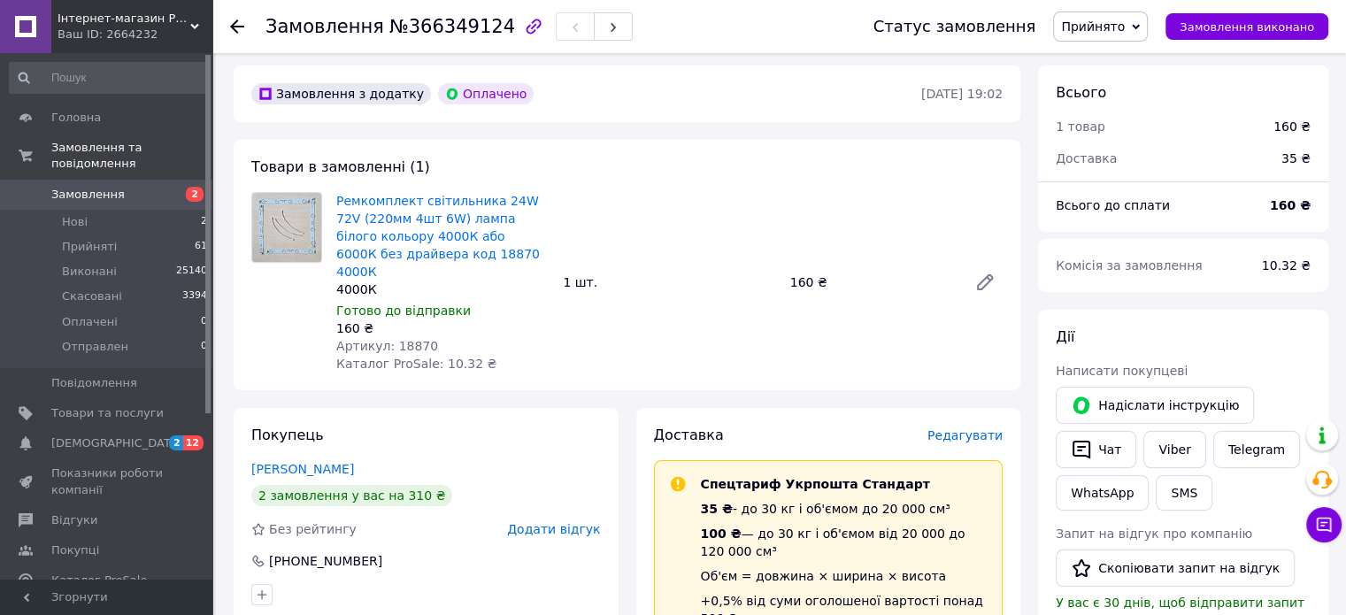
scroll to position [89, 0]
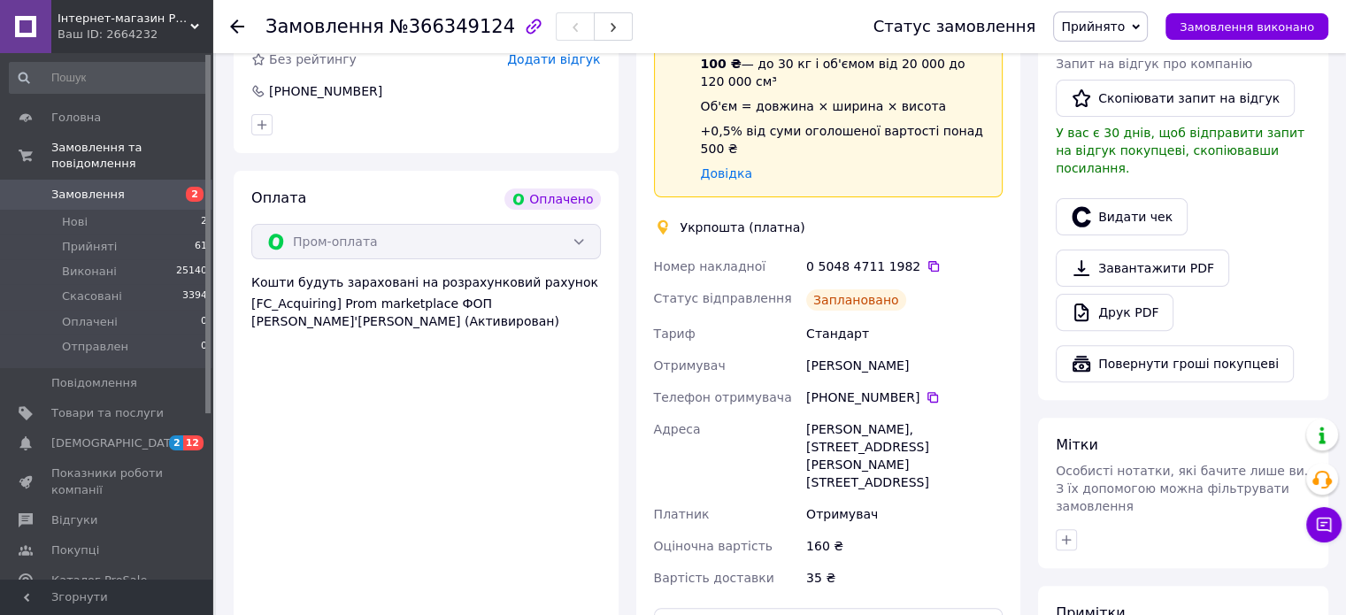
scroll to position [620, 0]
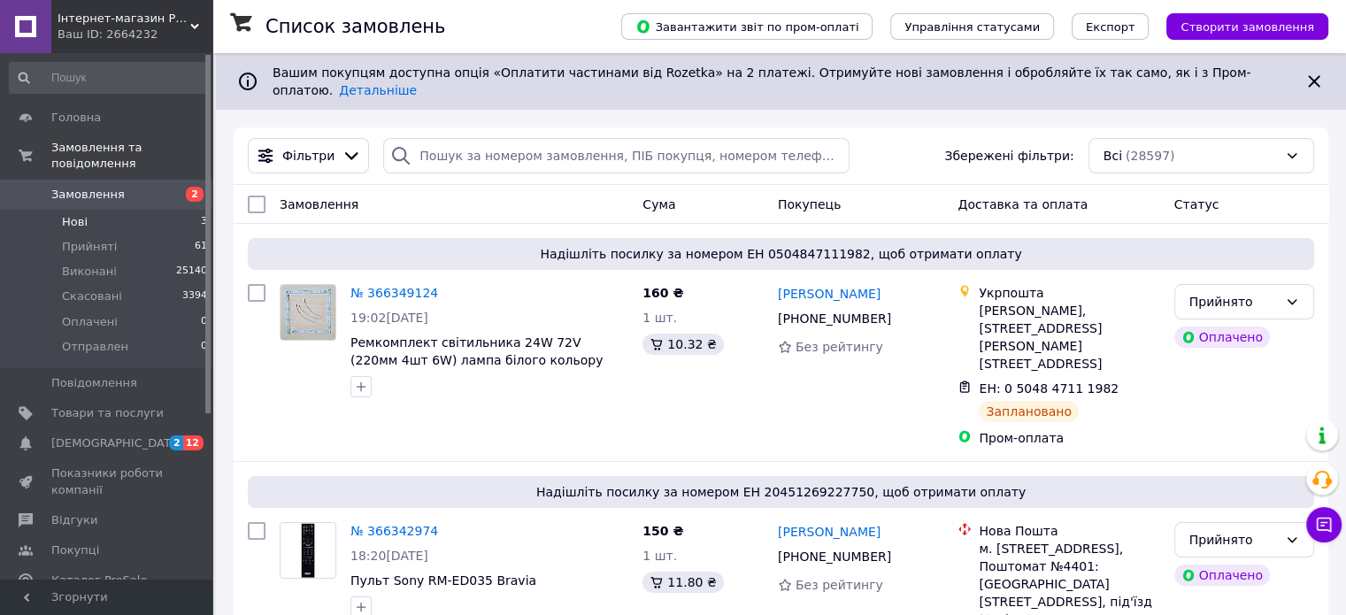
click at [71, 214] on span "Нові" at bounding box center [75, 222] width 26 height 16
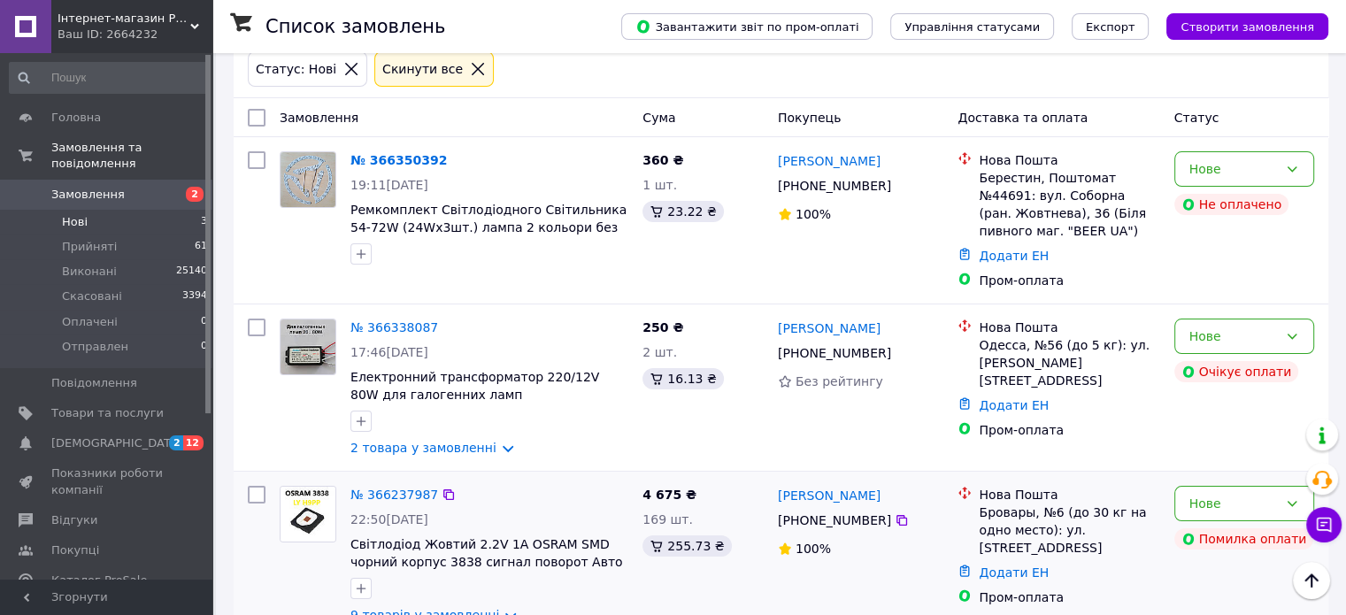
scroll to position [173, 0]
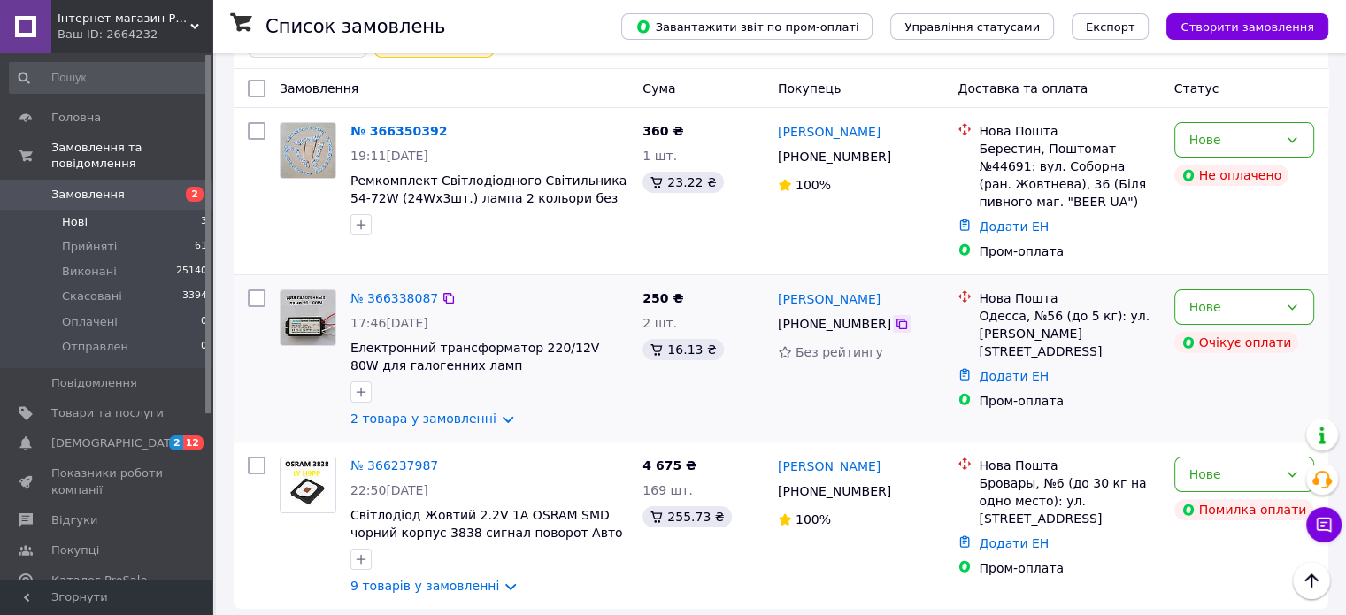
click at [895, 317] on icon at bounding box center [902, 324] width 14 height 14
click at [269, 592] on div "№ 366237987 22:50, 11.10.2025 Світлодіод Жовтий 2.2V 1А OSRAM SMD чорний корпус…" at bounding box center [781, 526] width 1095 height 166
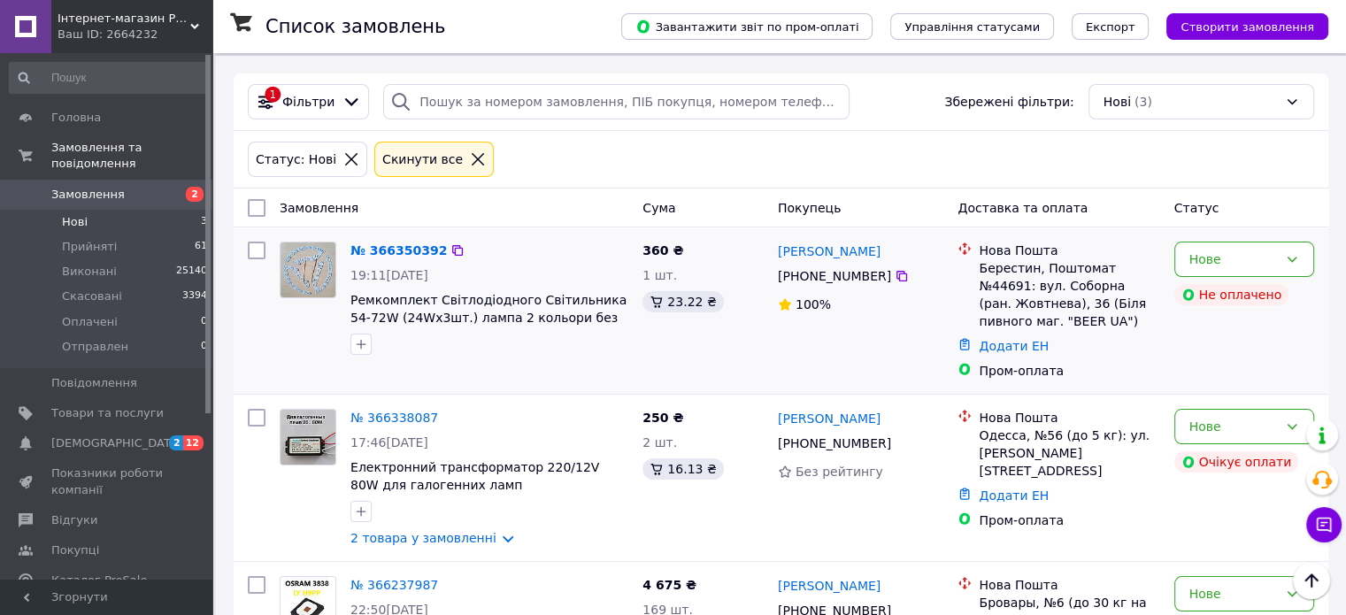
scroll to position [0, 0]
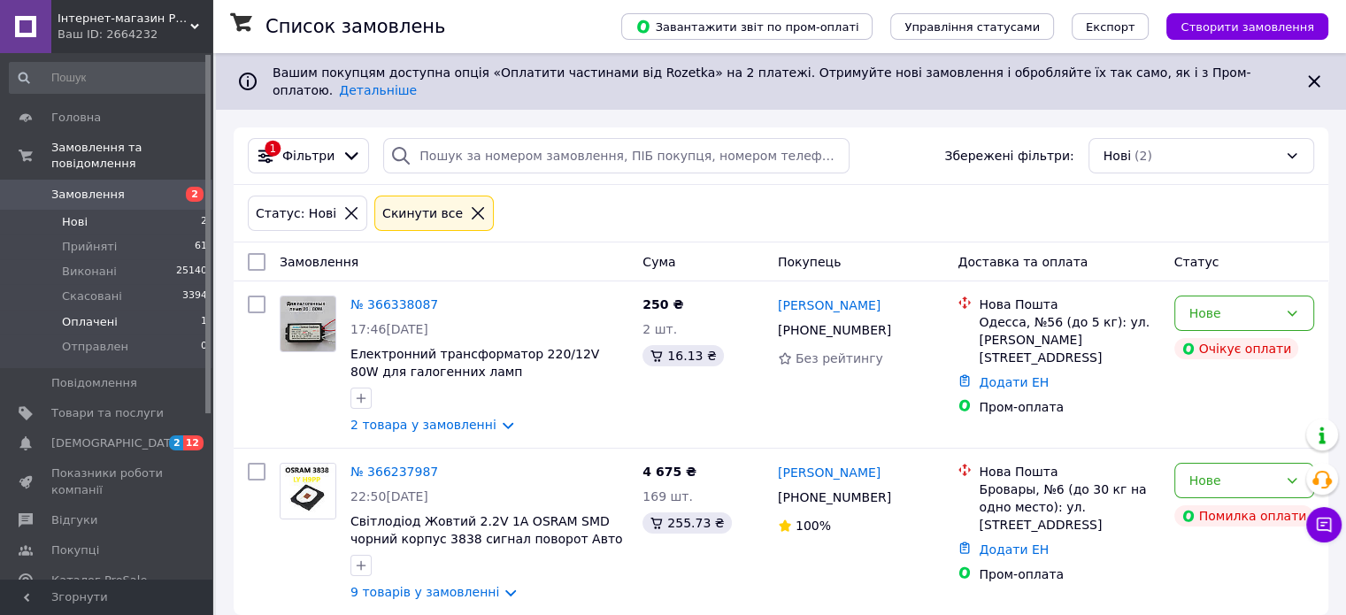
click at [78, 314] on span "Оплачені" at bounding box center [90, 322] width 56 height 16
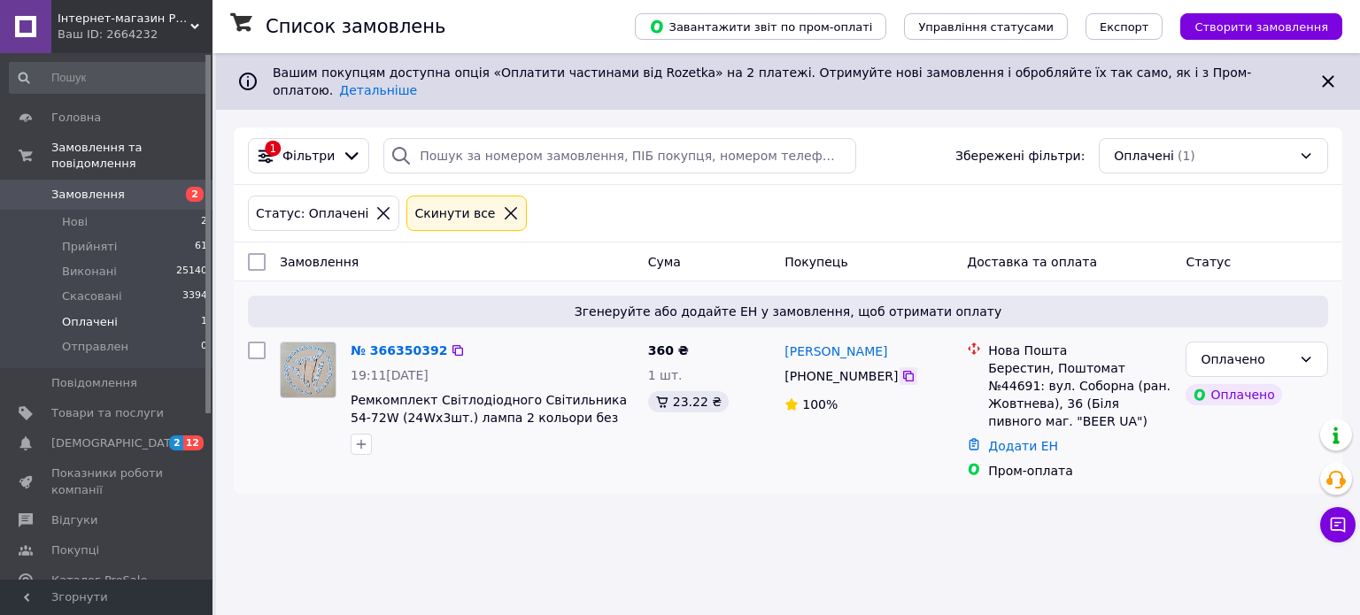
click at [901, 369] on icon at bounding box center [908, 376] width 14 height 14
click at [409, 589] on div "Список замовлень Завантажити звіт по пром-оплаті Управління статусами Експорт С…" at bounding box center [788, 307] width 1144 height 615
click at [1339, 520] on icon at bounding box center [1338, 525] width 18 height 18
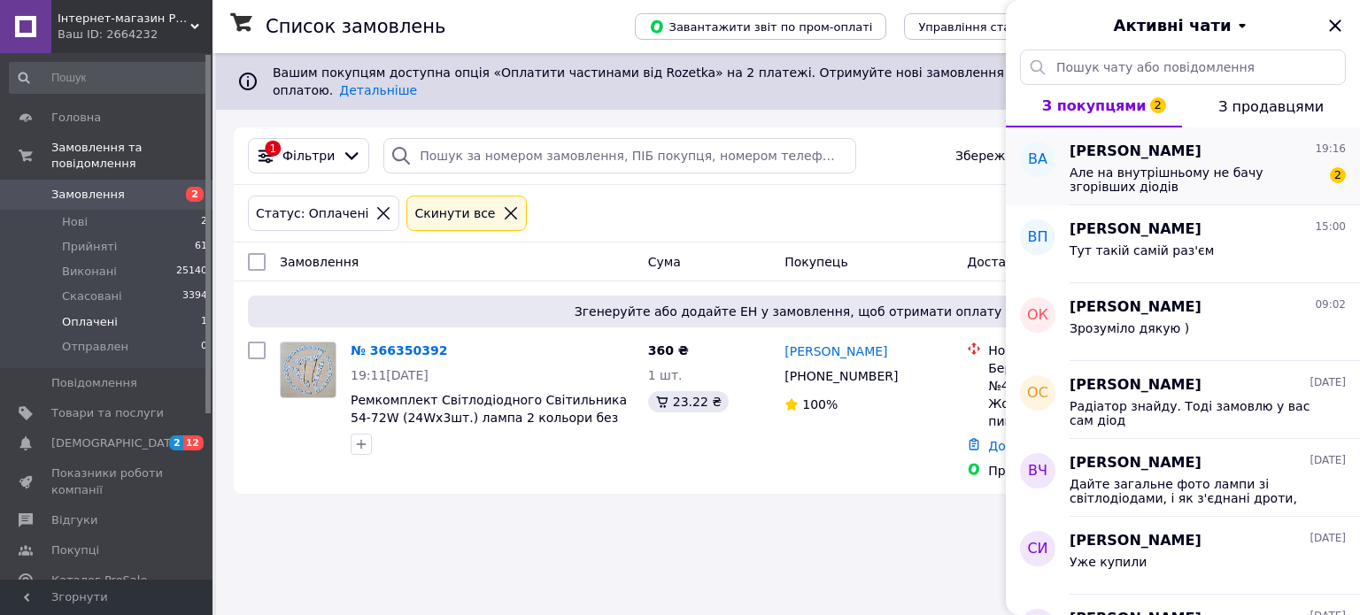
click at [1134, 163] on div "Але на внутрішньому не бачу згорівших діодів 2" at bounding box center [1207, 178] width 276 height 32
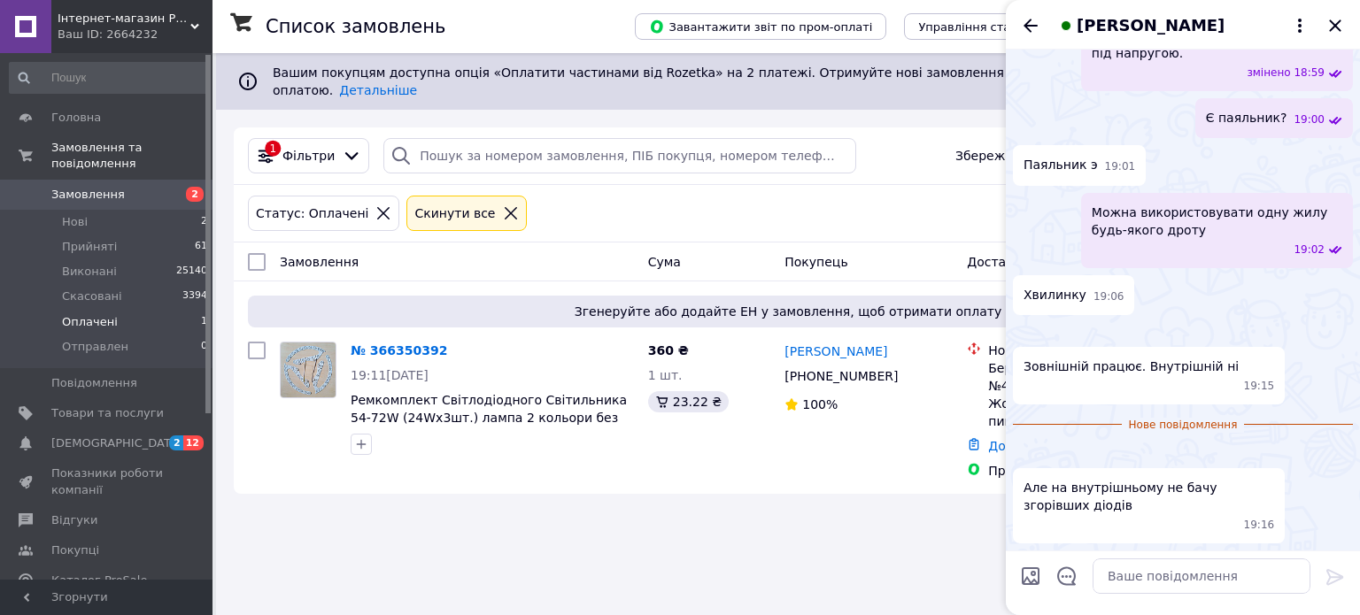
scroll to position [2907, 0]
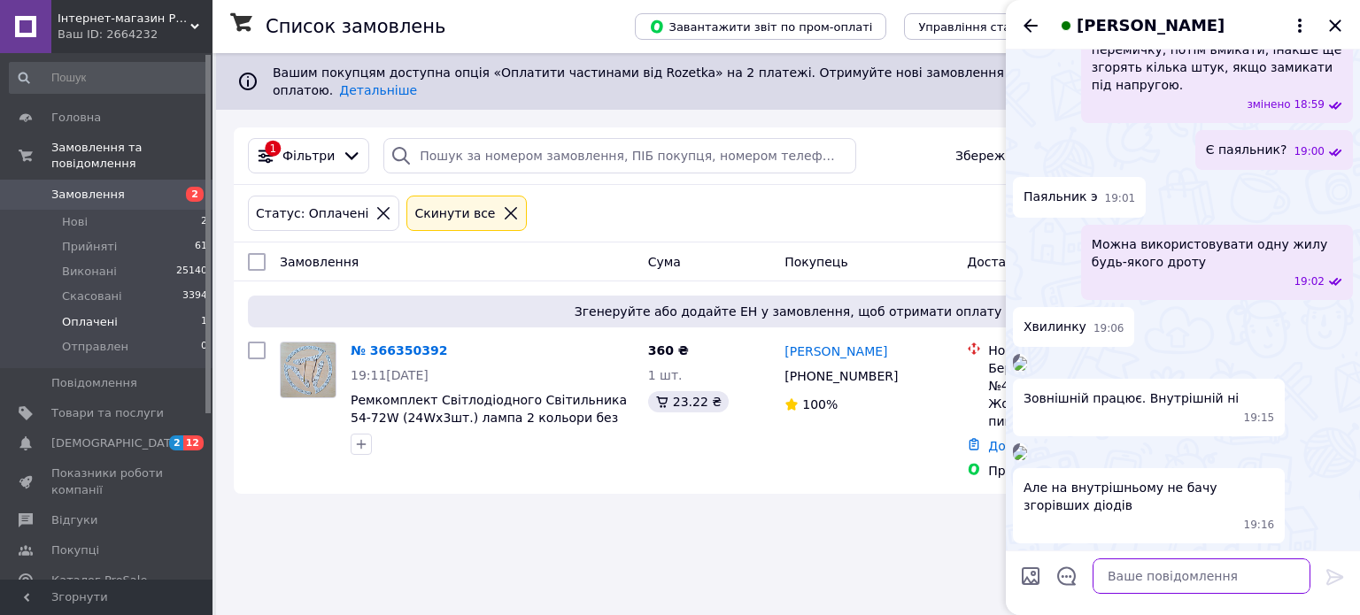
drag, startPoint x: 1101, startPoint y: 581, endPoint x: 1117, endPoint y: 579, distance: 16.0
click at [1102, 581] on textarea at bounding box center [1201, 576] width 218 height 35
paste textarea "Внутрішній без зовнішнього не буде працювати через порожній другий роз'єм. Тіль…"
type textarea "Внутрішній без зовнішнього не буде працювати через порожній другий роз'єм. Тіль…"
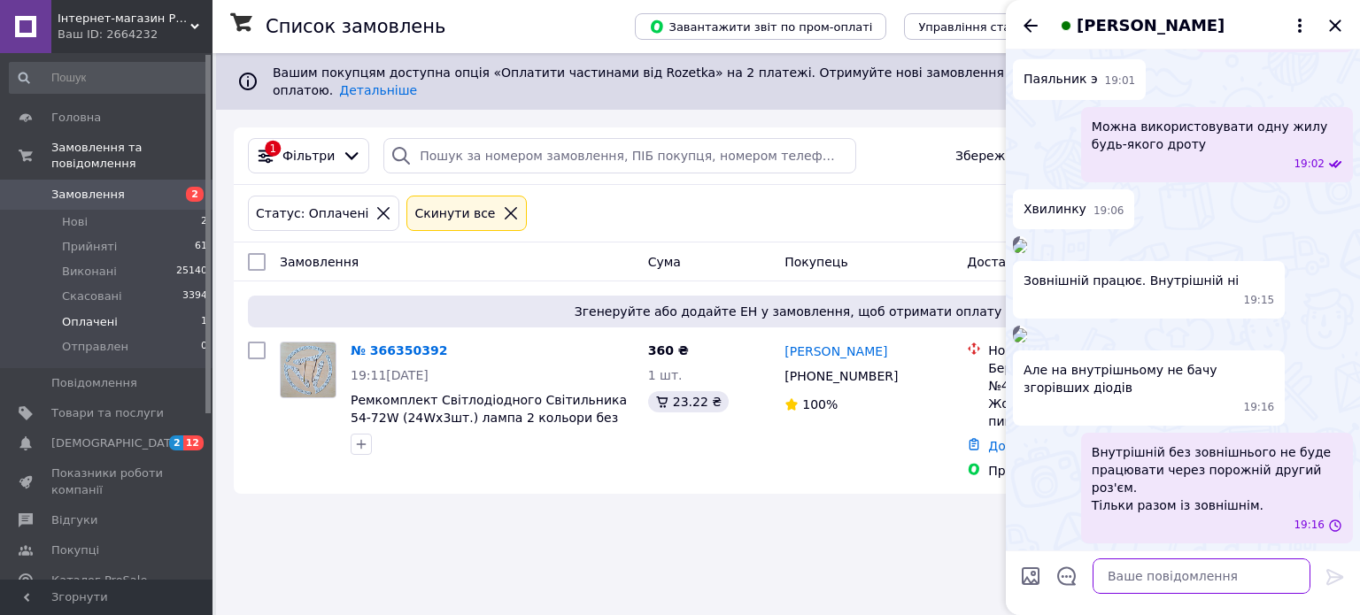
scroll to position [3008, 0]
click at [1333, 21] on icon "Закрити" at bounding box center [1334, 25] width 21 height 21
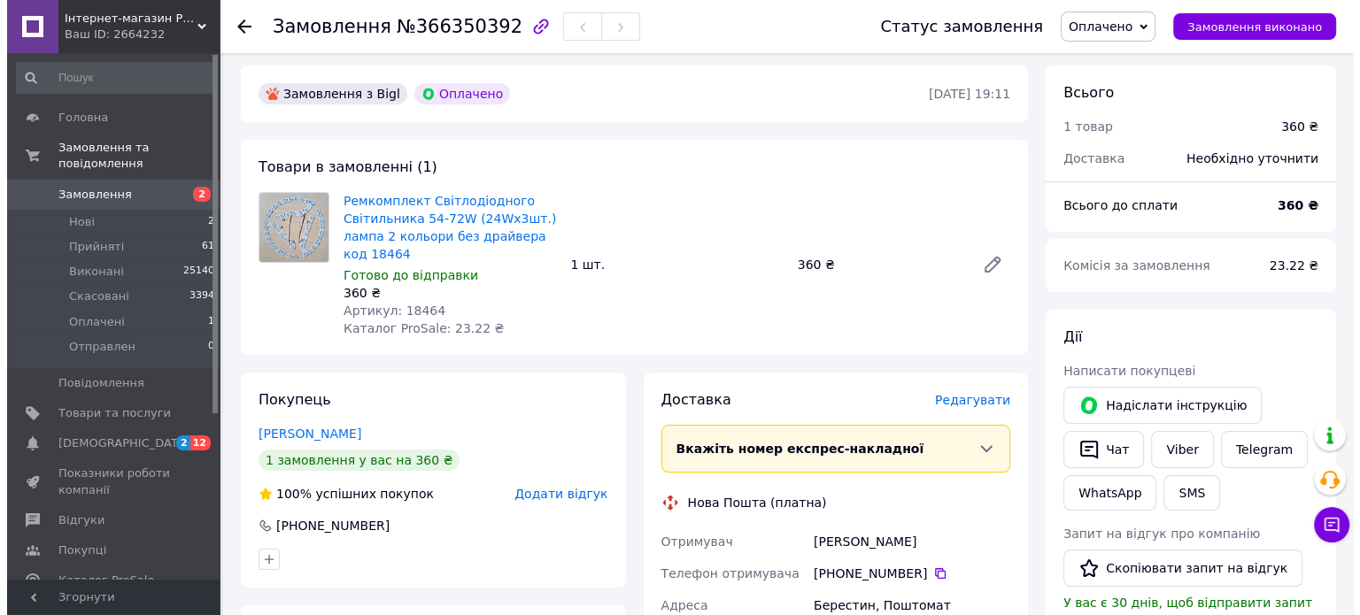
scroll to position [177, 0]
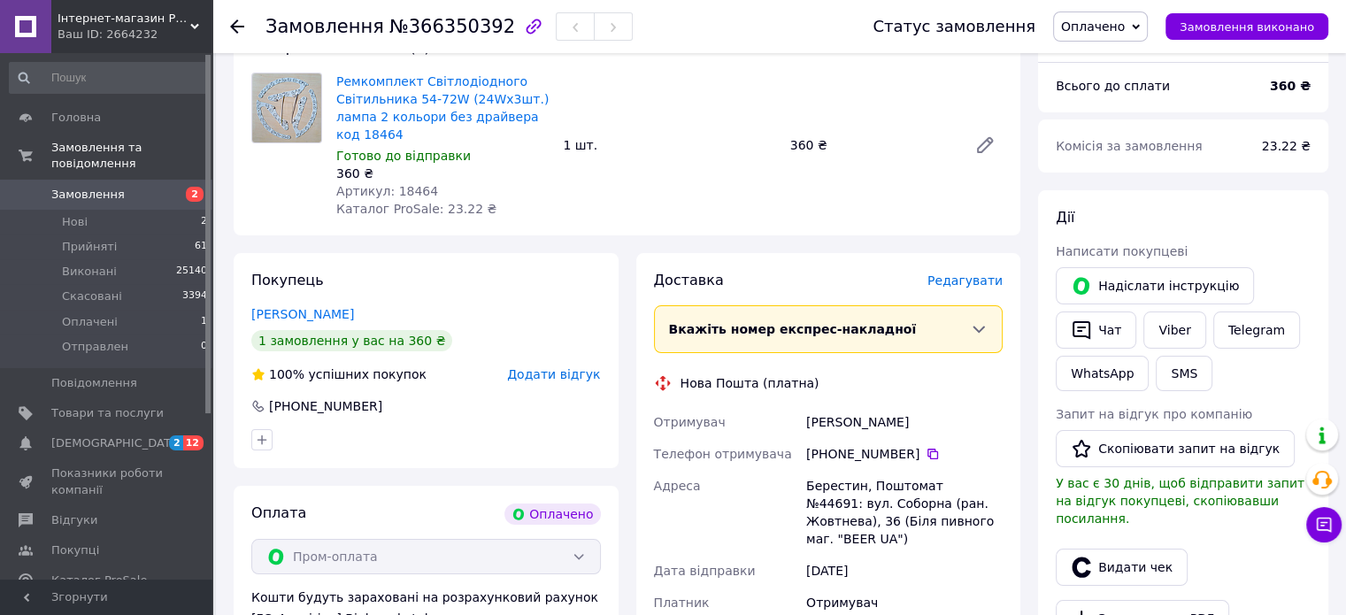
click at [965, 279] on span "Редагувати" at bounding box center [965, 280] width 75 height 14
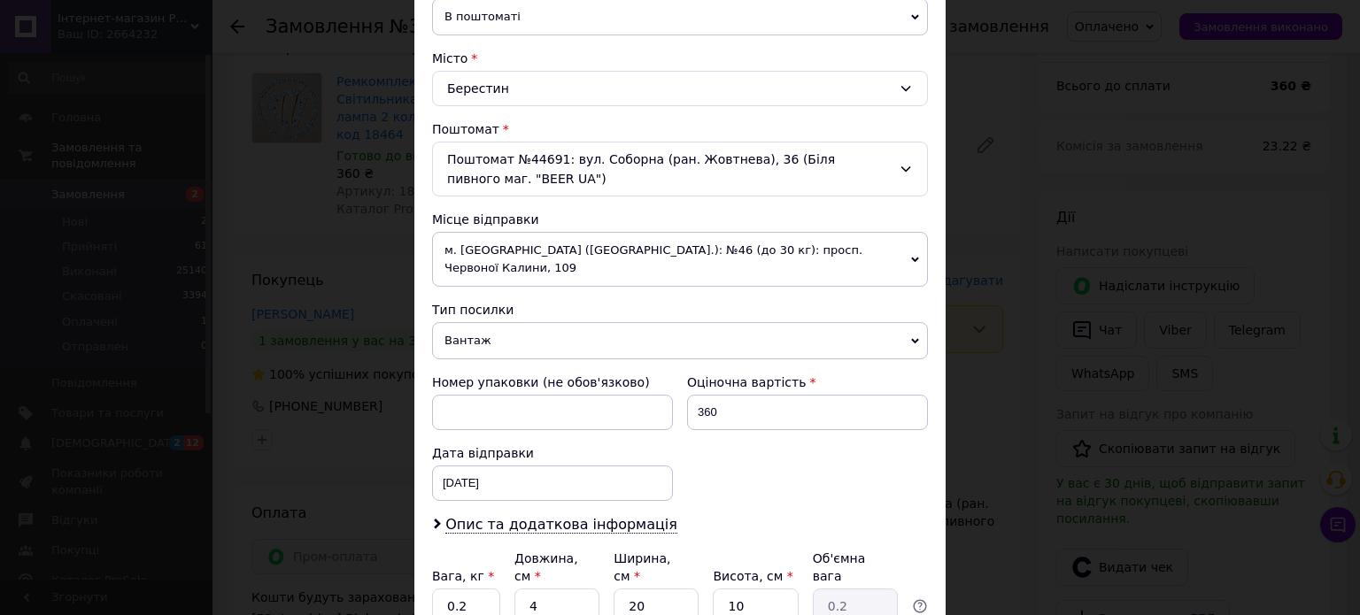
scroll to position [574, 0]
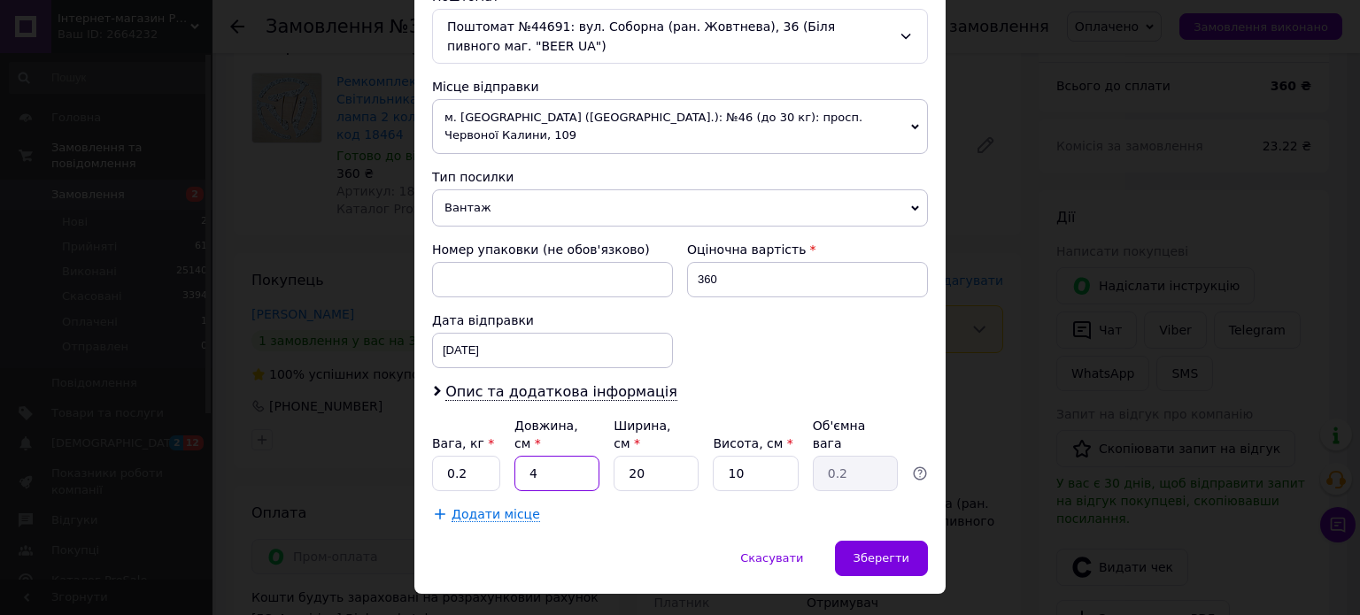
click at [541, 456] on input "4" at bounding box center [556, 473] width 85 height 35
type input "2"
type input "0.1"
type input "20"
type input "1"
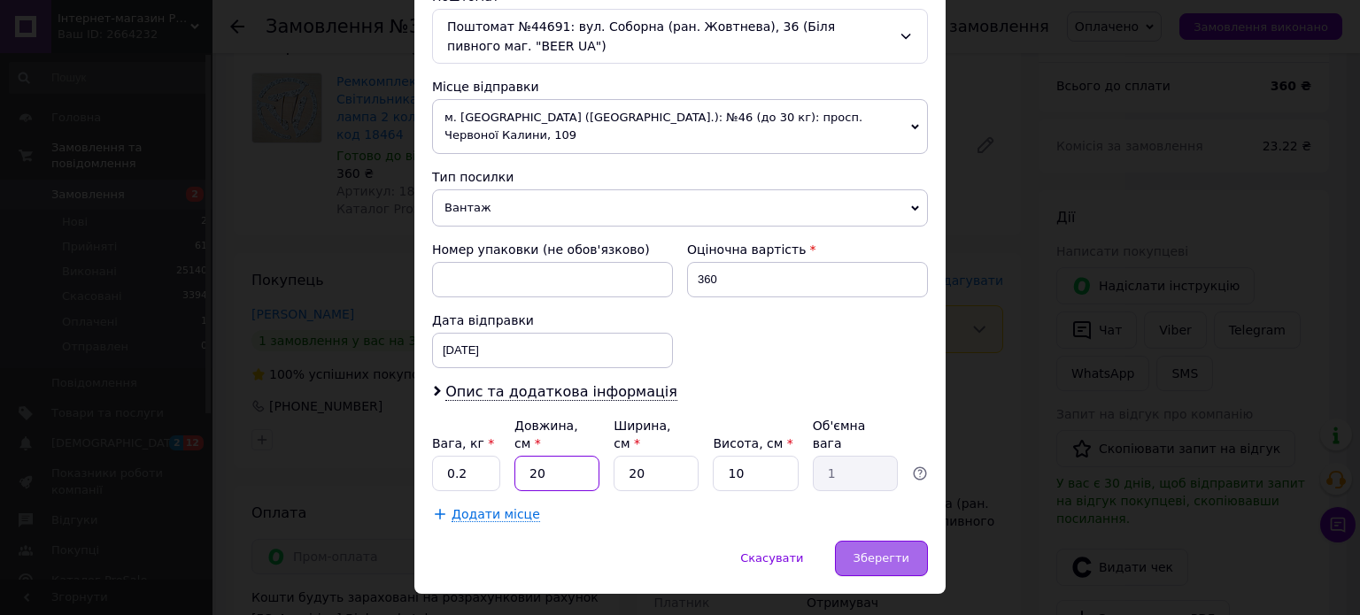
type input "20"
click at [873, 551] on span "Зберегти" at bounding box center [881, 557] width 56 height 13
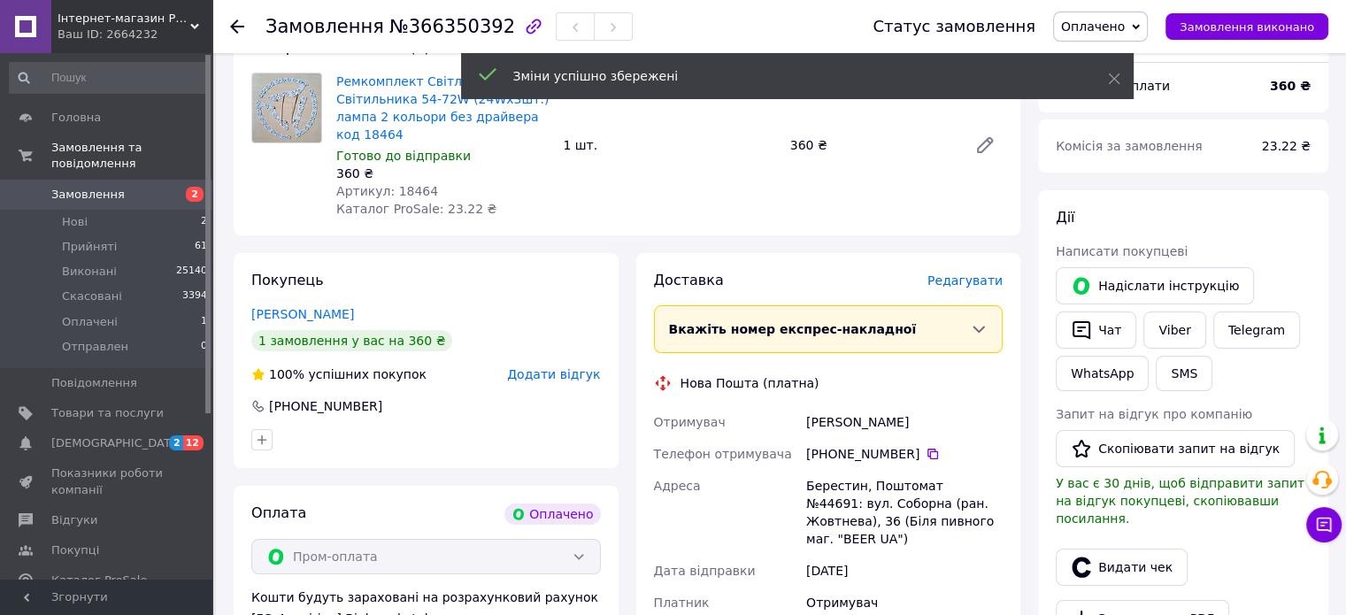
click at [967, 282] on span "Редагувати" at bounding box center [965, 280] width 75 height 14
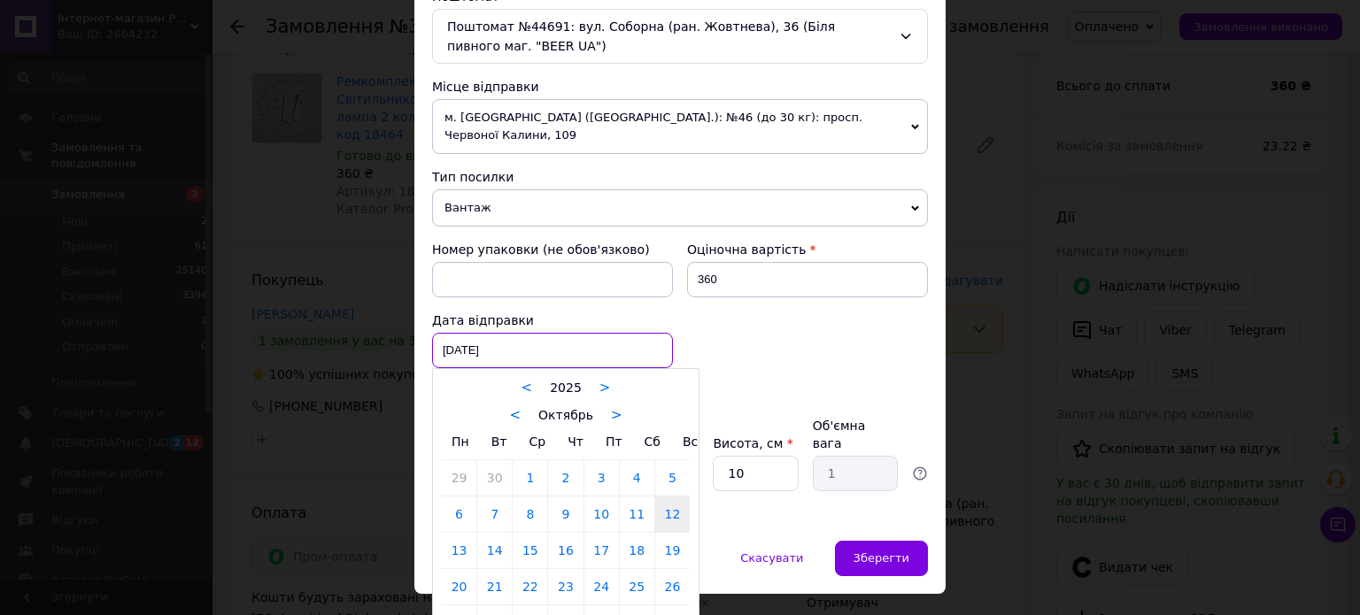
click at [525, 333] on div "[DATE] < 2025 > < Октябрь > Пн Вт Ср Чт Пт Сб Вс 29 30 1 2 3 4 5 6 7 8 9 10 11 …" at bounding box center [552, 350] width 241 height 35
click at [457, 533] on link "13" at bounding box center [459, 550] width 35 height 35
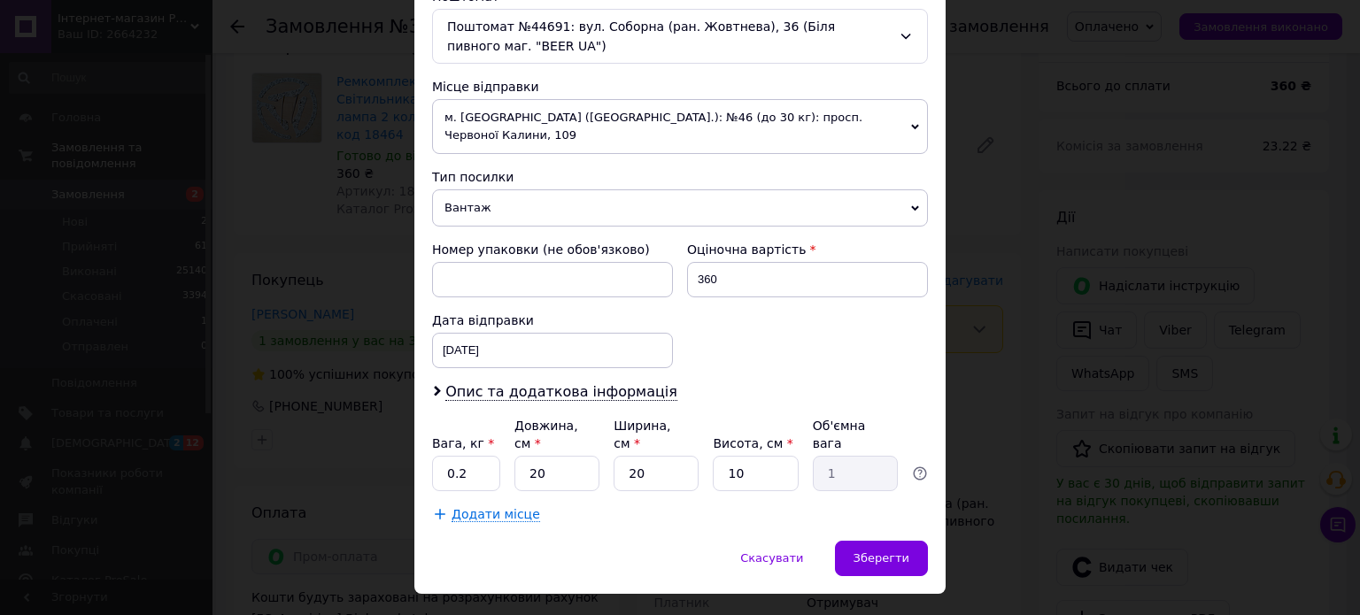
type input "[DATE]"
click at [884, 551] on span "Зберегти" at bounding box center [881, 557] width 56 height 13
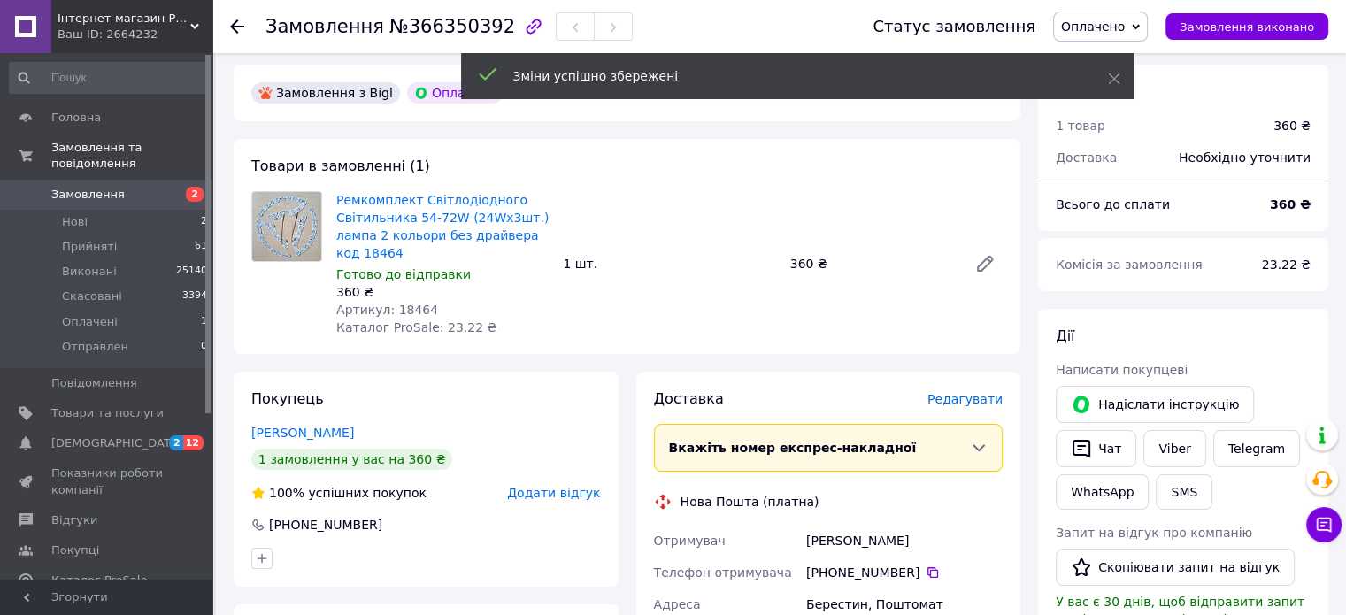
scroll to position [89, 0]
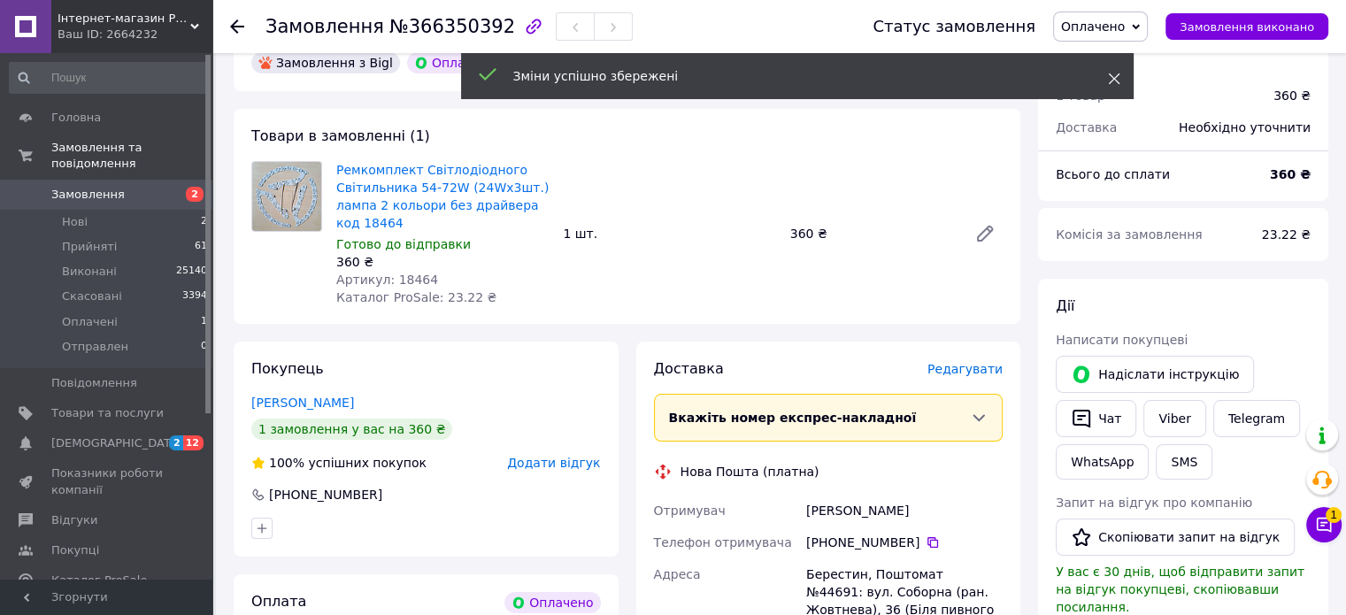
click at [1113, 75] on icon at bounding box center [1114, 79] width 12 height 12
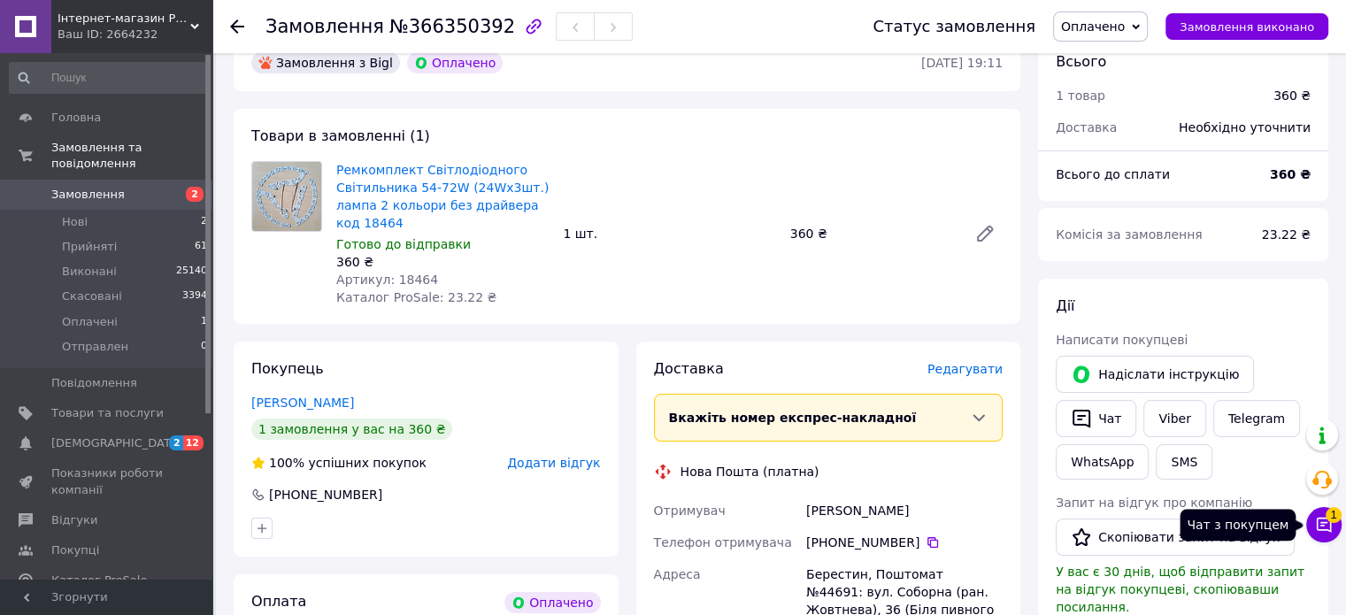
click at [1324, 530] on icon at bounding box center [1324, 525] width 15 height 15
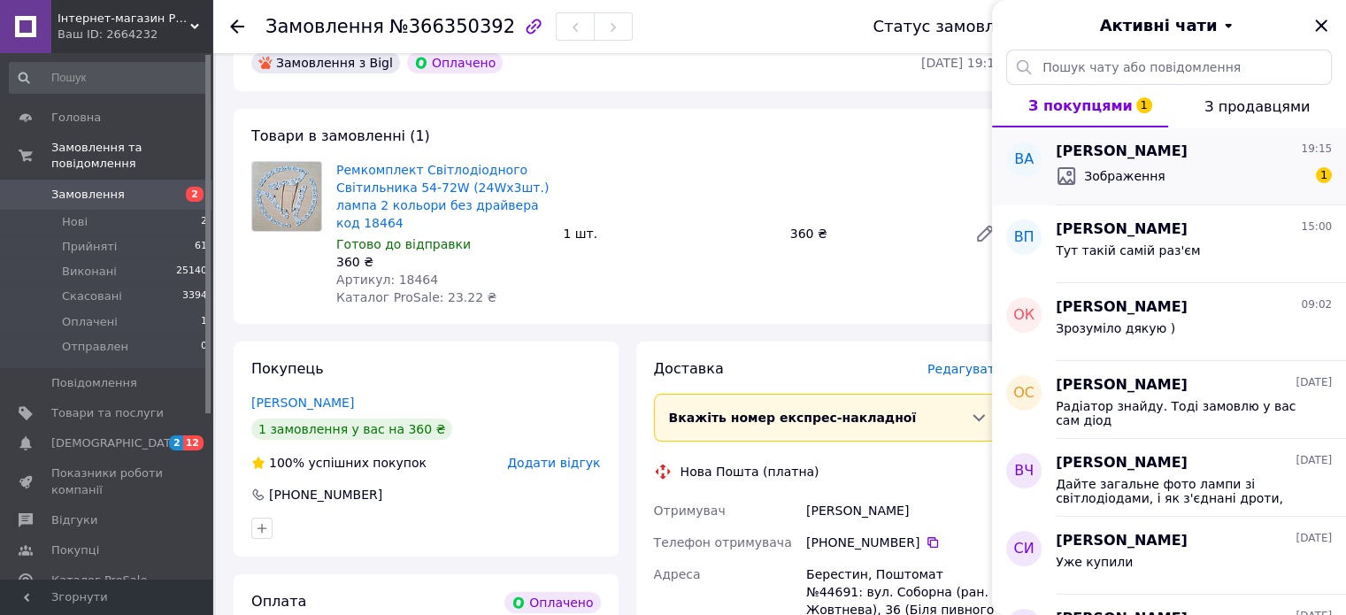
click at [1148, 163] on div "Зображення 1" at bounding box center [1194, 176] width 276 height 28
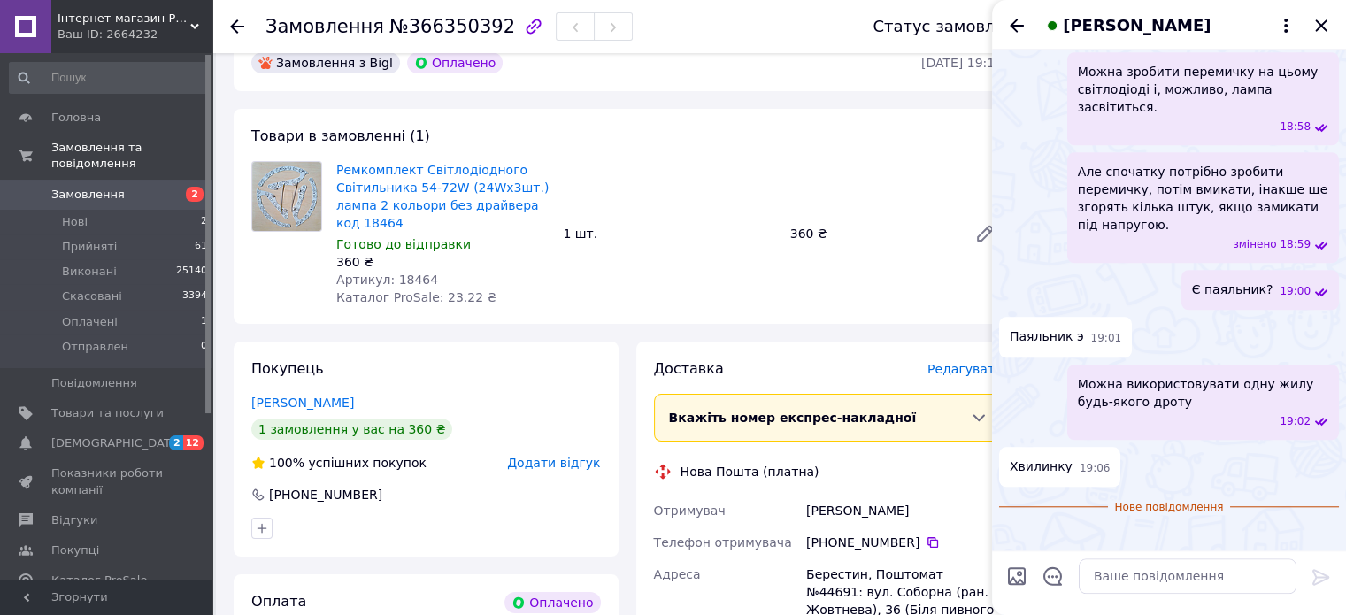
scroll to position [2538, 0]
click at [1013, 528] on img at bounding box center [1006, 535] width 14 height 14
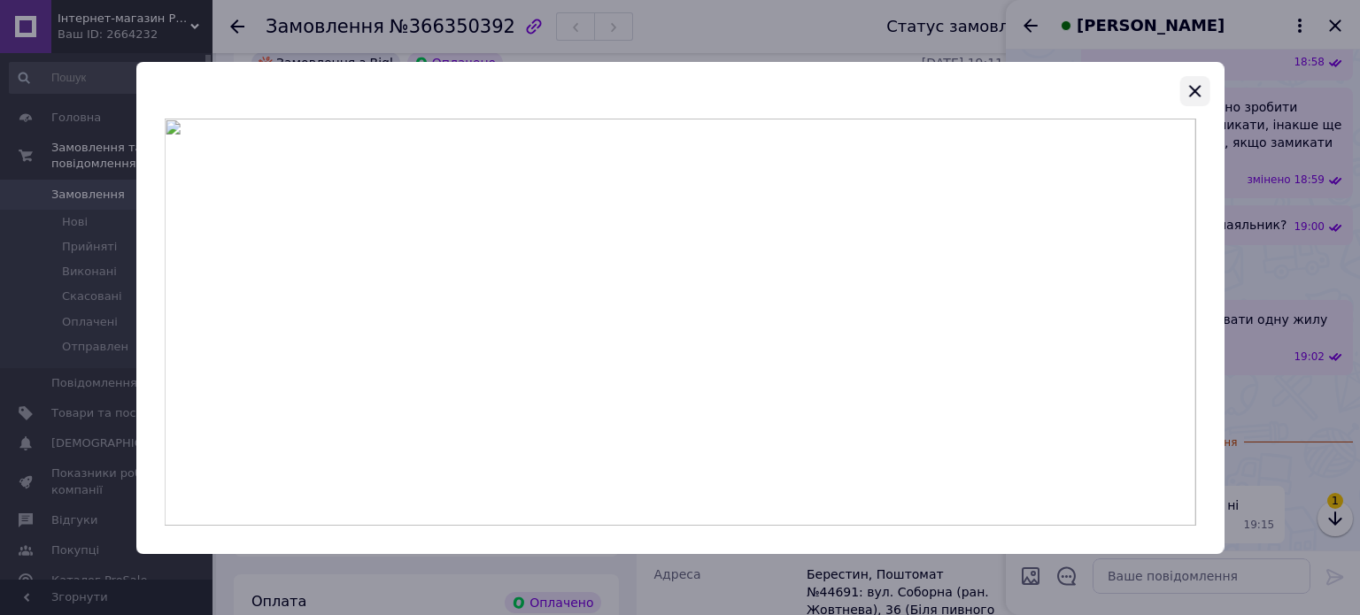
click at [1190, 91] on icon "button" at bounding box center [1193, 91] width 21 height 21
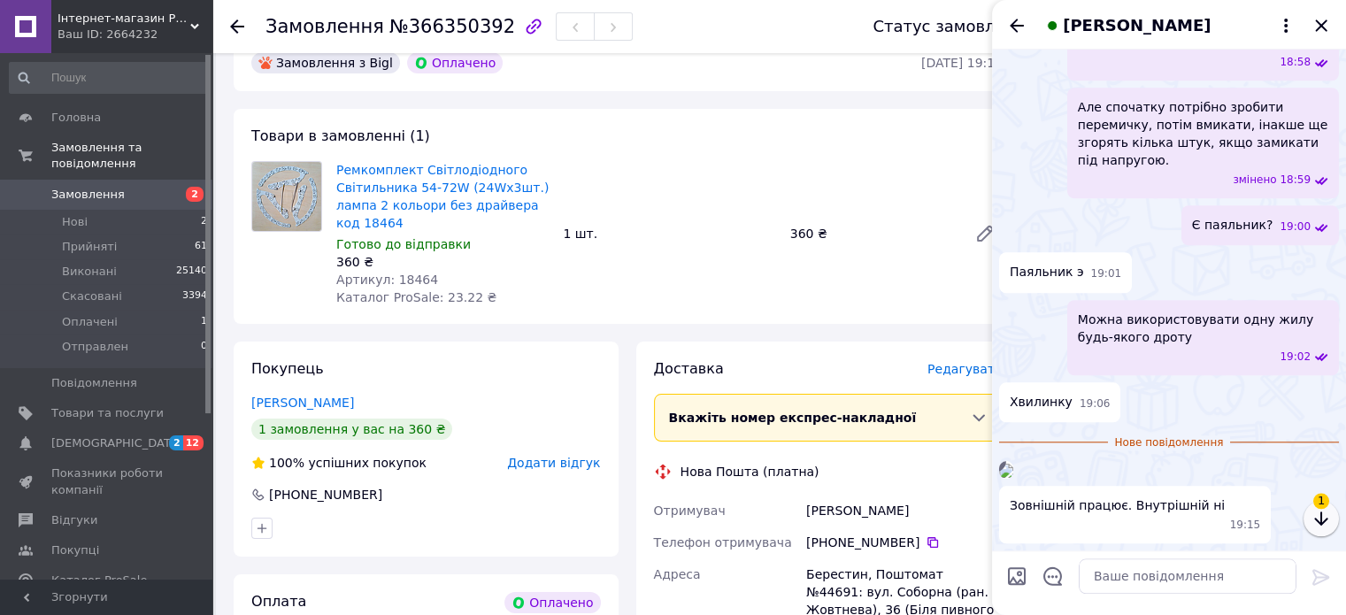
click at [1320, 514] on icon "button" at bounding box center [1321, 518] width 21 height 21
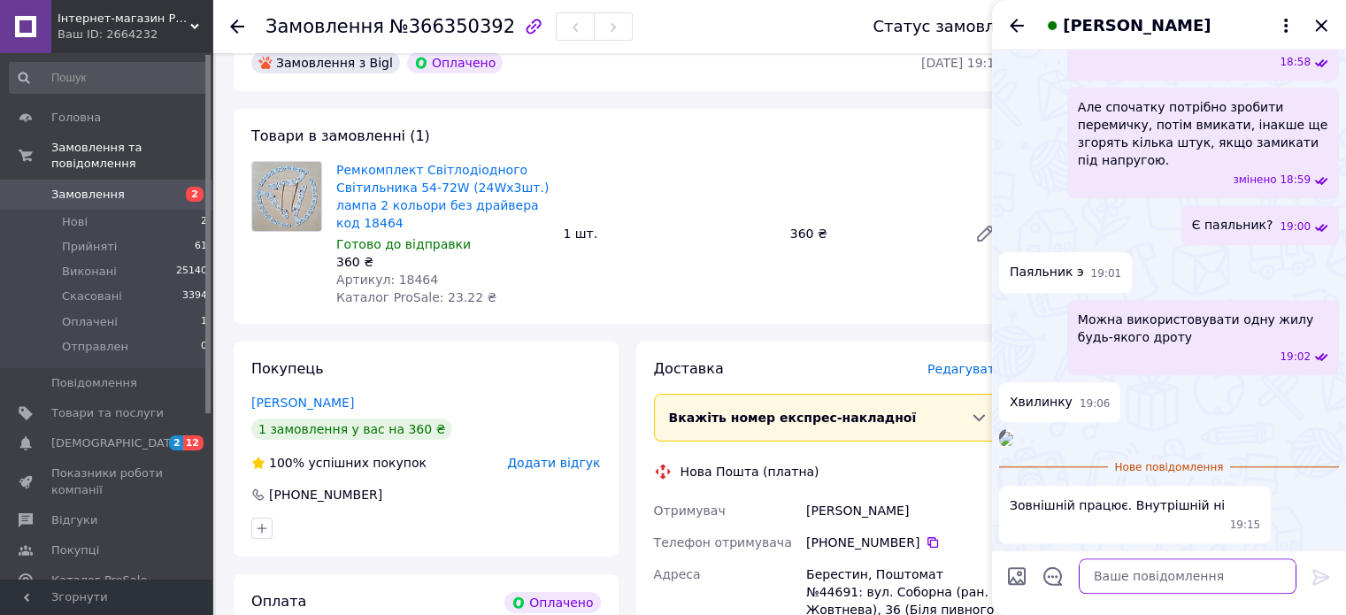
click at [1106, 575] on textarea at bounding box center [1188, 576] width 218 height 35
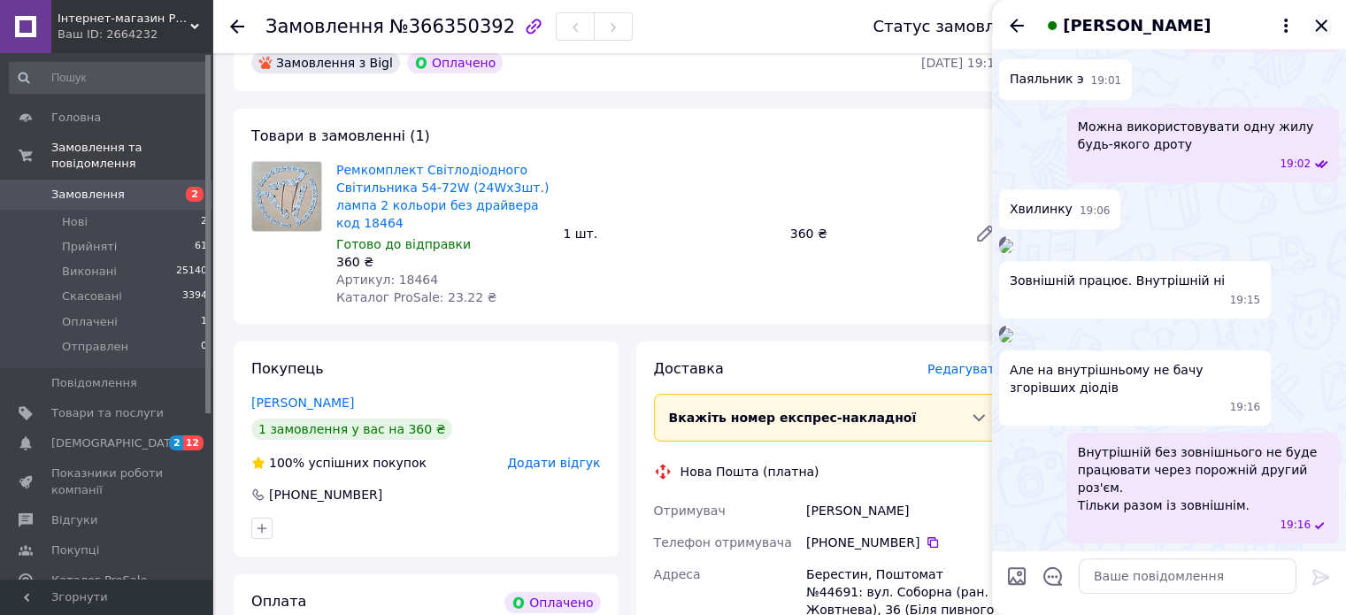
click at [1321, 21] on icon "Закрити" at bounding box center [1321, 25] width 21 height 21
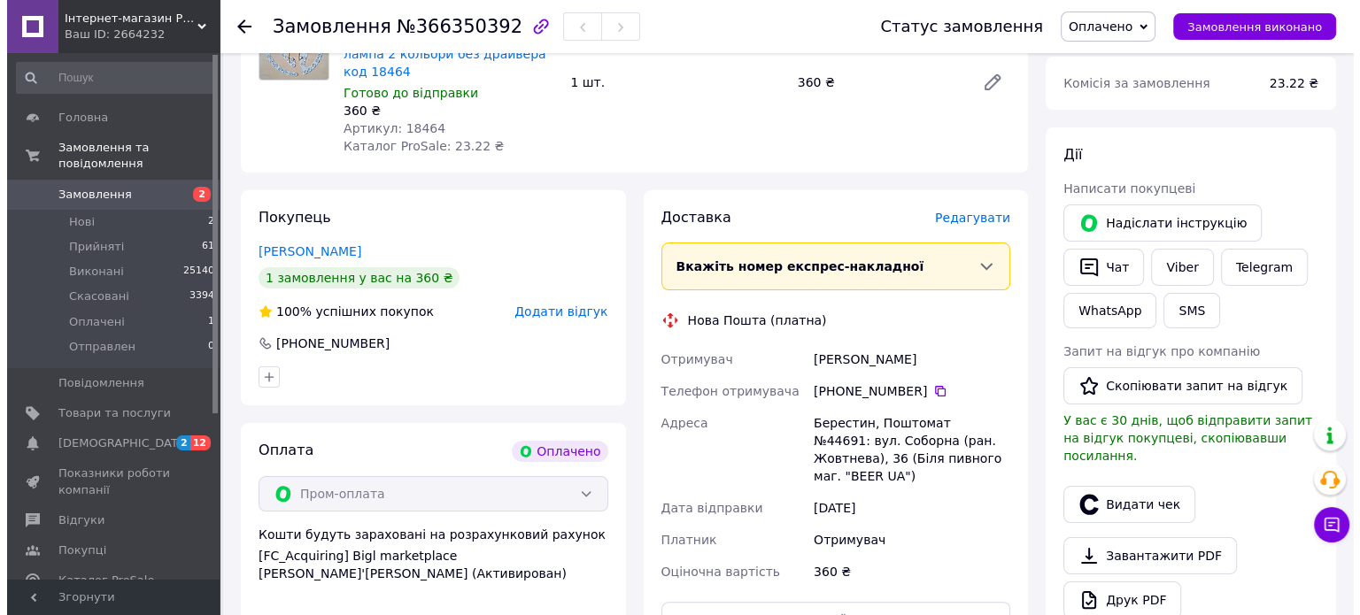
scroll to position [177, 0]
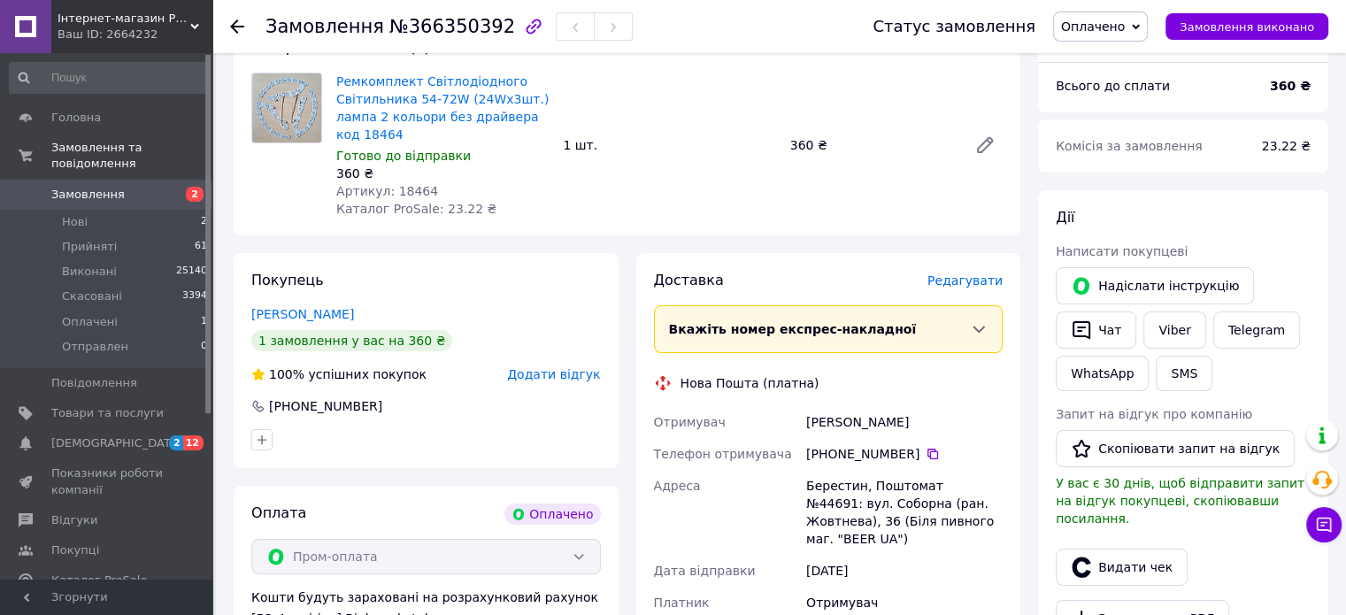
click at [952, 279] on span "Редагувати" at bounding box center [965, 280] width 75 height 14
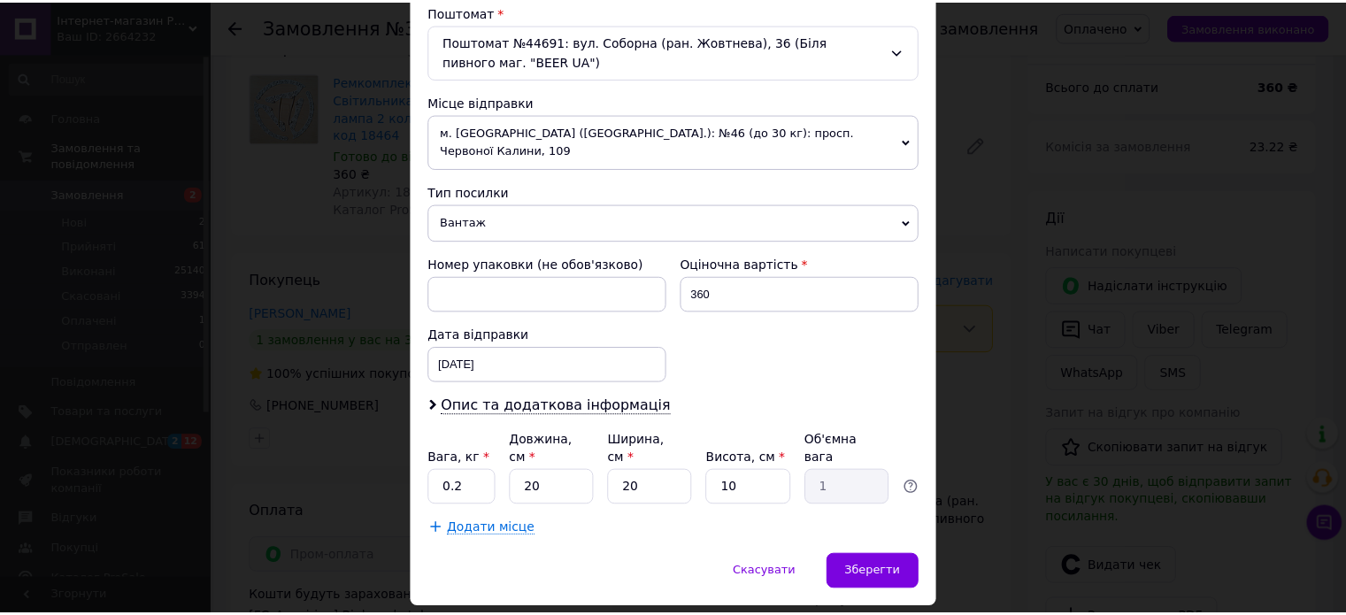
scroll to position [574, 0]
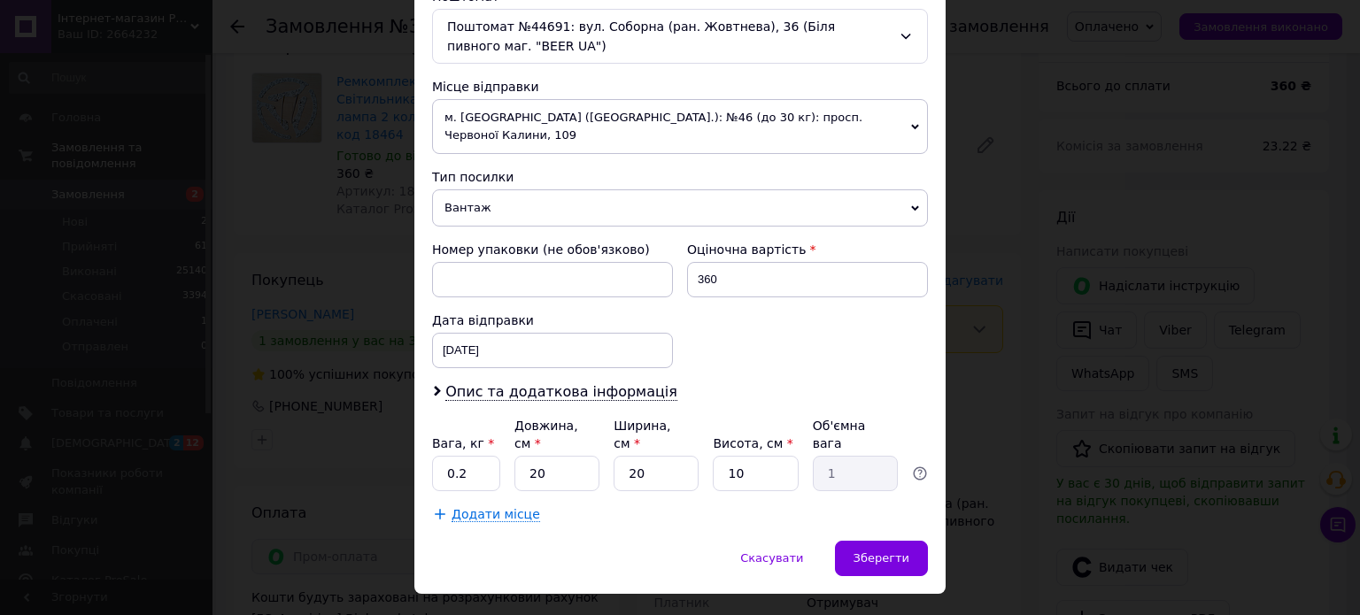
click at [984, 503] on div "× Редагування доставки Спосіб доставки Нова Пошта (платна) Платник Отримувач Ві…" at bounding box center [680, 307] width 1360 height 615
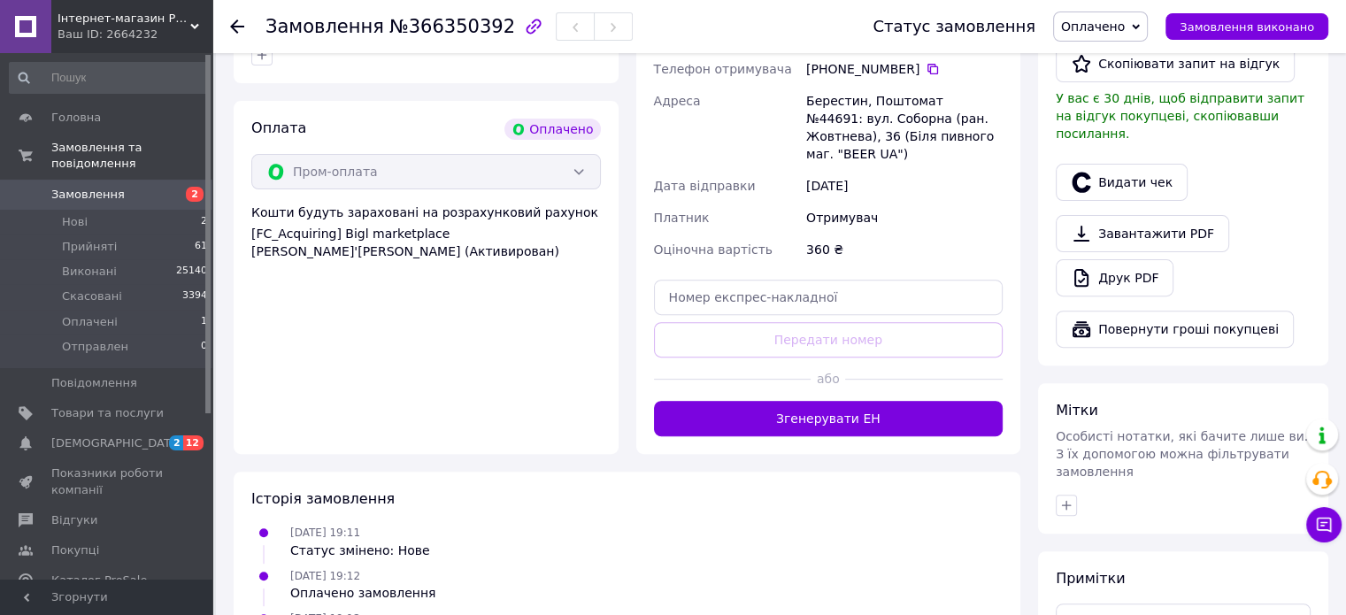
scroll to position [708, 0]
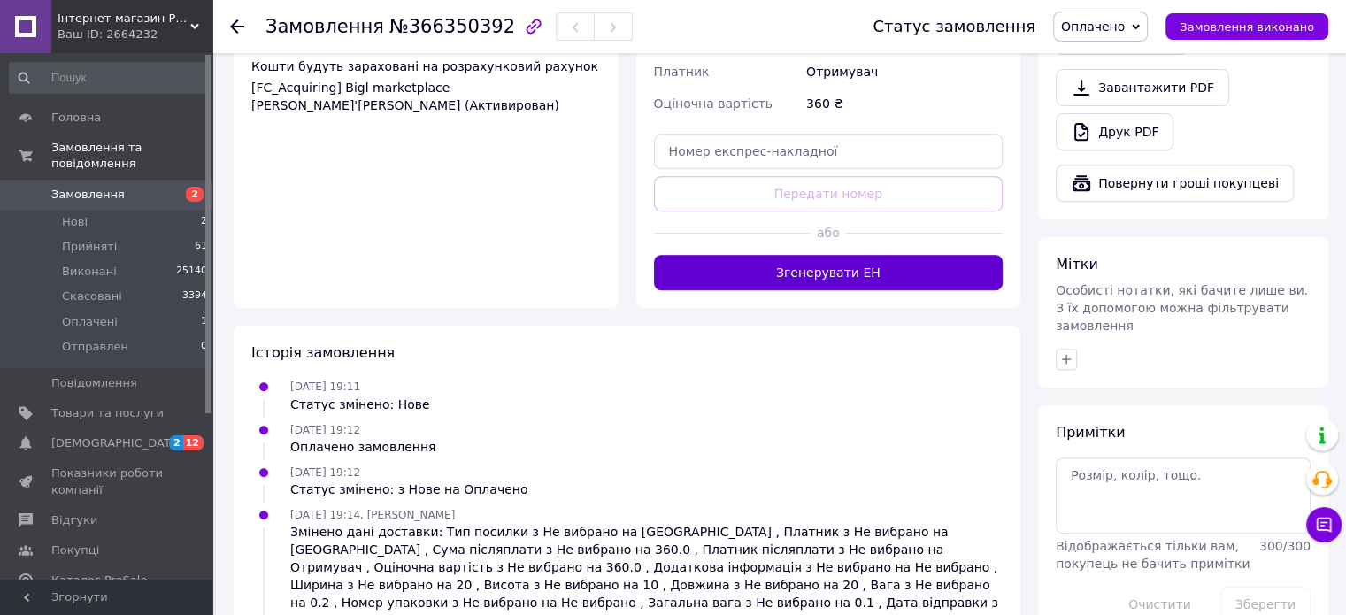
click at [806, 255] on button "Згенерувати ЕН" at bounding box center [829, 272] width 350 height 35
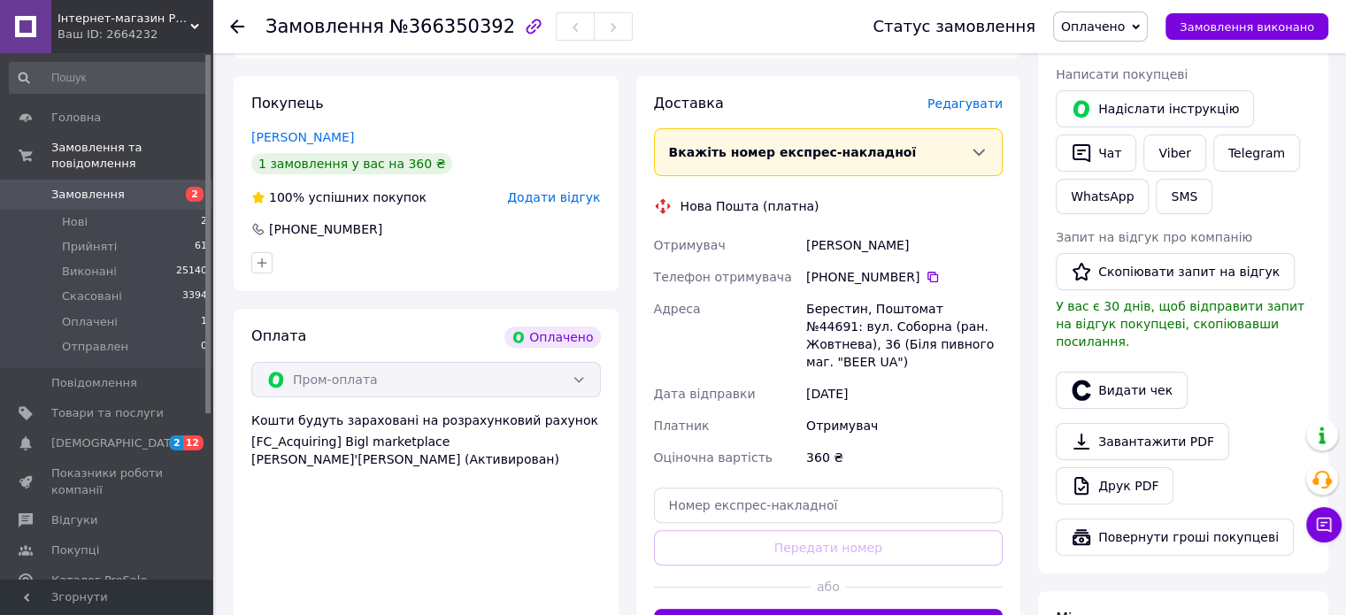
scroll to position [266, 0]
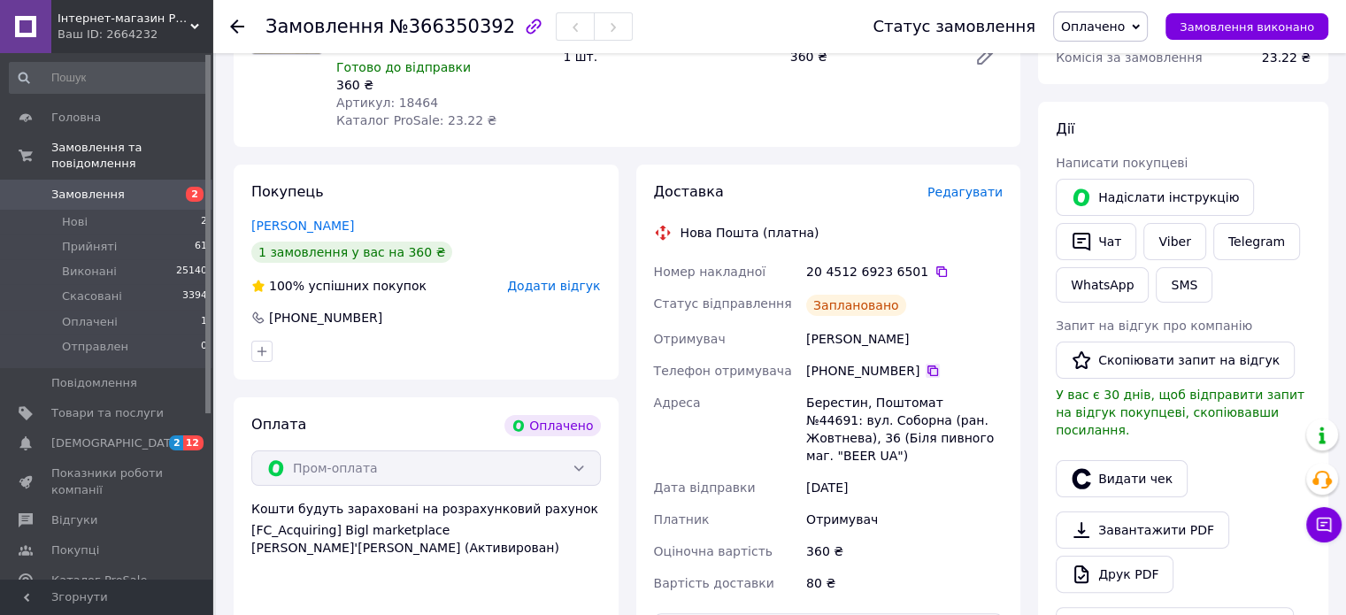
click at [928, 368] on icon at bounding box center [933, 371] width 11 height 11
click at [464, 592] on div "Оплата Оплачено Пром-оплата Кошти будуть зараховані на розрахунковий рахунок [F…" at bounding box center [426, 531] width 385 height 269
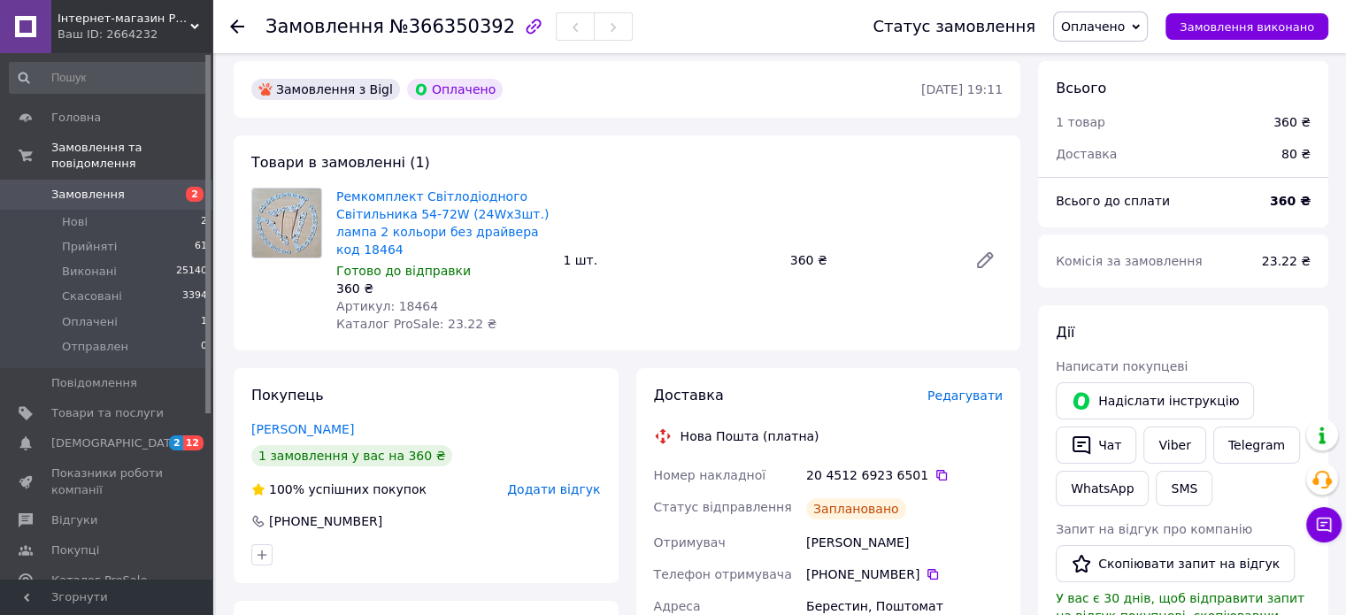
scroll to position [89, 0]
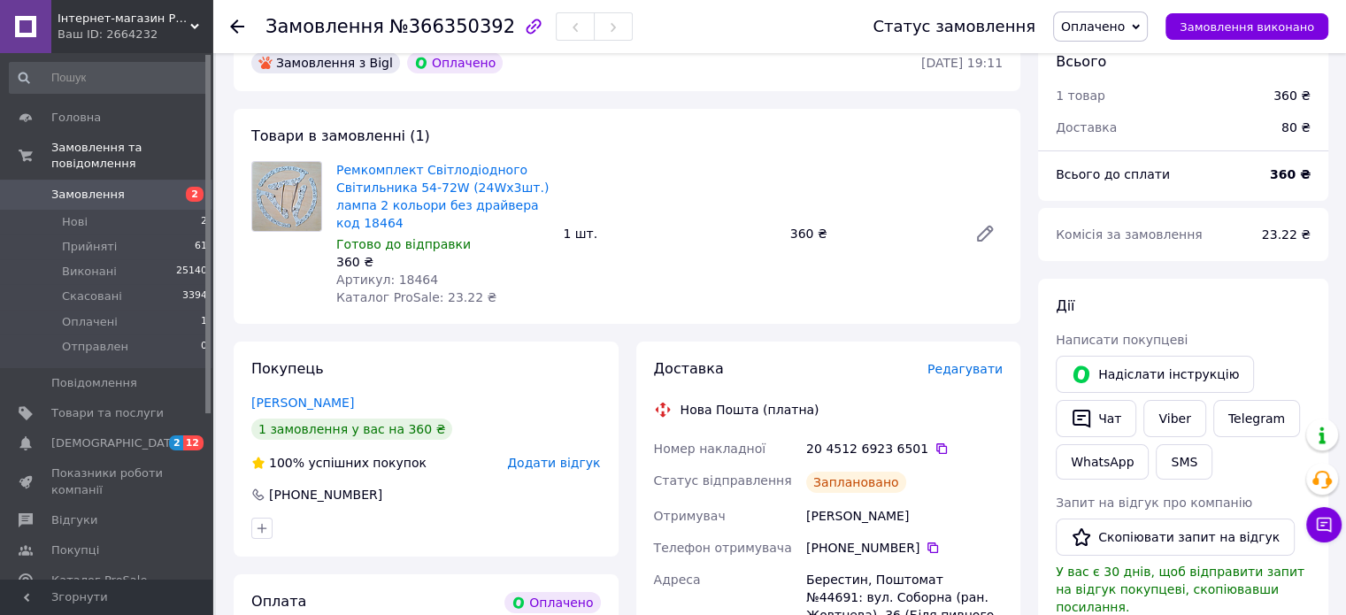
click at [1140, 24] on icon at bounding box center [1136, 27] width 8 height 8
click at [1106, 63] on li "Прийнято" at bounding box center [1100, 62] width 93 height 27
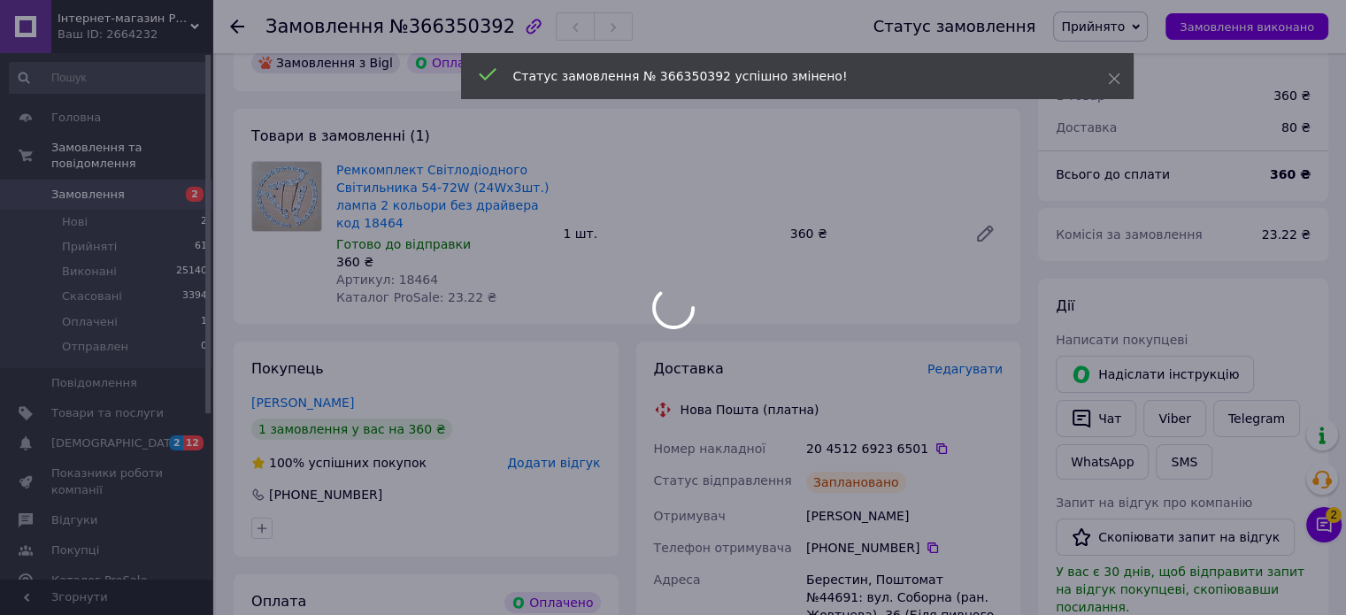
click at [1322, 523] on body "Інтернет-магазин PULTSHOP Ваш ID: 2664232 Сайт Інтернет-магазин PULTSHOP Кабіне…" at bounding box center [673, 598] width 1346 height 1374
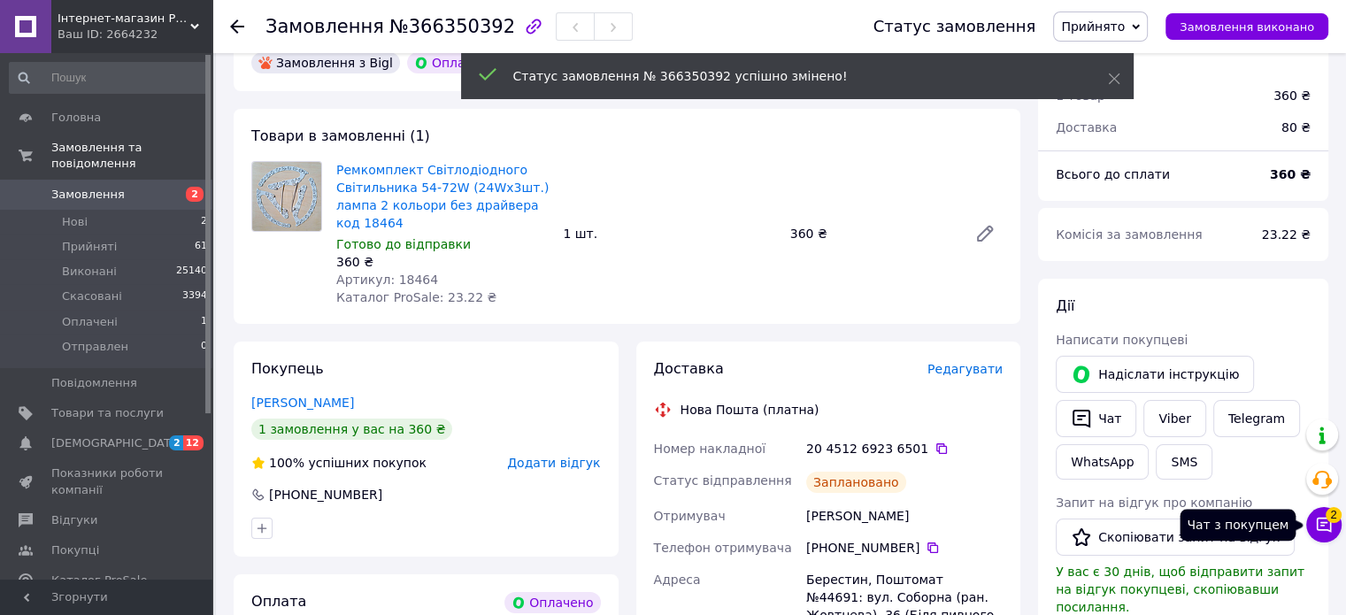
click at [1322, 523] on icon at bounding box center [1324, 525] width 18 height 18
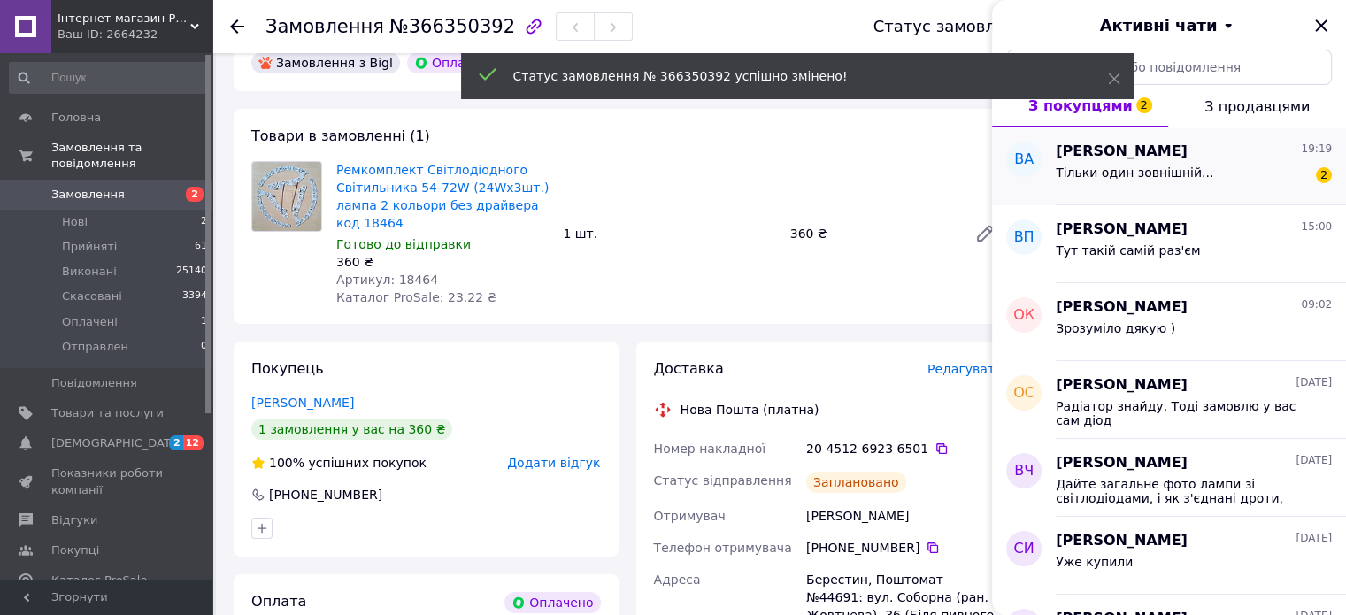
click at [1144, 158] on div "Віт Алій 19:19" at bounding box center [1194, 152] width 276 height 20
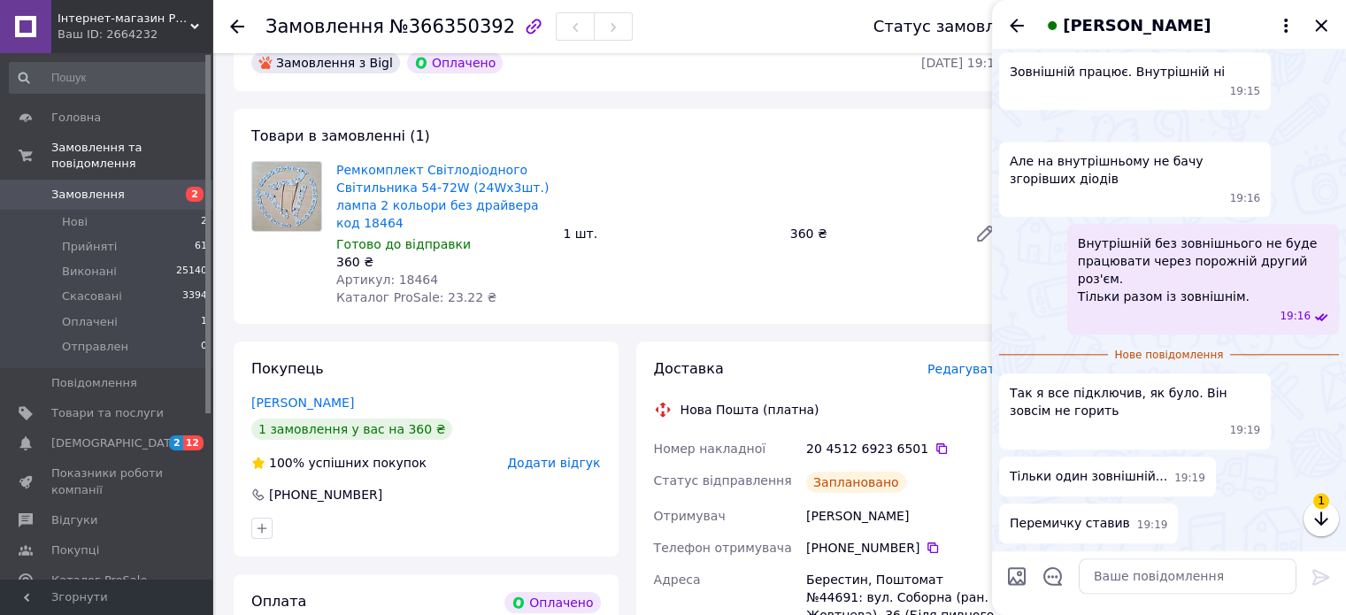
scroll to position [3217, 0]
click at [1126, 580] on textarea at bounding box center [1188, 576] width 218 height 35
click at [1013, 119] on img at bounding box center [1006, 126] width 14 height 14
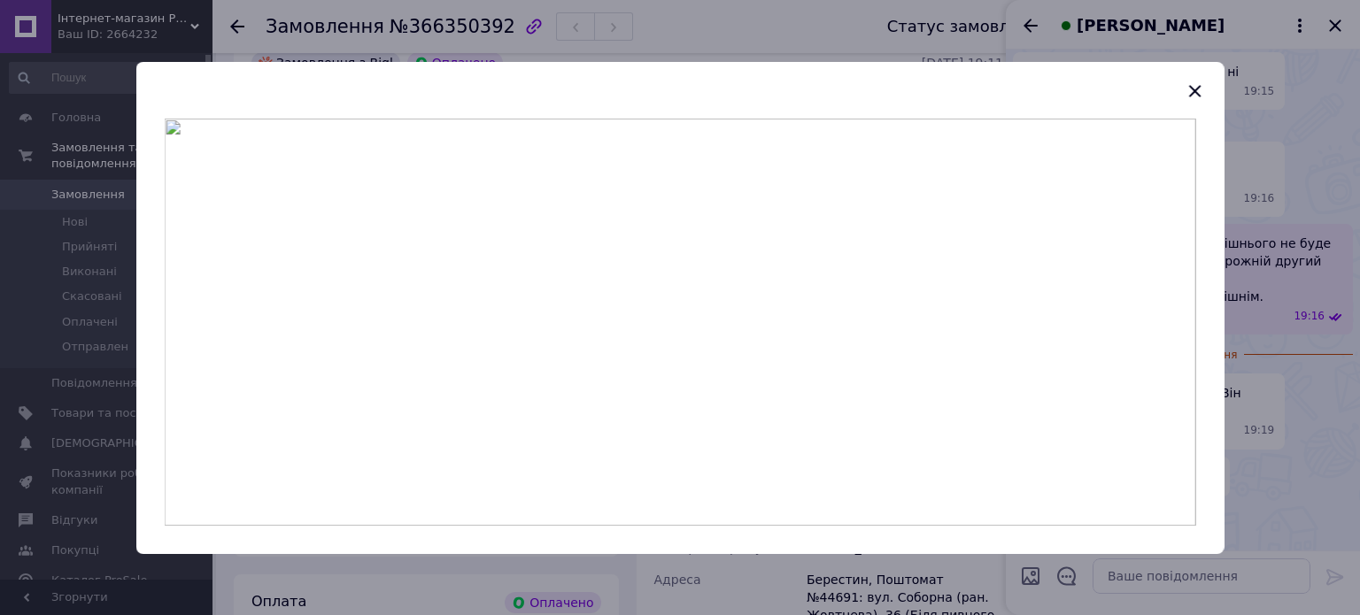
drag, startPoint x: 1193, startPoint y: 86, endPoint x: 1232, endPoint y: 272, distance: 189.9
click at [1194, 87] on icon "button" at bounding box center [1193, 91] width 21 height 21
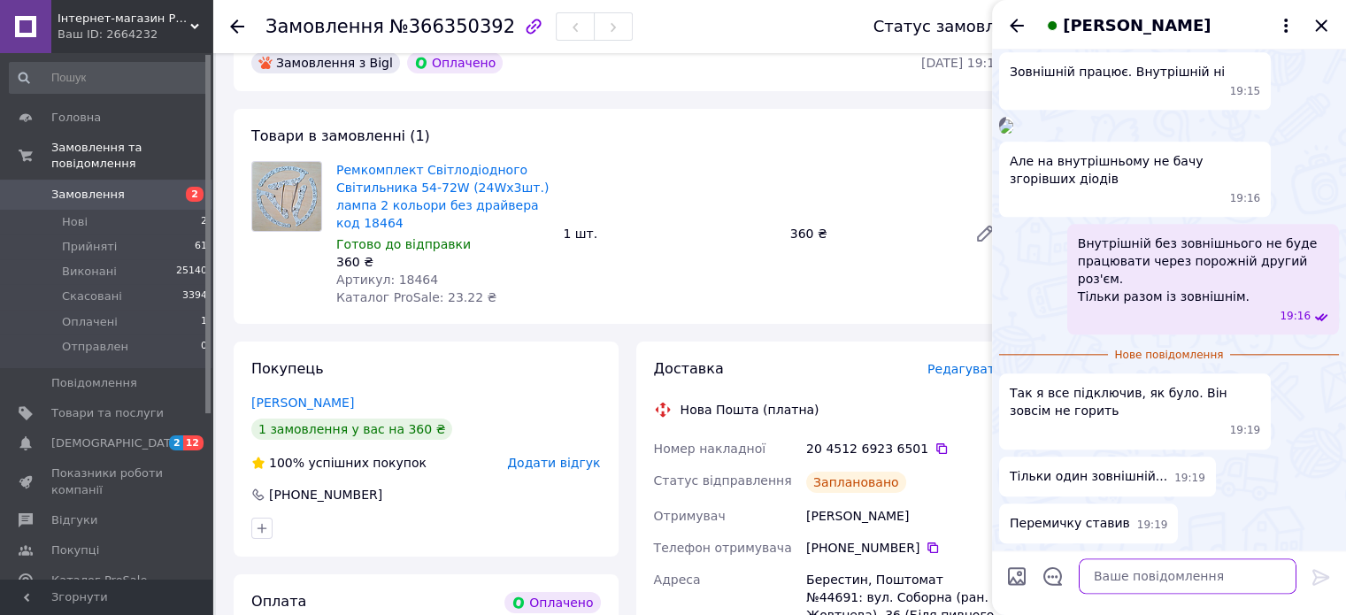
click at [1103, 583] on textarea at bounding box center [1188, 576] width 218 height 35
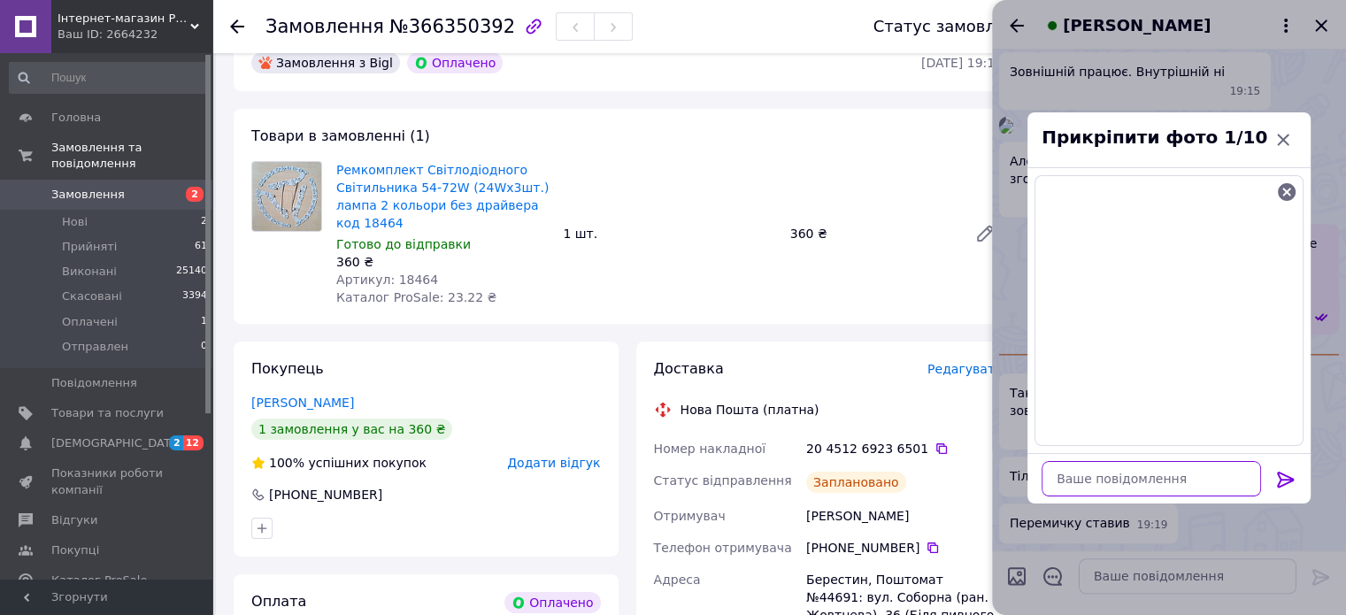
click at [1066, 482] on textarea at bounding box center [1152, 478] width 220 height 35
paste textarea "Можливо цей поганий"
type textarea "Можливо цей поганий"
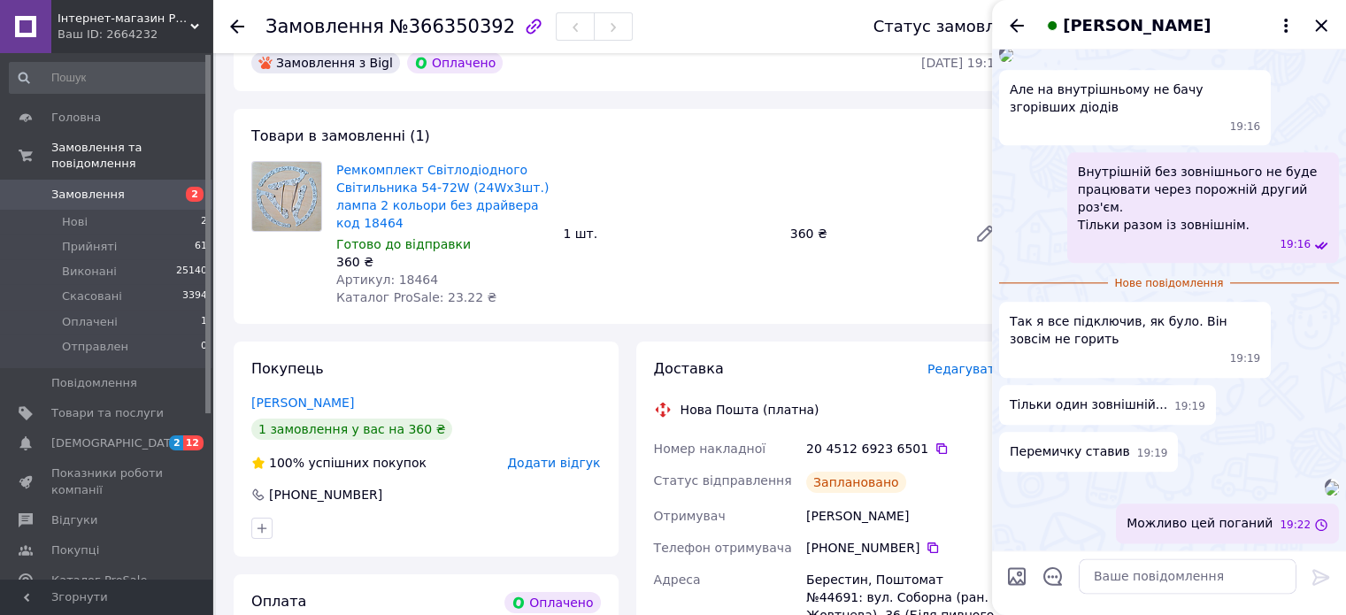
scroll to position [3483, 0]
click at [1325, 482] on img at bounding box center [1332, 489] width 14 height 14
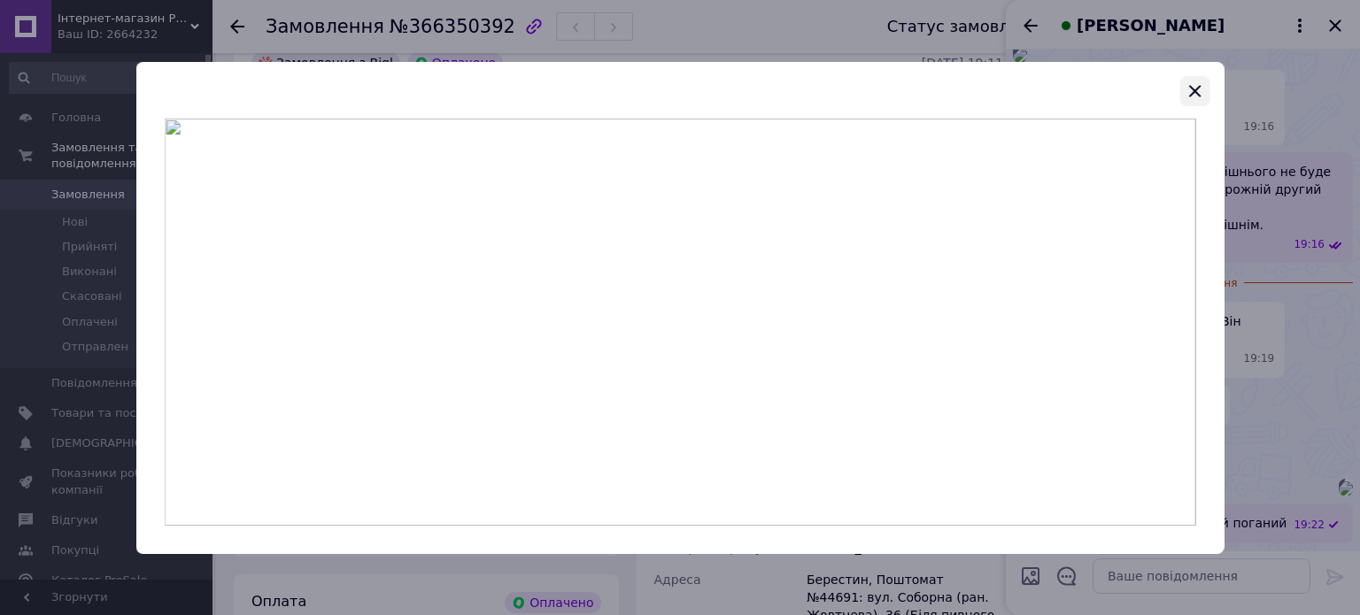
click at [1192, 90] on icon "button" at bounding box center [1193, 91] width 21 height 21
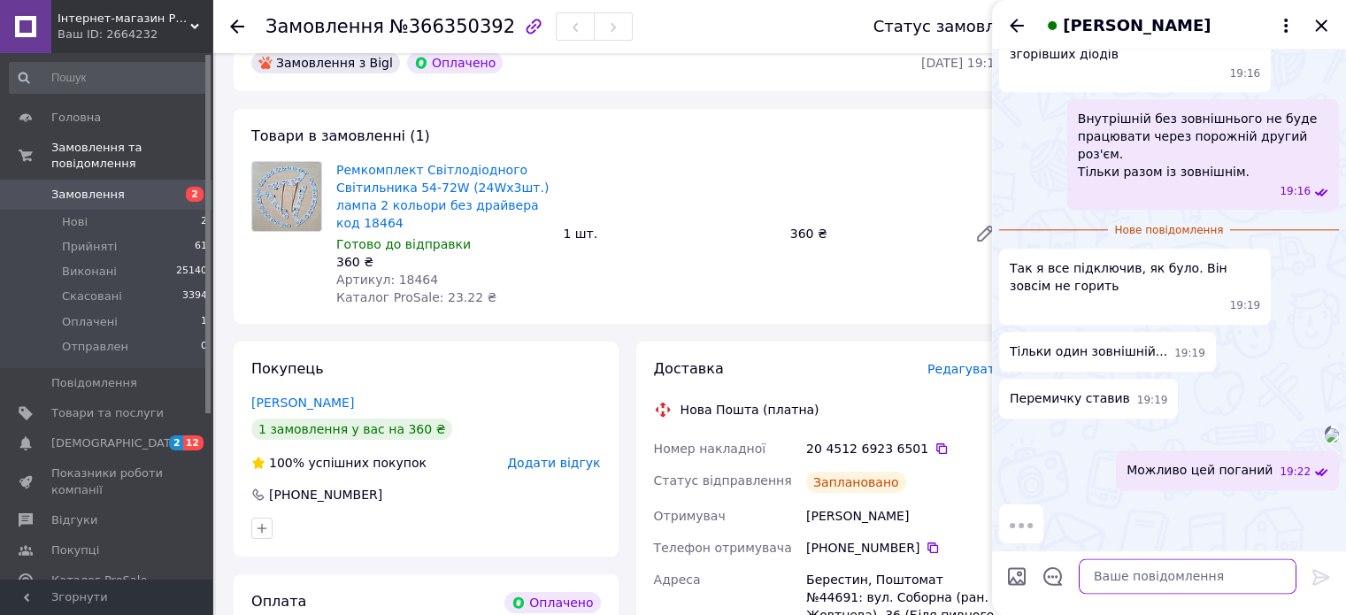
drag, startPoint x: 1090, startPoint y: 579, endPoint x: 1115, endPoint y: 579, distance: 24.8
click at [1096, 579] on textarea at bounding box center [1188, 576] width 218 height 35
paste textarea "Якщо є тестер на Кроні, можна перевірити діоди"
type textarea "Якщо є тестер на Кроні, можна перевірити діоди"
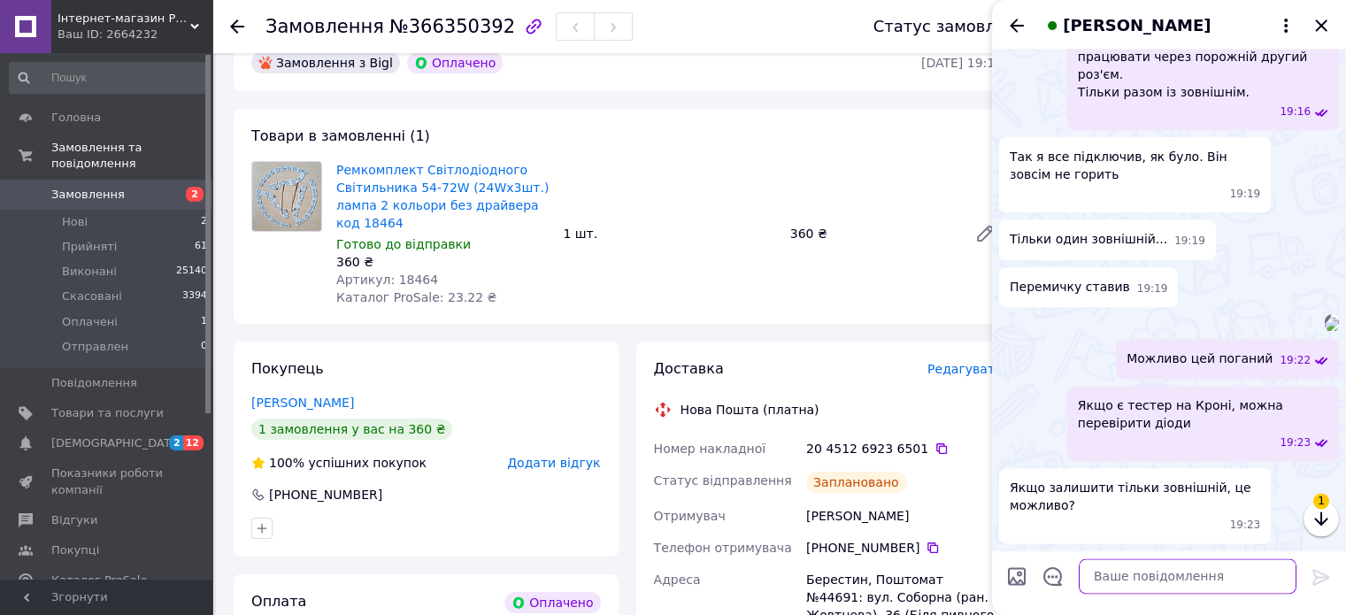
scroll to position [3615, 0]
paste textarea "Звичайно, драйвер налаштується на будь-яку кількість діодів менше максимально м…"
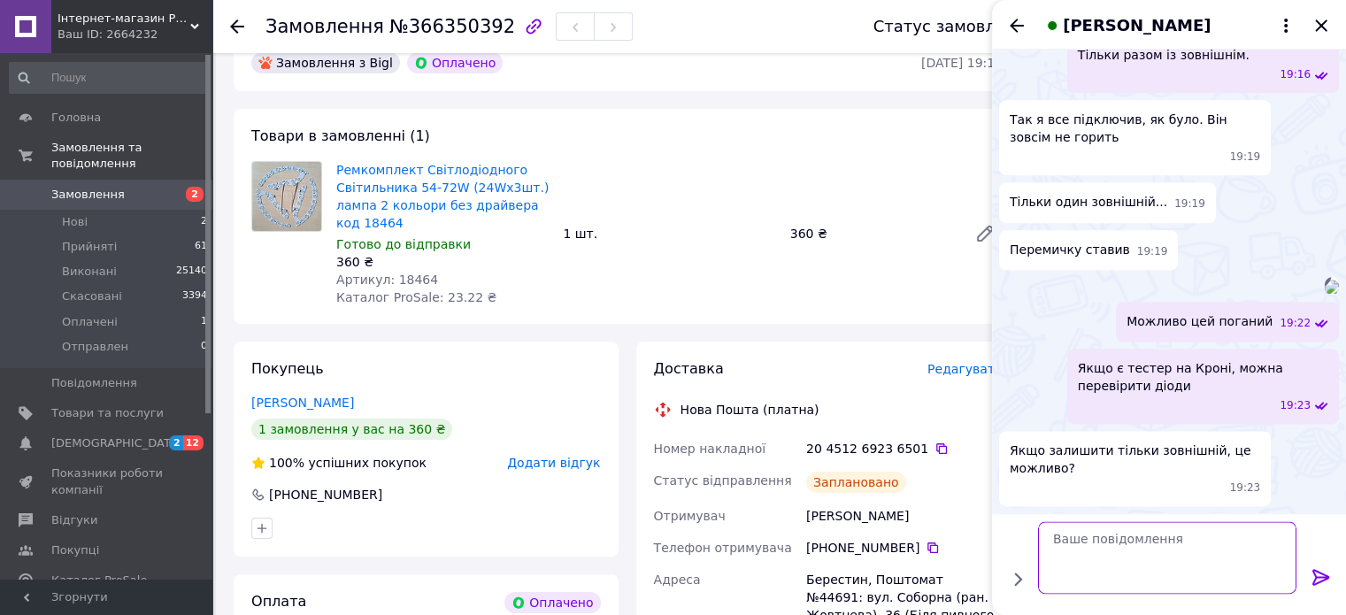
type textarea "Звичайно, драйвер налаштується на будь-яку кількість діодів менше максимально м…"
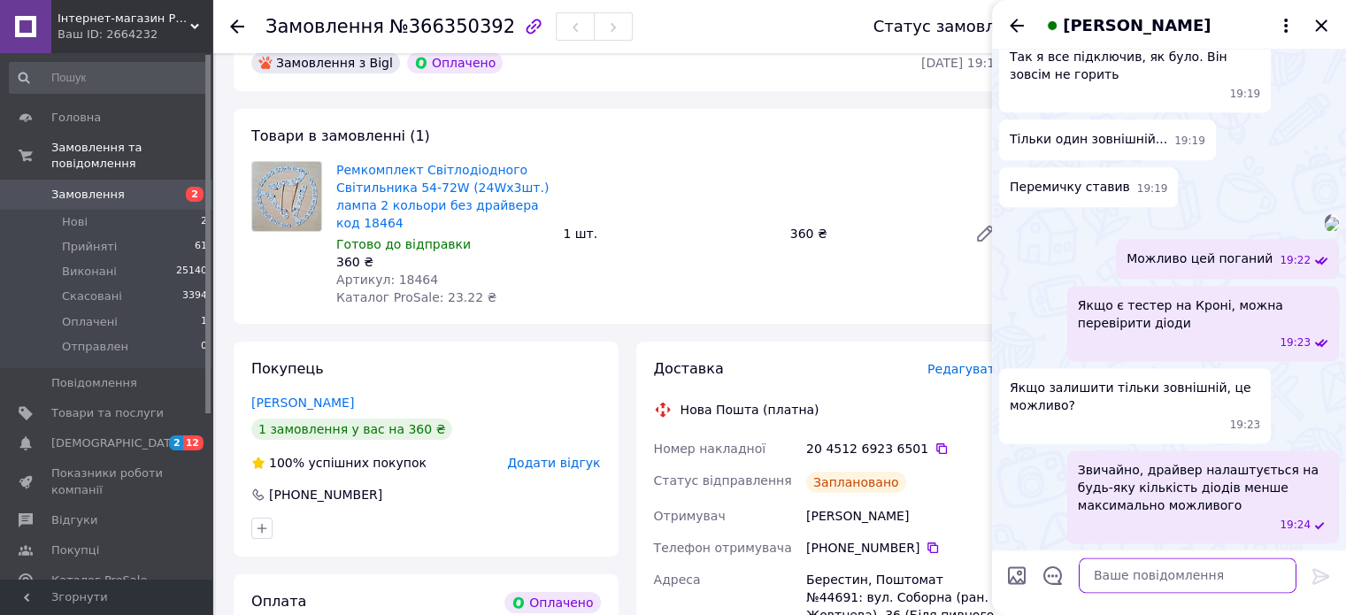
scroll to position [3096, 0]
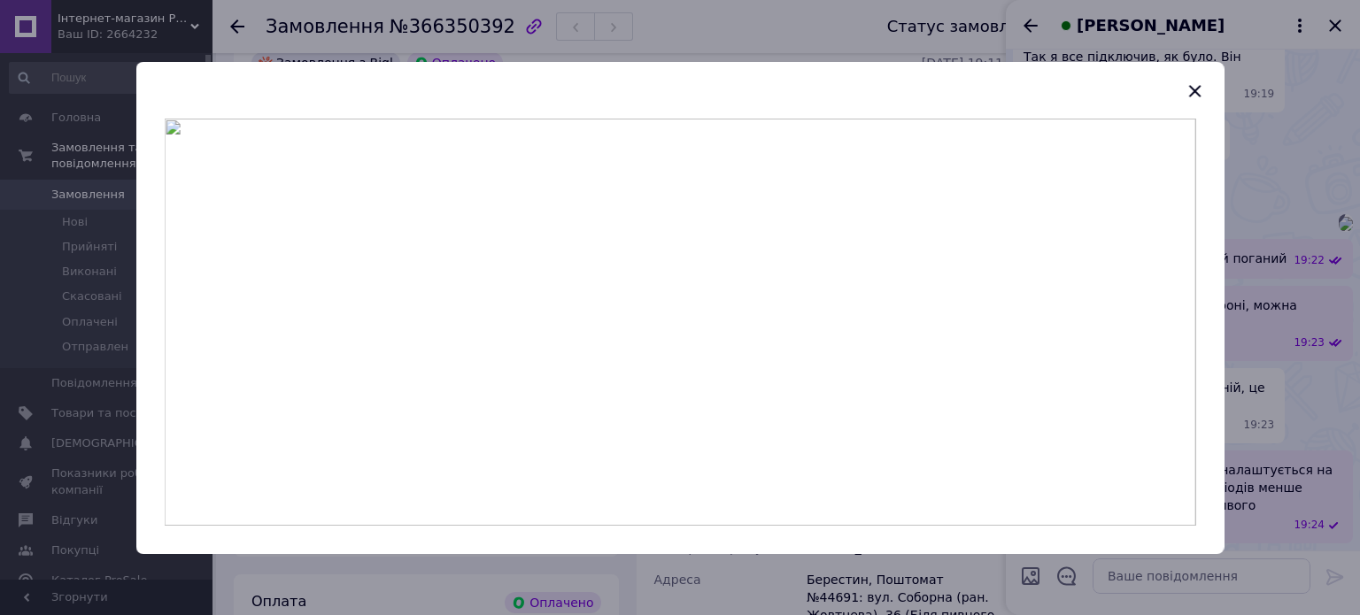
click at [1193, 89] on icon "button" at bounding box center [1195, 91] width 12 height 12
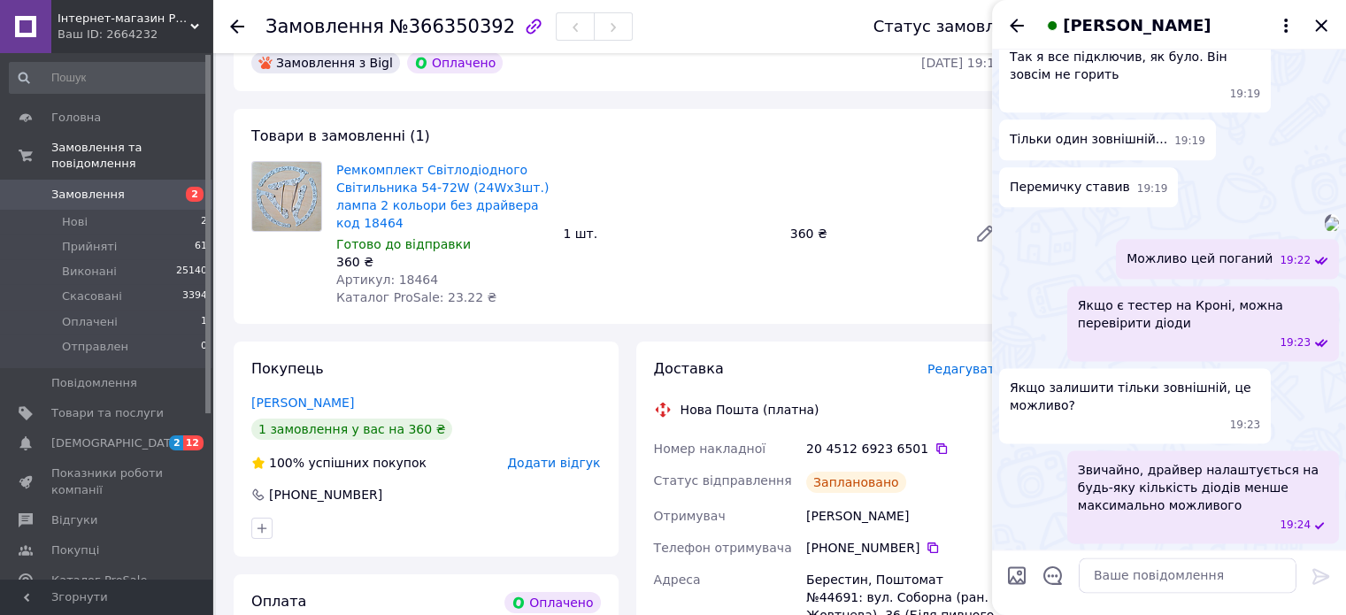
scroll to position [3716, 0]
click at [1322, 20] on icon "Закрити" at bounding box center [1321, 25] width 21 height 21
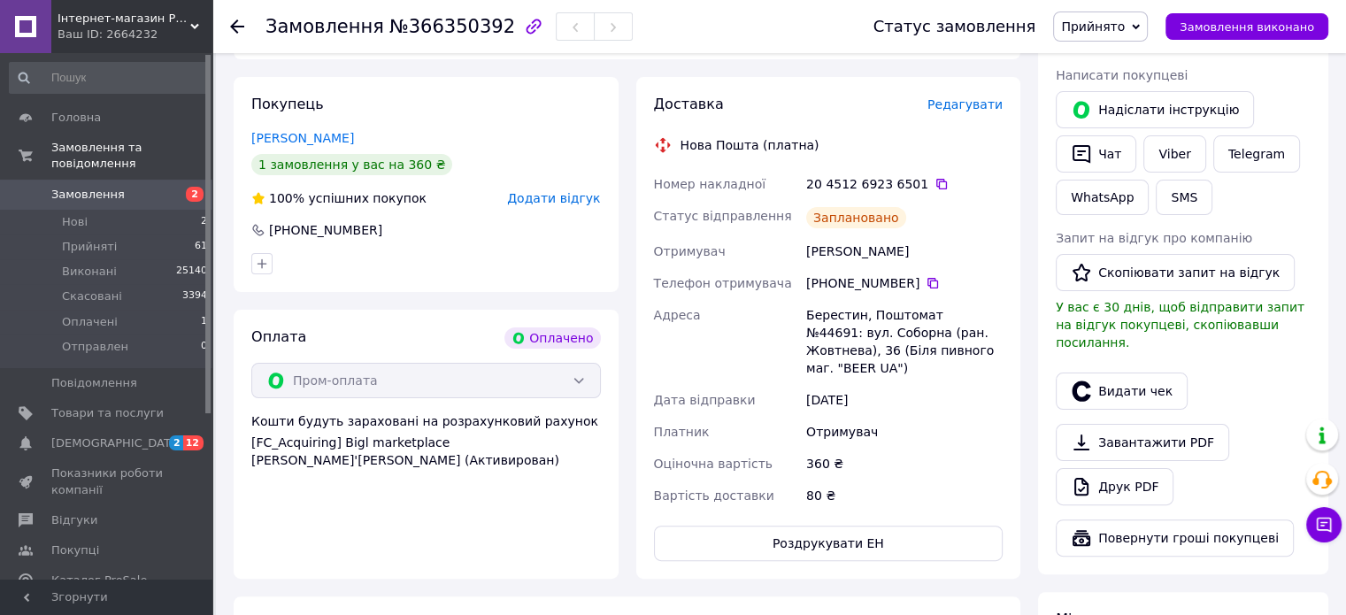
scroll to position [354, 0]
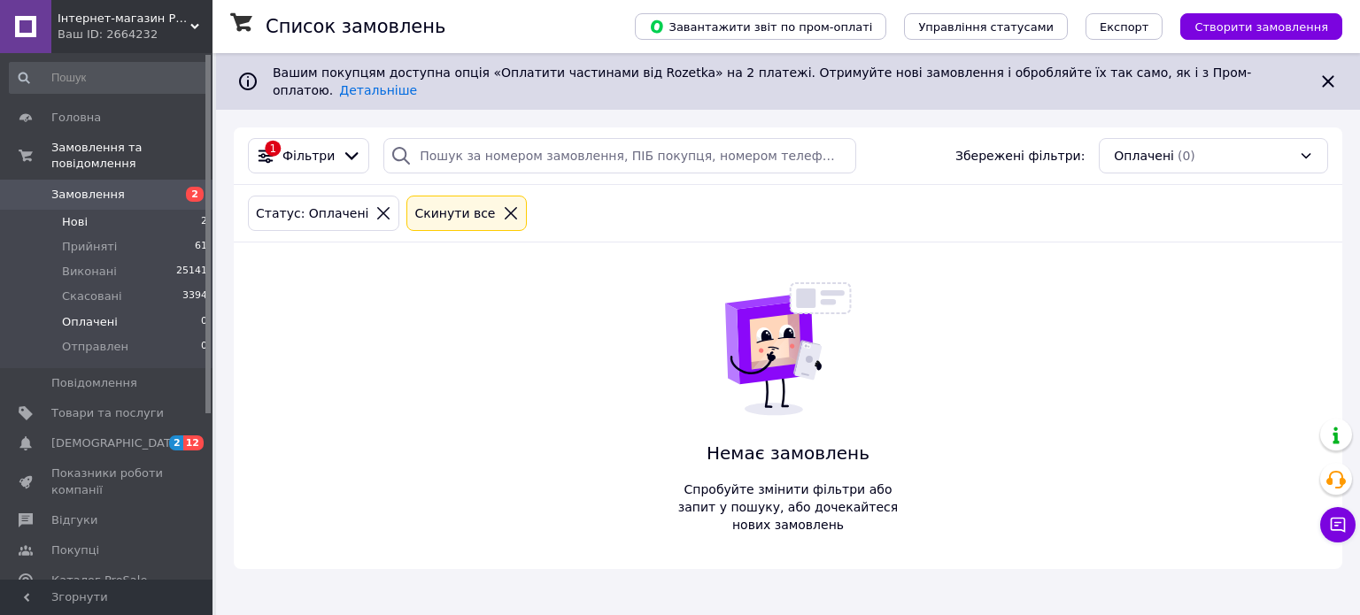
click at [89, 210] on li "Нові 2" at bounding box center [109, 222] width 218 height 25
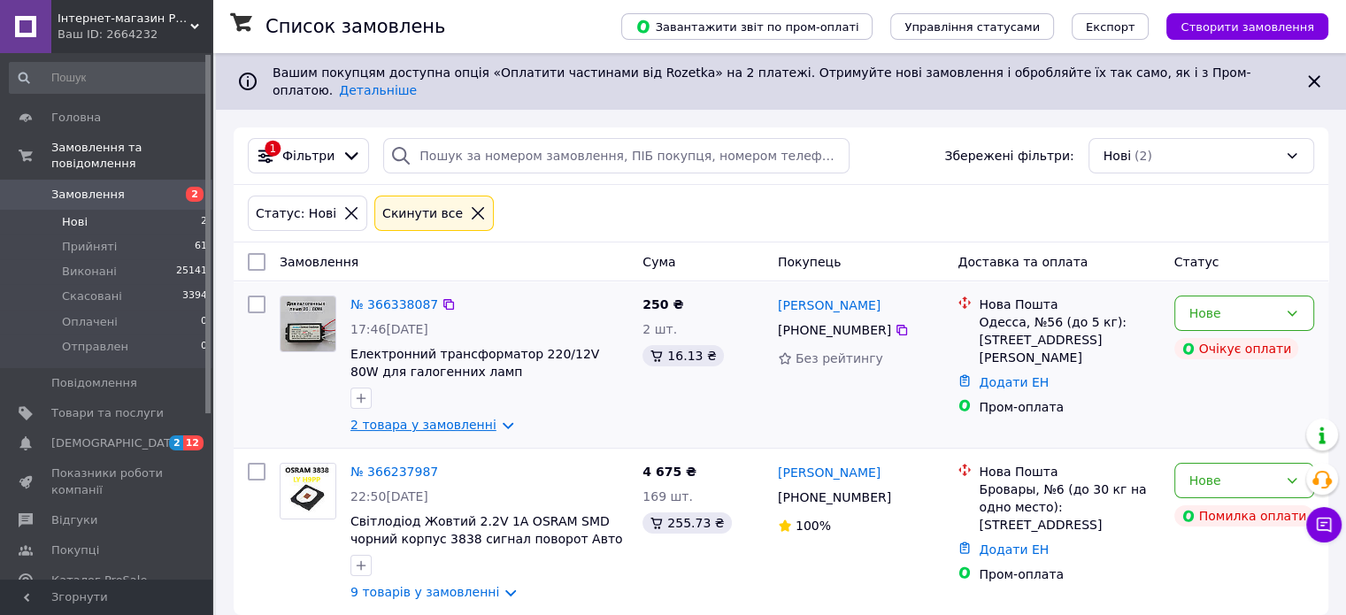
click at [458, 418] on link "2 товара у замовленні" at bounding box center [424, 425] width 146 height 14
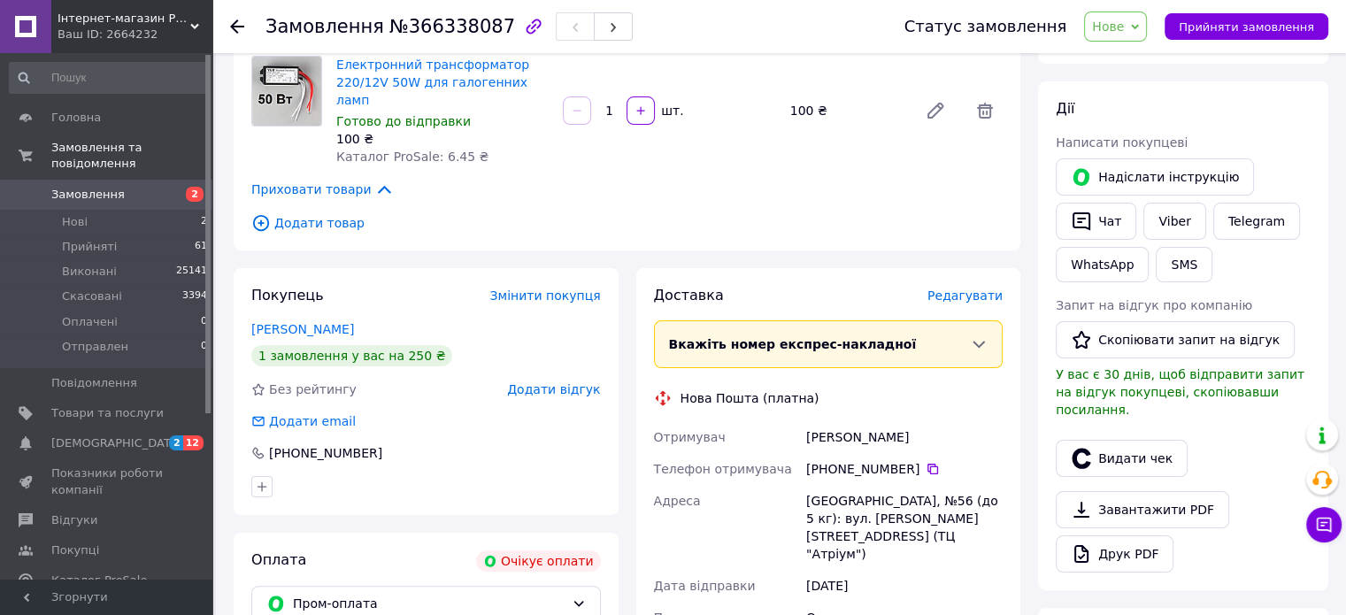
scroll to position [531, 0]
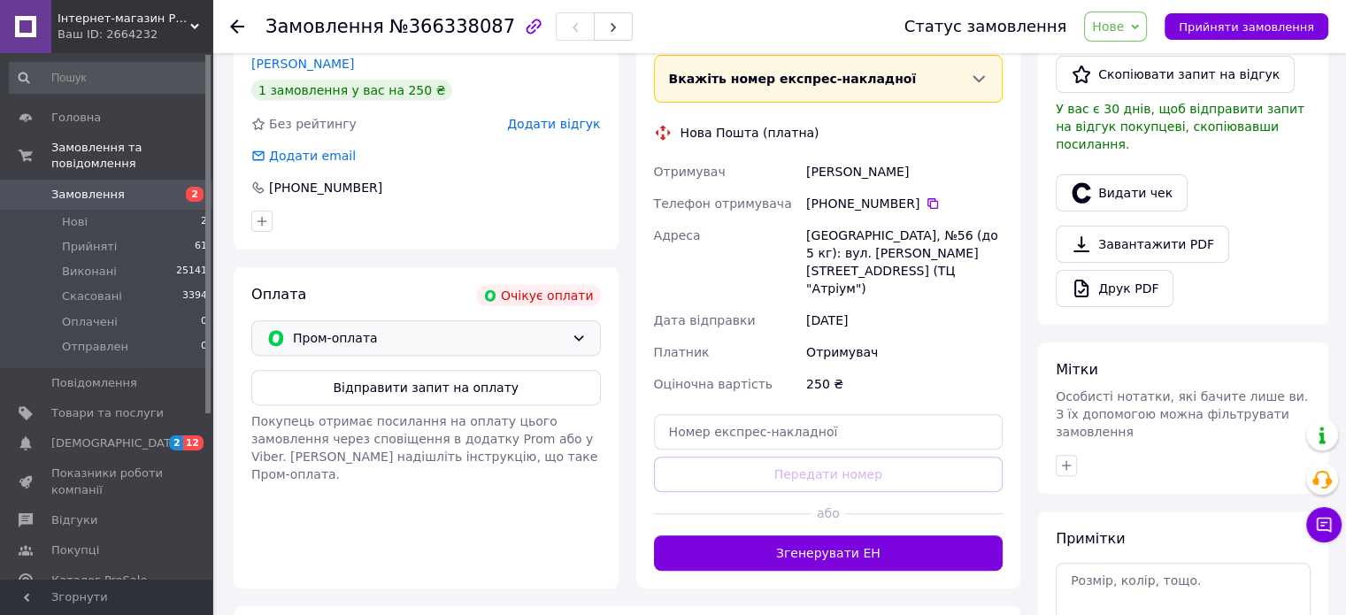
click at [577, 331] on icon at bounding box center [579, 338] width 14 height 14
click at [321, 376] on span "Післяплата" at bounding box center [439, 376] width 292 height 18
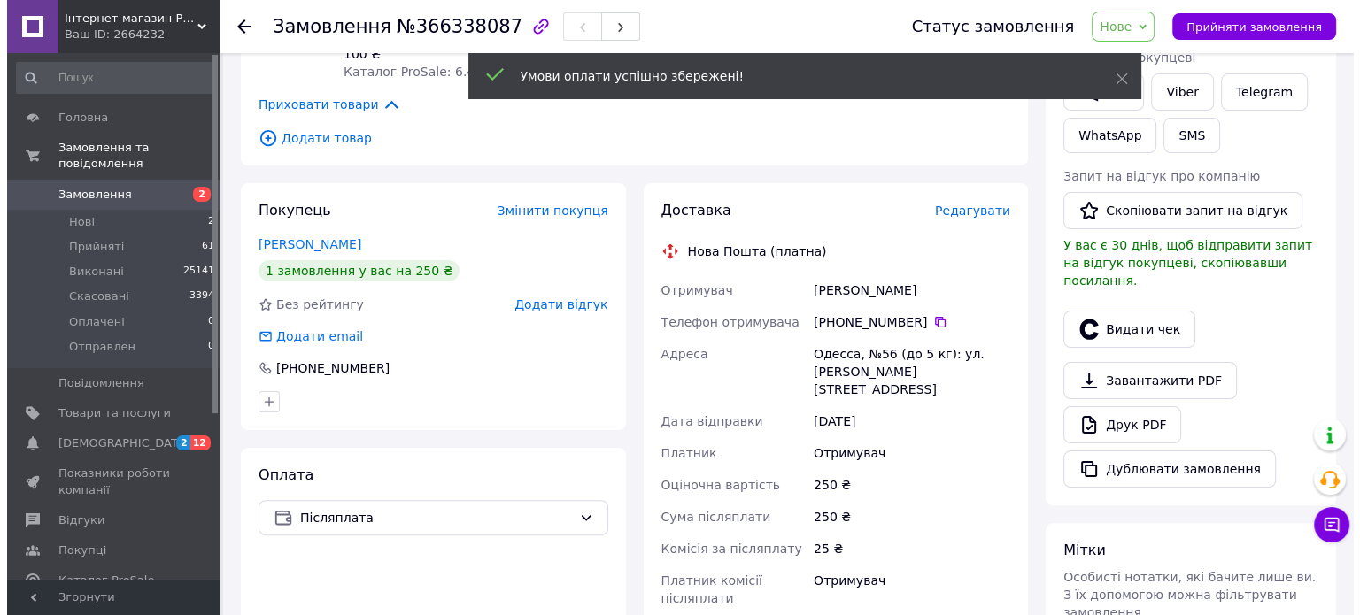
scroll to position [354, 0]
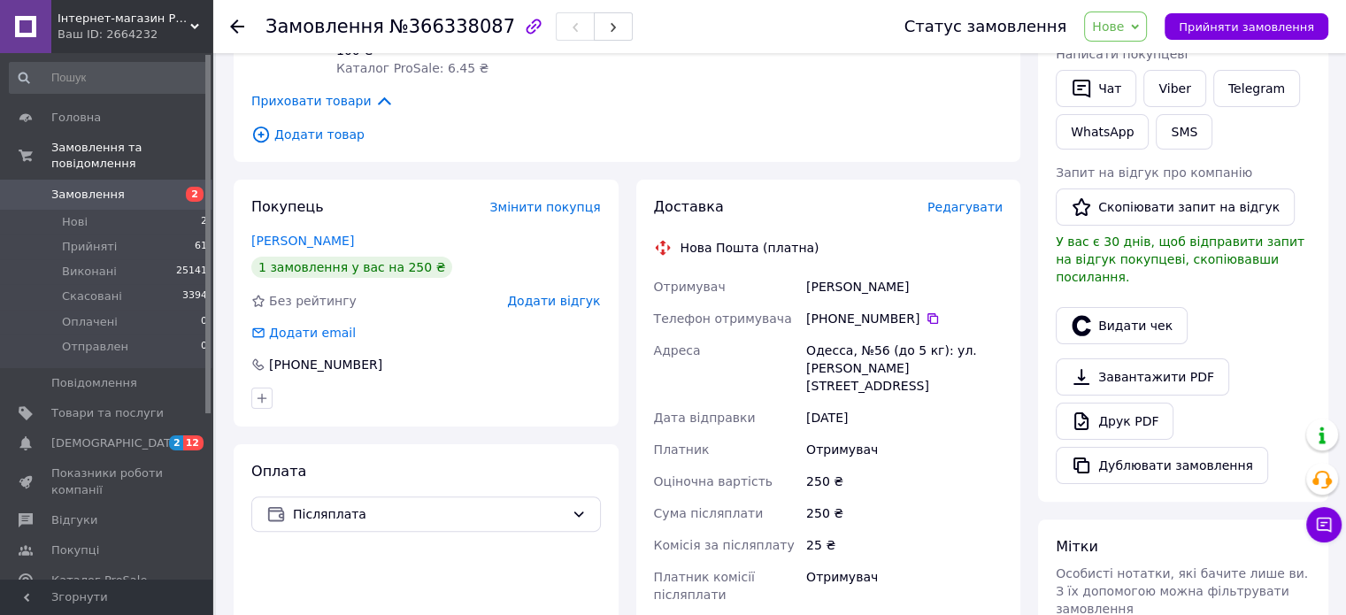
click at [960, 200] on span "Редагувати" at bounding box center [965, 207] width 75 height 14
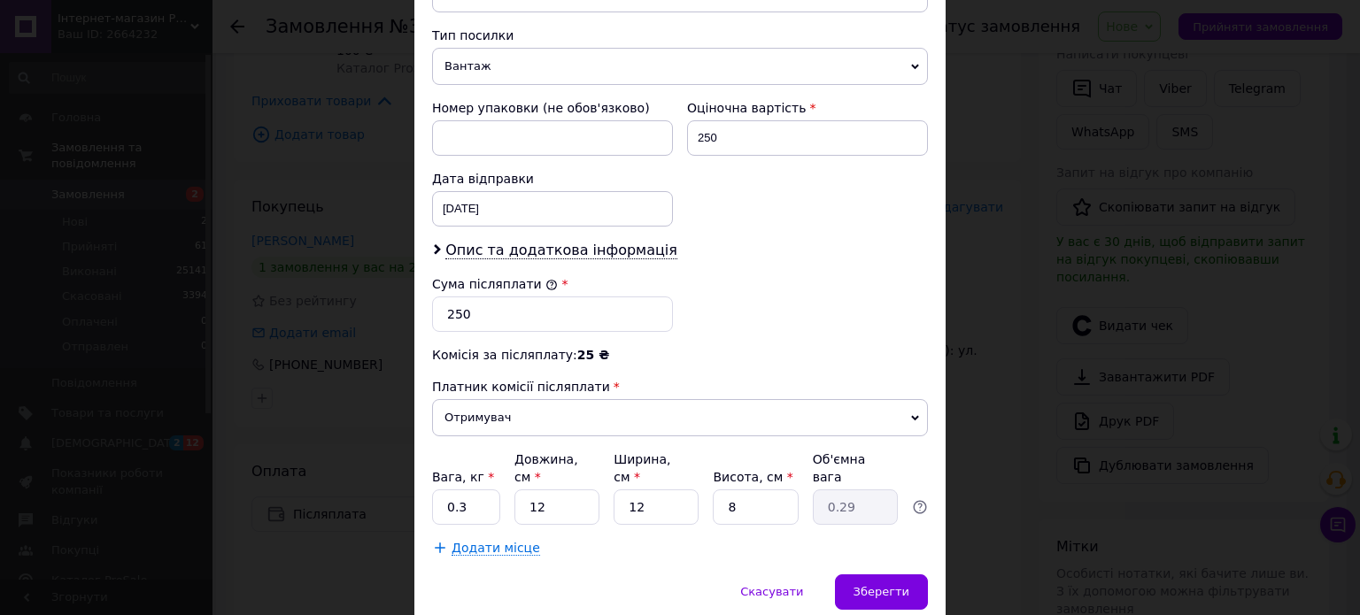
scroll to position [708, 0]
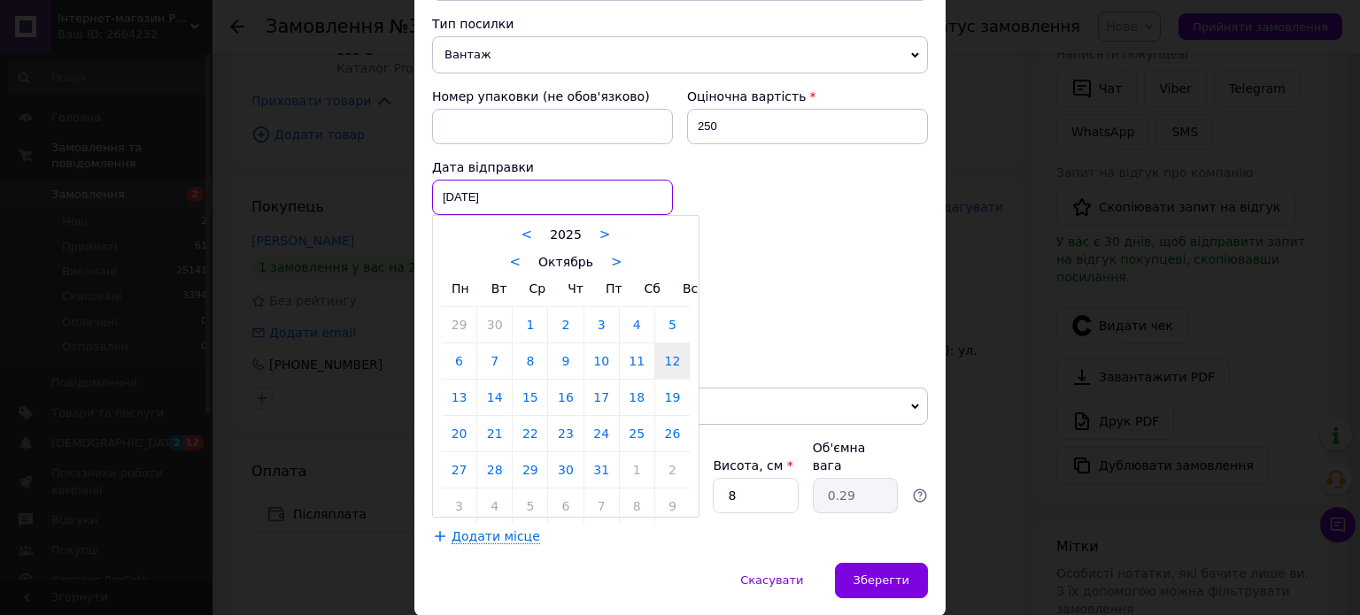
click at [510, 180] on div "[DATE] < 2025 > < Октябрь > Пн Вт Ср Чт Пт Сб Вс 29 30 1 2 3 4 5 6 7 8 9 10 11 …" at bounding box center [552, 197] width 241 height 35
click at [455, 380] on link "13" at bounding box center [459, 397] width 35 height 35
type input "[DATE]"
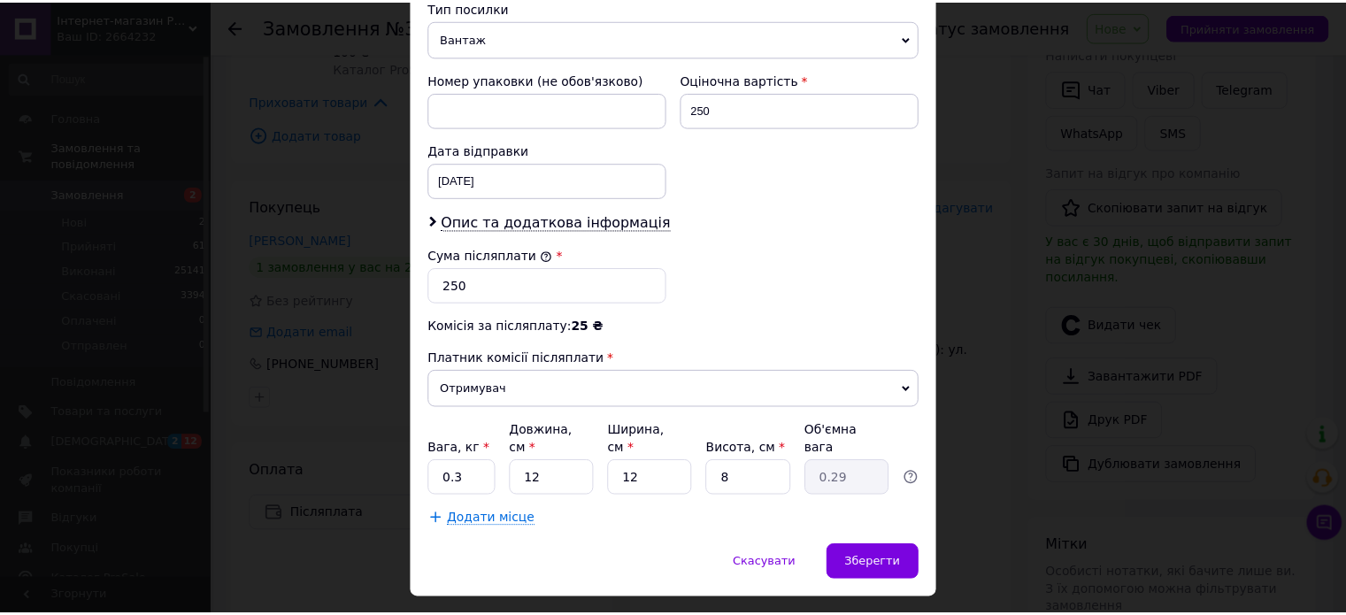
scroll to position [729, 0]
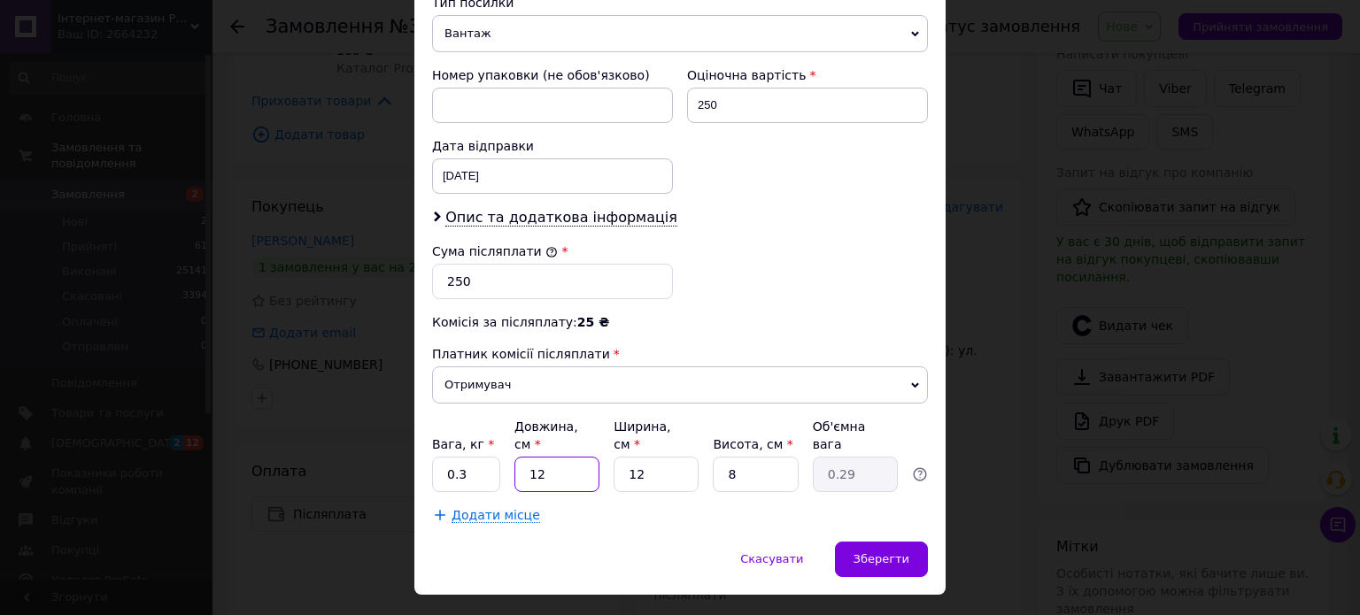
click at [566, 457] on input "12" at bounding box center [556, 474] width 85 height 35
type input "1"
type input "0.1"
type input "10"
type input "0.24"
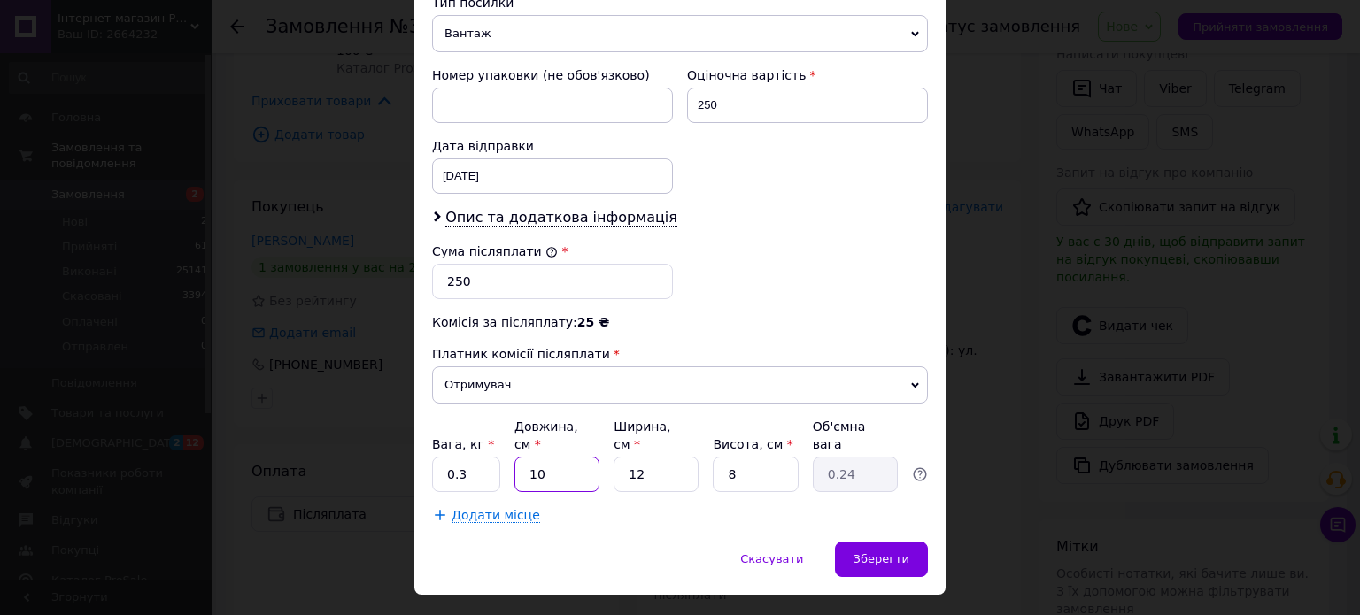
type input "10"
click at [651, 457] on input "12" at bounding box center [655, 474] width 85 height 35
type input "1"
type input "0.1"
type input "10"
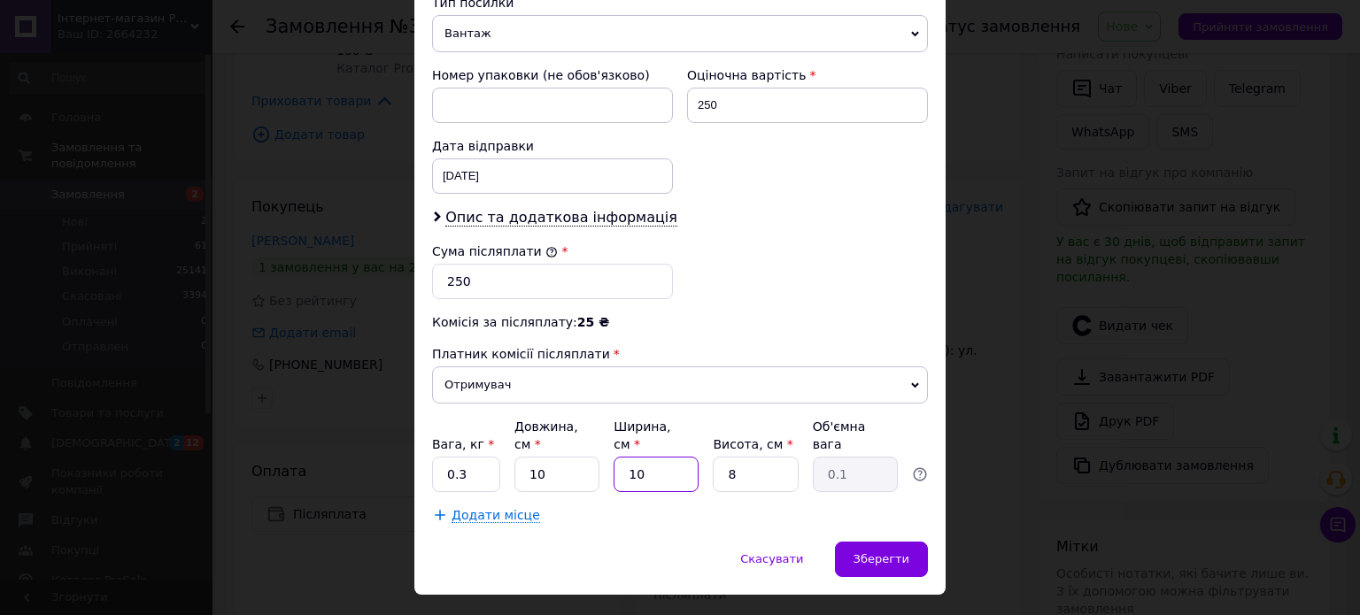
type input "0.2"
type input "10"
click at [737, 457] on input "8" at bounding box center [755, 474] width 85 height 35
type input "2"
type input "0.1"
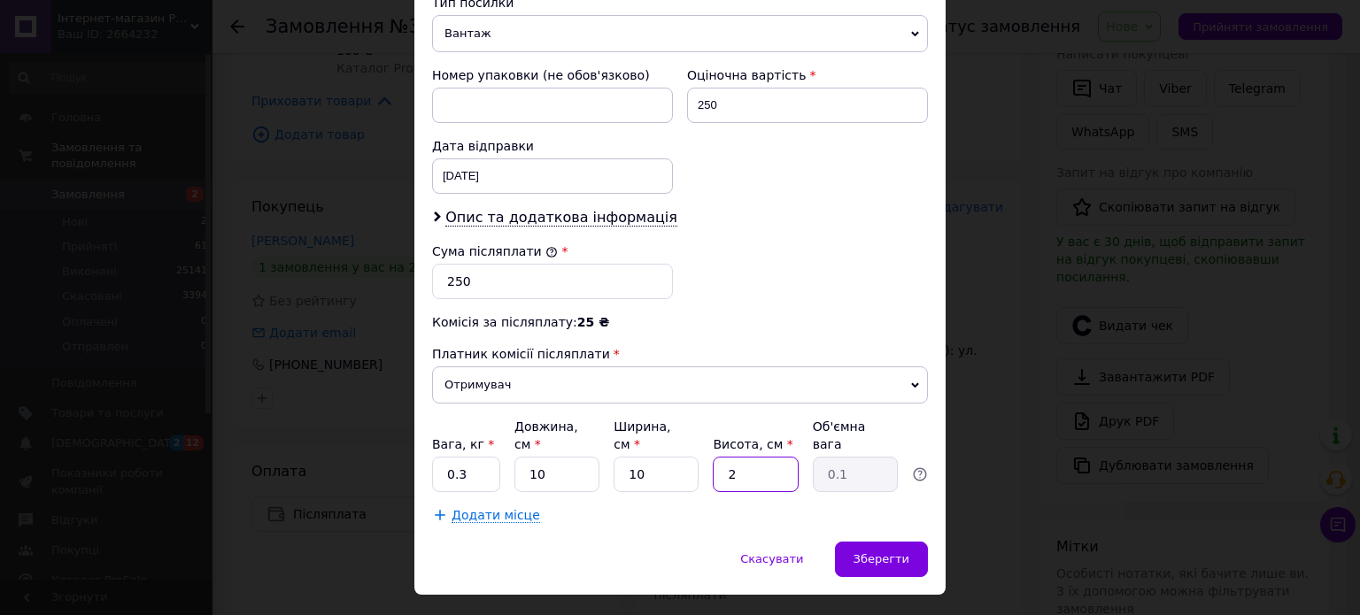
type input "20"
type input "0.5"
type input "20"
click at [874, 552] on span "Зберегти" at bounding box center [881, 558] width 56 height 13
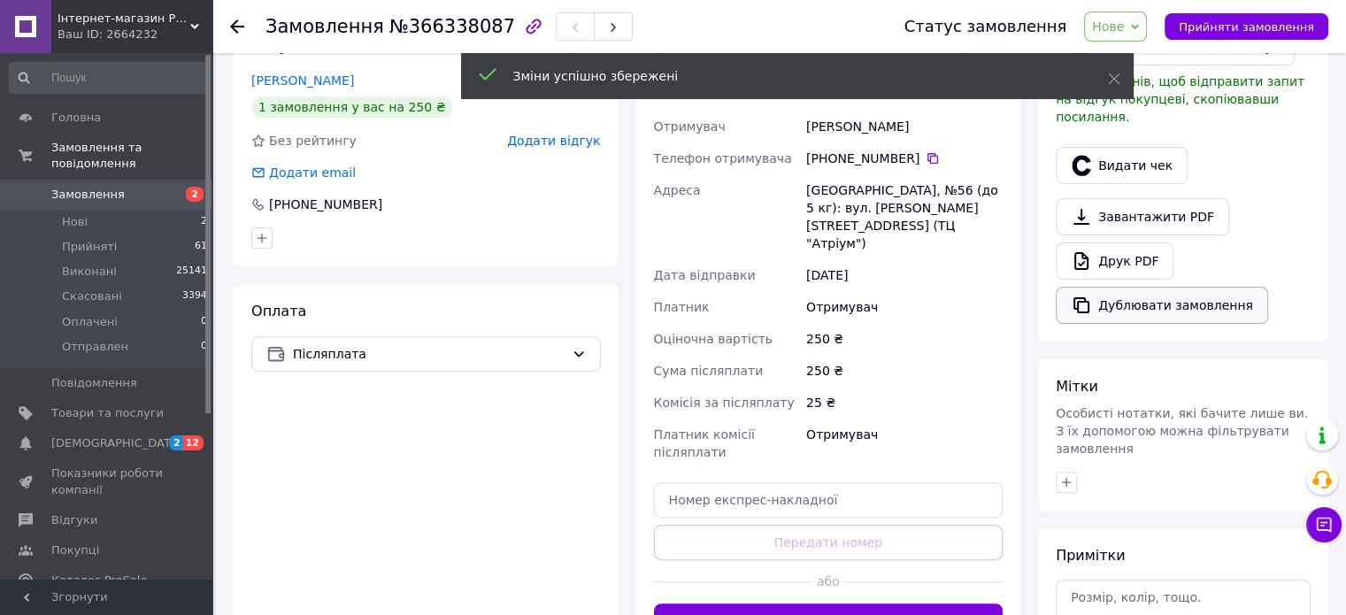
scroll to position [620, 0]
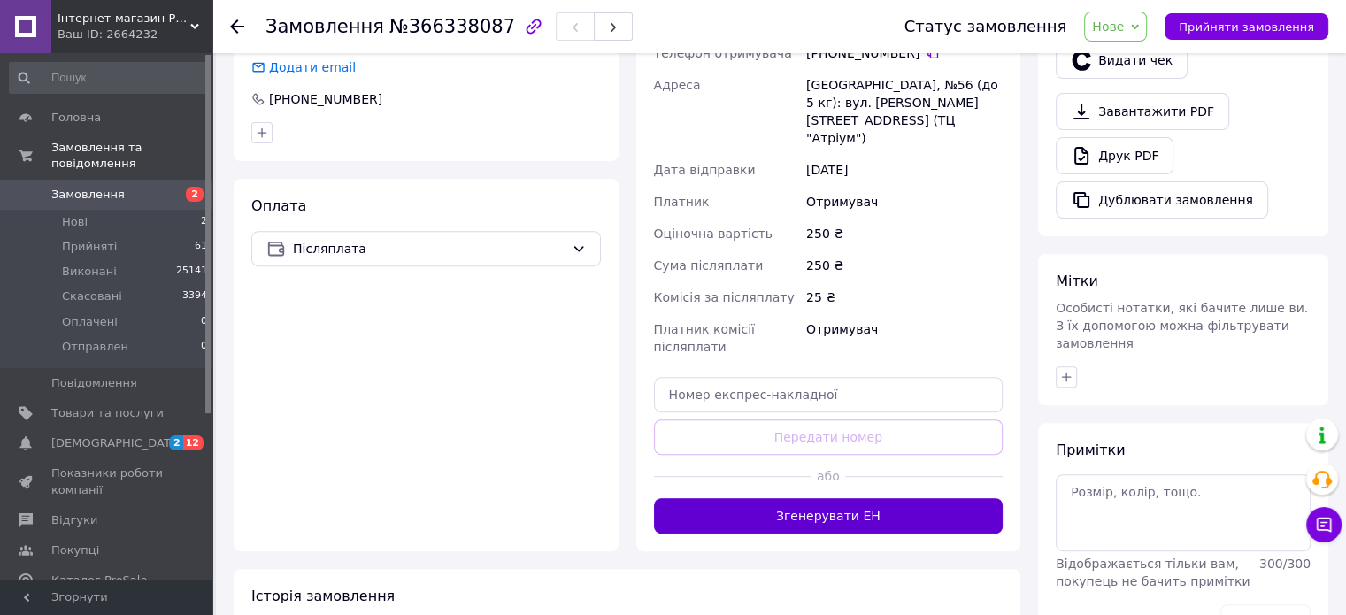
click at [835, 498] on button "Згенерувати ЕН" at bounding box center [829, 515] width 350 height 35
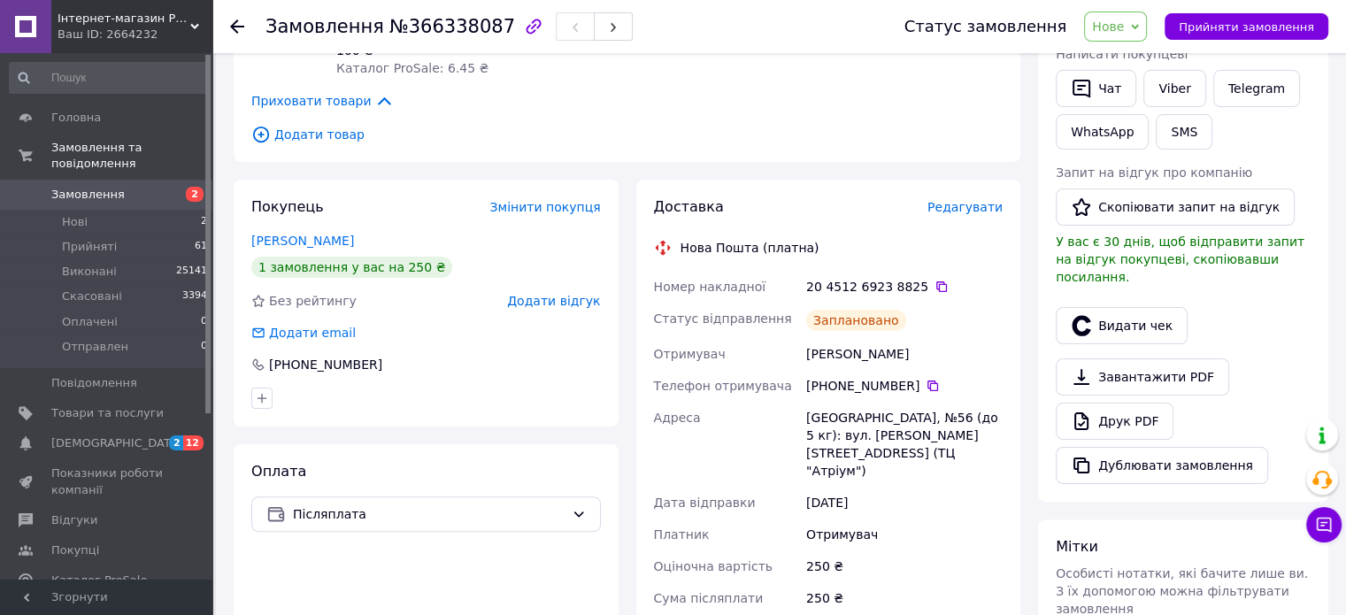
scroll to position [443, 0]
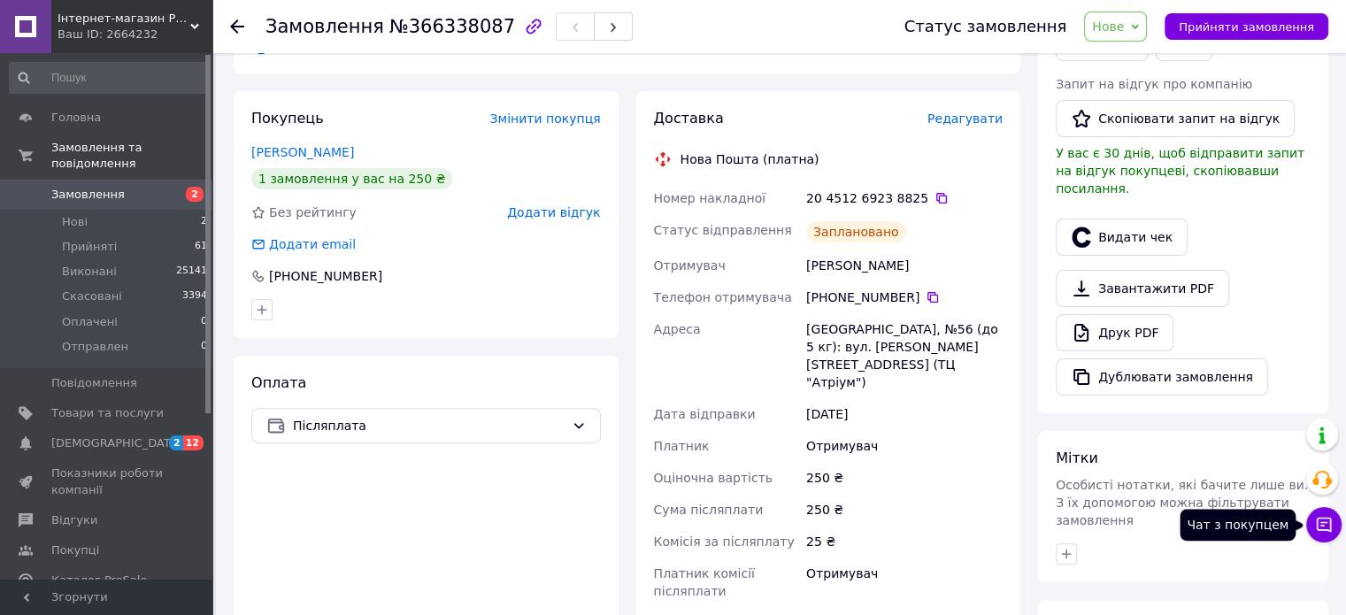
click at [1325, 525] on icon at bounding box center [1324, 525] width 18 height 18
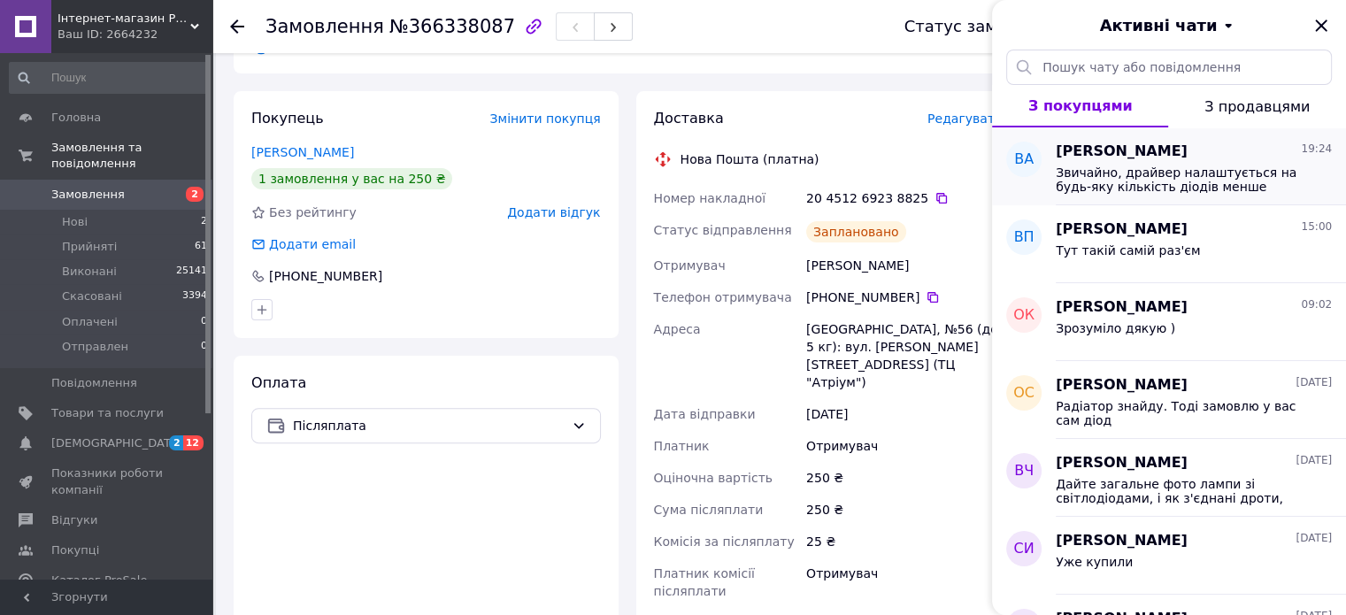
click at [1149, 173] on span "Звичайно, драйвер налаштується на будь-яку кількість діодів менше максимально м…" at bounding box center [1181, 180] width 251 height 28
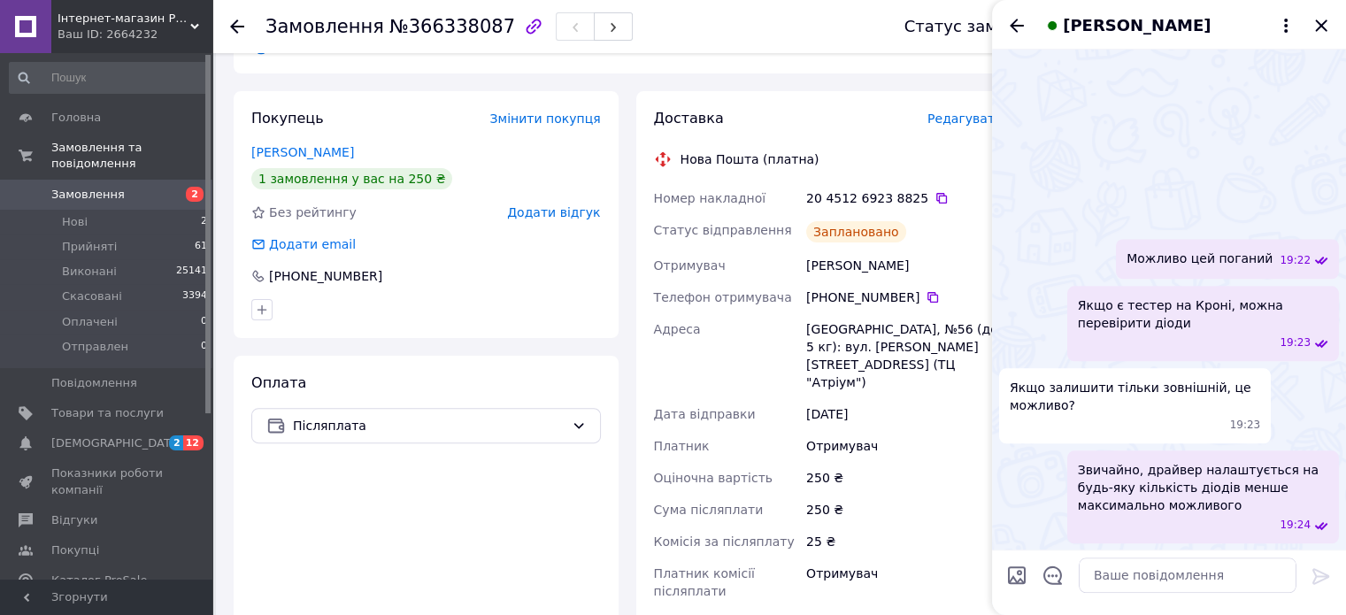
scroll to position [2537, 0]
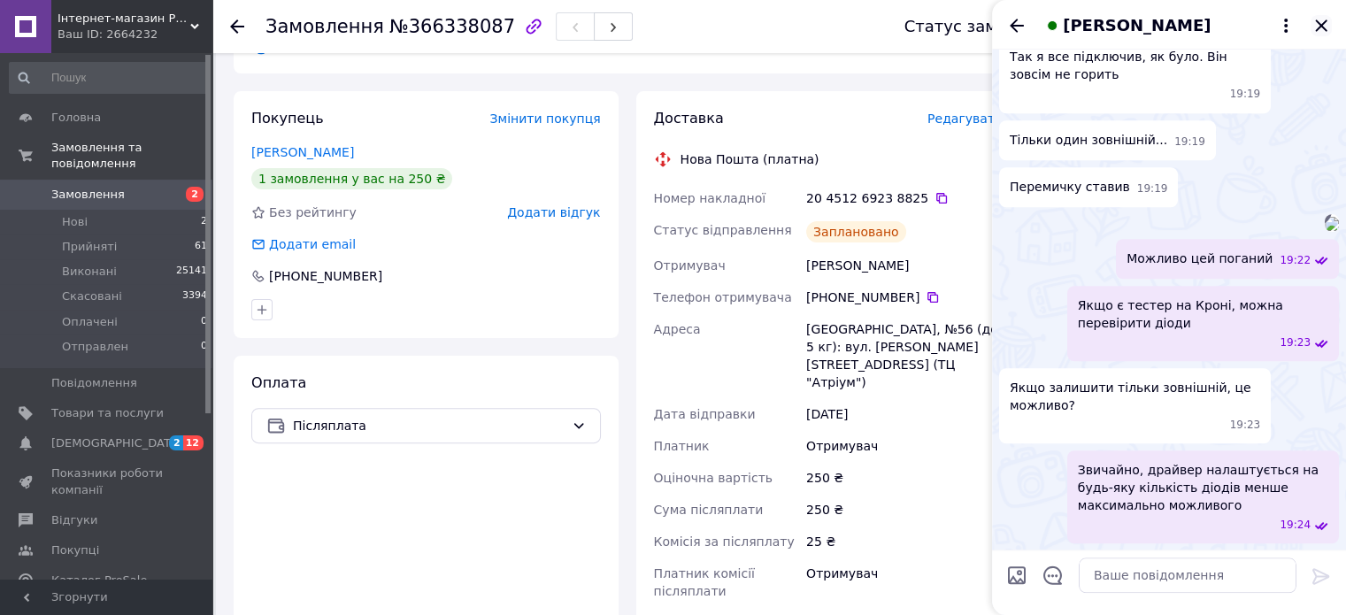
click at [1317, 24] on icon "Закрити" at bounding box center [1321, 25] width 21 height 21
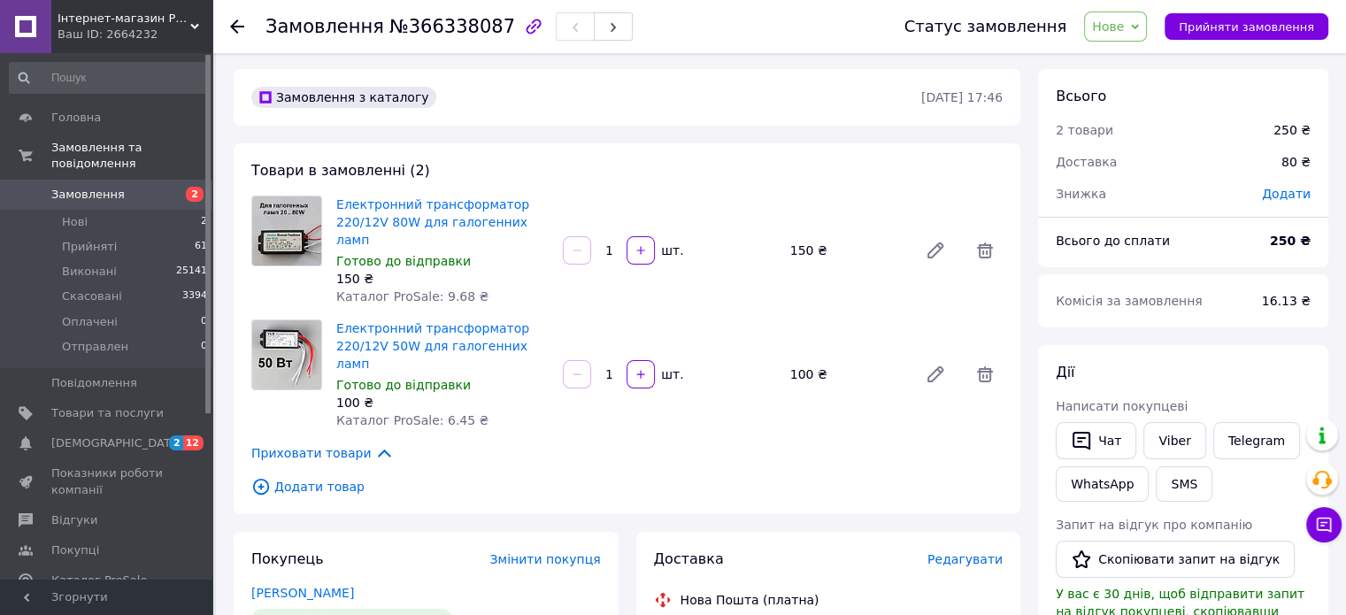
scroll to position [0, 0]
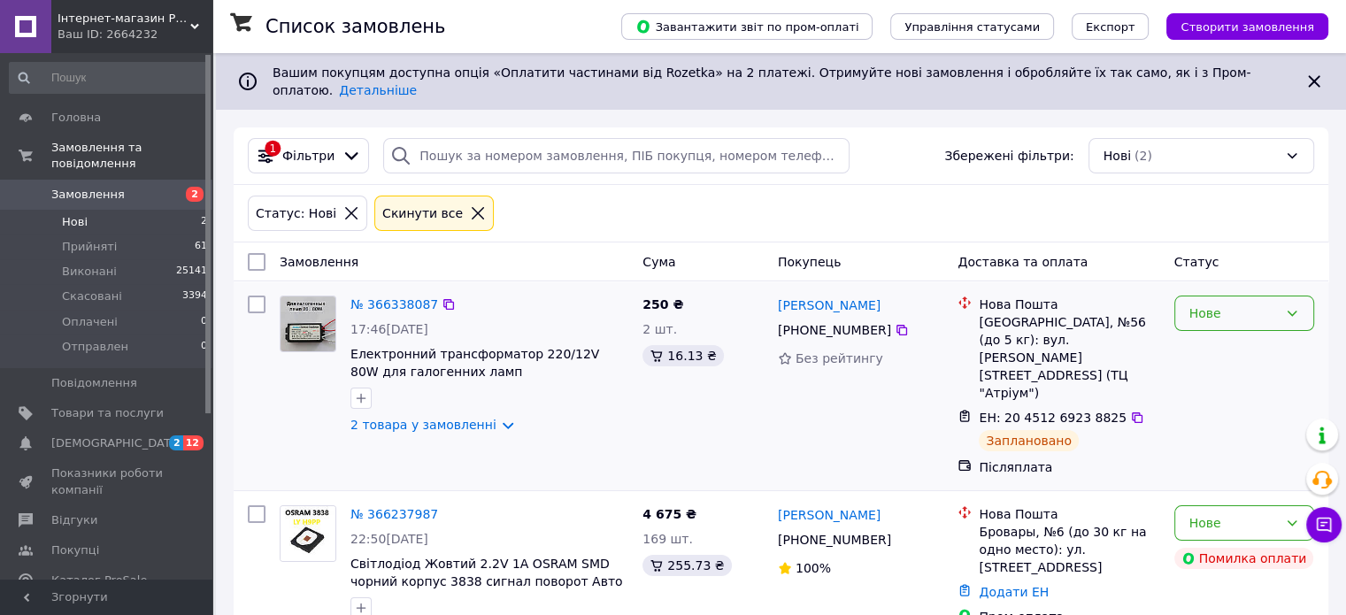
click at [1293, 306] on icon at bounding box center [1292, 313] width 14 height 14
click at [1226, 337] on li "Прийнято" at bounding box center [1244, 337] width 138 height 32
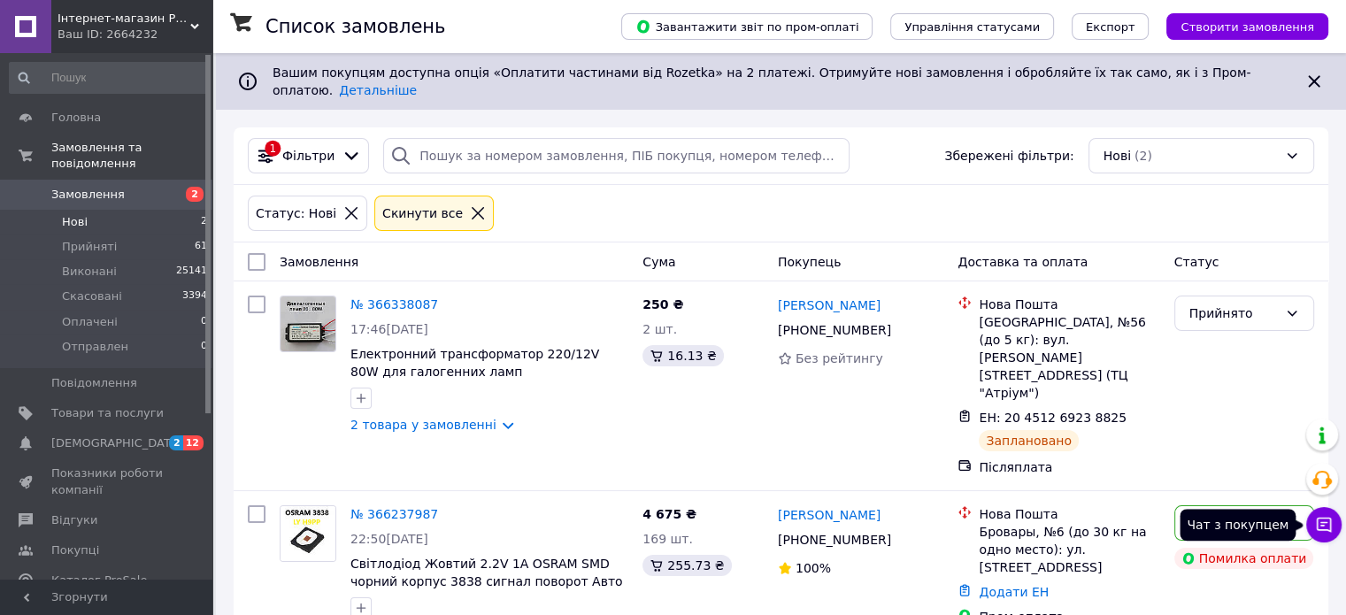
click at [1318, 519] on icon at bounding box center [1324, 525] width 15 height 15
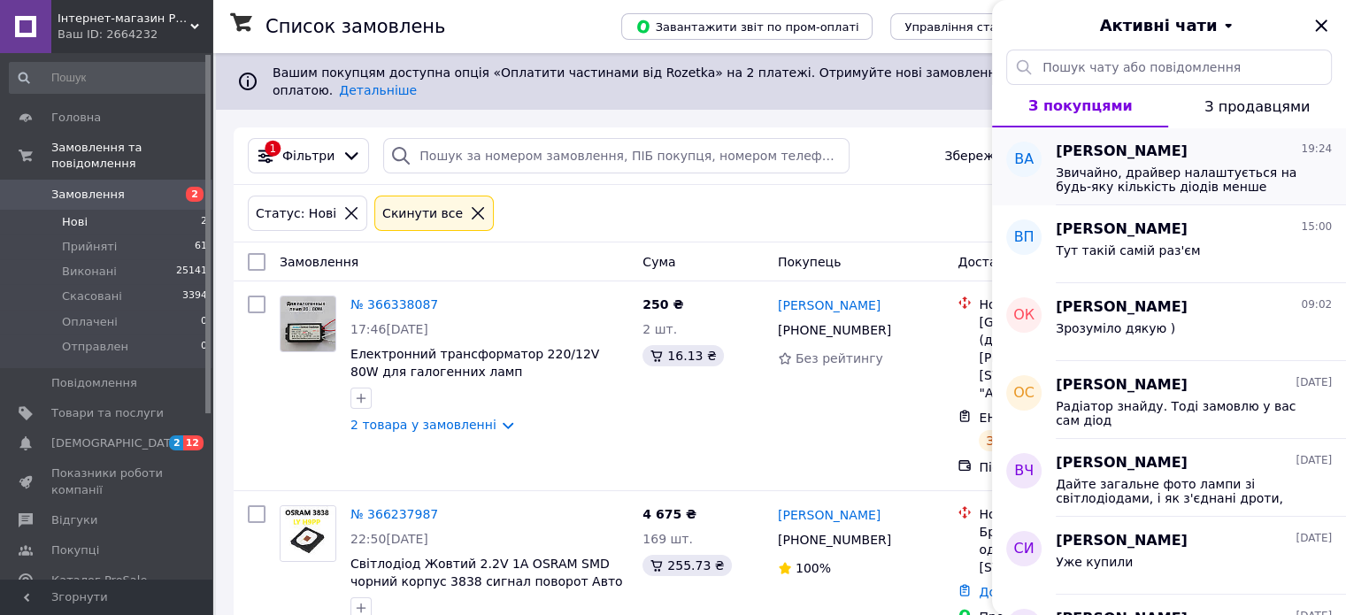
click at [1133, 164] on div "Звичайно, драйвер налаштується на будь-яку кількість діодів менше максимально м…" at bounding box center [1194, 178] width 276 height 32
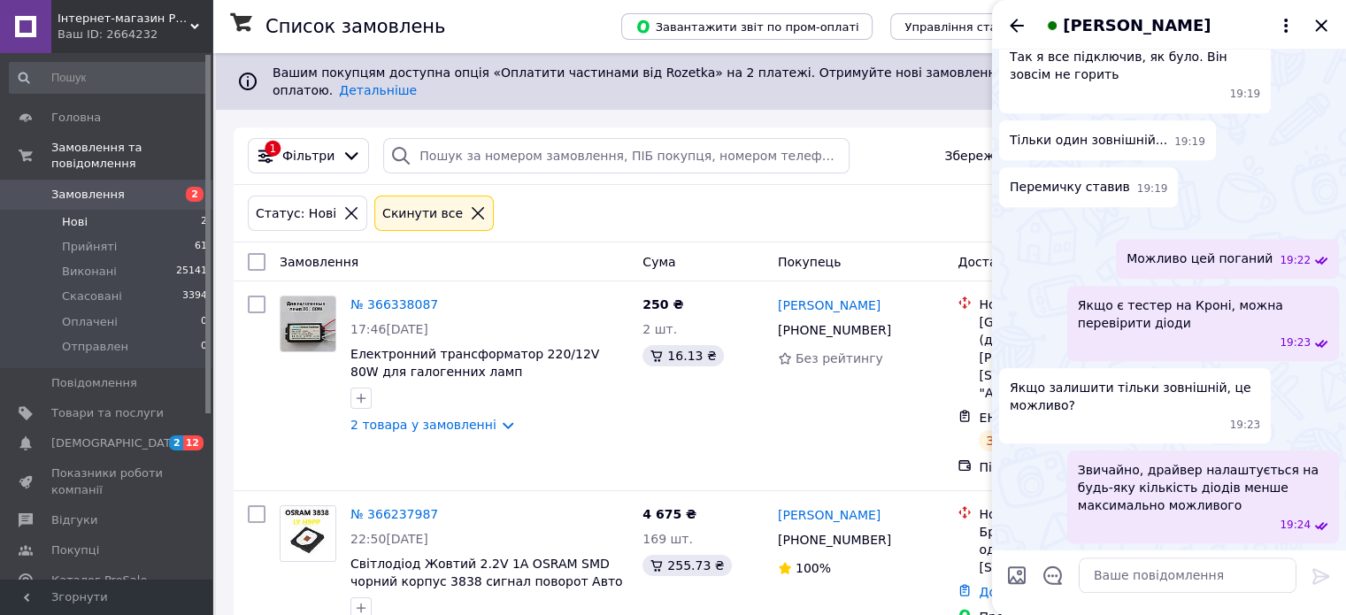
scroll to position [1475, 0]
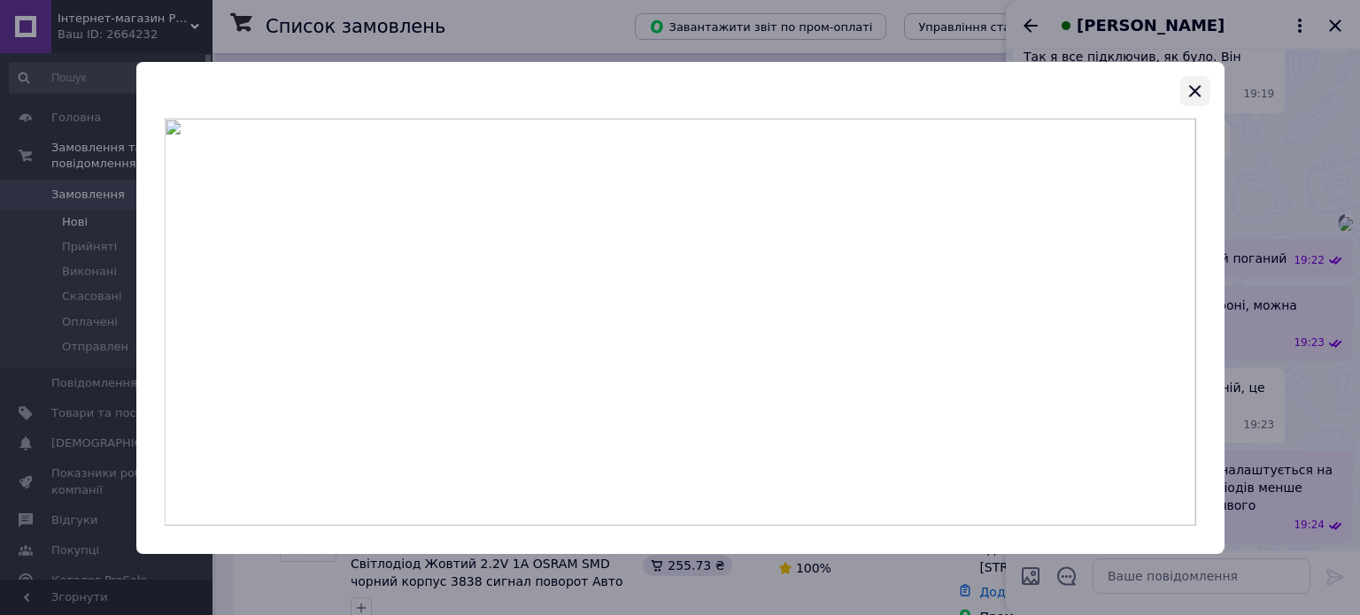
click at [1189, 87] on icon "button" at bounding box center [1193, 91] width 21 height 21
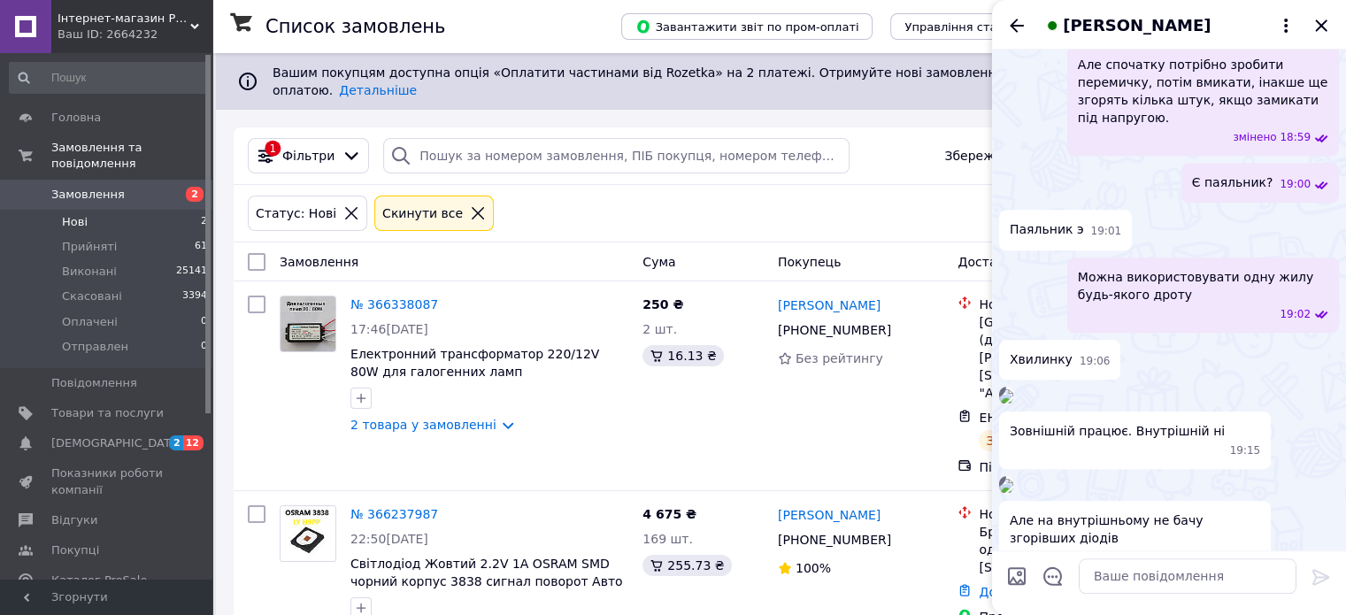
scroll to position [1679, 0]
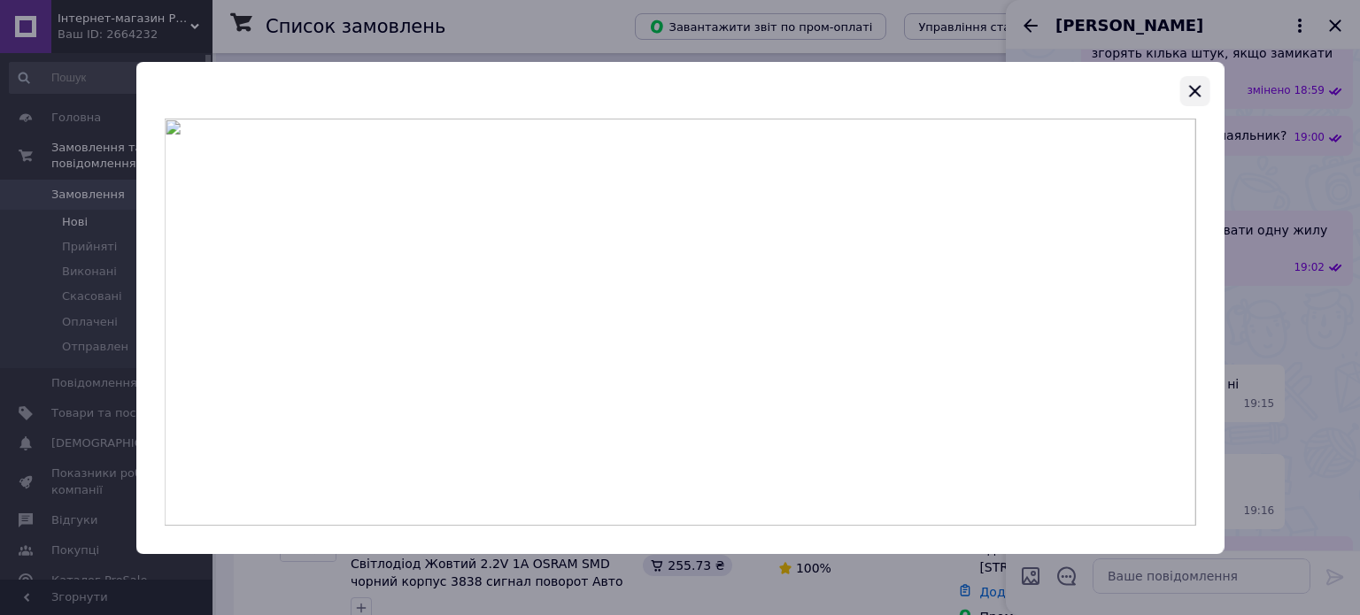
click at [1190, 88] on icon "button" at bounding box center [1195, 91] width 12 height 12
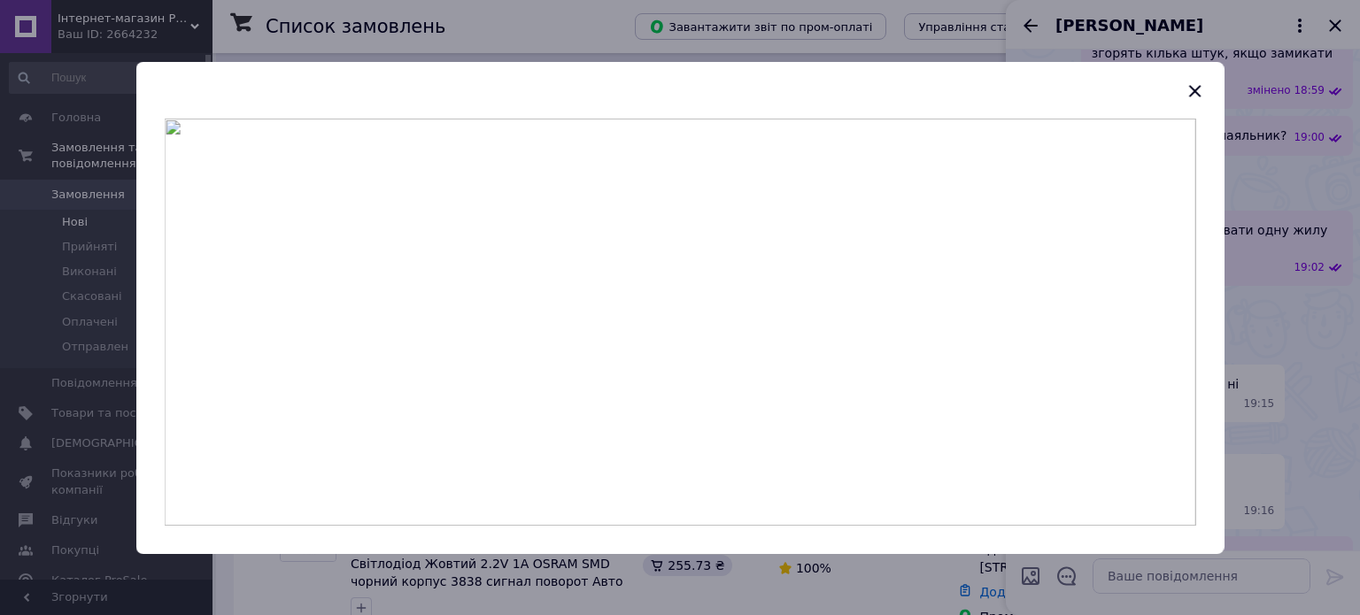
drag, startPoint x: 1190, startPoint y: 89, endPoint x: 1179, endPoint y: 108, distance: 21.4
click at [1190, 91] on icon "button" at bounding box center [1193, 91] width 21 height 21
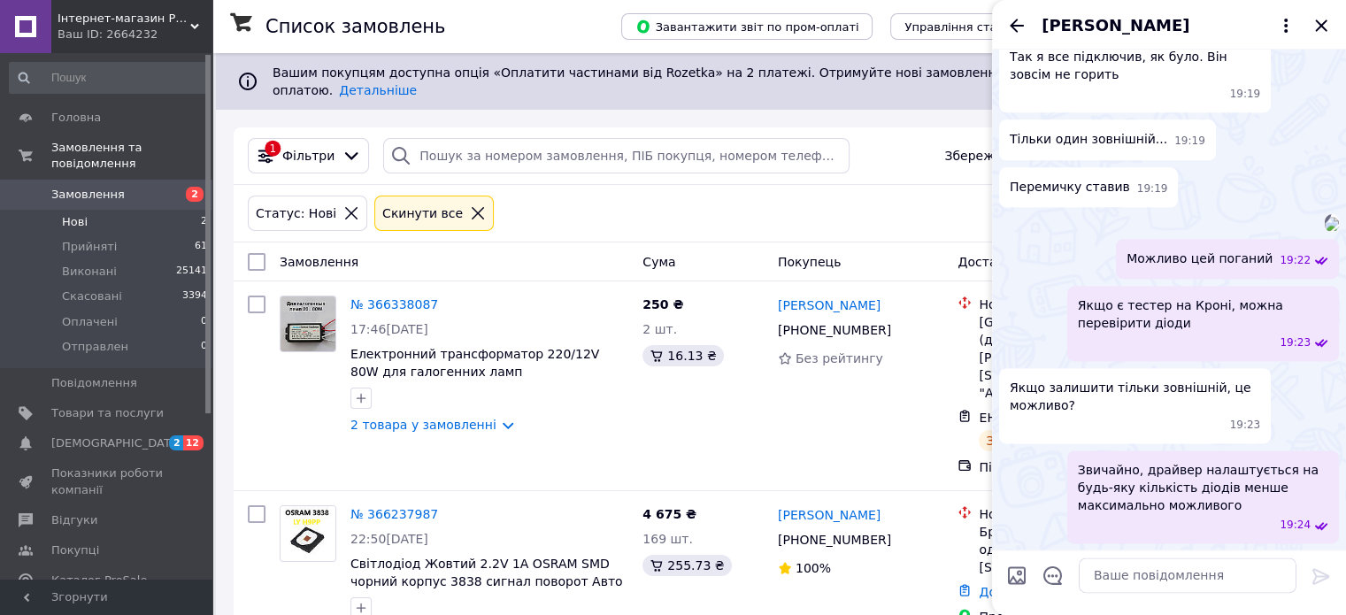
scroll to position [3716, 0]
click at [1321, 18] on icon "Закрити" at bounding box center [1321, 25] width 21 height 21
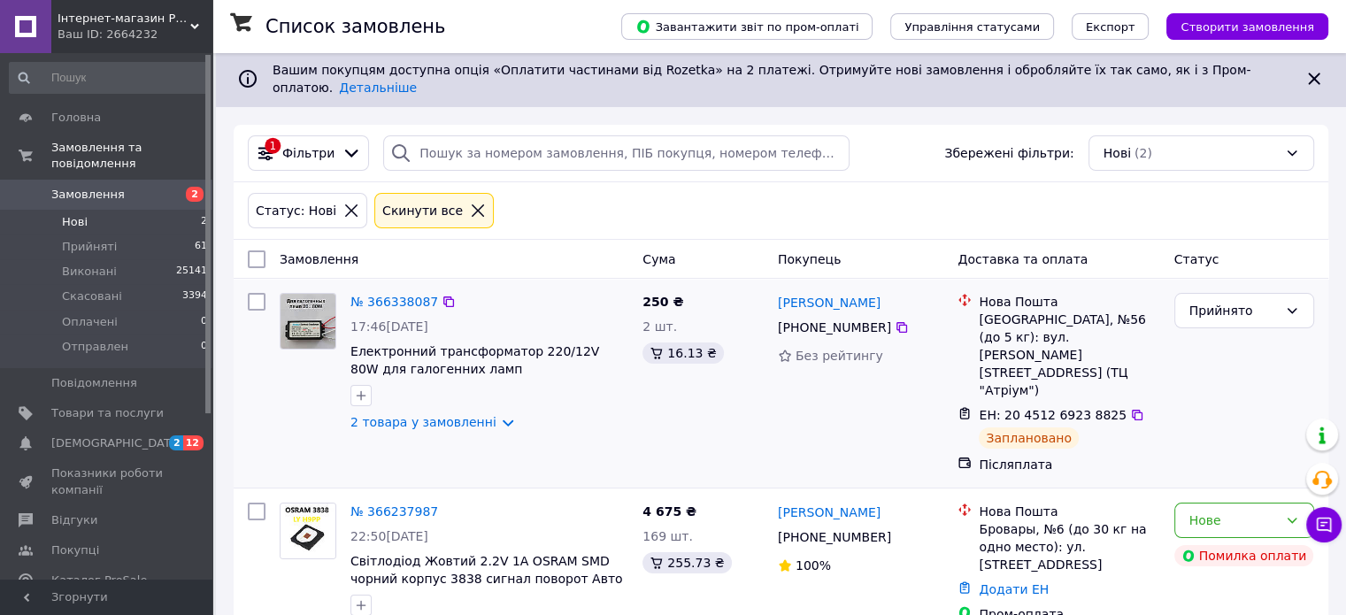
scroll to position [0, 0]
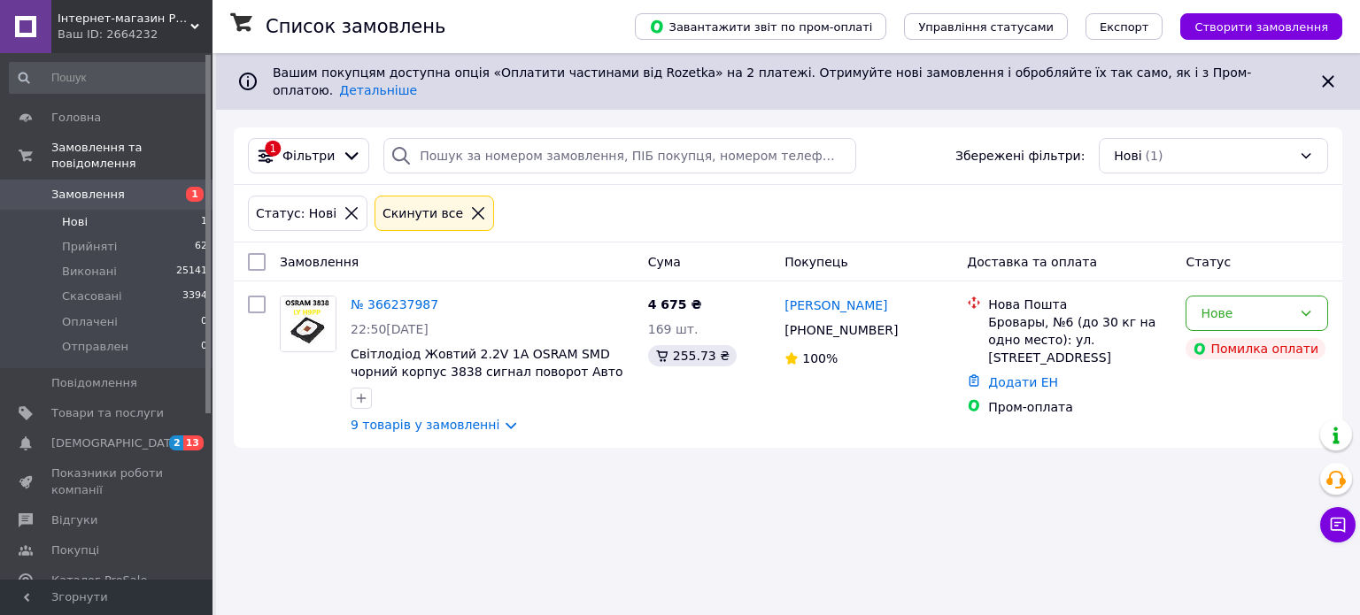
click at [470, 205] on icon at bounding box center [478, 213] width 16 height 16
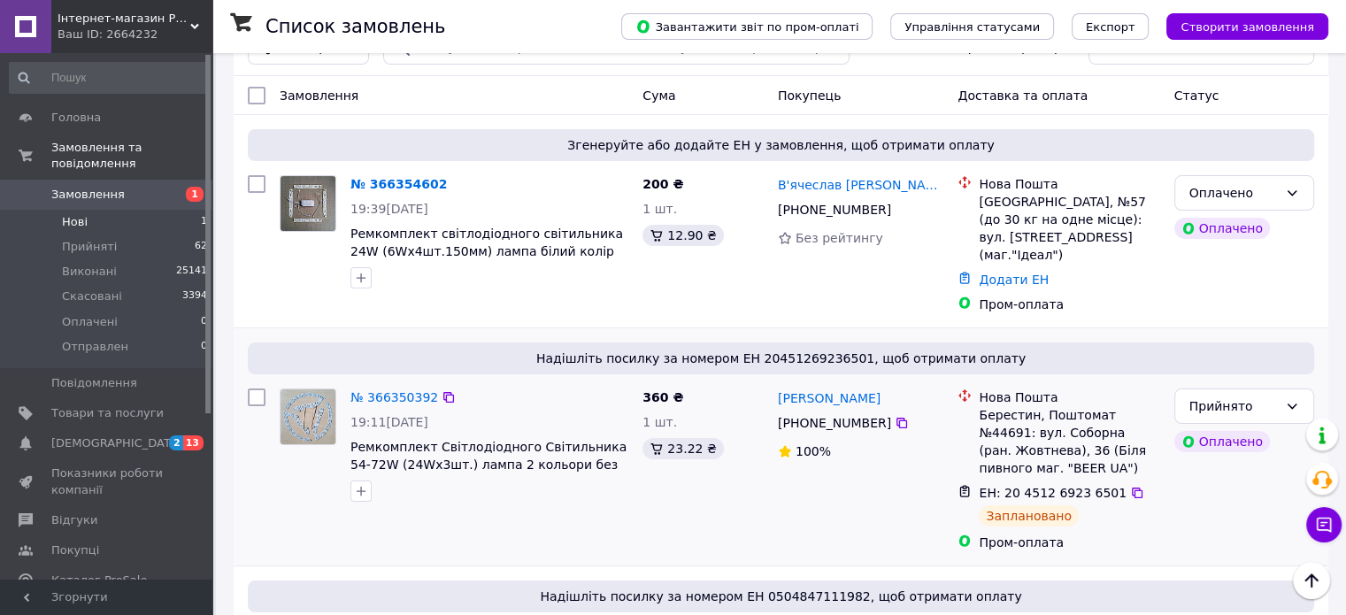
scroll to position [89, 0]
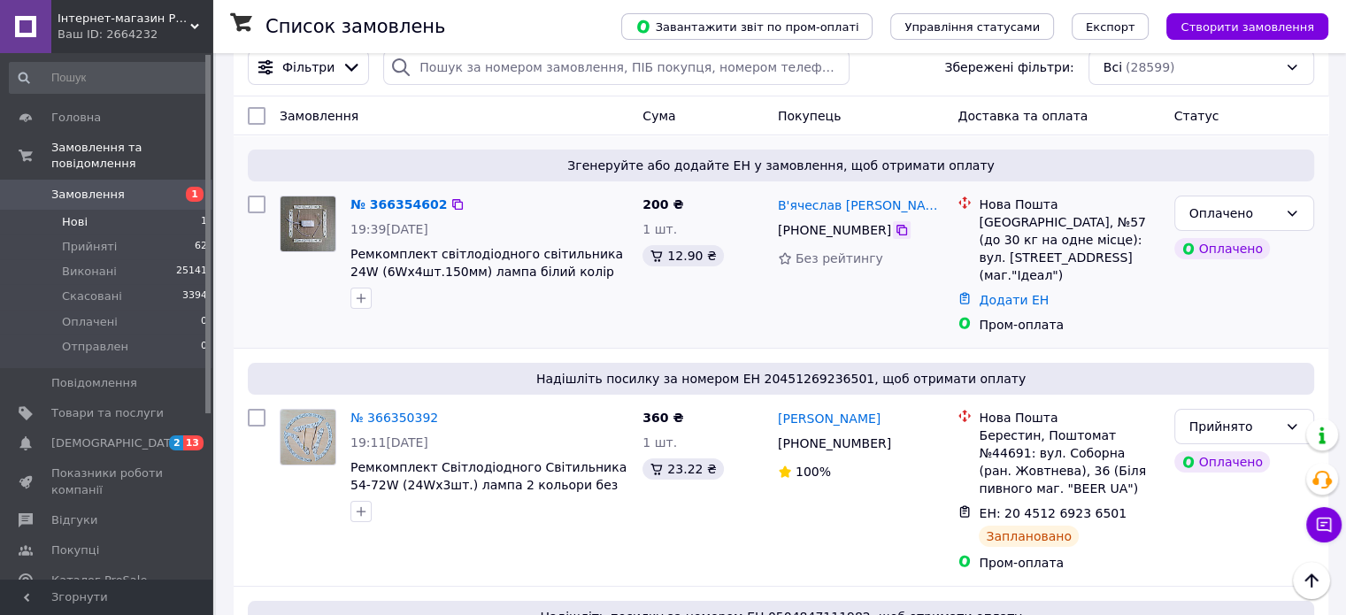
click at [895, 223] on icon at bounding box center [902, 230] width 14 height 14
click at [374, 608] on span "Надішліть посилку за номером ЕН 0504847111982, щоб отримати оплату" at bounding box center [781, 617] width 1052 height 18
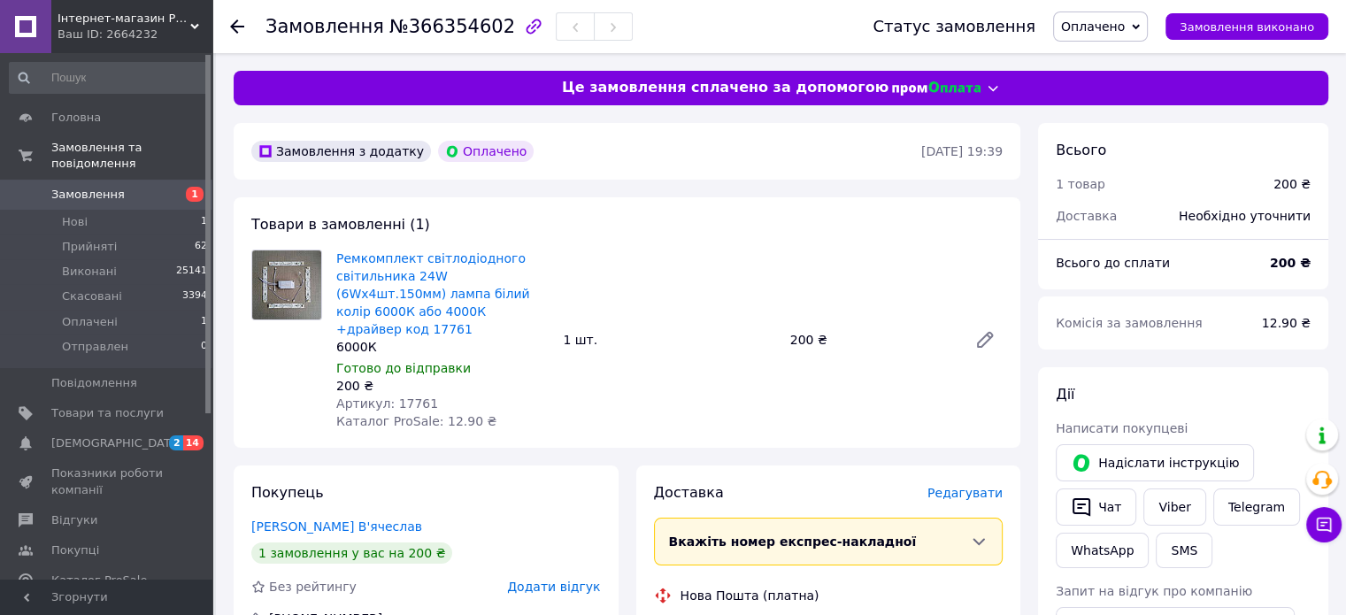
click at [967, 486] on span "Редагувати" at bounding box center [965, 493] width 75 height 14
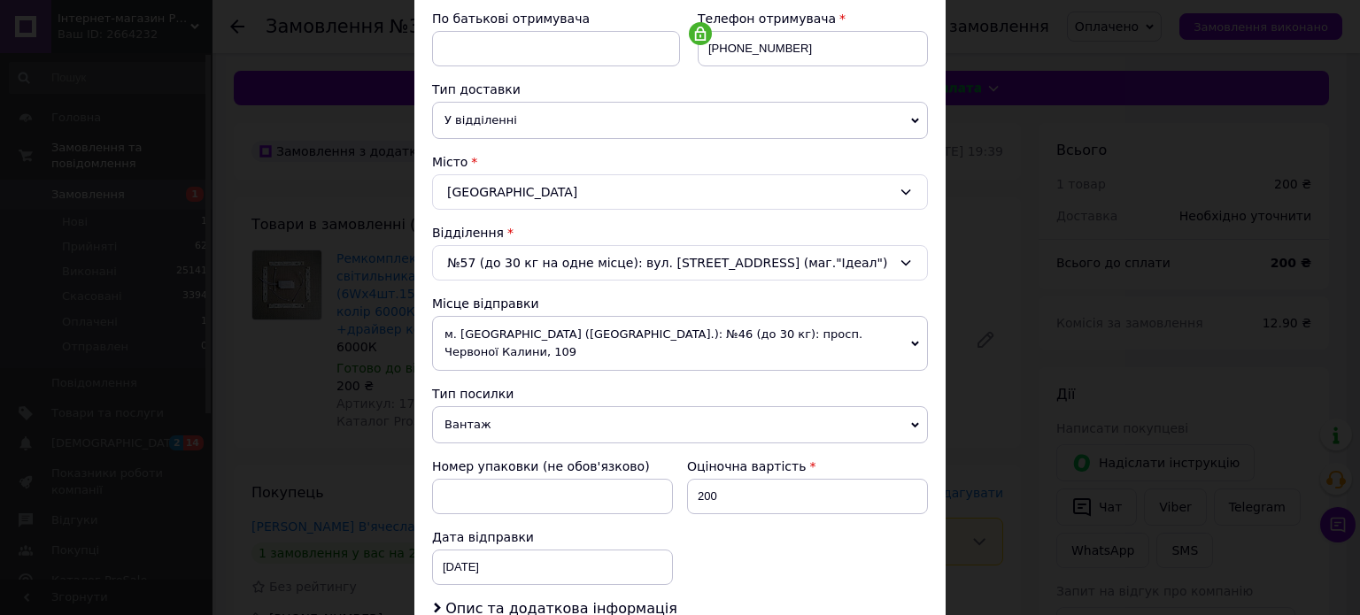
scroll to position [443, 0]
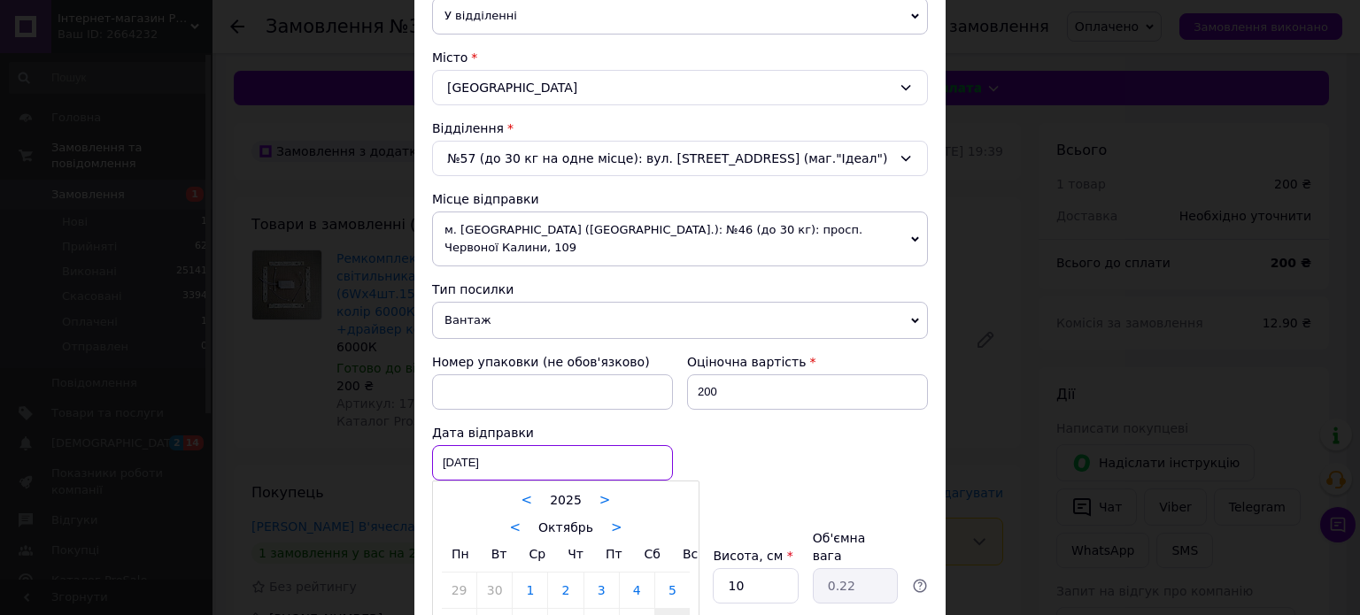
click at [522, 445] on div "[DATE] < 2025 > < Октябрь > Пн Вт Ср Чт Пт Сб Вс 29 30 1 2 3 4 5 6 7 8 9 10 11 …" at bounding box center [552, 462] width 241 height 35
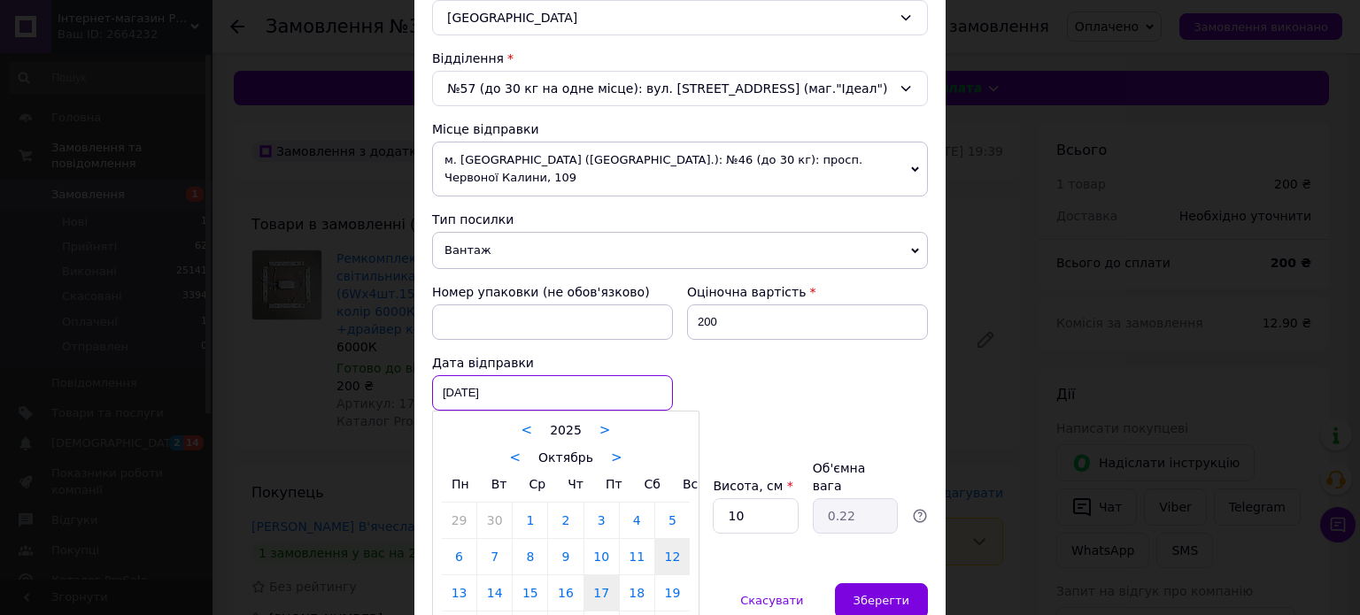
scroll to position [596, 0]
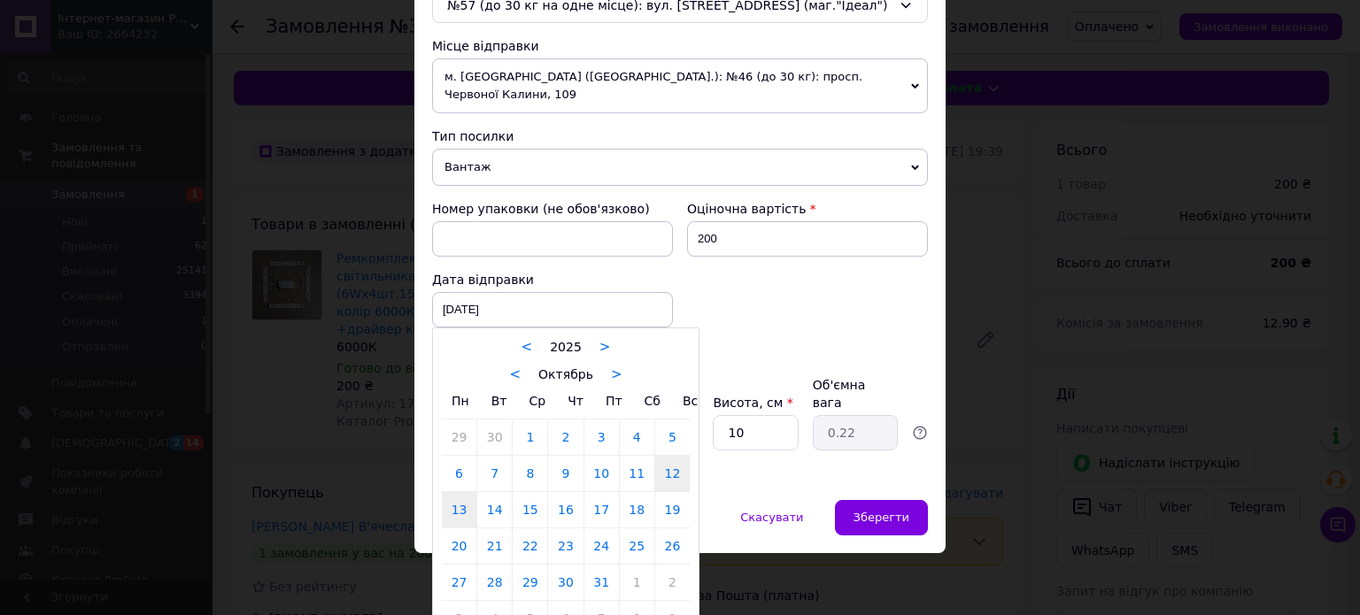
click at [454, 492] on link "13" at bounding box center [459, 509] width 35 height 35
type input "[DATE]"
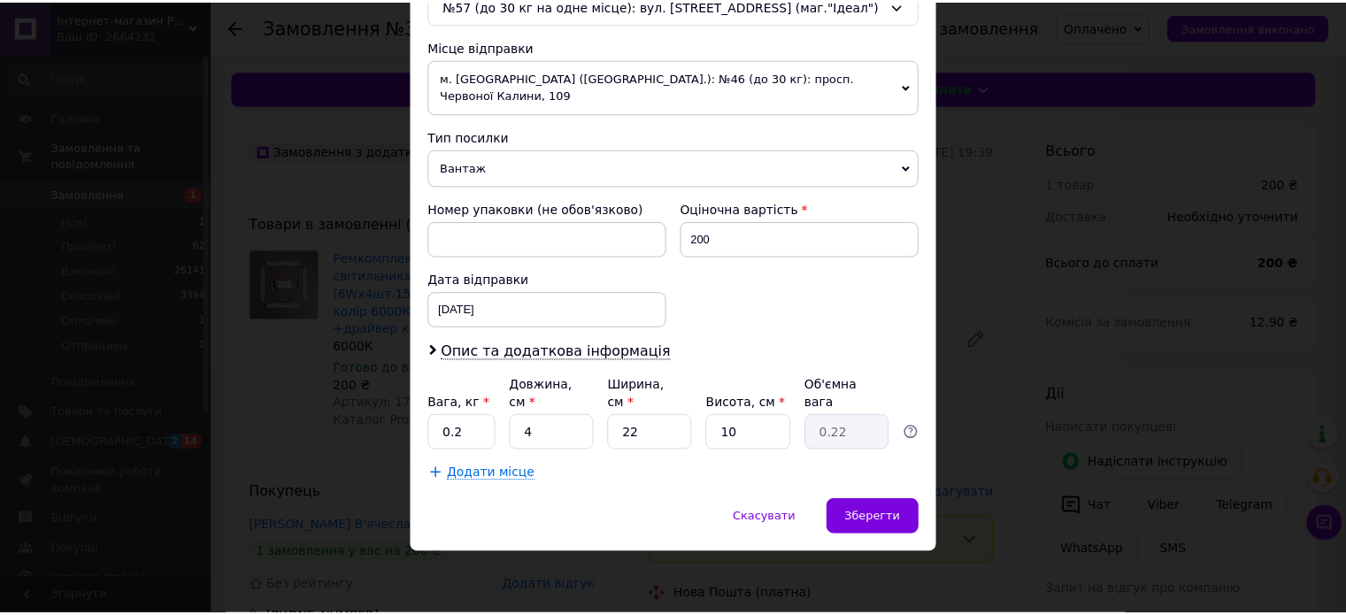
scroll to position [555, 0]
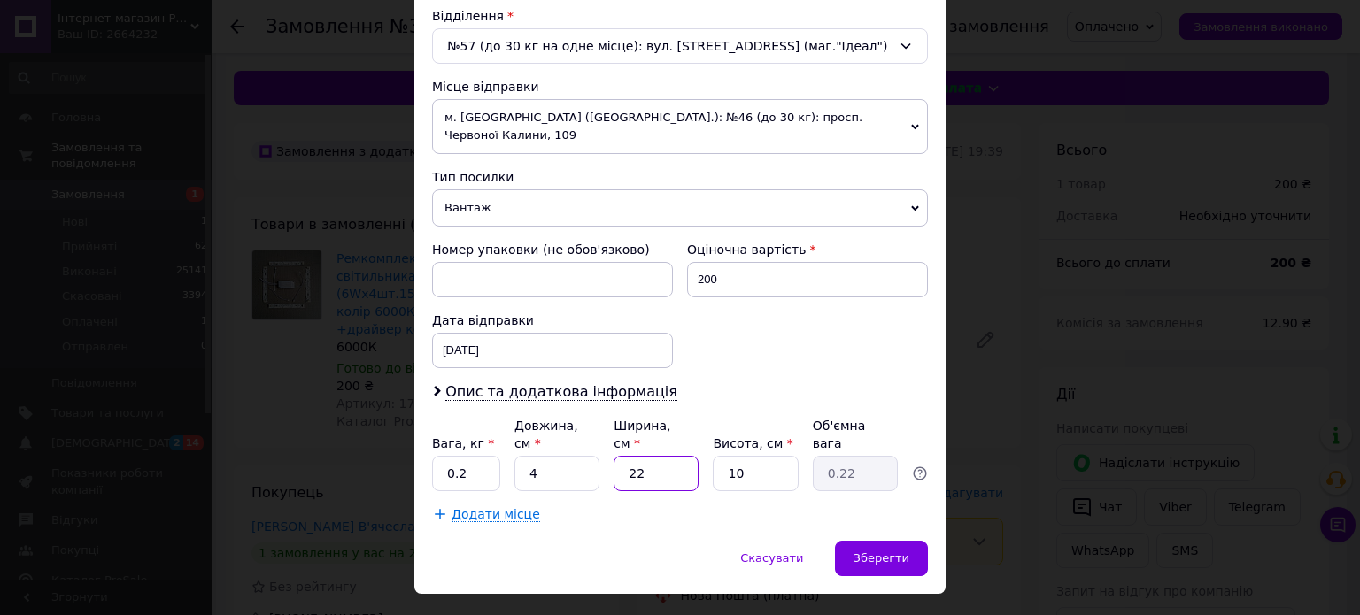
click at [684, 456] on input "22" at bounding box center [655, 473] width 85 height 35
type input "2"
type input "0.1"
type input "20"
type input "0.2"
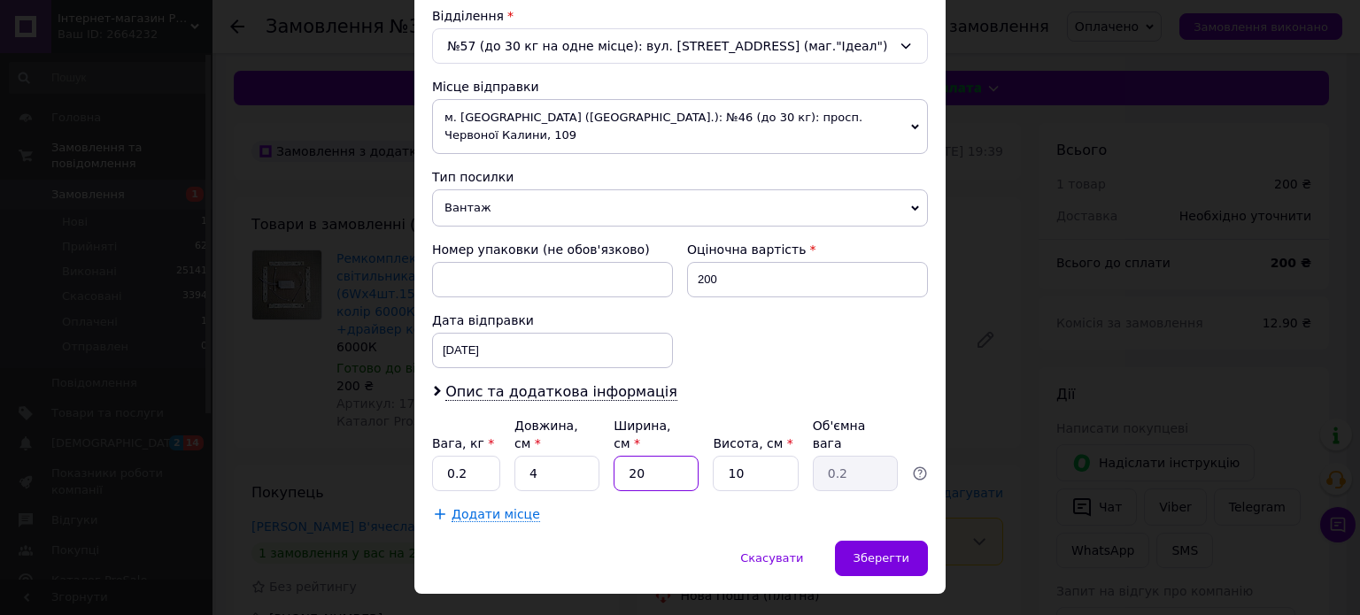
type input "20"
click at [552, 456] on input "4" at bounding box center [556, 473] width 85 height 35
type input "1"
type input "0.1"
type input "10"
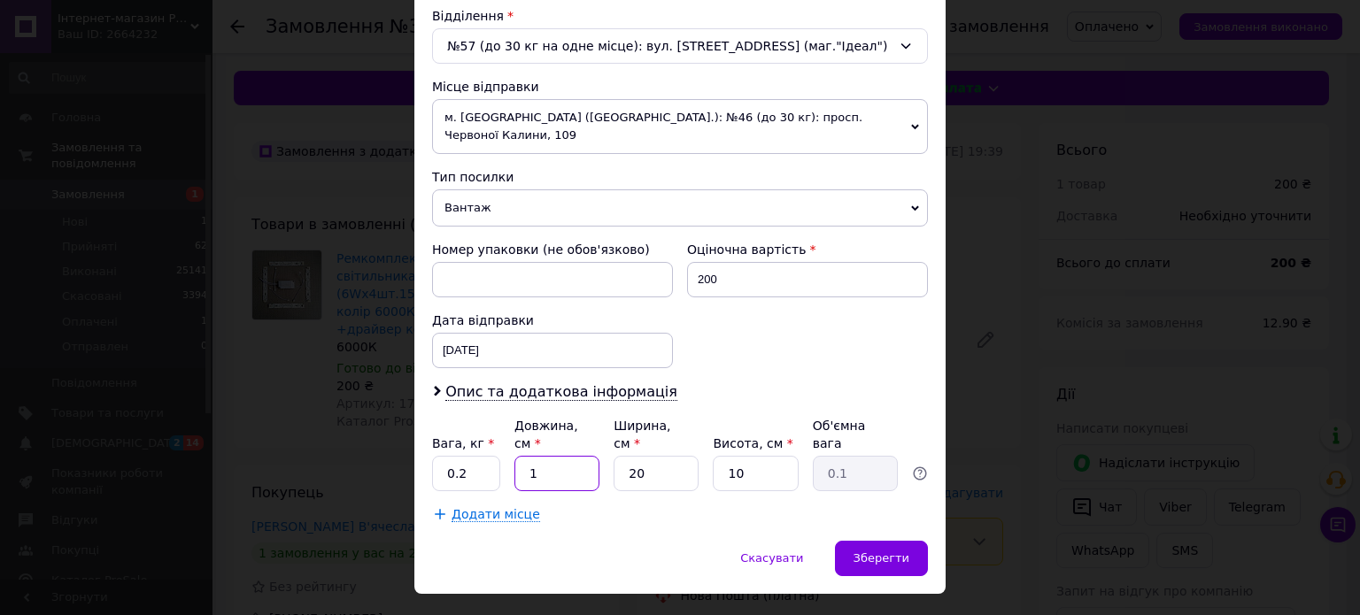
type input "0.5"
type input "10"
click at [875, 551] on span "Зберегти" at bounding box center [881, 557] width 56 height 13
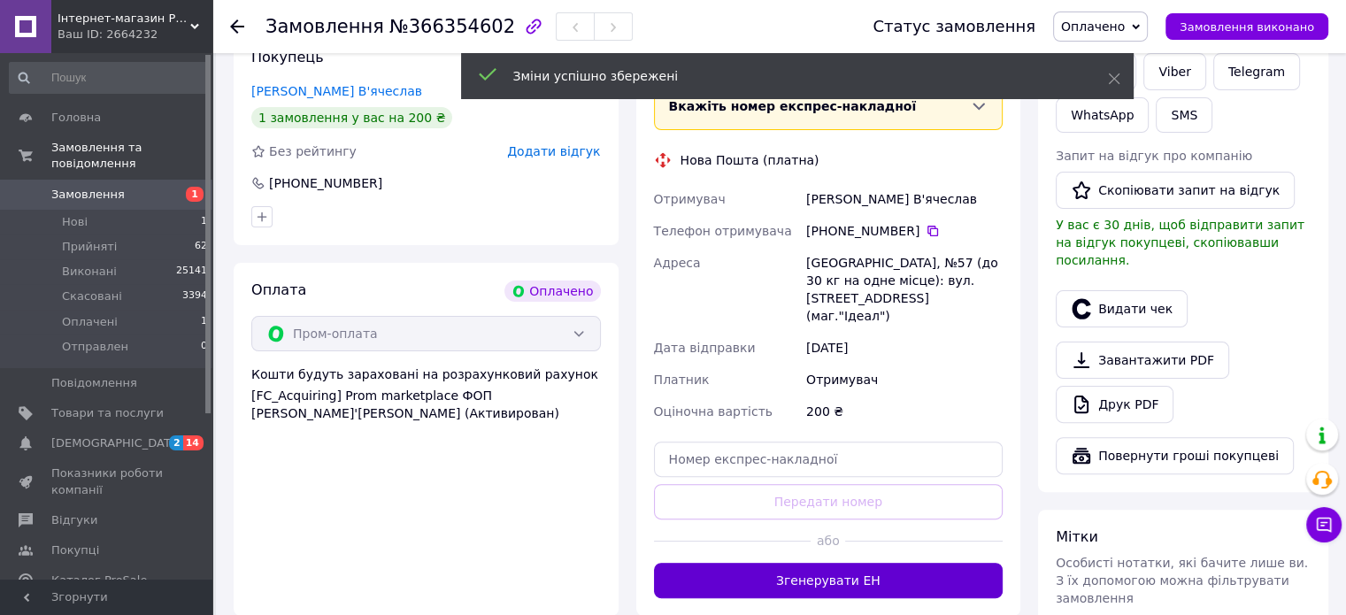
scroll to position [531, 0]
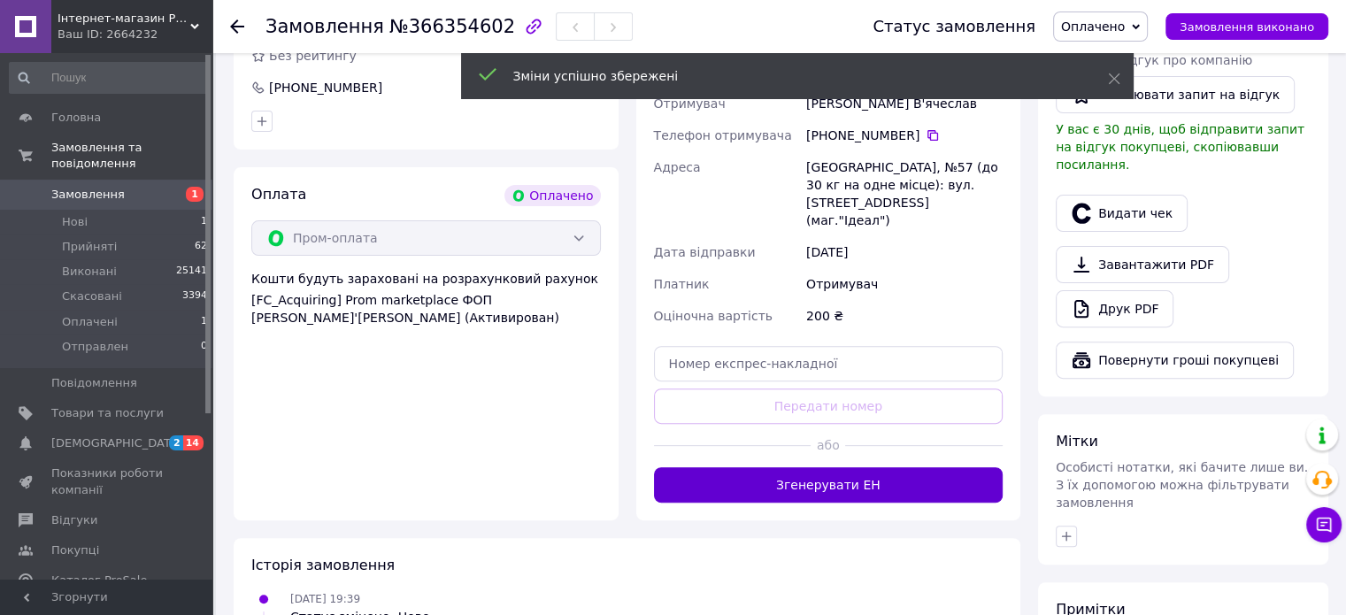
click at [839, 467] on button "Згенерувати ЕН" at bounding box center [829, 484] width 350 height 35
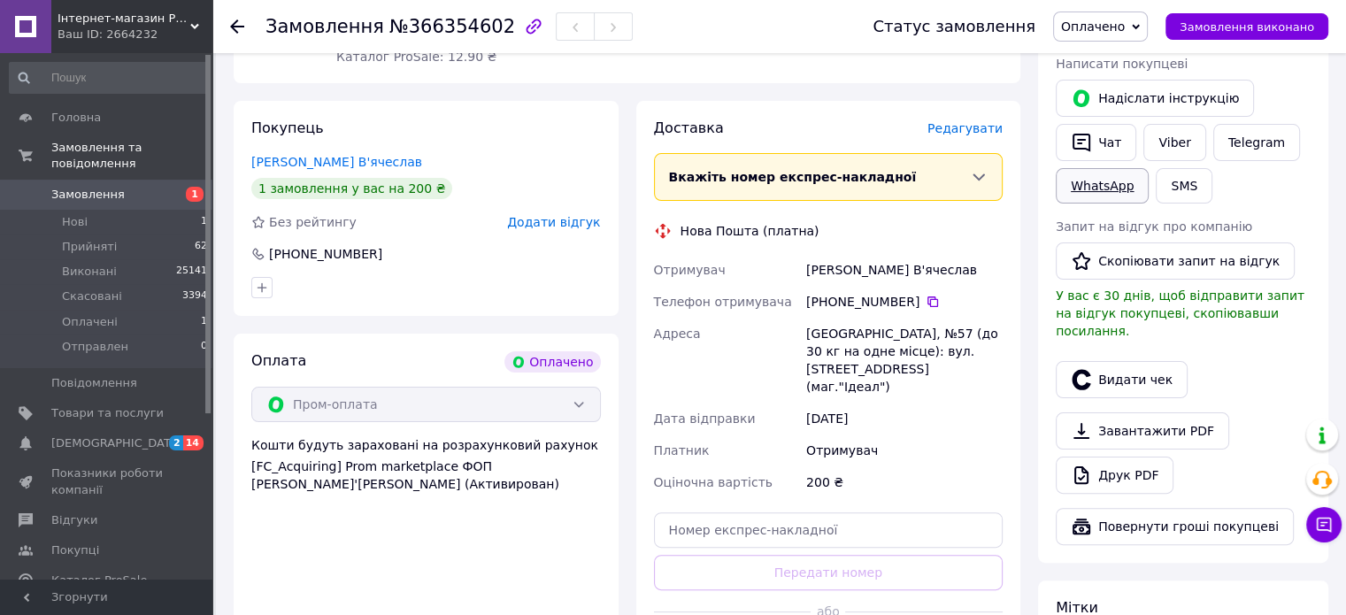
scroll to position [354, 0]
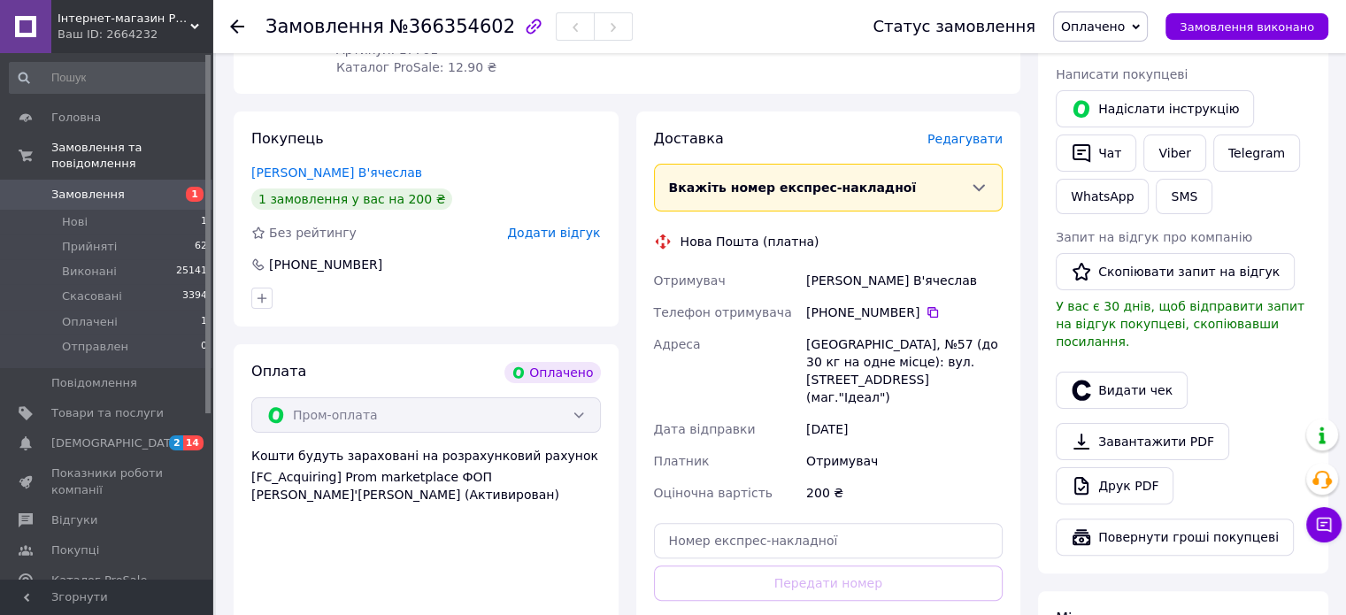
click at [1140, 23] on icon at bounding box center [1136, 27] width 8 height 8
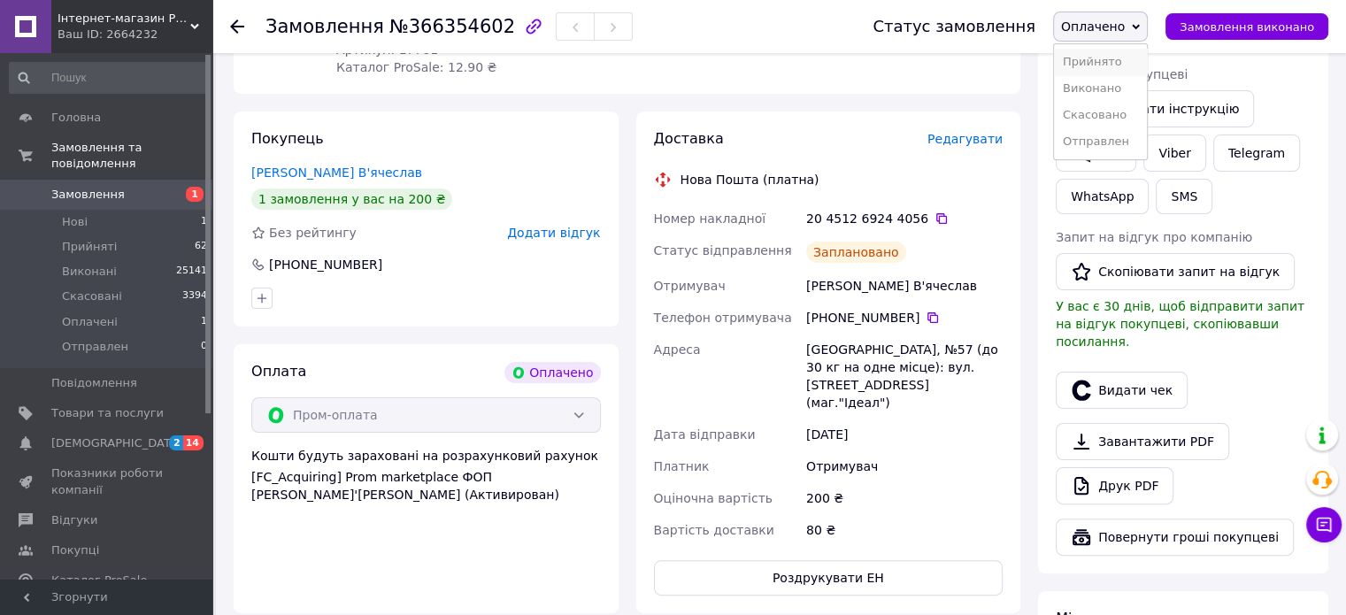
click at [1119, 59] on li "Прийнято" at bounding box center [1100, 62] width 93 height 27
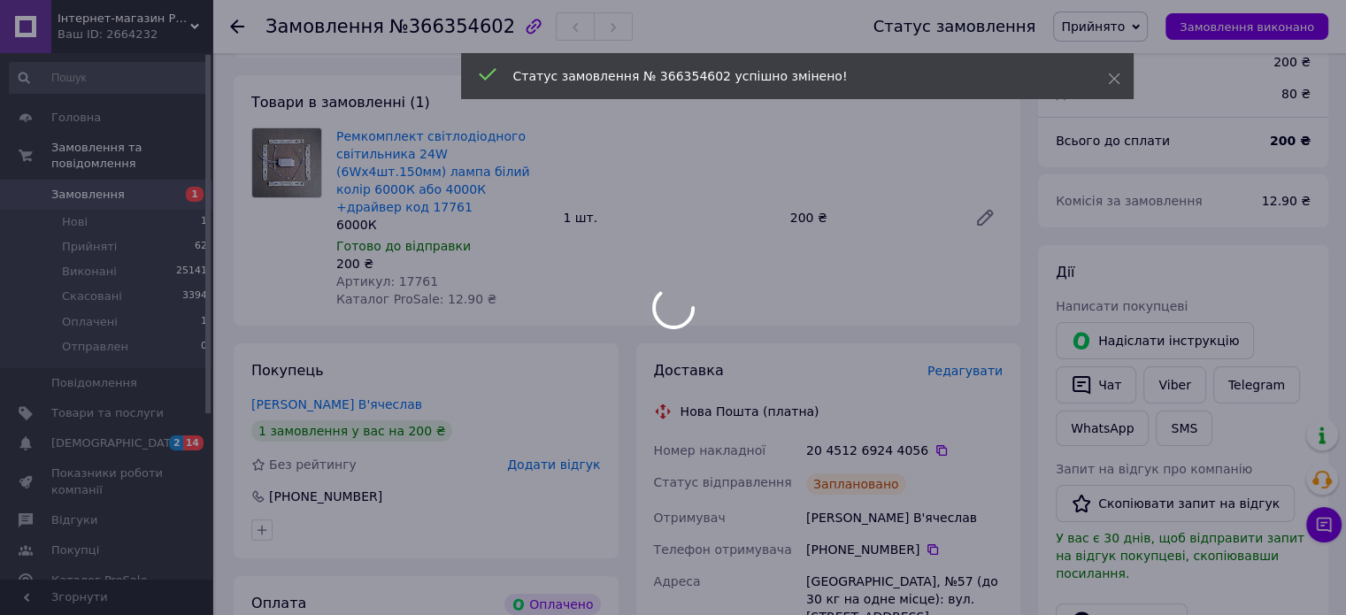
scroll to position [89, 0]
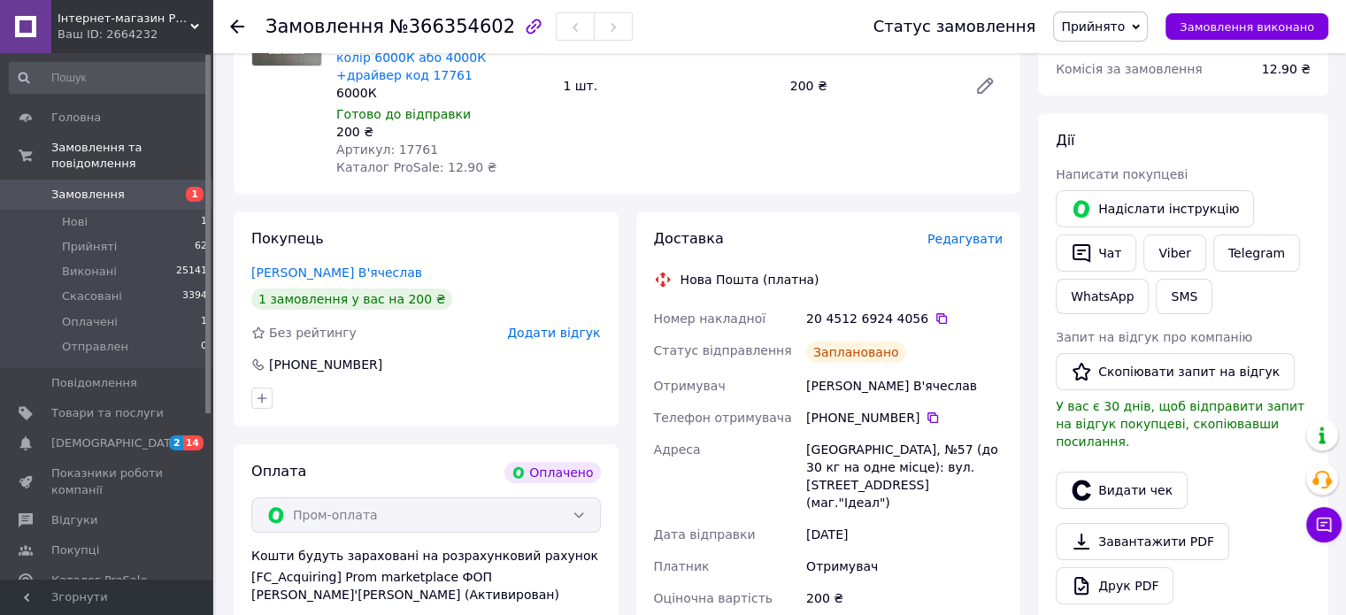
scroll to position [266, 0]
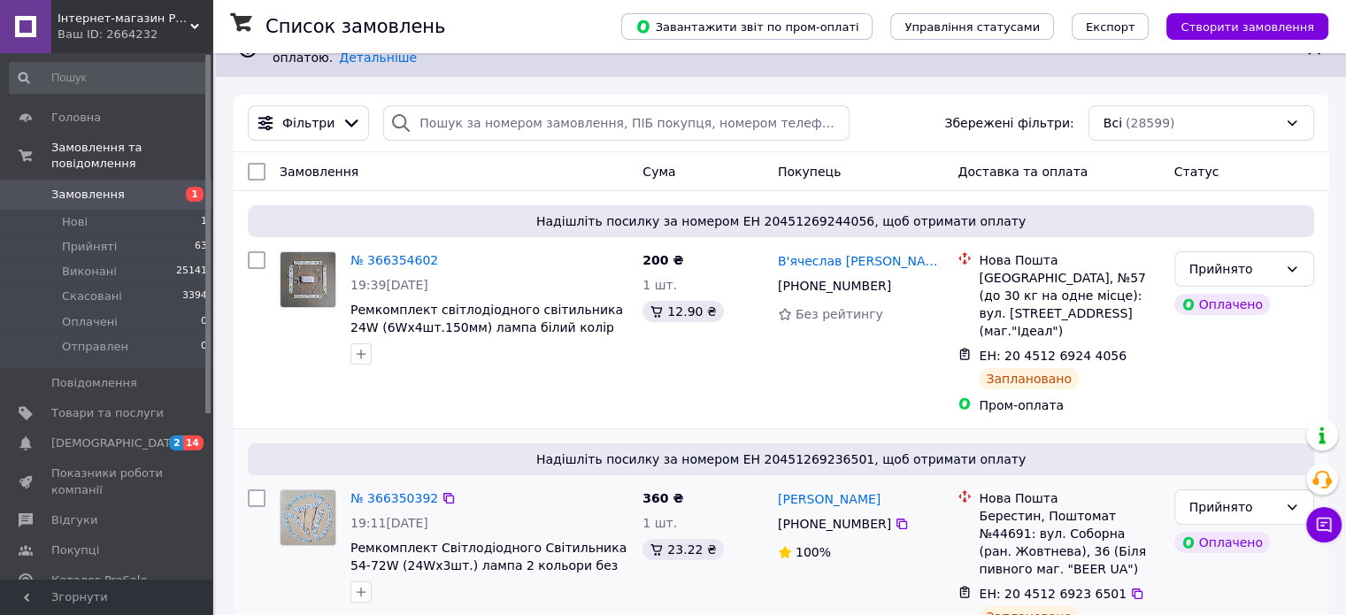
scroll to position [89, 0]
